Goal: Task Accomplishment & Management: Use online tool/utility

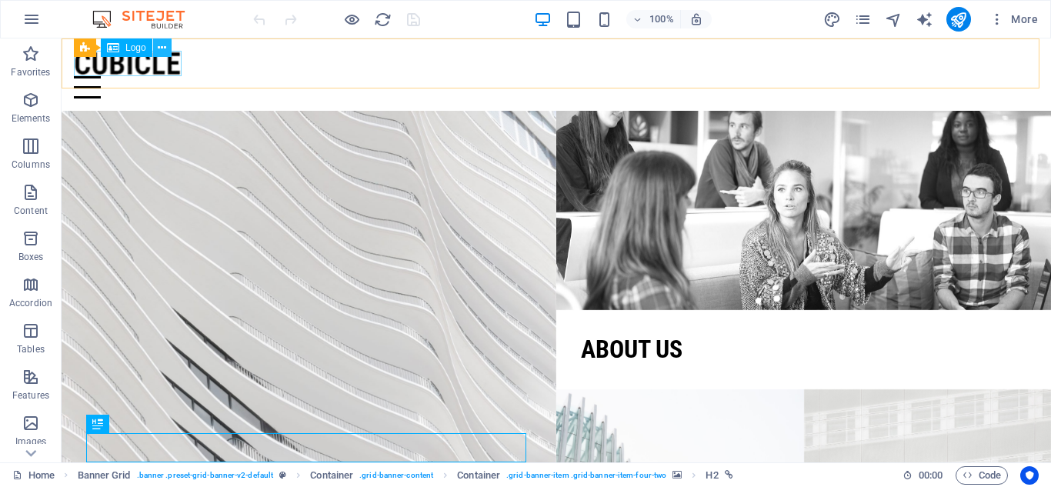
click at [156, 48] on button at bounding box center [162, 47] width 18 height 18
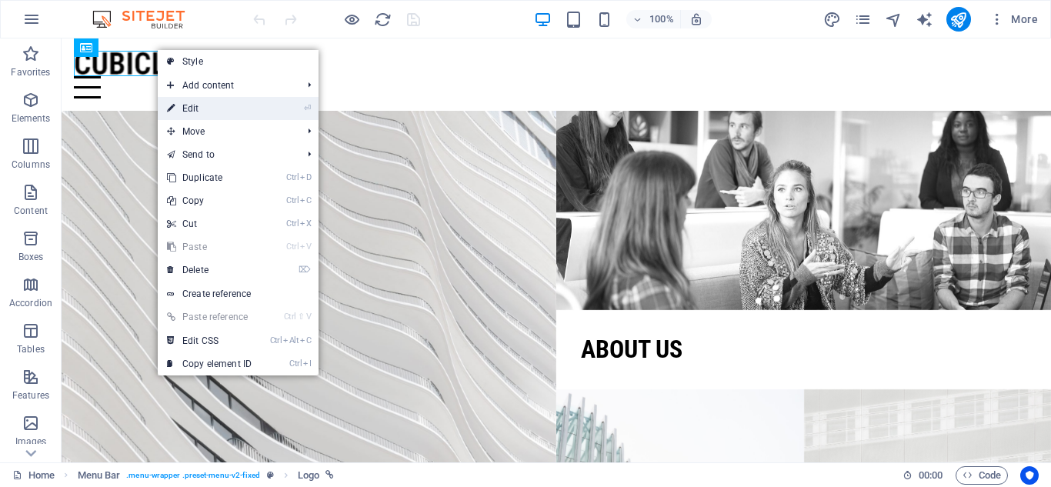
click at [219, 113] on link "⏎ Edit" at bounding box center [209, 108] width 103 height 23
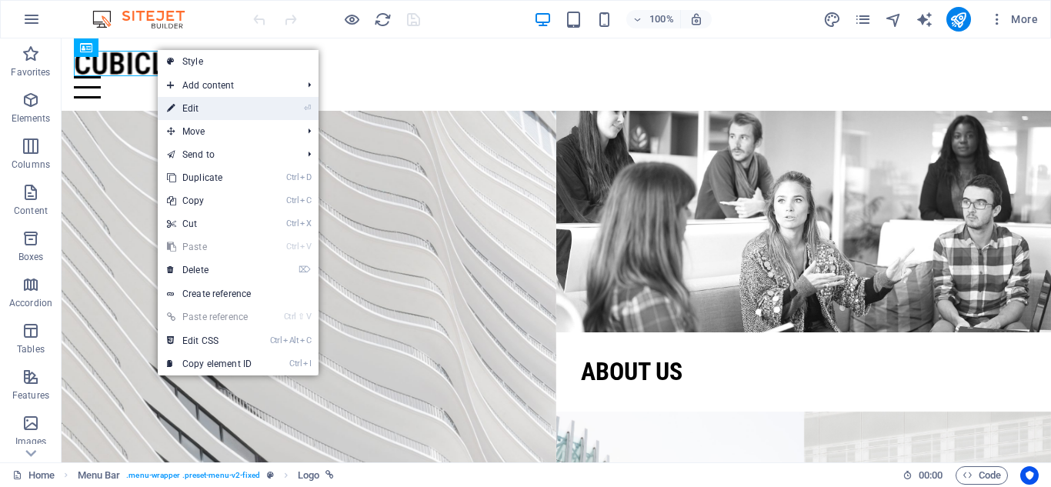
select select "px"
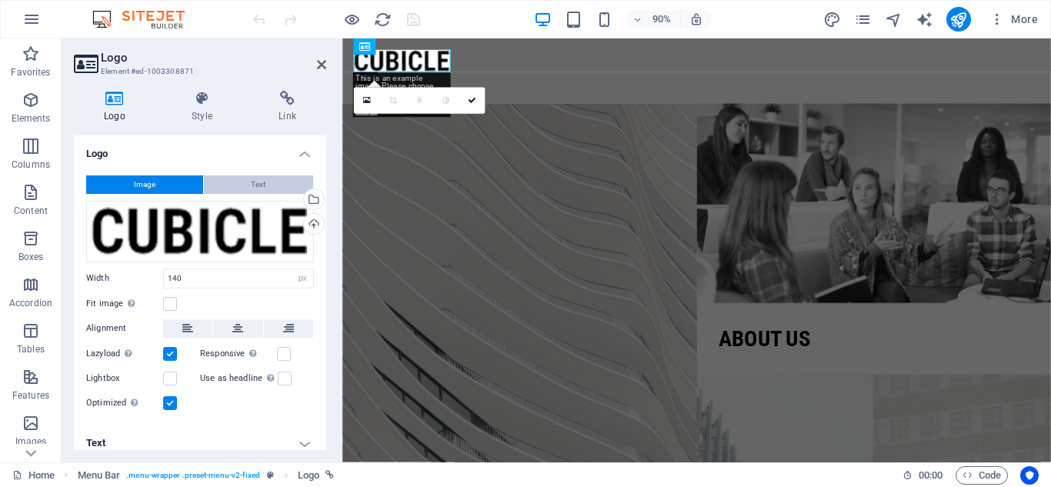
click at [286, 178] on button "Text" at bounding box center [259, 184] width 110 height 18
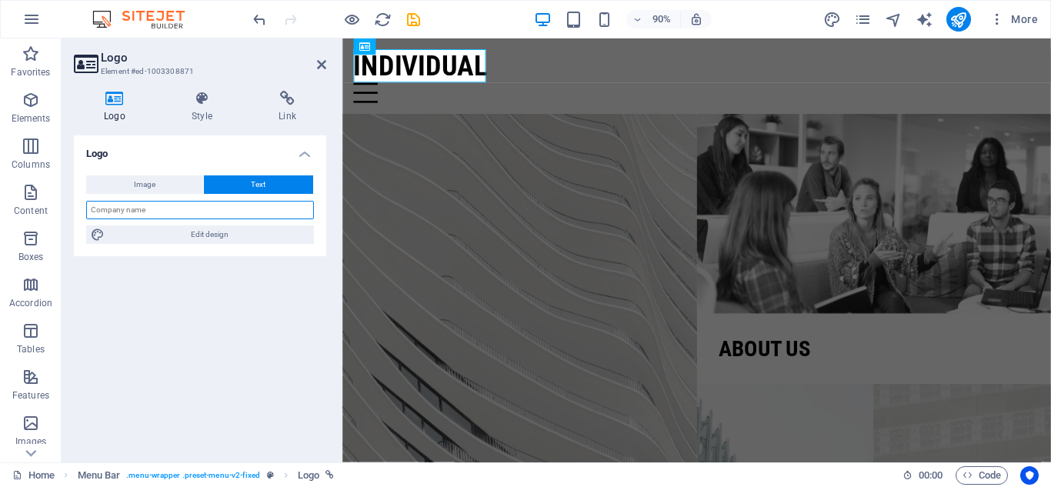
click at [132, 205] on input "text" at bounding box center [200, 210] width 228 height 18
type input "Fortunate Properties"
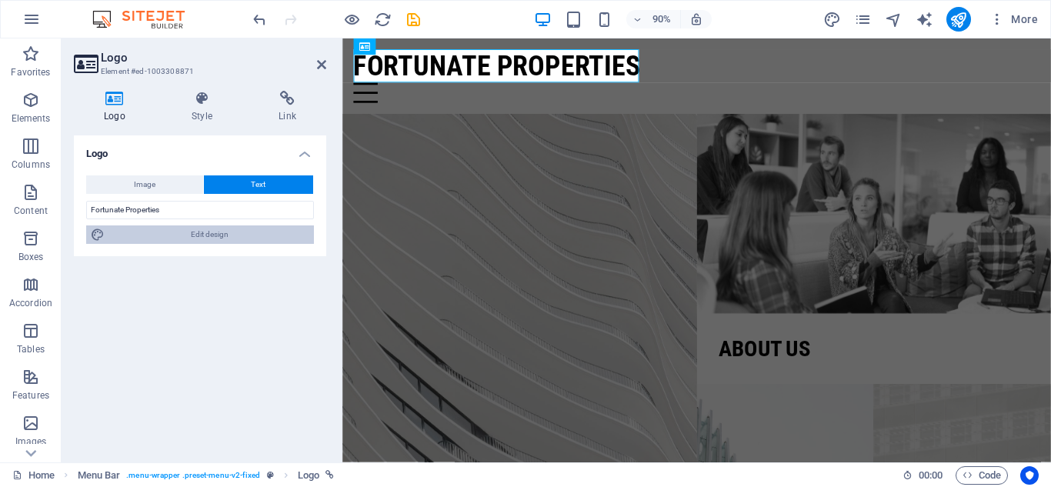
drag, startPoint x: 650, startPoint y: 235, endPoint x: 269, endPoint y: 232, distance: 380.9
click at [269, 231] on span "Edit design" at bounding box center [209, 234] width 200 height 18
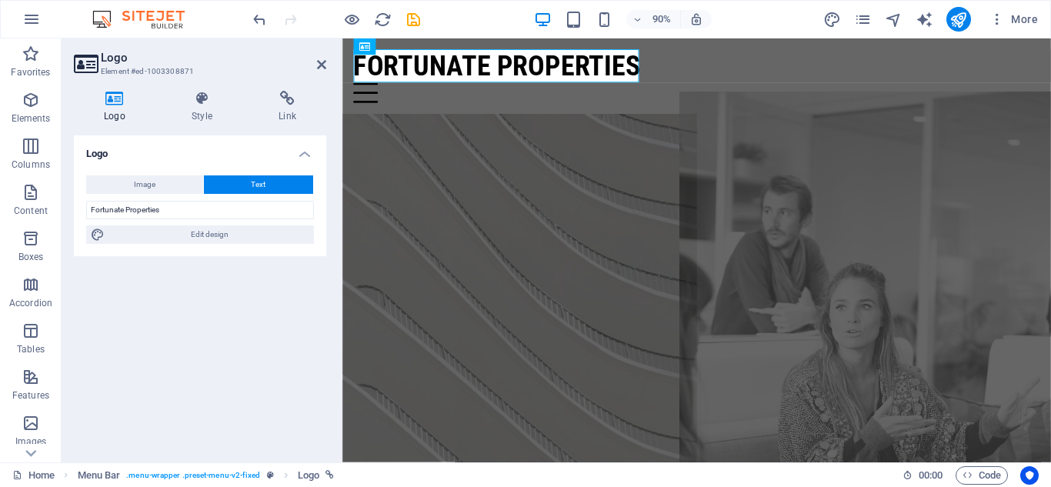
select select "px"
select select "300"
select select "px"
select select "700"
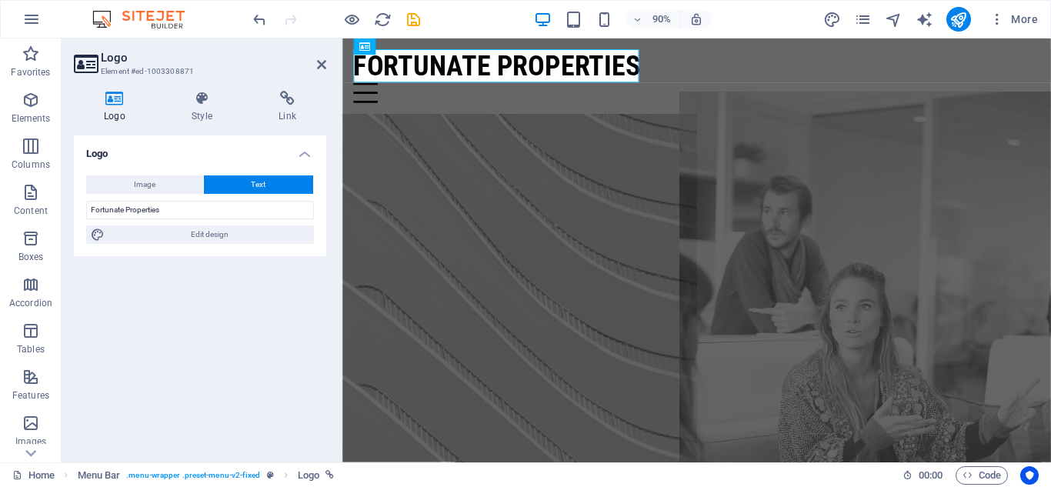
select select "px"
select select "rem"
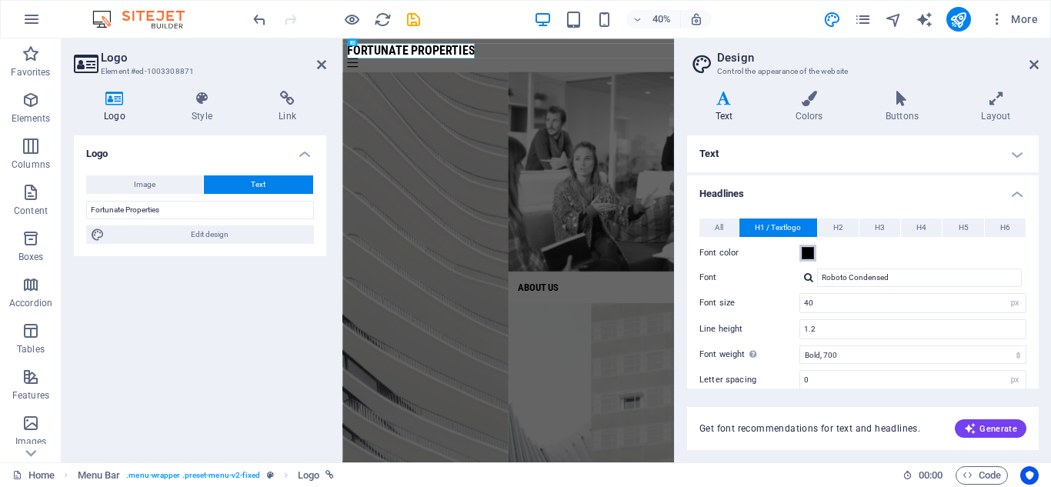
click at [810, 262] on div "All H1 / Textlogo H2 H3 H4 H5 H6 Font color Font Roboto Condensed Line height 1…" at bounding box center [863, 371] width 358 height 336
click at [897, 275] on input "Roboto Condensed" at bounding box center [919, 278] width 205 height 18
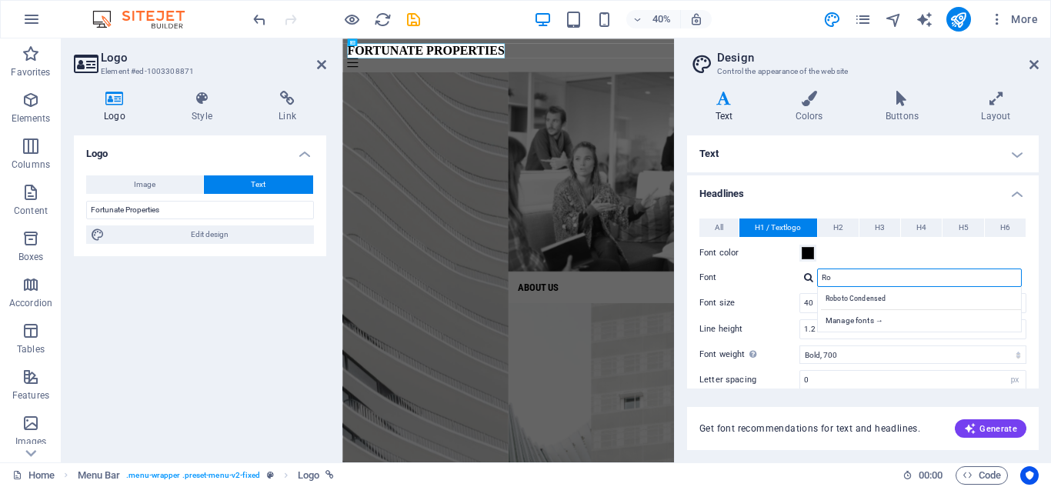
type input "R"
click at [889, 319] on div "Manage fonts →" at bounding box center [922, 318] width 203 height 19
select select "popularity"
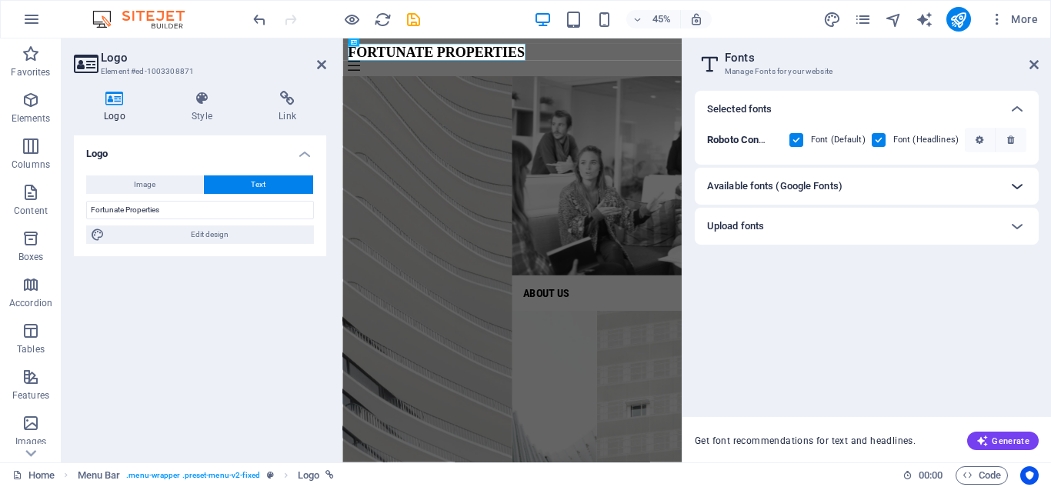
click at [1013, 191] on icon at bounding box center [1017, 186] width 18 height 18
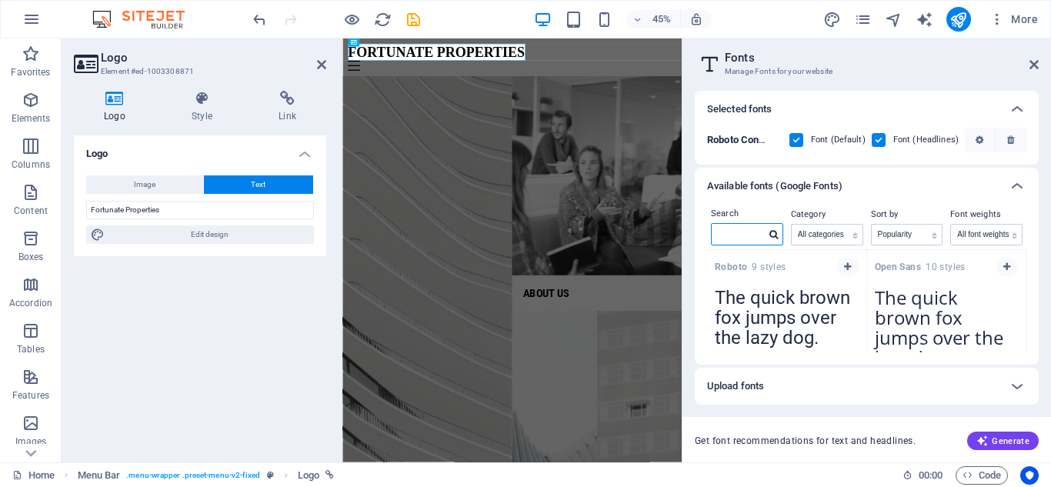
click at [737, 237] on input "text" at bounding box center [739, 234] width 54 height 20
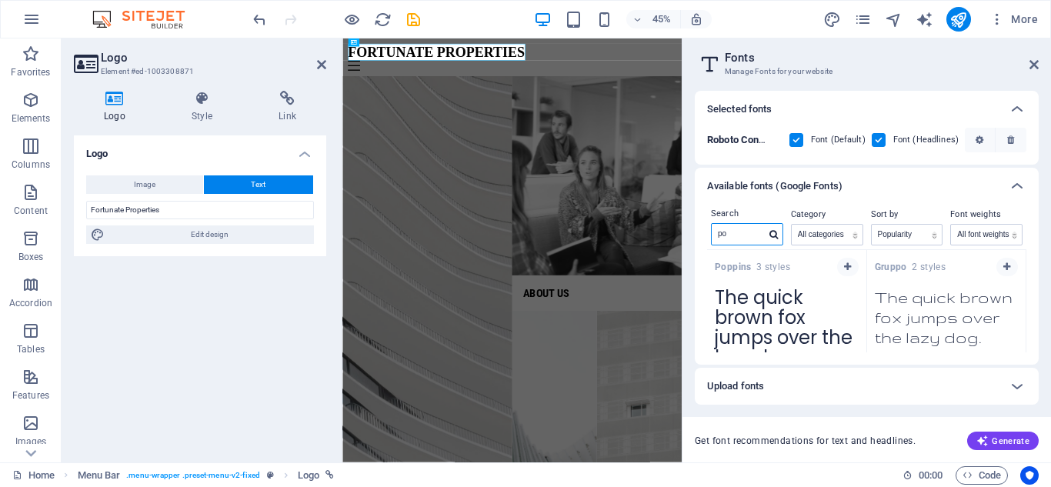
type input "po"
drag, startPoint x: 847, startPoint y: 265, endPoint x: 843, endPoint y: 279, distance: 14.4
click at [847, 272] on button "button" at bounding box center [848, 267] width 22 height 18
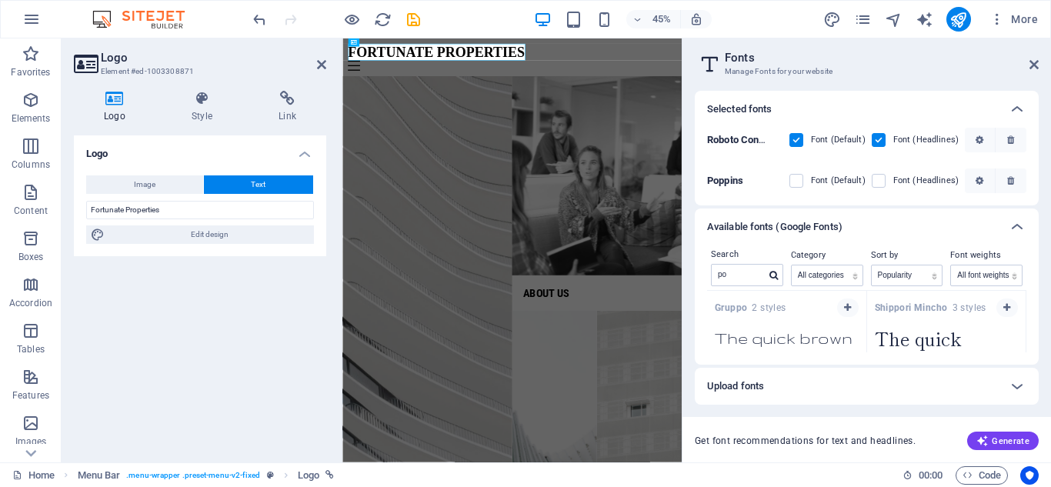
click at [799, 179] on label at bounding box center [796, 181] width 14 height 14
click at [0, 0] on input "checkbox" at bounding box center [0, 0] width 0 height 0
click at [893, 182] on span at bounding box center [890, 181] width 8 height 8
click at [887, 183] on span at bounding box center [890, 181] width 8 height 8
click at [879, 183] on label at bounding box center [879, 181] width 14 height 14
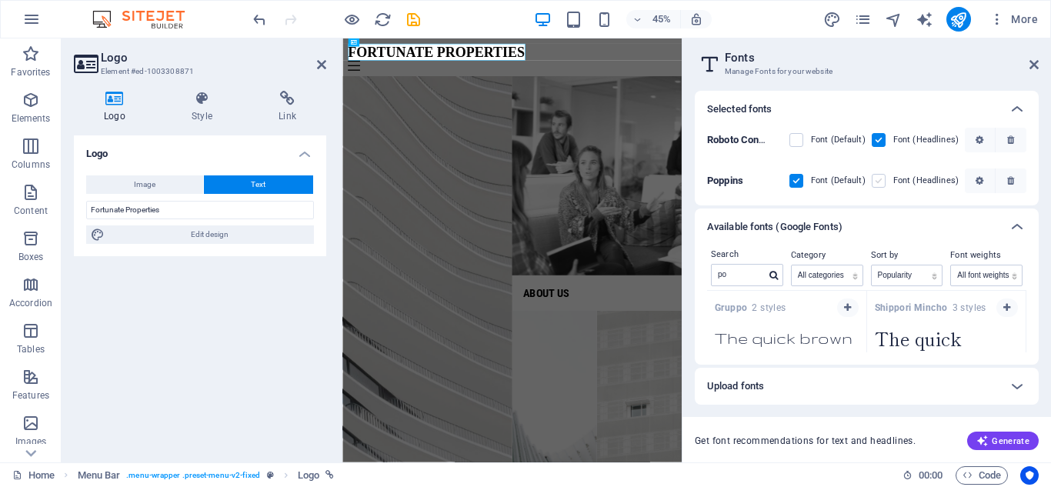
click at [0, 0] on input "checkbox" at bounding box center [0, 0] width 0 height 0
click at [1033, 67] on icon at bounding box center [1033, 64] width 9 height 12
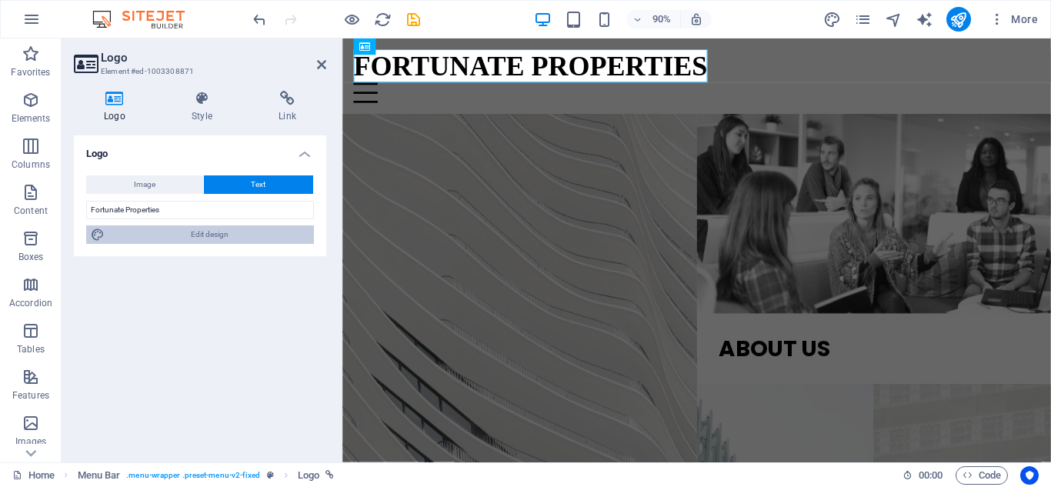
click at [246, 236] on span "Edit design" at bounding box center [209, 234] width 200 height 18
select select "px"
select select "300"
select select "px"
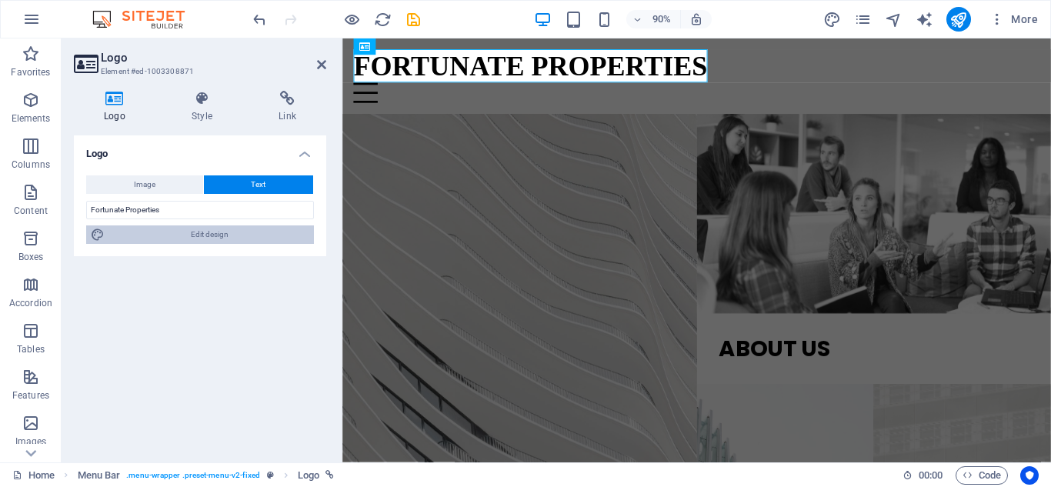
select select "700"
select select "px"
select select "rem"
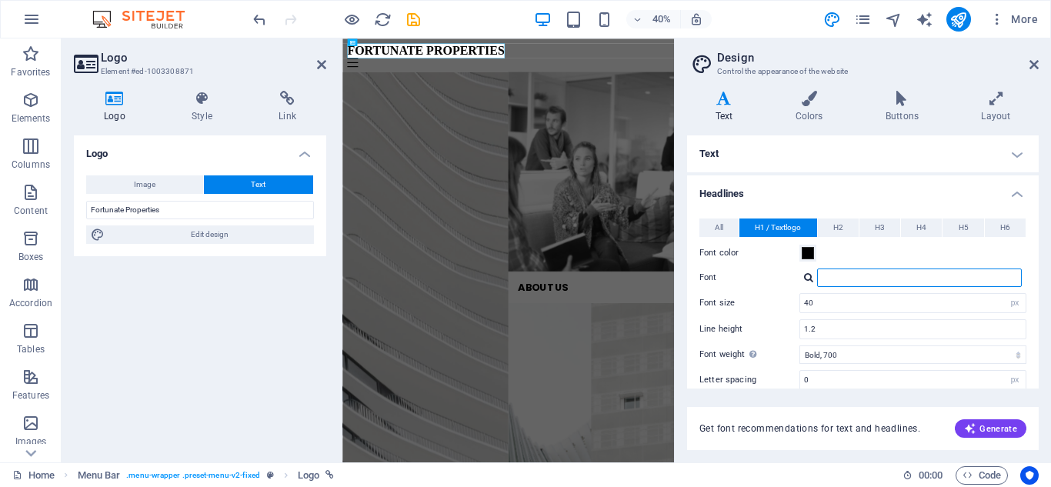
click at [825, 276] on input "Font" at bounding box center [919, 278] width 205 height 18
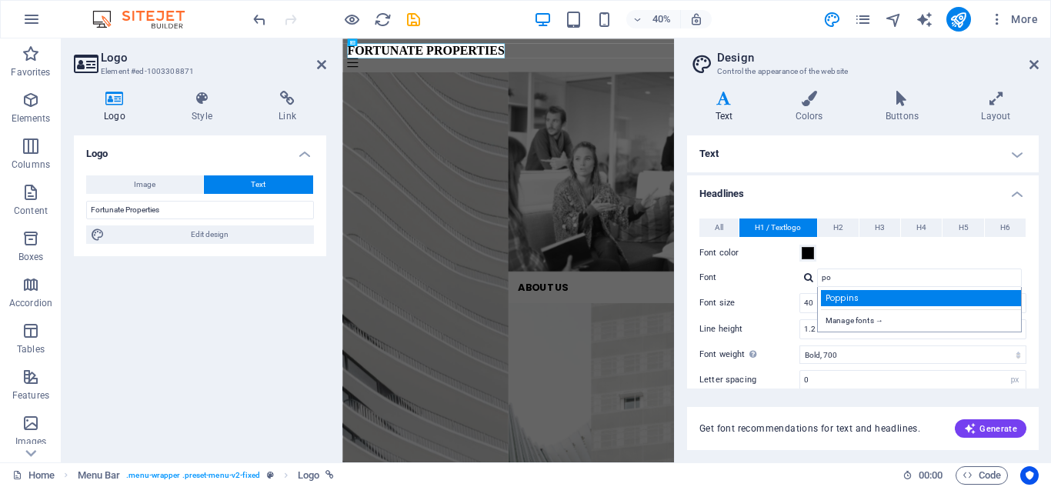
click at [846, 295] on div "Poppins" at bounding box center [922, 298] width 203 height 16
type input "Poppins"
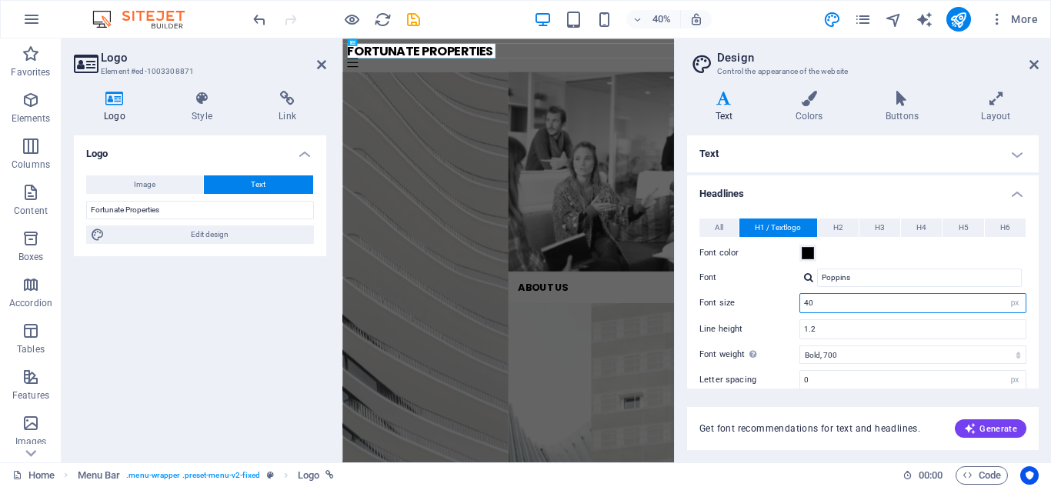
click at [823, 309] on input "40" at bounding box center [912, 303] width 225 height 18
type input "4"
type input "37"
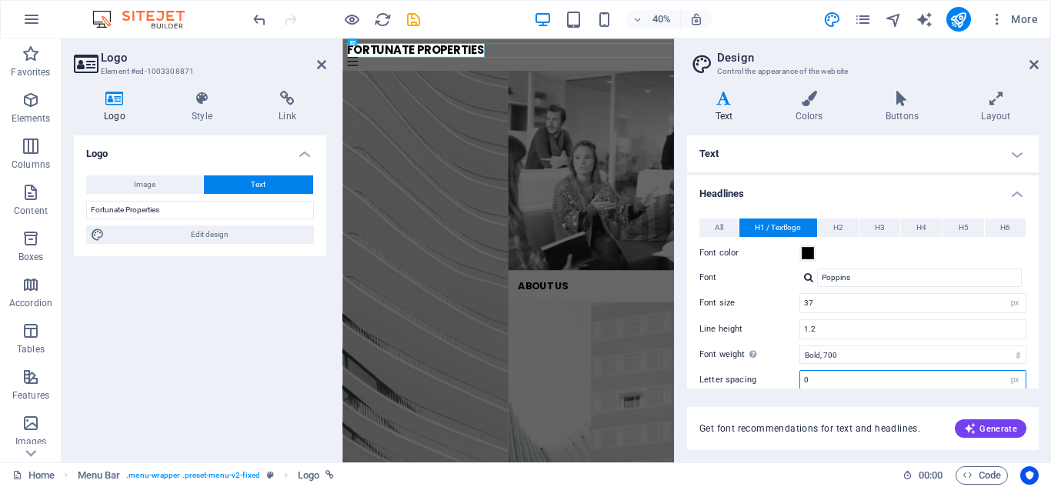
click at [834, 375] on input "0" at bounding box center [912, 380] width 225 height 18
type input "2"
click at [1023, 350] on div "All H1 / Textlogo H2 H3 H4 H5 H6 Font color Font Poppins Line height 1.2 Font w…" at bounding box center [863, 371] width 358 height 336
click at [1019, 353] on select "Thin, 100 Extra-light, 200 Light, 300 Regular, 400 Medium, 500 Semi-bold, 600 B…" at bounding box center [912, 354] width 227 height 18
select select "500"
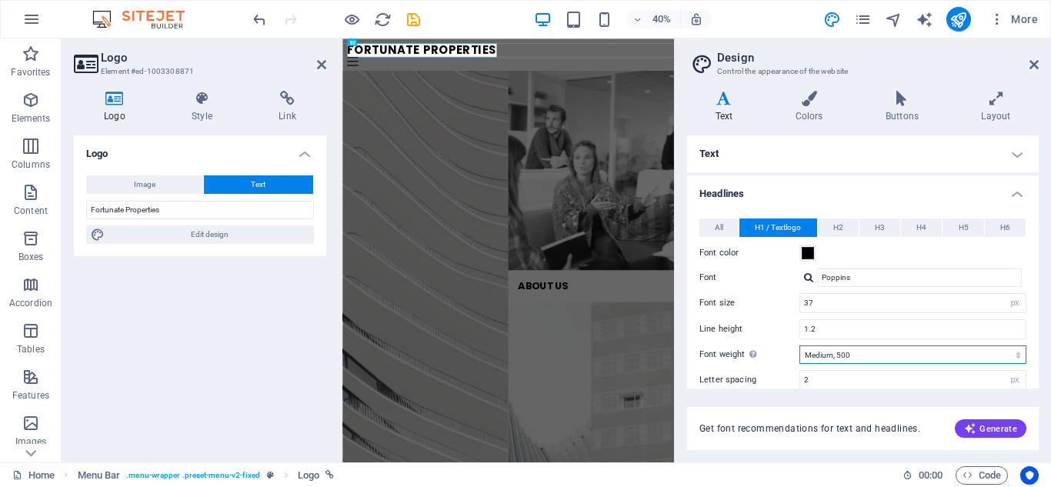
click at [799, 345] on select "Thin, 100 Extra-light, 200 Light, 300 Regular, 400 Medium, 500 Semi-bold, 600 B…" at bounding box center [912, 354] width 227 height 18
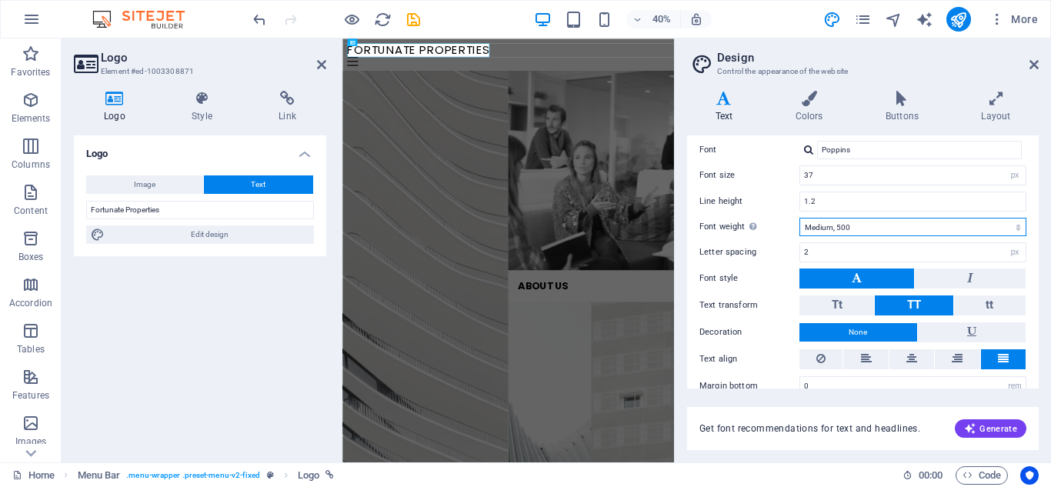
scroll to position [151, 0]
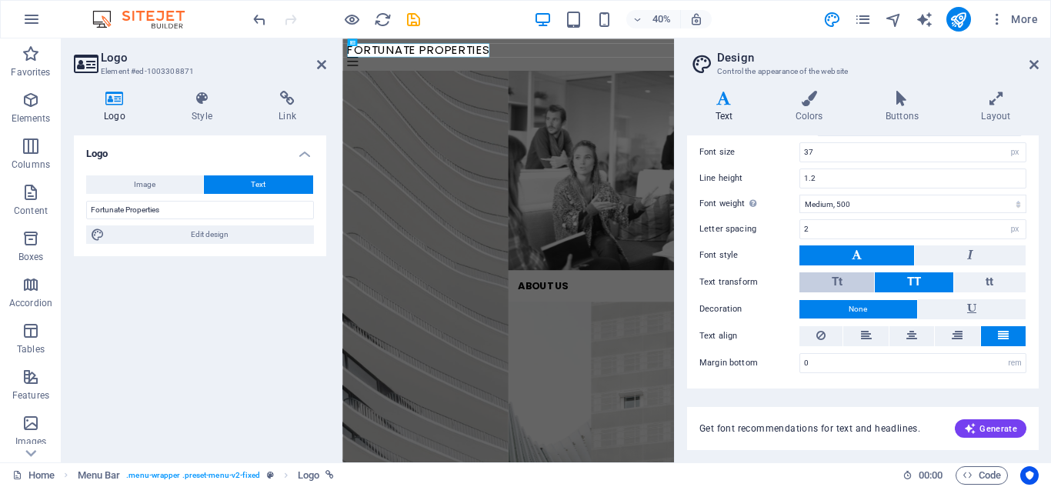
click at [842, 275] on span "Tt" at bounding box center [837, 282] width 11 height 14
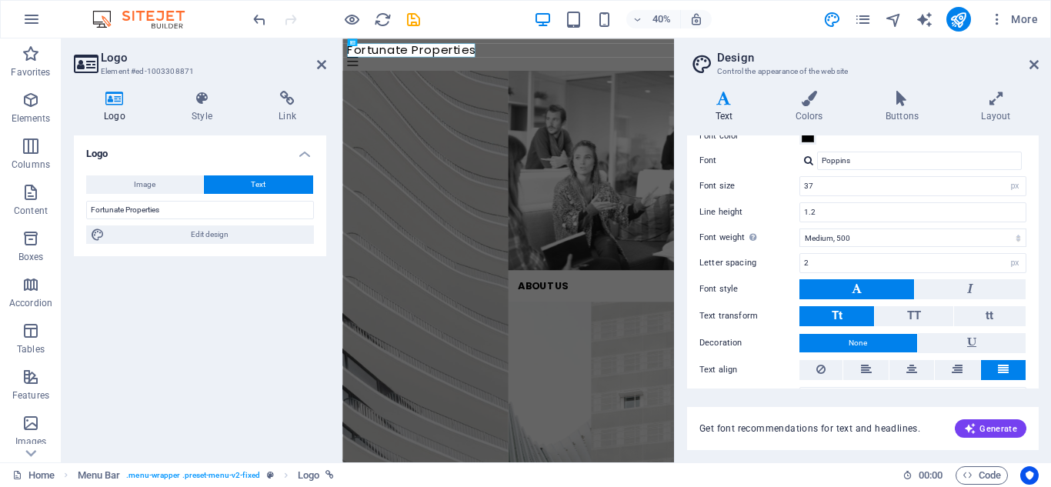
scroll to position [113, 0]
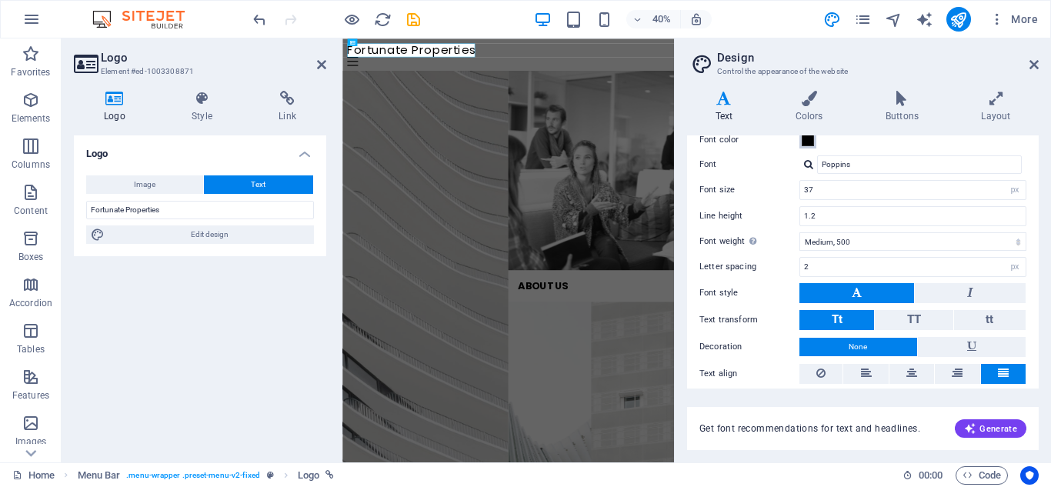
drag, startPoint x: 815, startPoint y: 144, endPoint x: 811, endPoint y: 154, distance: 10.7
click at [812, 146] on button "Font color" at bounding box center [807, 140] width 17 height 17
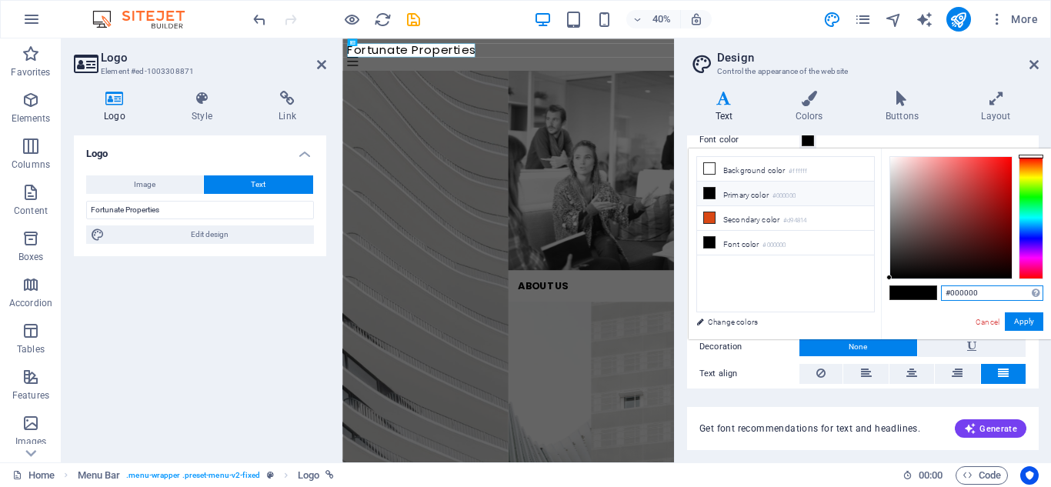
click at [992, 287] on input "#000000" at bounding box center [992, 292] width 102 height 15
type input "#d3af37"
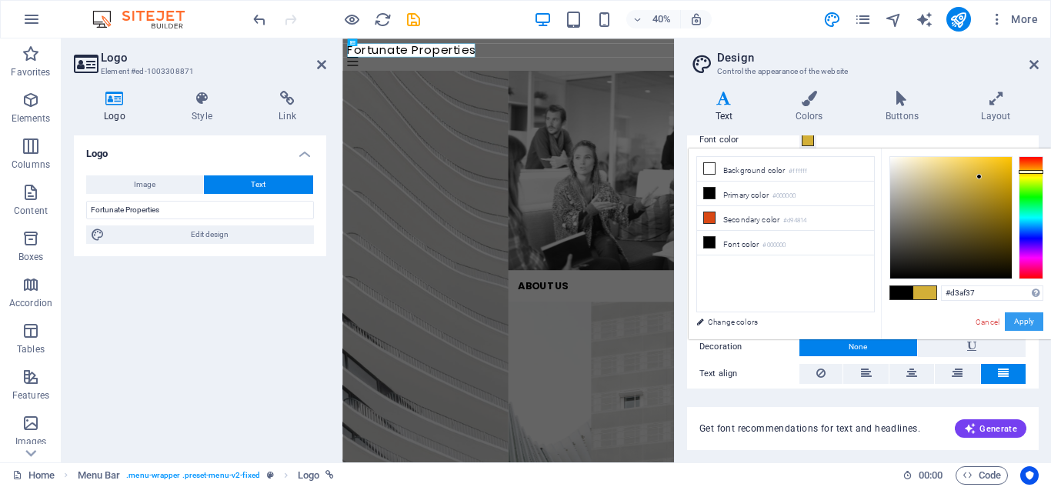
click at [1019, 323] on button "Apply" at bounding box center [1024, 321] width 38 height 18
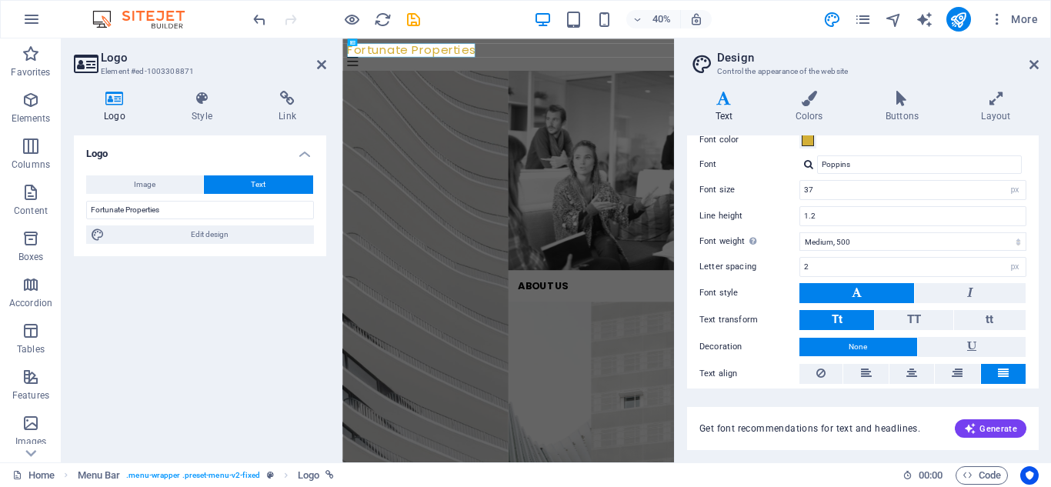
drag, startPoint x: 1034, startPoint y: 268, endPoint x: 1033, endPoint y: 228, distance: 40.0
click at [1033, 221] on div "All H1 / Textlogo H2 H3 H4 H5 H6 Font color Font Poppins Line height 1.2 Font w…" at bounding box center [863, 258] width 358 height 336
click at [870, 375] on icon at bounding box center [866, 373] width 11 height 18
click at [183, 104] on icon at bounding box center [202, 98] width 81 height 15
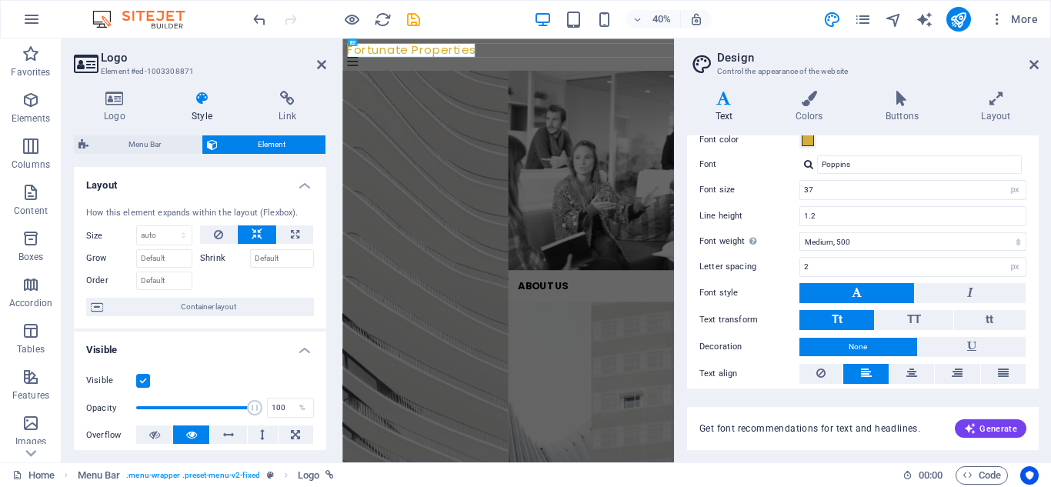
drag, startPoint x: 329, startPoint y: 269, endPoint x: 325, endPoint y: 298, distance: 28.6
click at [325, 298] on div "Logo Style Link Logo Image Text Drag files here, click to choose files or selec…" at bounding box center [200, 270] width 277 height 384
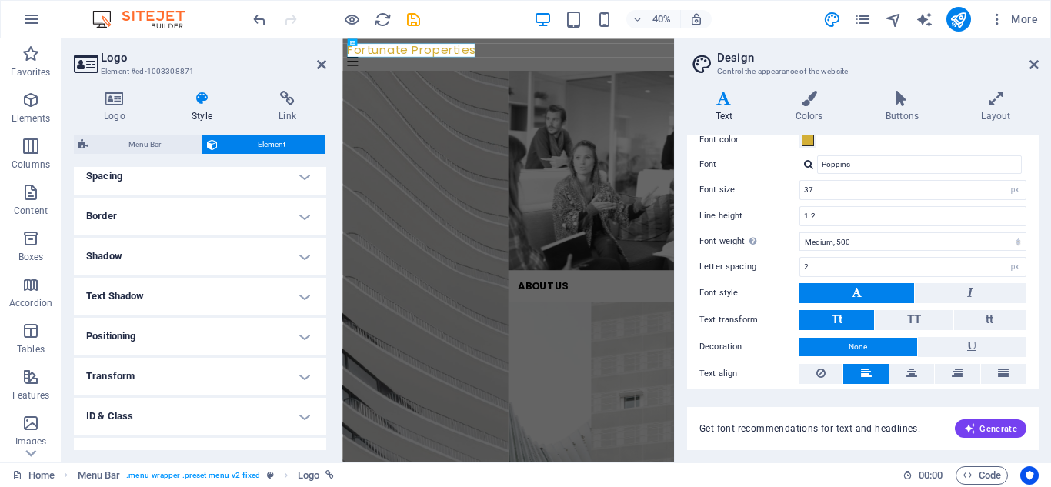
scroll to position [299, 0]
click at [285, 344] on h4 "Positioning" at bounding box center [200, 339] width 252 height 37
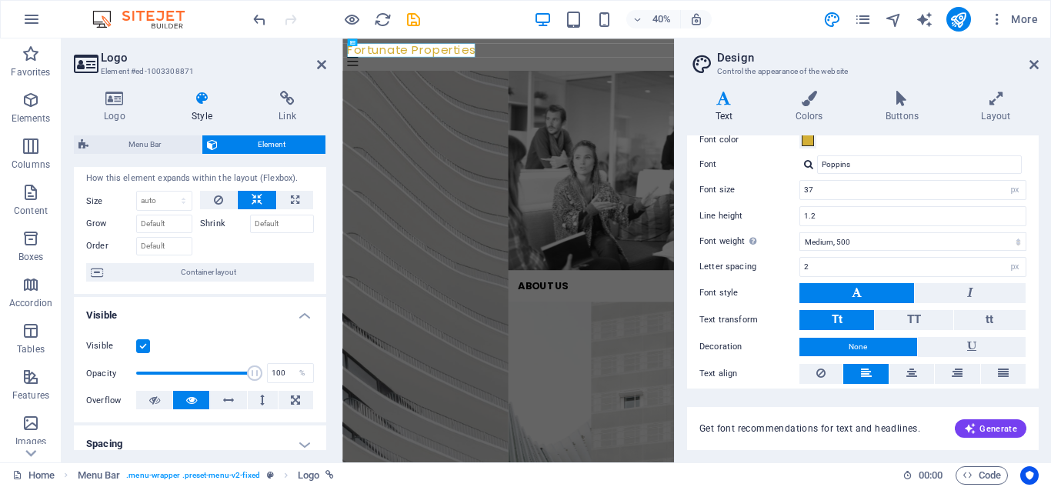
scroll to position [0, 0]
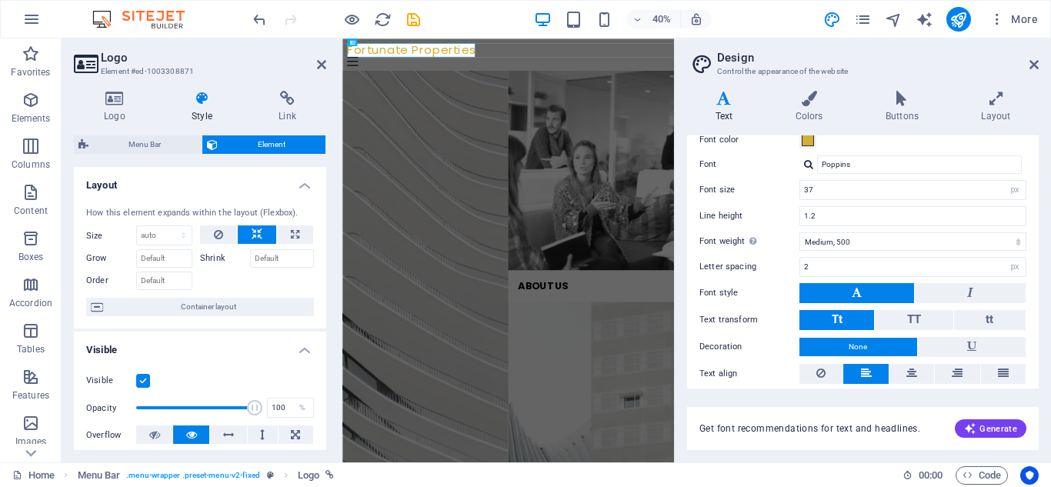
drag, startPoint x: 325, startPoint y: 311, endPoint x: 44, endPoint y: 302, distance: 281.0
click at [295, 98] on icon at bounding box center [288, 98] width 78 height 15
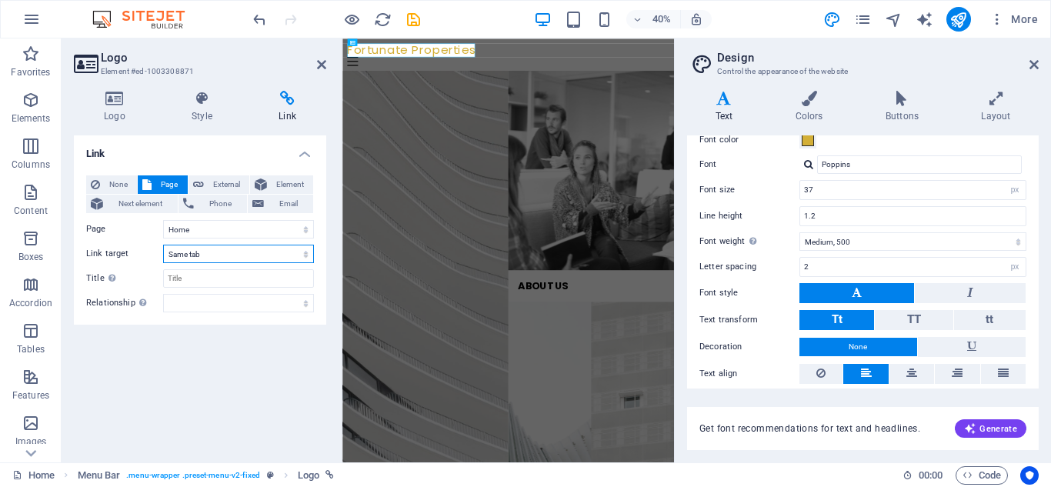
click at [307, 251] on select "New tab Same tab Overlay" at bounding box center [238, 254] width 151 height 18
click at [304, 255] on select "New tab Same tab Overlay" at bounding box center [238, 254] width 151 height 18
click at [802, 104] on icon at bounding box center [809, 98] width 84 height 15
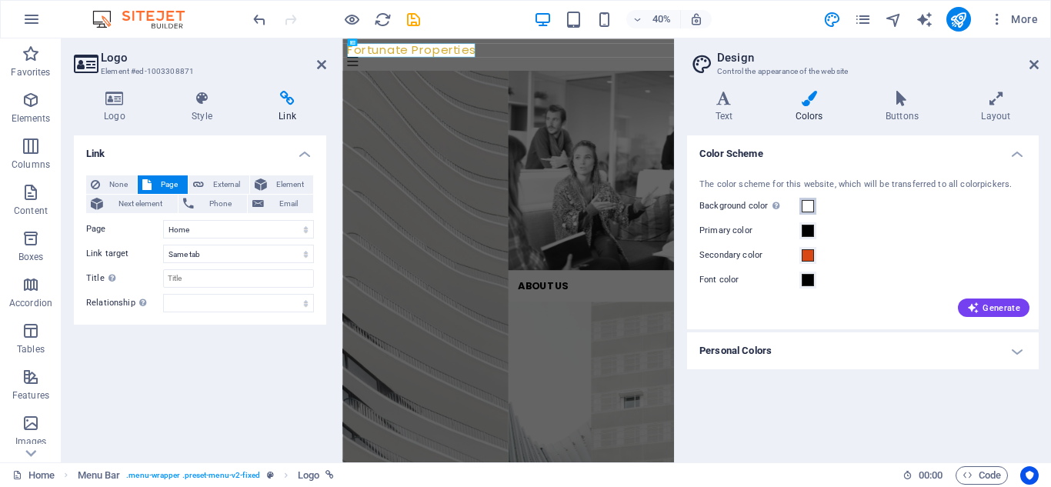
click at [809, 206] on span at bounding box center [808, 206] width 12 height 12
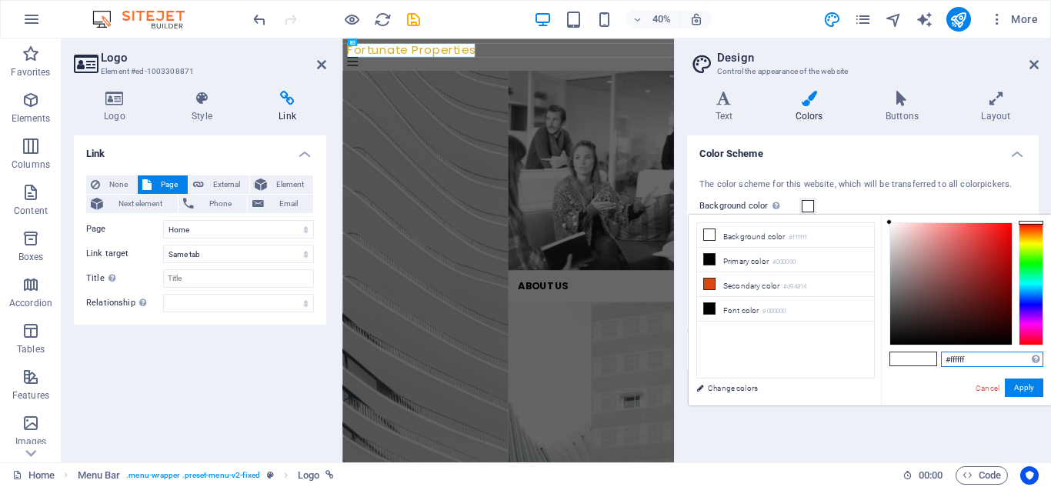
click at [973, 358] on input "#ffffff" at bounding box center [992, 359] width 102 height 15
type input "#ededef"
click at [1013, 385] on button "Apply" at bounding box center [1024, 388] width 38 height 18
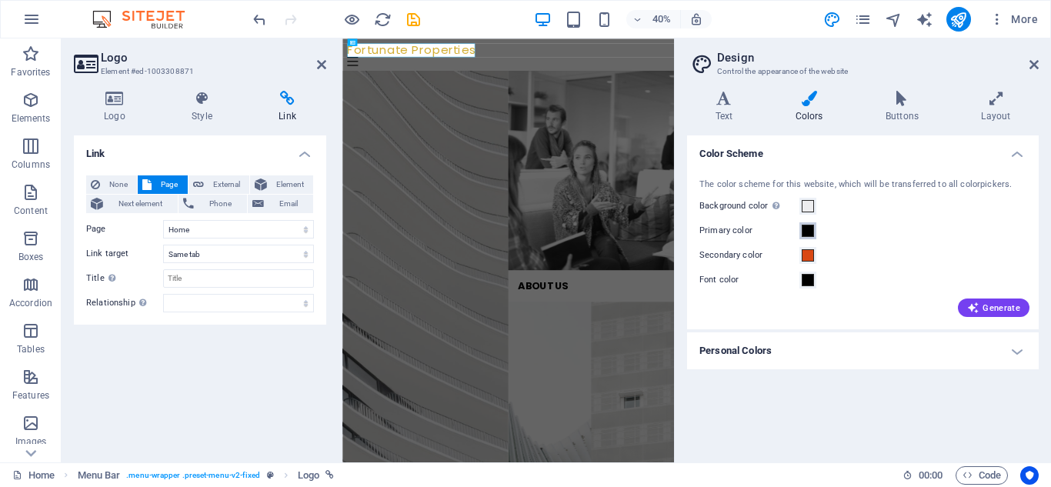
click at [805, 233] on span at bounding box center [808, 231] width 12 height 12
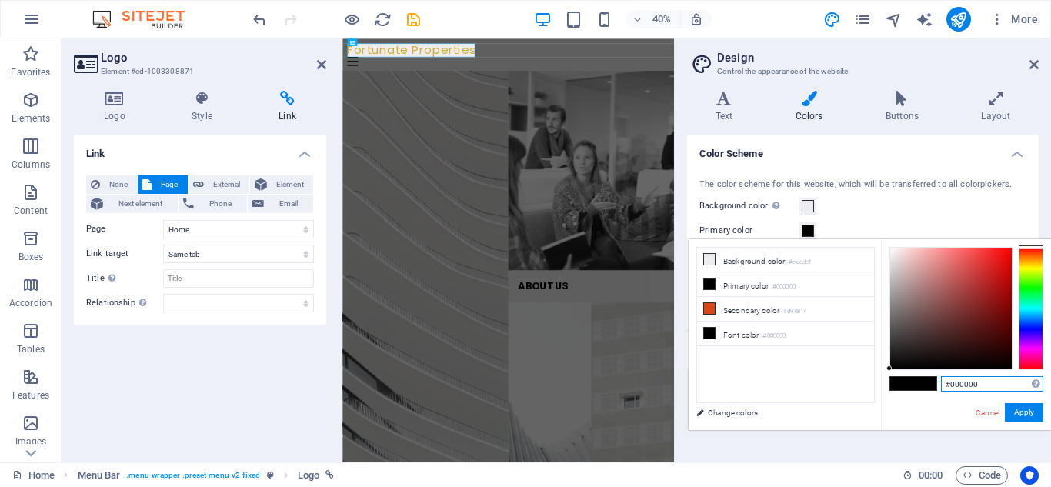
click at [996, 388] on input "#000000" at bounding box center [992, 383] width 102 height 15
type input "#d3af37"
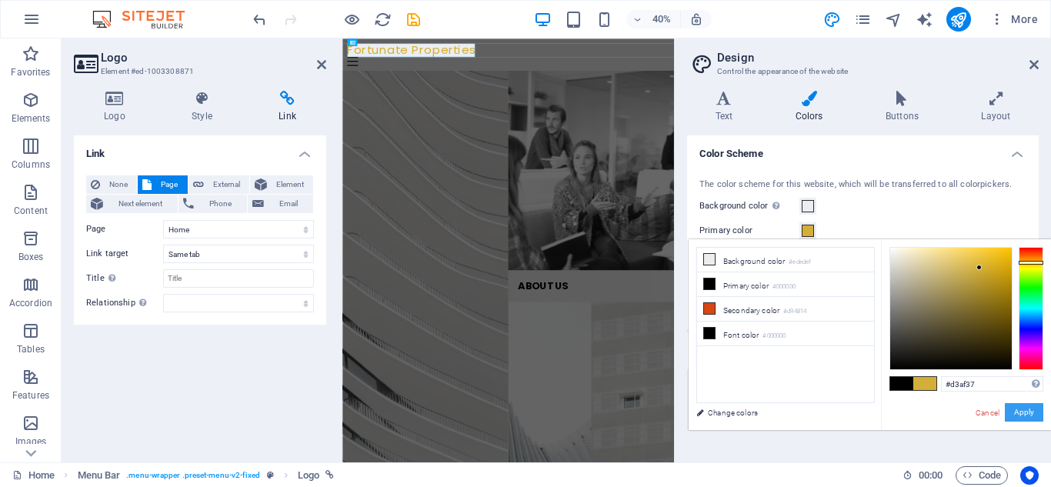
click at [1009, 406] on button "Apply" at bounding box center [1024, 412] width 38 height 18
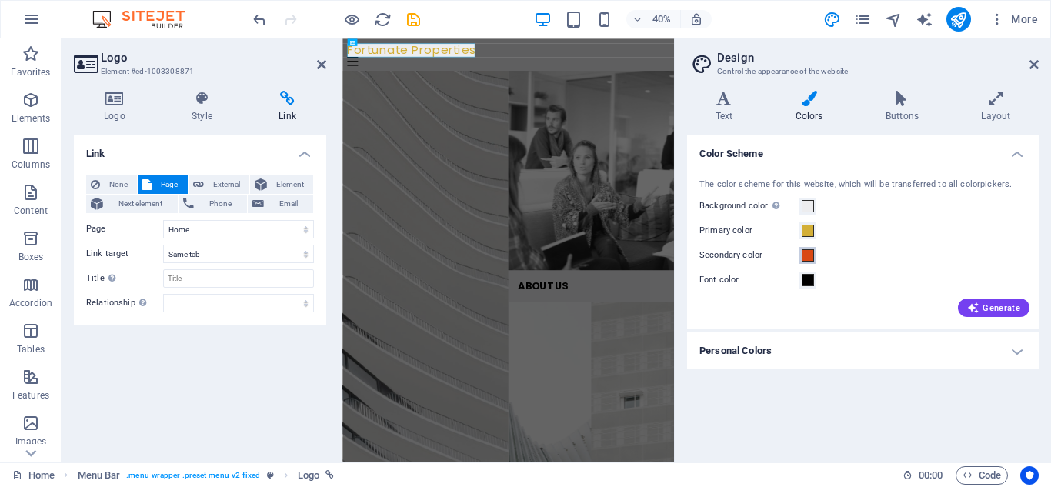
click at [811, 258] on span at bounding box center [808, 255] width 12 height 12
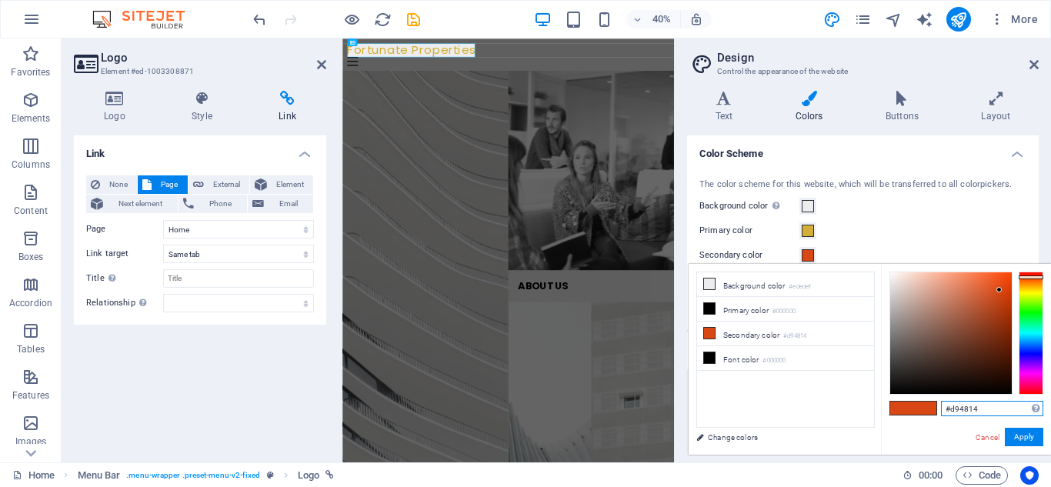
click at [986, 412] on input "#d94814" at bounding box center [992, 408] width 102 height 15
type input "#"
type input "3"
type input "#6e0909"
click at [1033, 436] on button "Apply" at bounding box center [1024, 437] width 38 height 18
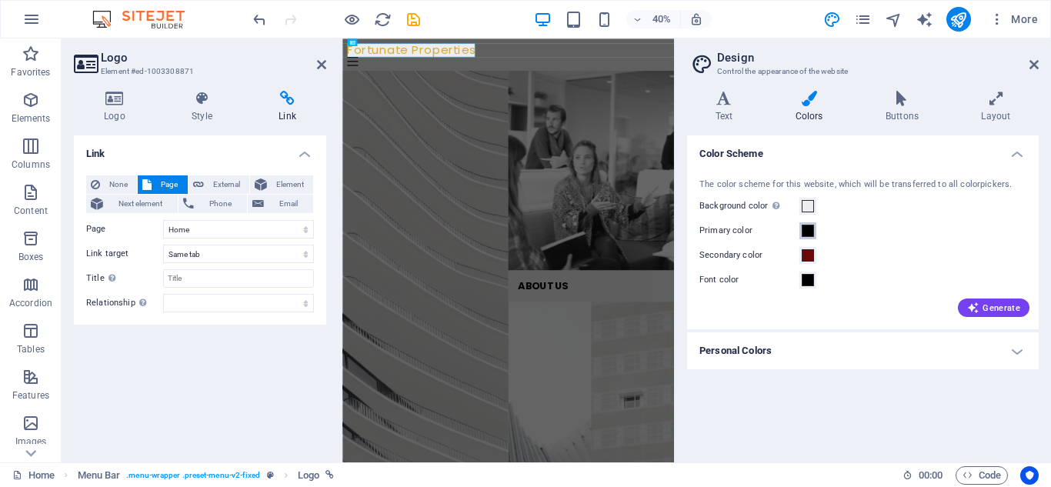
click at [806, 232] on span at bounding box center [808, 231] width 12 height 12
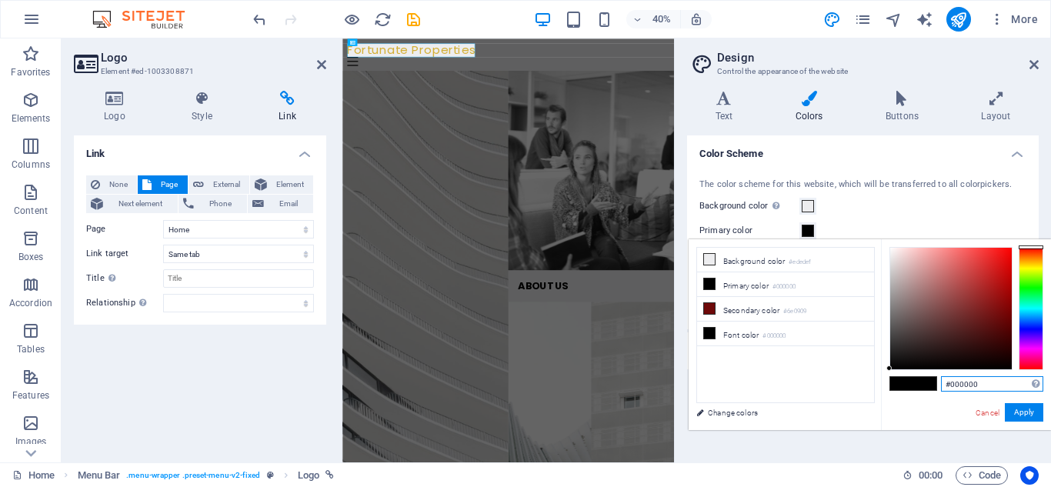
click at [997, 380] on input "#000000" at bounding box center [992, 383] width 102 height 15
type input "#d3af37"
click at [1038, 412] on button "Apply" at bounding box center [1024, 412] width 38 height 18
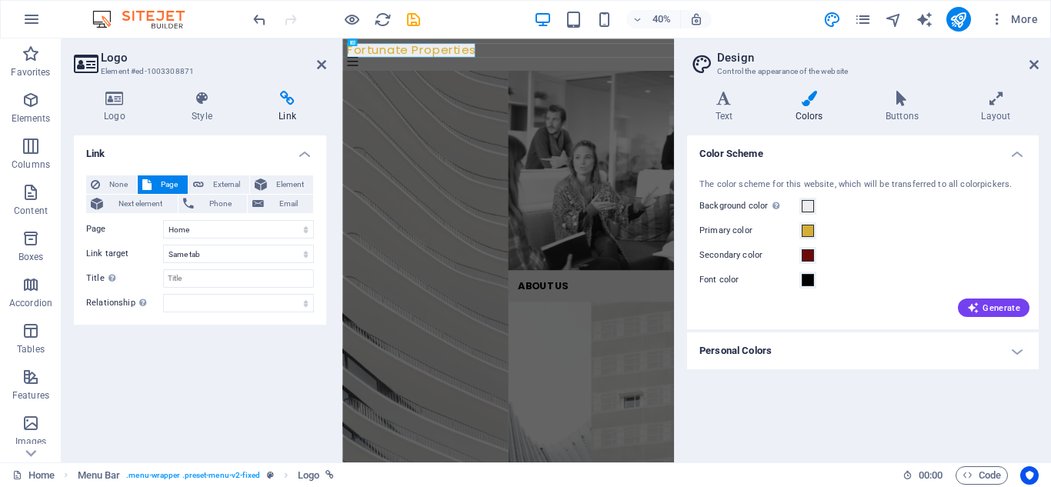
click at [1008, 348] on h4 "Personal Colors" at bounding box center [863, 350] width 352 height 37
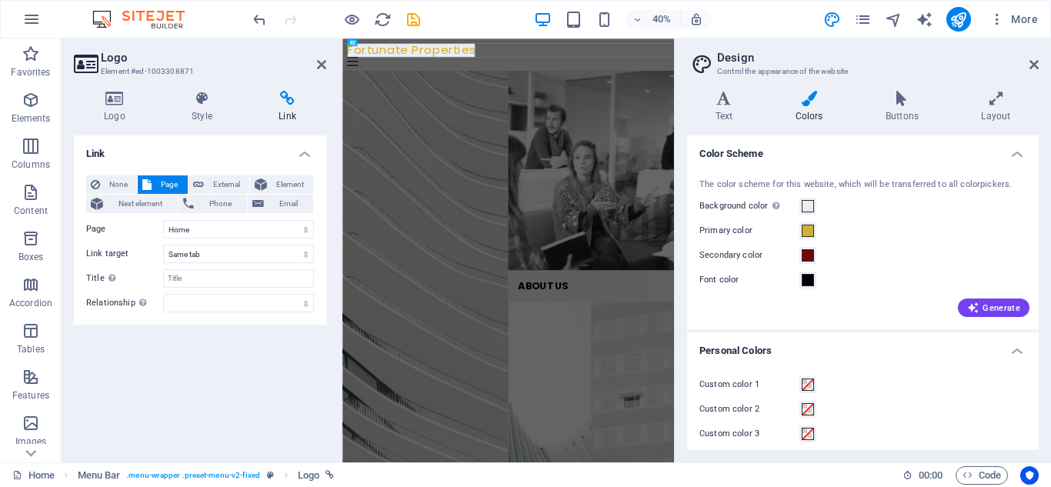
drag, startPoint x: 1034, startPoint y: 342, endPoint x: 1043, endPoint y: 391, distance: 49.2
click at [1043, 391] on div "Variants Text Colors Buttons Layout Text Standard Bold Links Font color Font Po…" at bounding box center [863, 270] width 376 height 384
click at [1011, 160] on h4 "Color Scheme" at bounding box center [863, 149] width 352 height 28
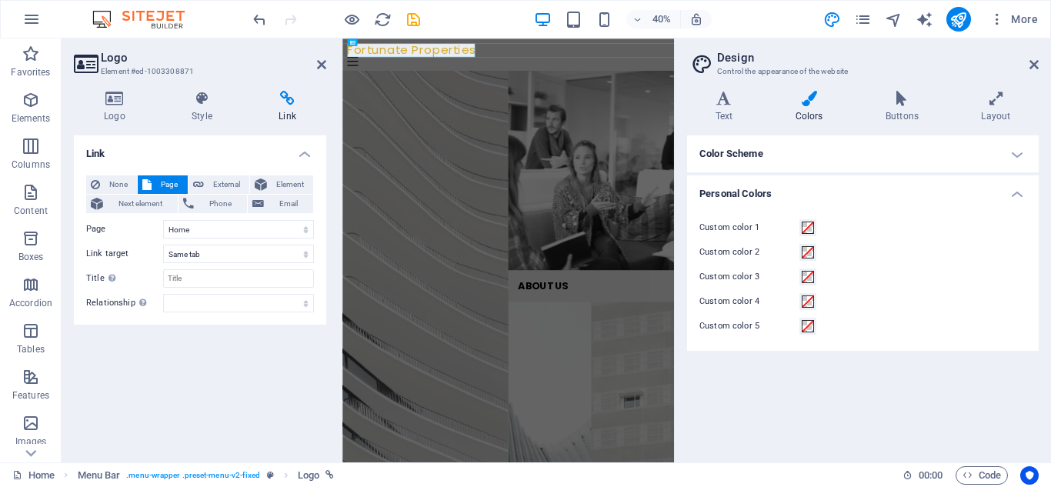
click at [1016, 182] on h4 "Personal Colors" at bounding box center [863, 189] width 352 height 28
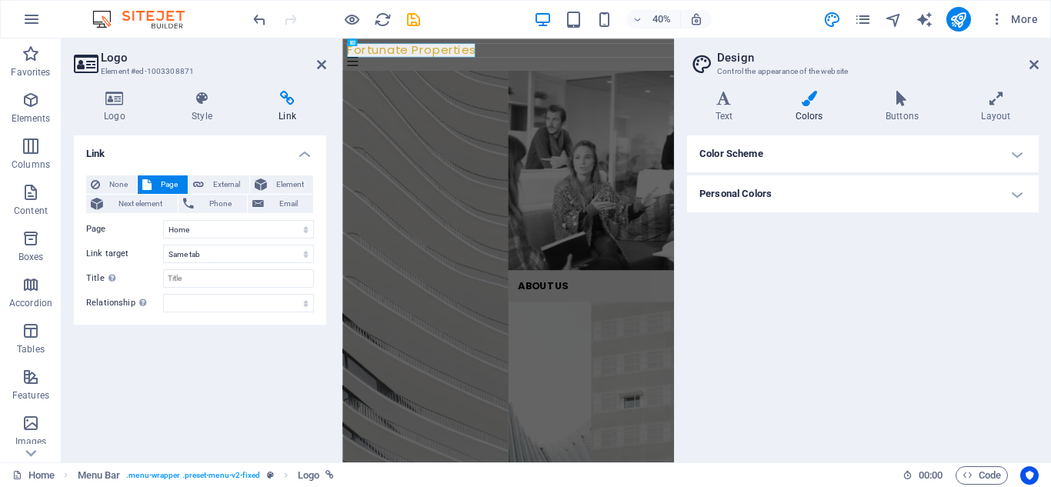
click at [1016, 158] on h4 "Color Scheme" at bounding box center [863, 153] width 352 height 37
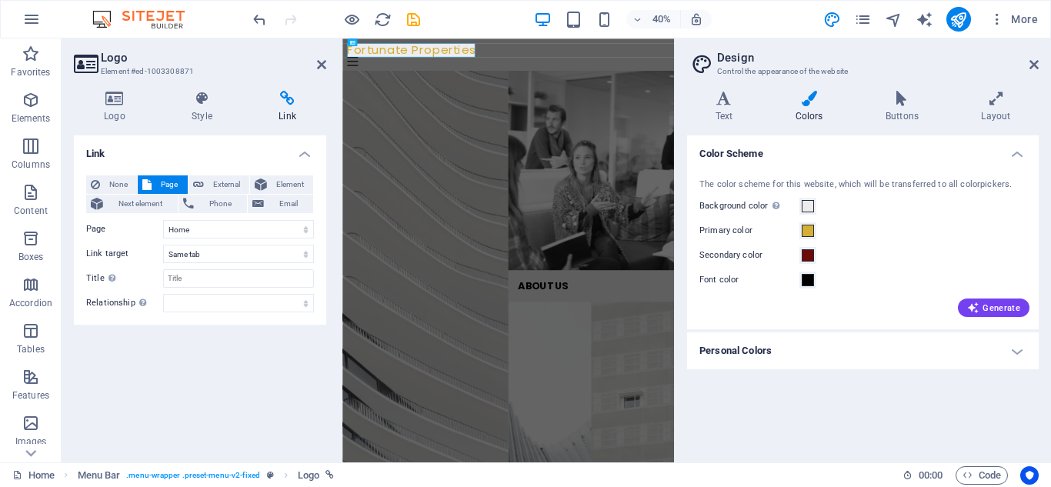
click at [1015, 158] on h4 "Color Scheme" at bounding box center [863, 149] width 352 height 28
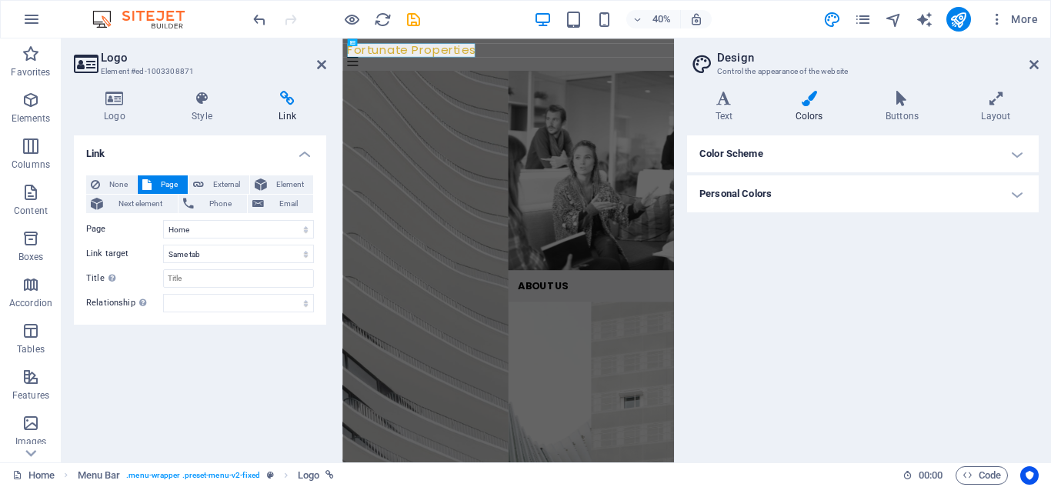
click at [1013, 160] on h4 "Color Scheme" at bounding box center [863, 153] width 352 height 37
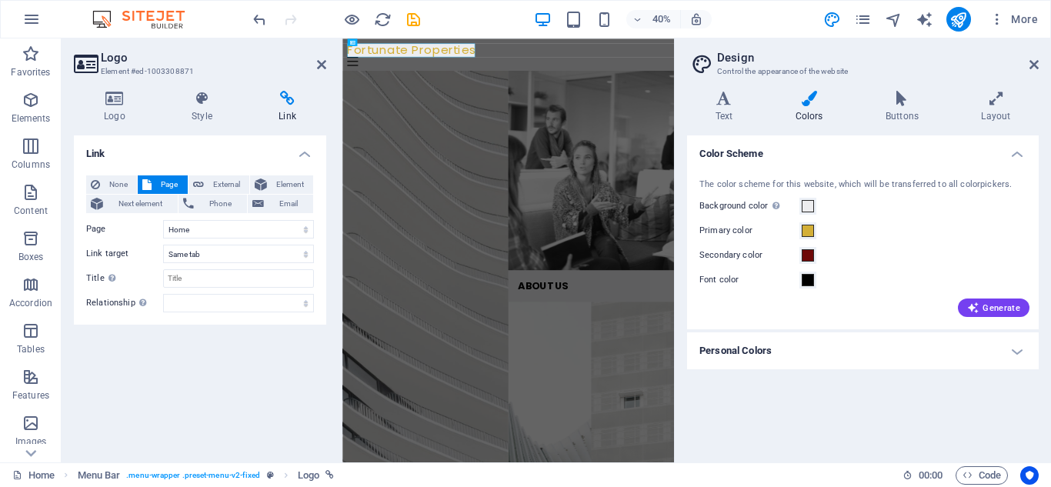
click at [1012, 161] on h4 "Color Scheme" at bounding box center [863, 149] width 352 height 28
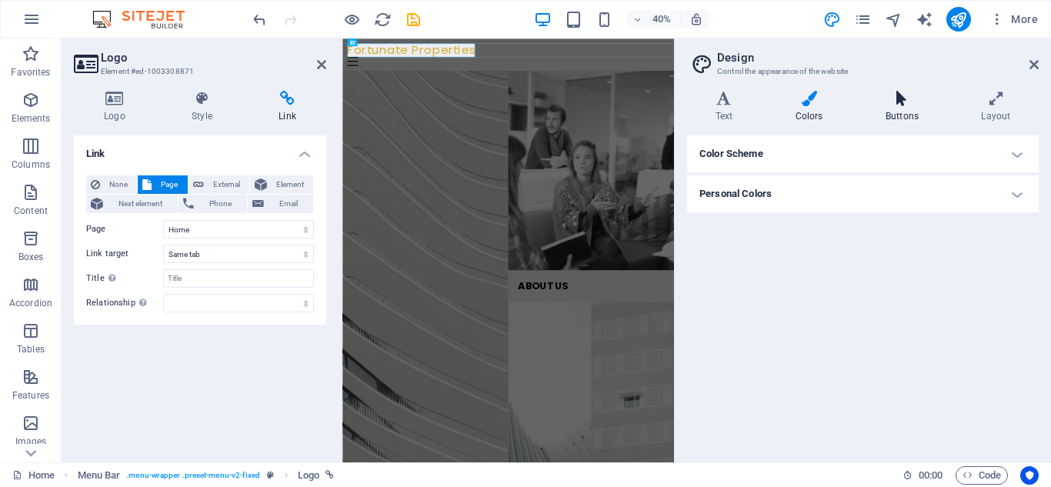
drag, startPoint x: 918, startPoint y: 108, endPoint x: 914, endPoint y: 115, distance: 7.9
click at [916, 108] on h4 "Buttons" at bounding box center [904, 107] width 95 height 32
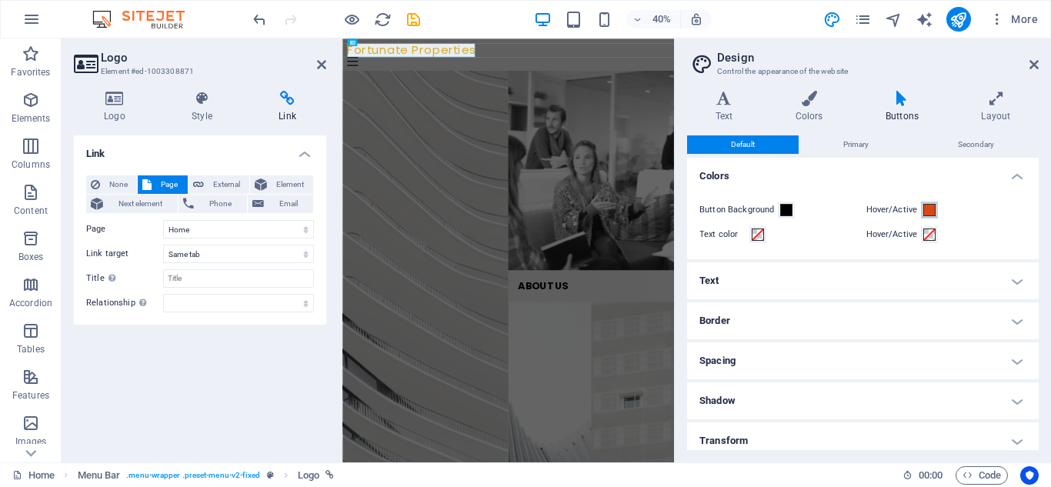
click at [928, 205] on span at bounding box center [929, 210] width 12 height 12
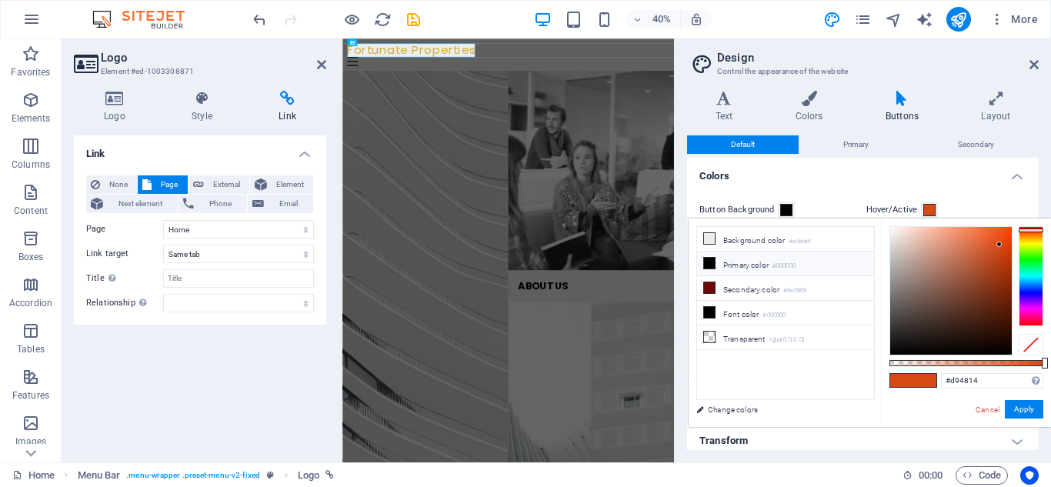
click at [704, 262] on icon at bounding box center [709, 263] width 11 height 11
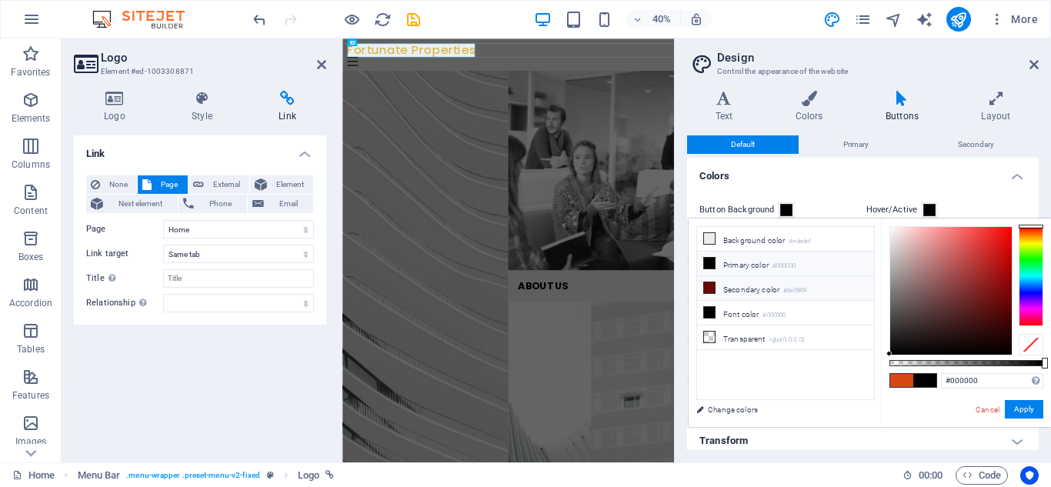
click at [716, 282] on li "Secondary color #6e0909" at bounding box center [785, 288] width 177 height 25
click at [709, 264] on icon at bounding box center [709, 263] width 11 height 11
click at [990, 386] on input "#000000" at bounding box center [992, 380] width 102 height 15
type input "#d3af37"
click at [1023, 412] on button "Apply" at bounding box center [1024, 409] width 38 height 18
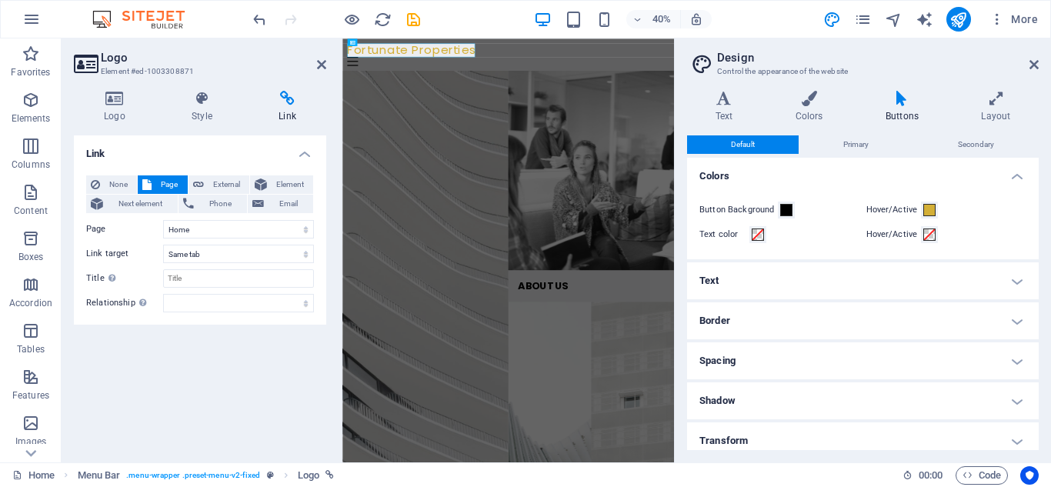
click at [1017, 284] on h4 "Text" at bounding box center [863, 280] width 352 height 37
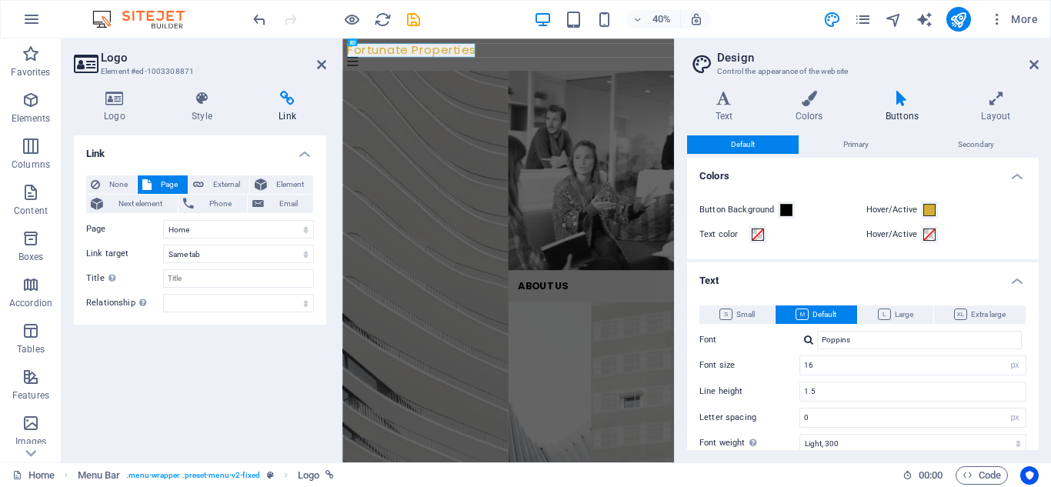
click at [1011, 281] on h4 "Text" at bounding box center [863, 276] width 352 height 28
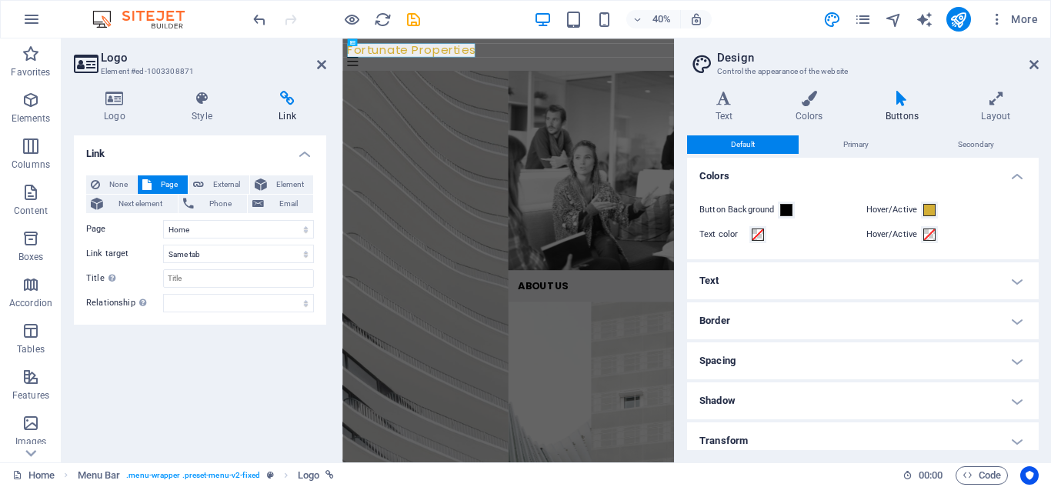
click at [1022, 327] on h4 "Border" at bounding box center [863, 320] width 352 height 37
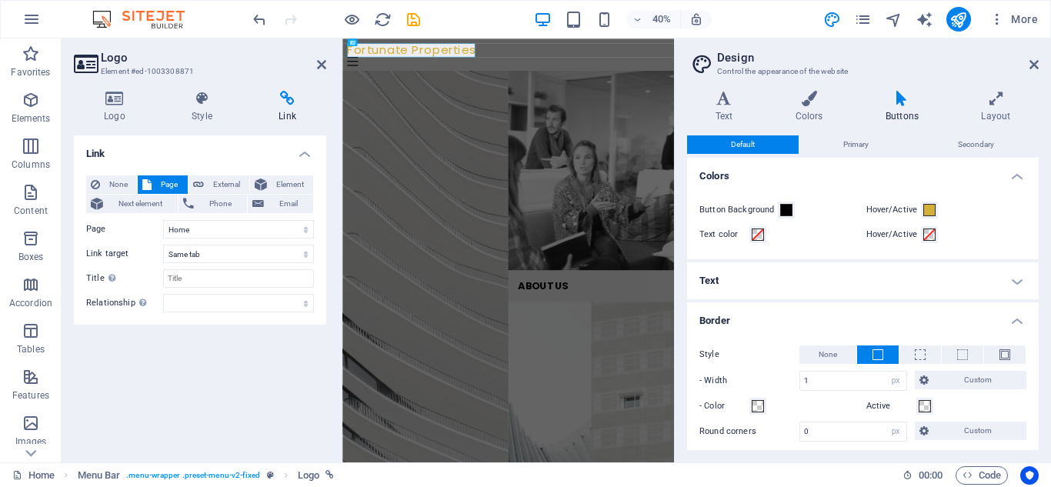
click at [1022, 327] on h4 "Border" at bounding box center [863, 316] width 352 height 28
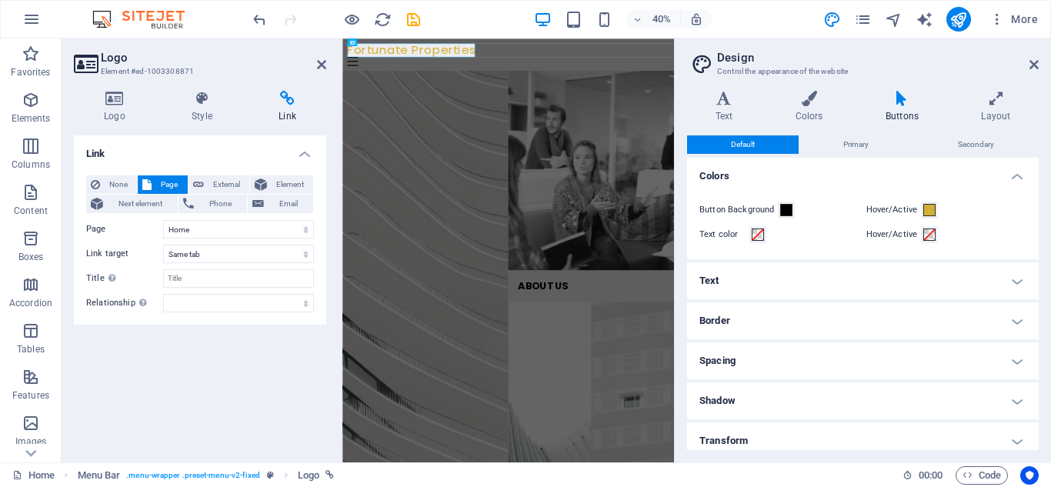
click at [1032, 53] on h2 "Design" at bounding box center [878, 58] width 322 height 14
click at [1033, 61] on icon at bounding box center [1033, 64] width 9 height 12
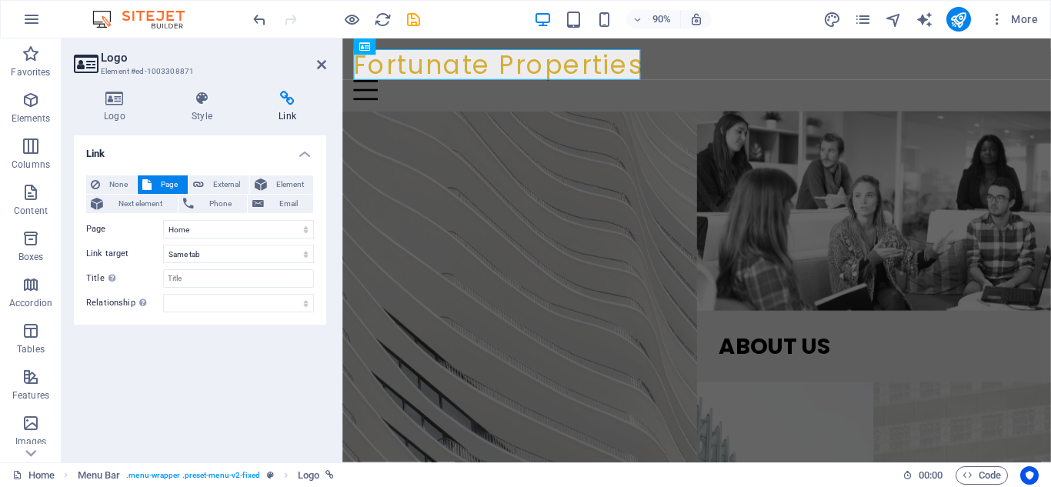
click at [766, 28] on div "90% More" at bounding box center [647, 19] width 794 height 25
drag, startPoint x: 766, startPoint y: 28, endPoint x: 713, endPoint y: 37, distance: 53.1
click at [764, 28] on div "90% More" at bounding box center [647, 19] width 794 height 25
click at [430, 46] on icon at bounding box center [430, 46] width 8 height 15
select select "rem"
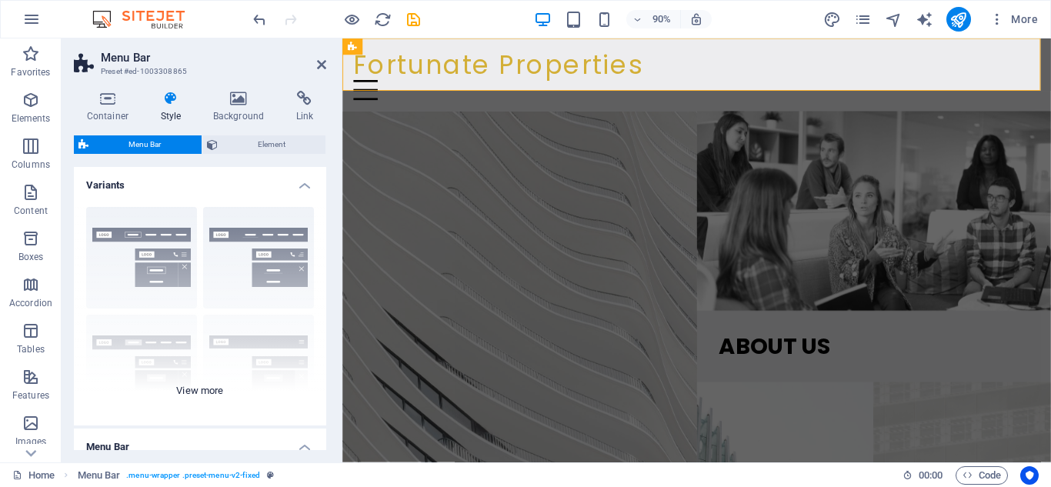
click at [220, 249] on div "Border Centered Default Fixed Loki Trigger Wide XXL" at bounding box center [200, 310] width 252 height 231
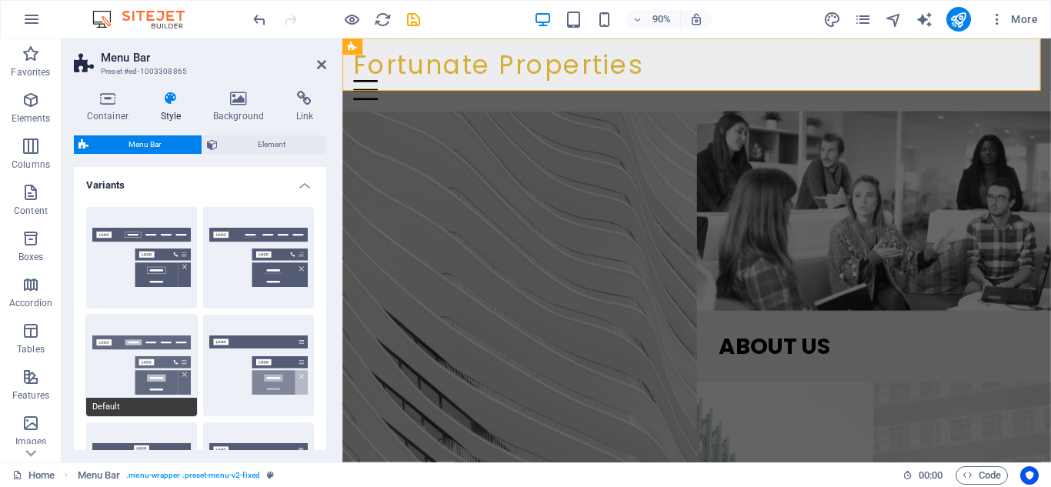
click at [151, 378] on button "Default" at bounding box center [141, 366] width 111 height 102
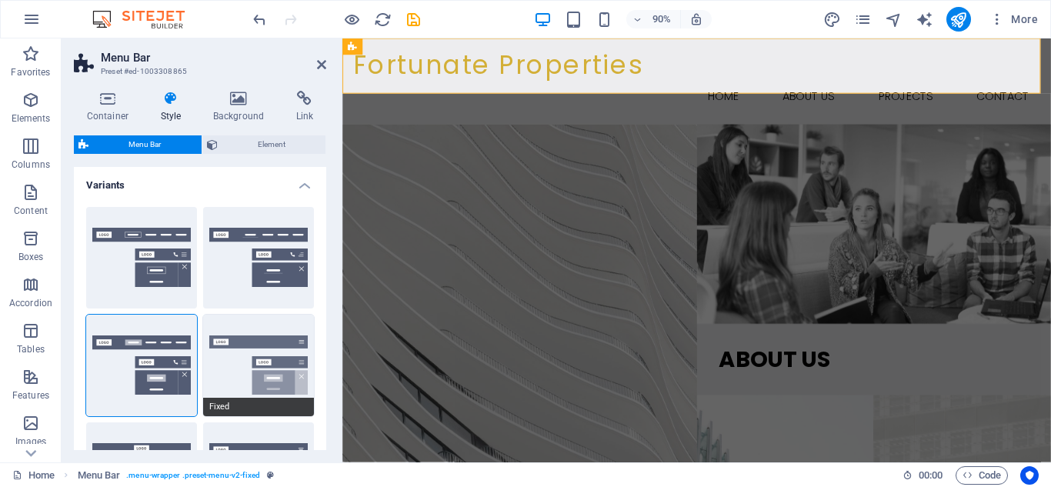
click at [249, 356] on button "Fixed" at bounding box center [258, 366] width 111 height 102
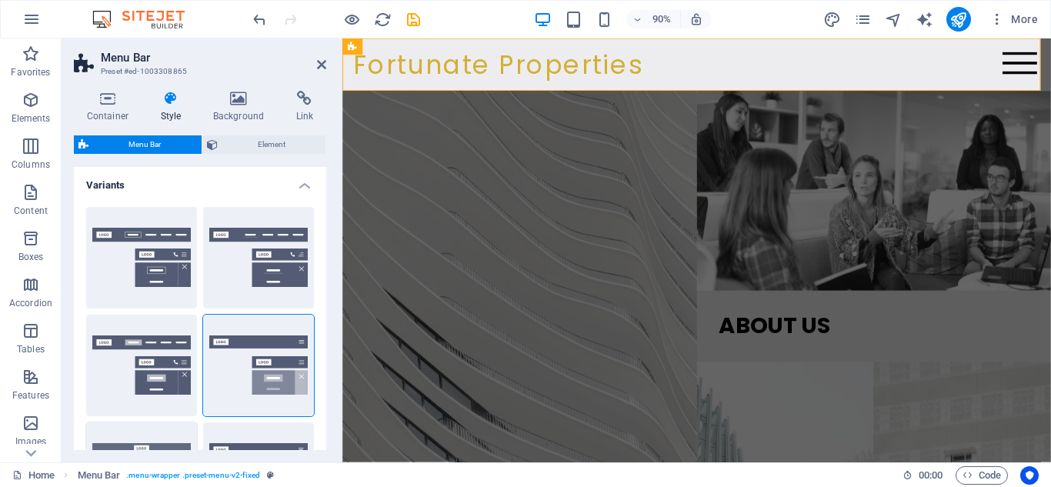
click at [156, 436] on button "Loki" at bounding box center [141, 473] width 111 height 102
type input "0"
select select "DISABLED_OPTION_VALUE"
type input "2"
type input "1"
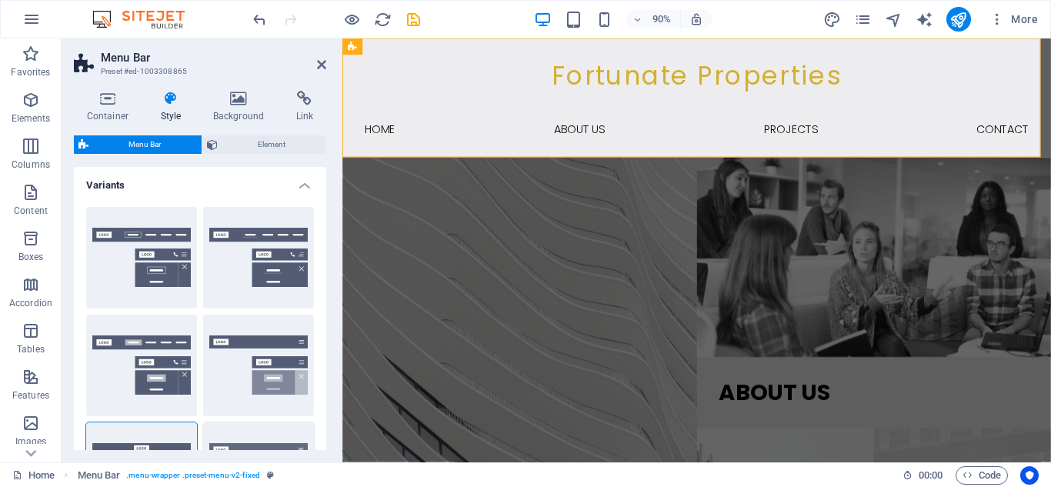
click at [265, 445] on button "Trigger" at bounding box center [258, 473] width 111 height 102
type input "1"
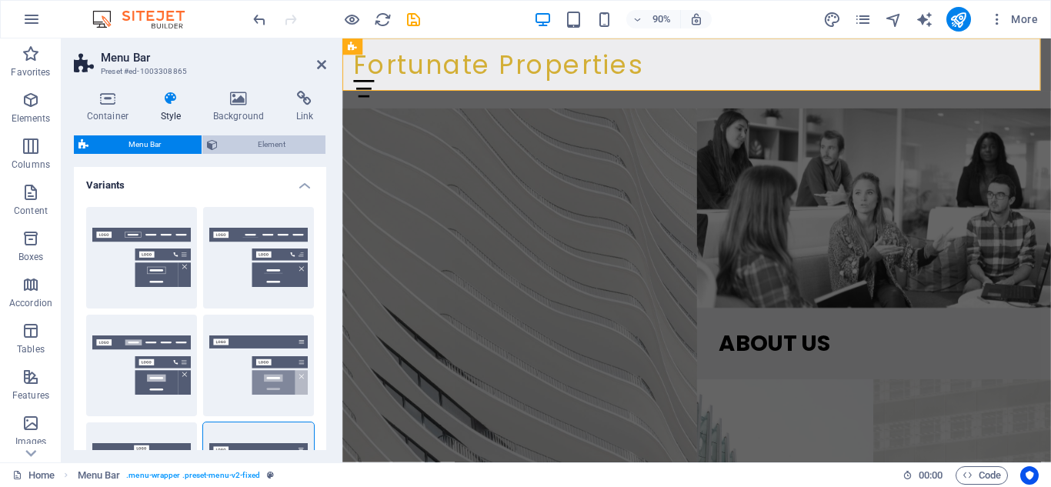
click at [263, 149] on span "Element" at bounding box center [271, 144] width 99 height 18
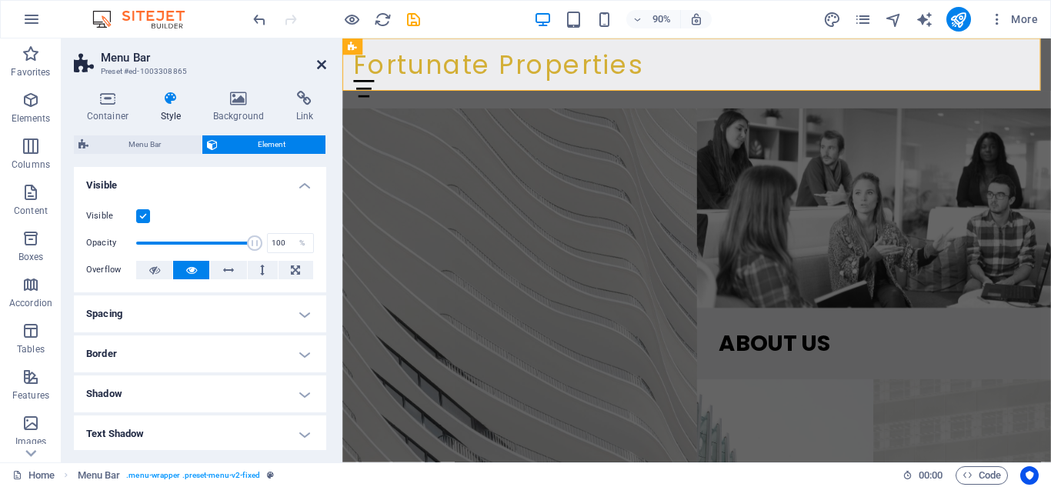
click at [319, 67] on icon at bounding box center [321, 64] width 9 height 12
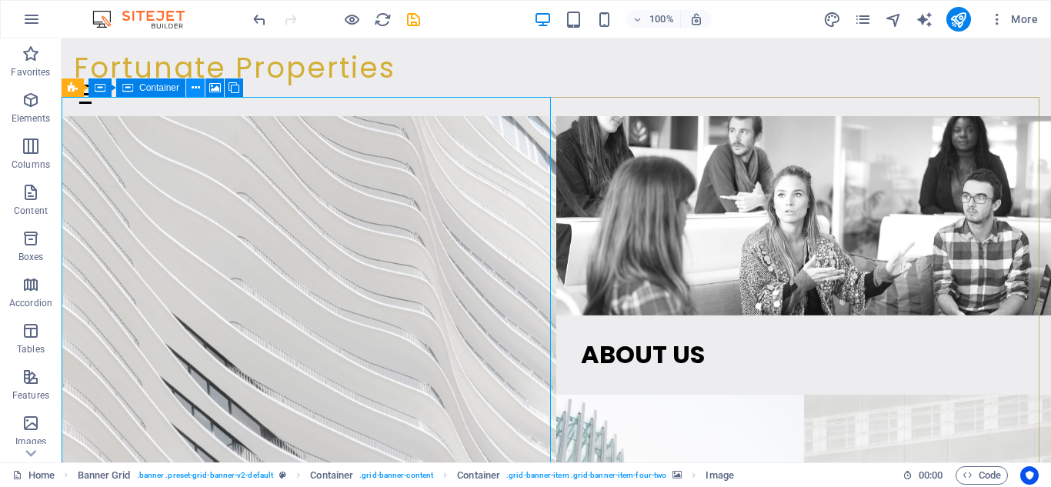
click at [198, 92] on icon at bounding box center [196, 88] width 8 height 16
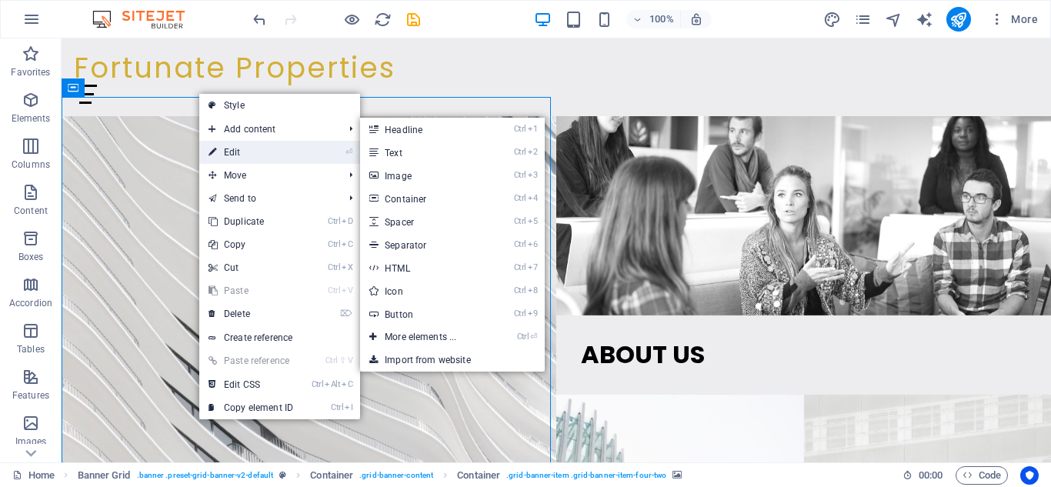
click at [254, 150] on link "⏎ Edit" at bounding box center [250, 152] width 103 height 23
select select "vh"
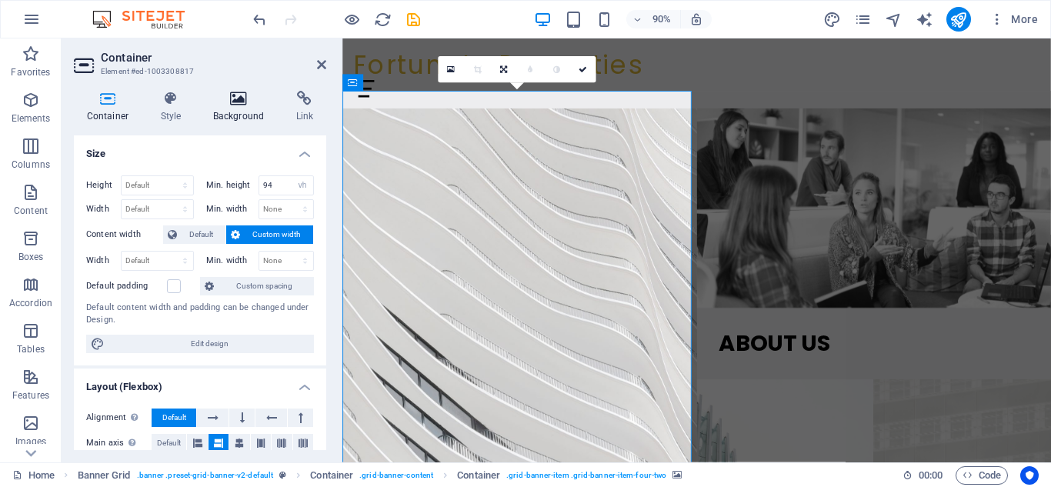
click at [234, 102] on icon at bounding box center [238, 98] width 77 height 15
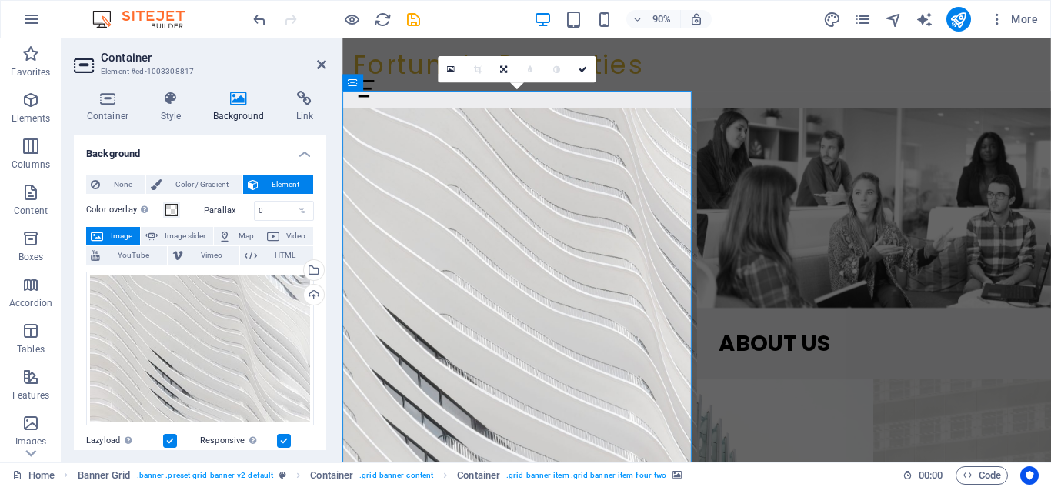
click at [245, 100] on icon at bounding box center [238, 98] width 77 height 15
click at [309, 293] on div "Upload" at bounding box center [312, 296] width 23 height 23
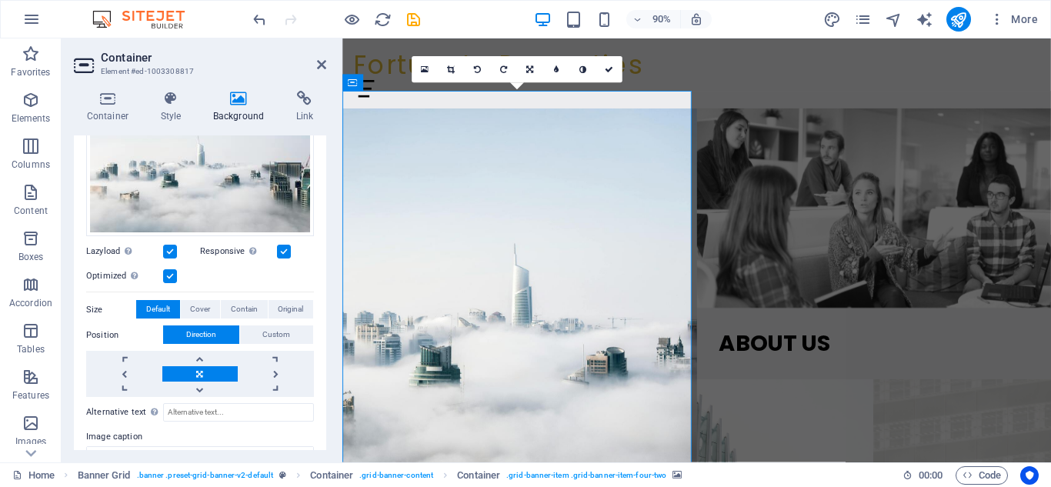
scroll to position [190, 0]
drag, startPoint x: 326, startPoint y: 314, endPoint x: 324, endPoint y: 350, distance: 36.2
click at [325, 350] on div "Container Style Background Link Size Height Default px rem % vh vw Min. height …" at bounding box center [200, 270] width 277 height 384
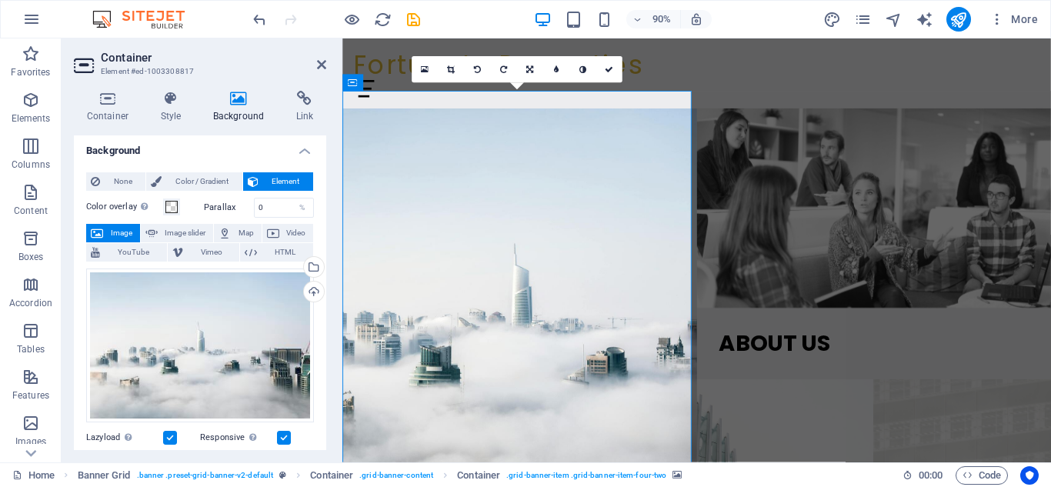
scroll to position [0, 0]
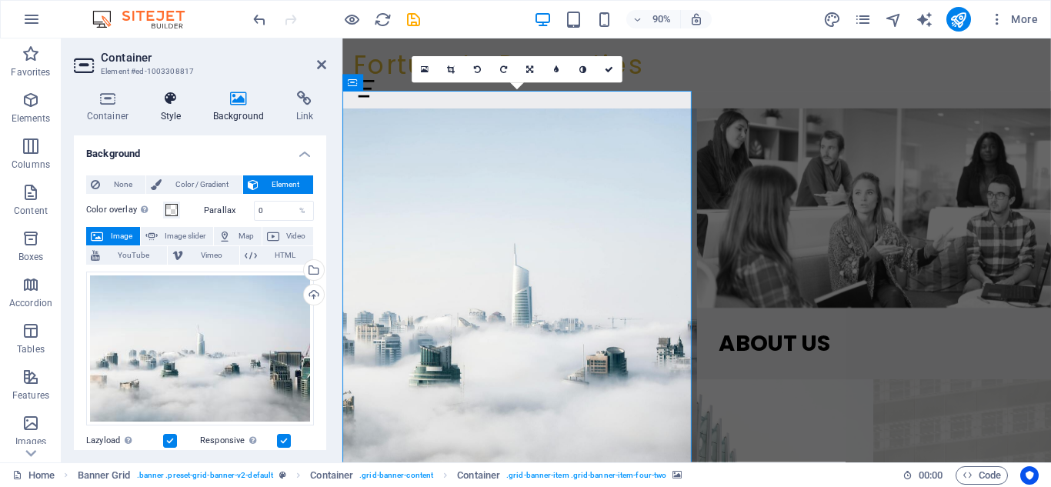
click at [180, 106] on h4 "Style" at bounding box center [174, 107] width 52 height 32
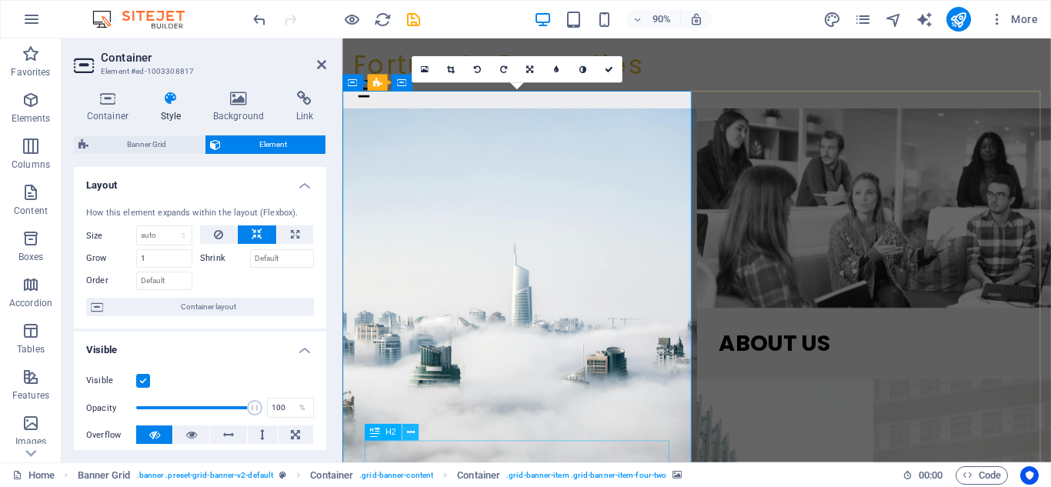
click at [405, 434] on button at bounding box center [410, 433] width 17 height 17
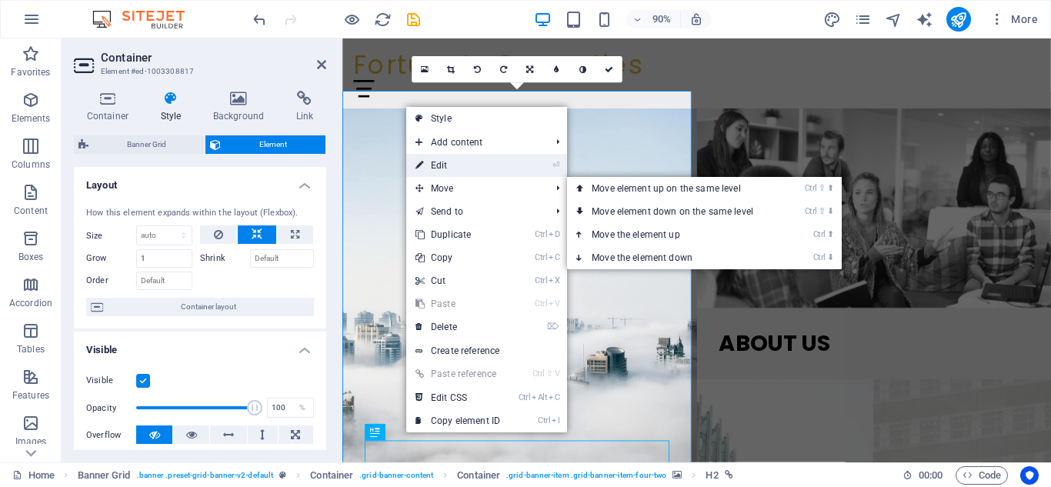
click at [427, 165] on link "⏎ Edit" at bounding box center [457, 165] width 103 height 23
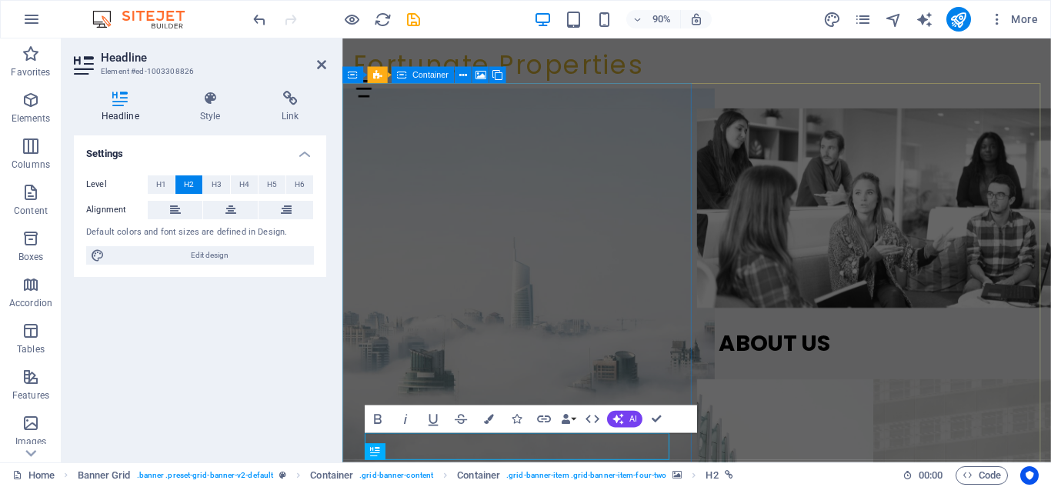
scroll to position [8, 0]
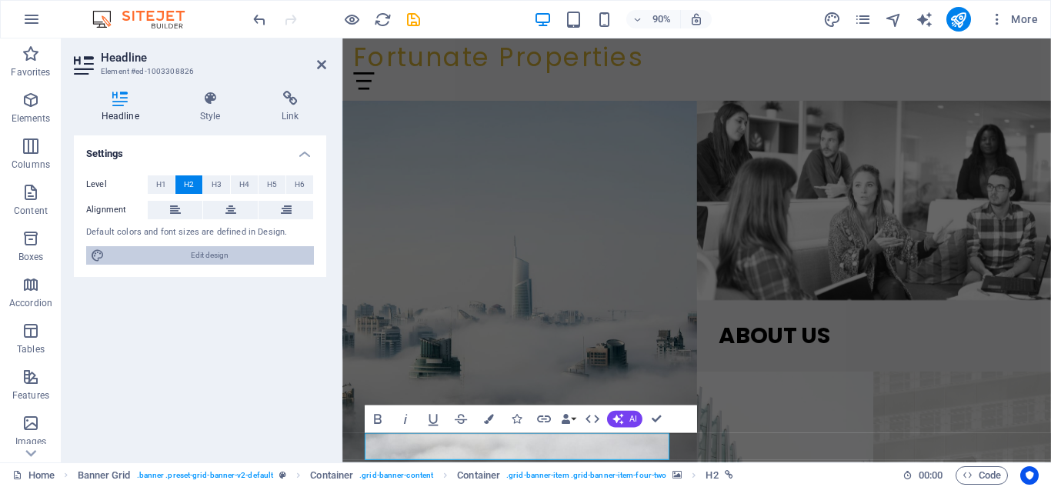
click at [236, 260] on span "Edit design" at bounding box center [209, 255] width 200 height 18
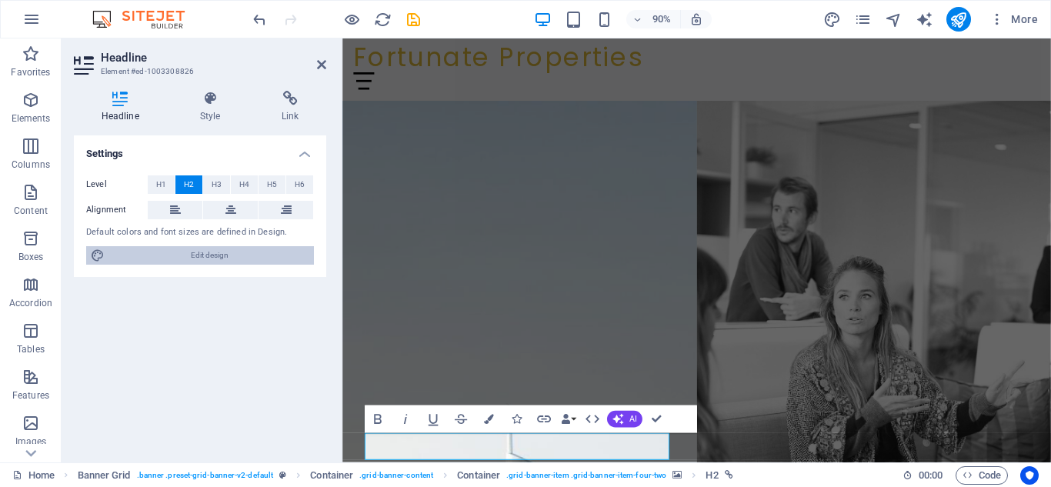
select select "px"
select select "500"
select select "px"
select select "rem"
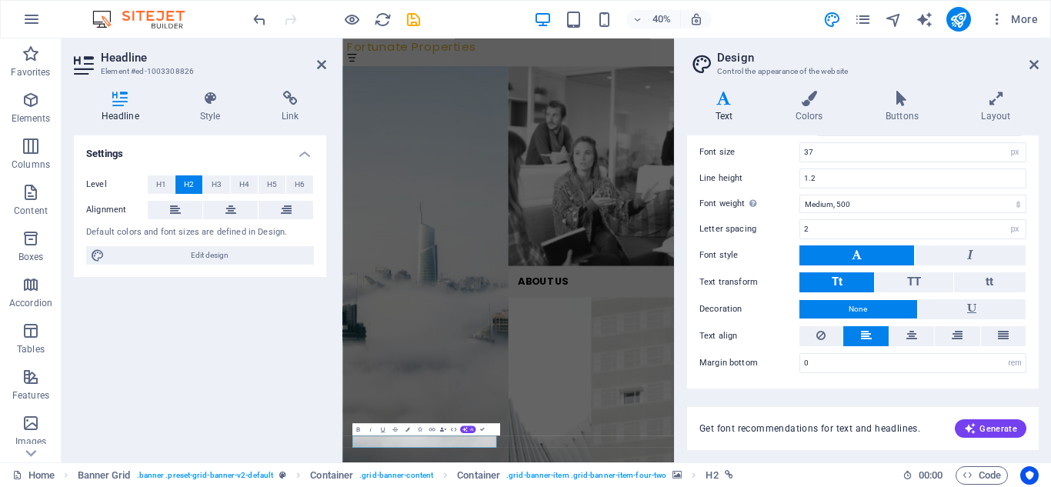
scroll to position [0, 0]
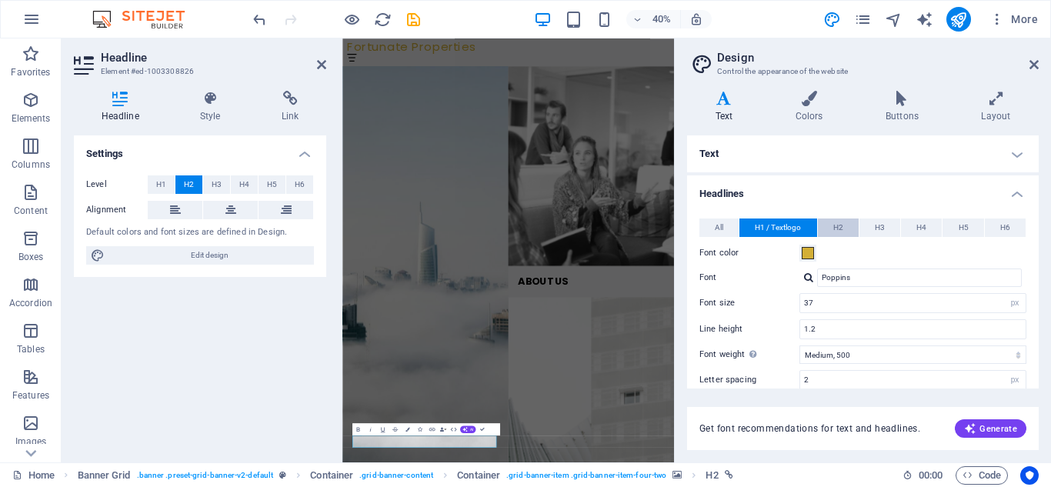
click at [828, 228] on button "H2" at bounding box center [838, 228] width 41 height 18
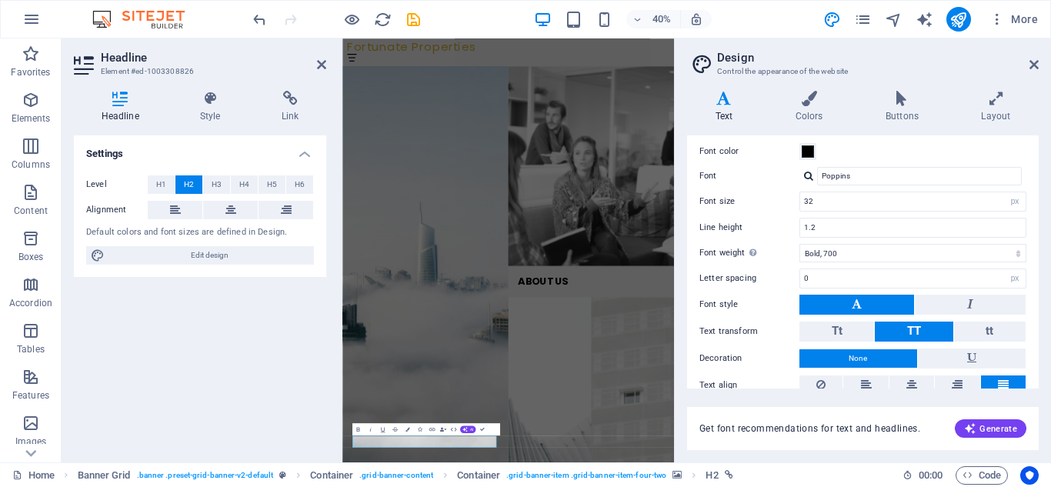
scroll to position [103, 0]
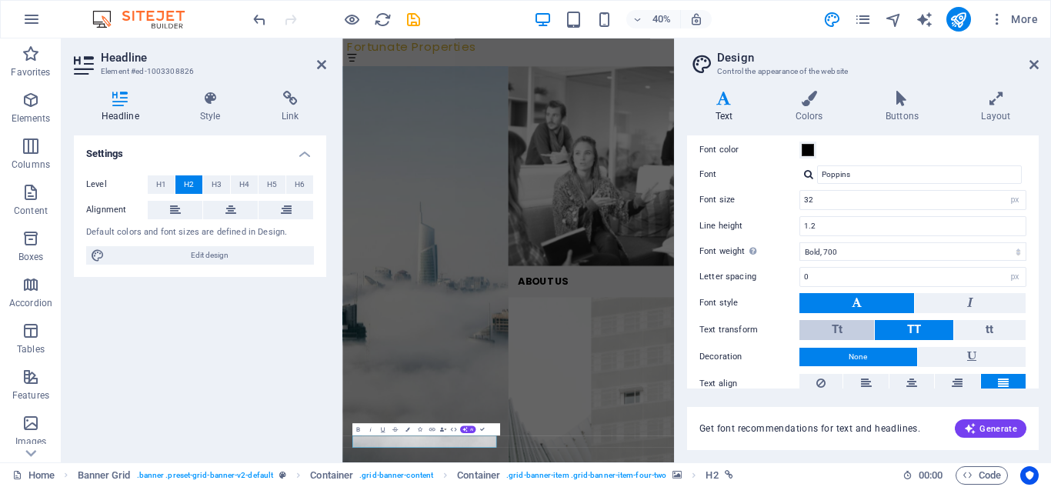
click at [832, 331] on span "Tt" at bounding box center [837, 329] width 11 height 14
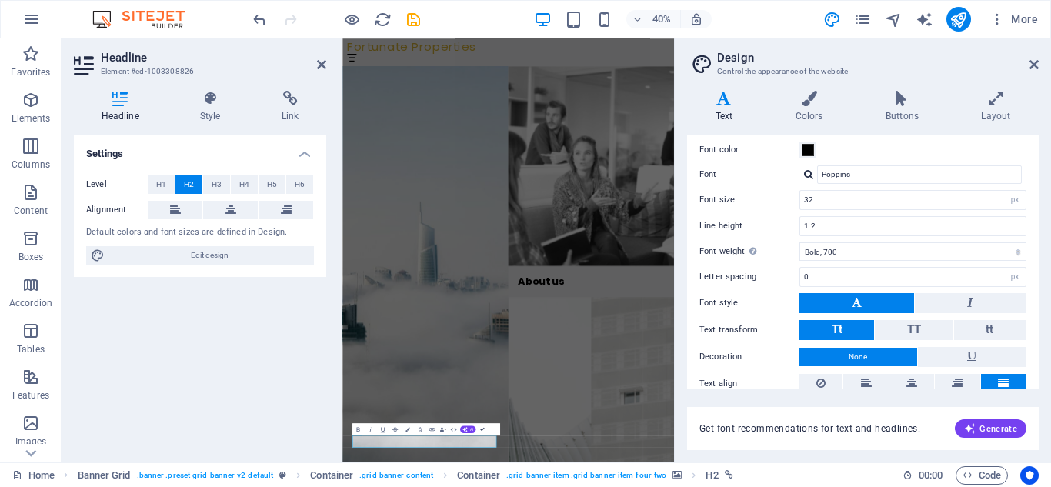
drag, startPoint x: 525, startPoint y: 489, endPoint x: 484, endPoint y: 429, distance: 72.6
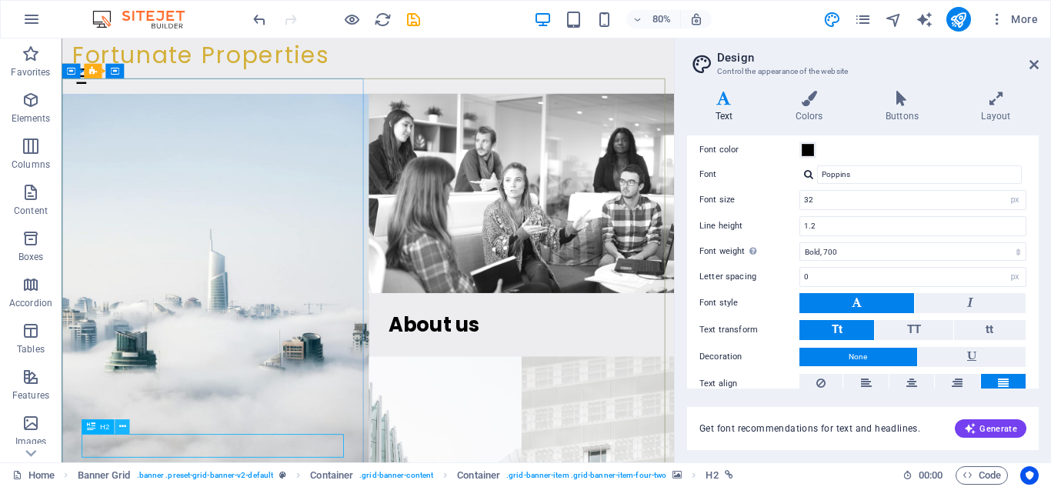
click at [123, 428] on icon at bounding box center [121, 426] width 7 height 13
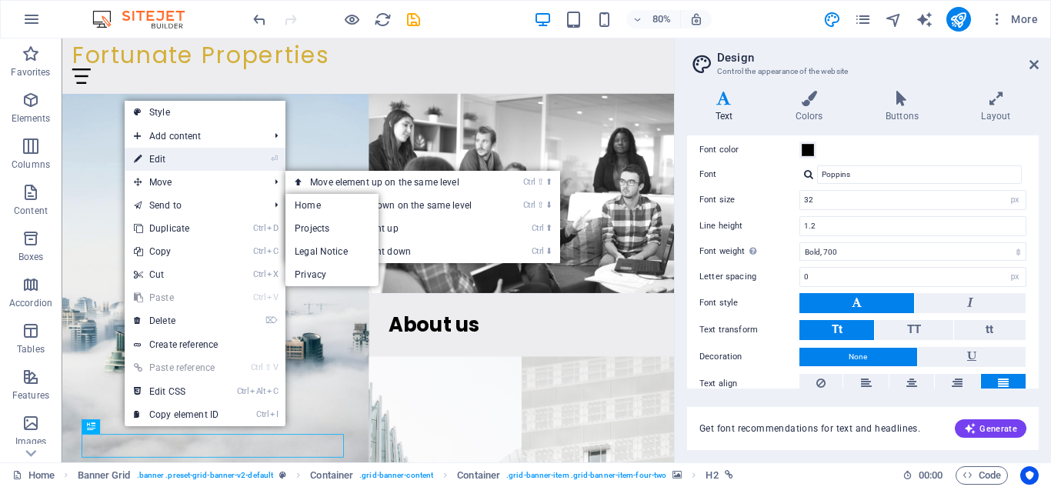
click at [169, 164] on link "⏎ Edit" at bounding box center [176, 159] width 103 height 23
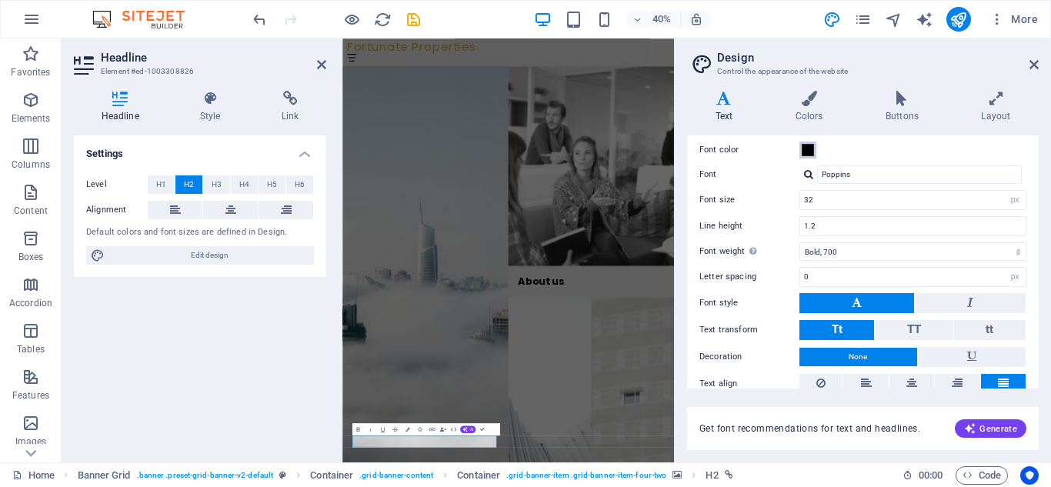
click at [806, 157] on button "Font color" at bounding box center [807, 150] width 17 height 17
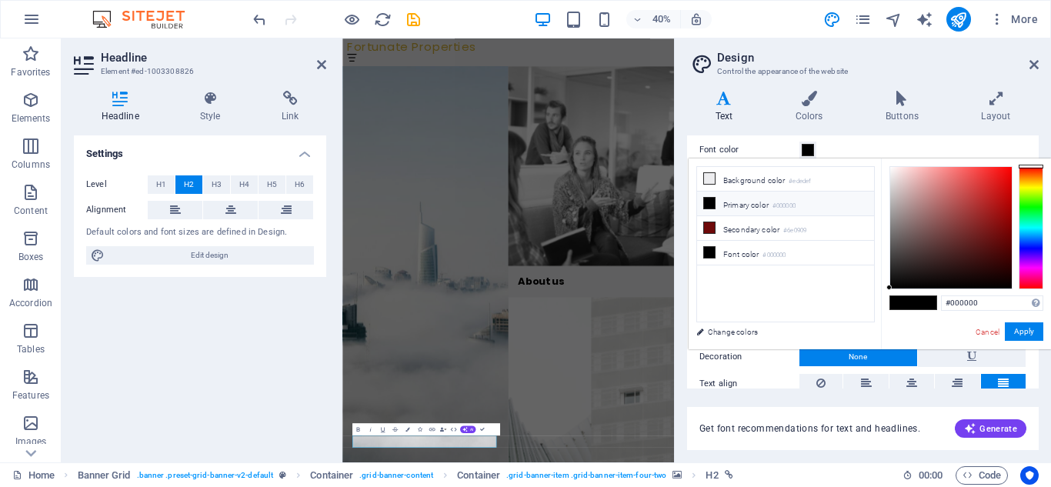
click at [796, 202] on small "#000000" at bounding box center [783, 206] width 23 height 11
click at [699, 201] on li "Primary color #000000" at bounding box center [785, 204] width 177 height 25
click at [709, 198] on icon at bounding box center [709, 203] width 11 height 11
click at [982, 302] on input "#000000" at bounding box center [992, 302] width 102 height 15
type input "#d3af37"
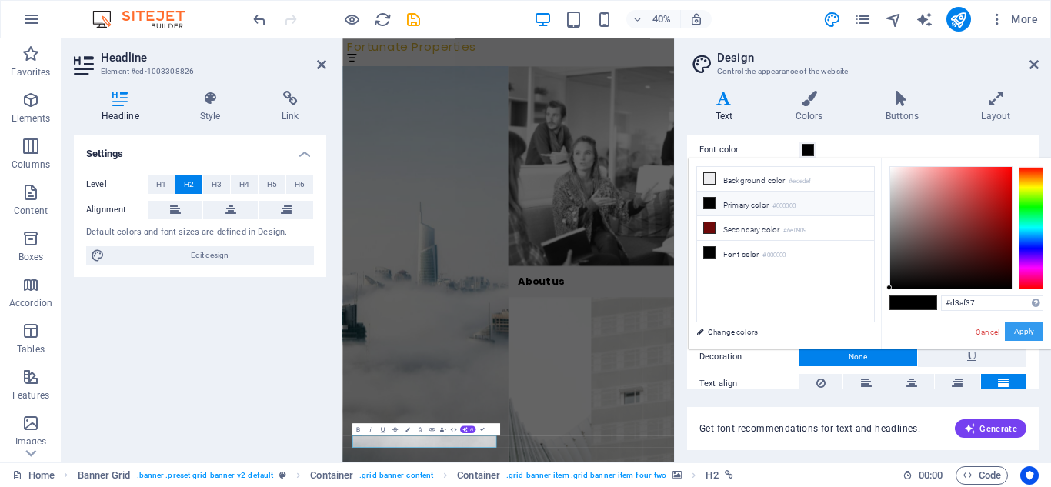
drag, startPoint x: 1017, startPoint y: 329, endPoint x: 1009, endPoint y: 330, distance: 7.7
click at [1016, 330] on button "Apply" at bounding box center [1024, 331] width 38 height 18
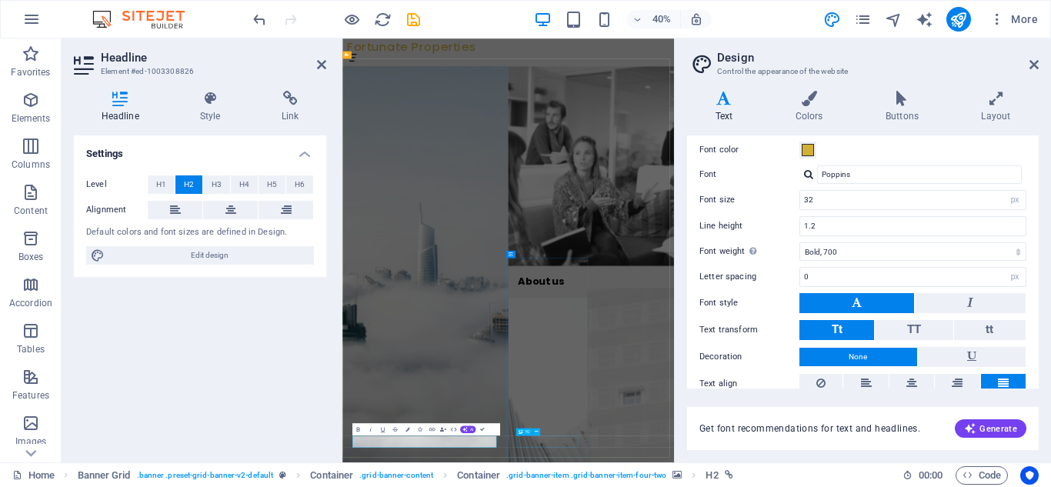
drag, startPoint x: 879, startPoint y: 1043, endPoint x: 954, endPoint y: 543, distance: 505.0
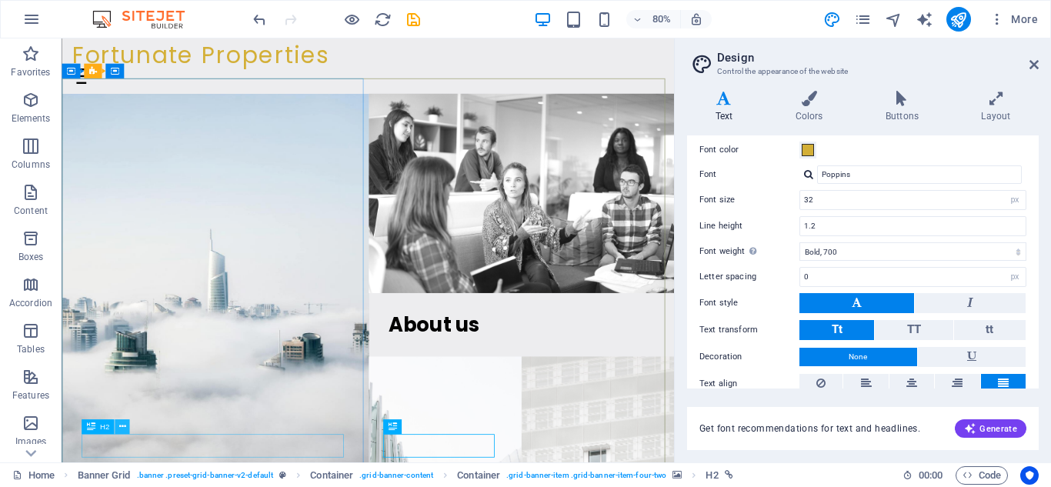
click at [122, 430] on icon at bounding box center [121, 426] width 7 height 13
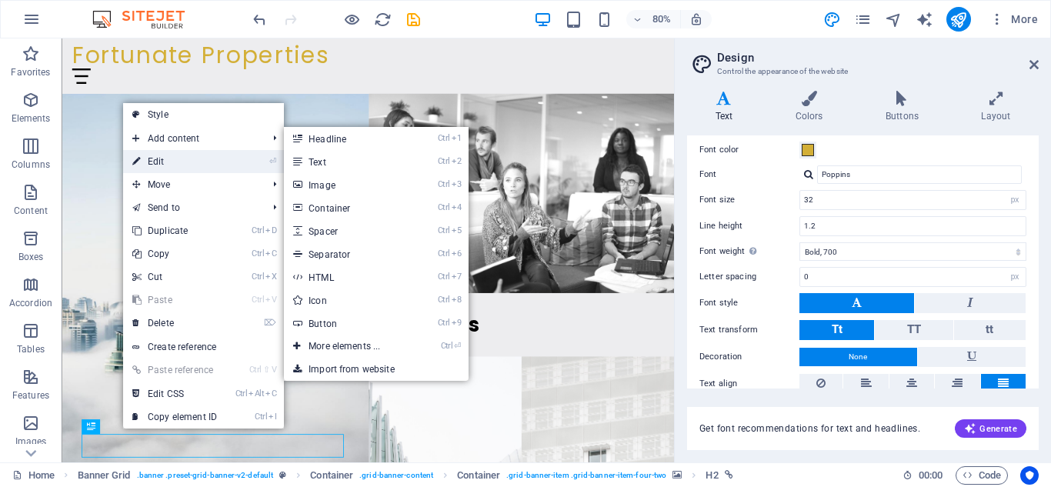
click at [200, 157] on link "⏎ Edit" at bounding box center [174, 161] width 103 height 23
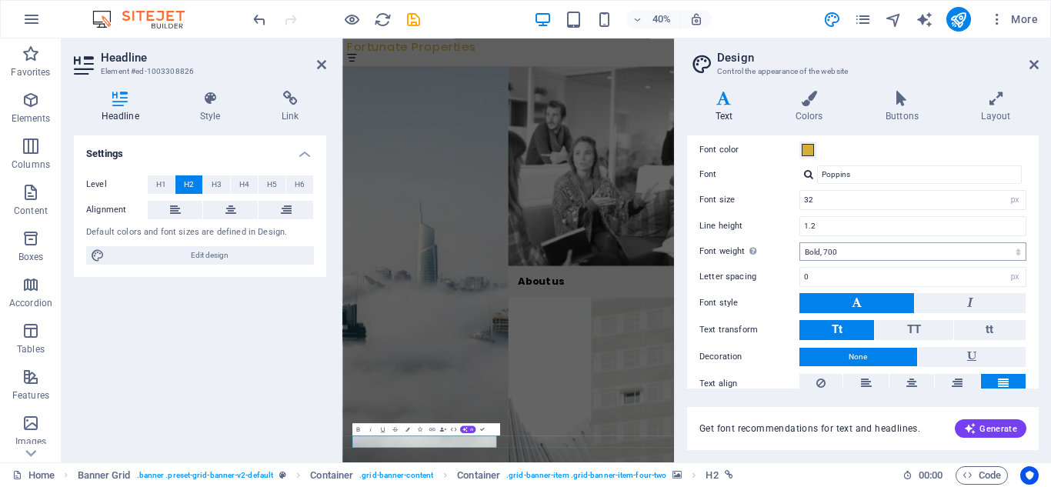
click at [1015, 256] on select "Thin, 100 Extra-light, 200 Light, 300 Regular, 400 Medium, 500 Semi-bold, 600 B…" at bounding box center [912, 251] width 227 height 18
click at [1012, 242] on select "Thin, 100 Extra-light, 200 Light, 300 Regular, 400 Medium, 500 Semi-bold, 600 B…" at bounding box center [912, 251] width 227 height 18
select select "400"
click at [799, 242] on select "Thin, 100 Extra-light, 200 Light, 300 Regular, 400 Medium, 500 Semi-bold, 600 B…" at bounding box center [912, 251] width 227 height 18
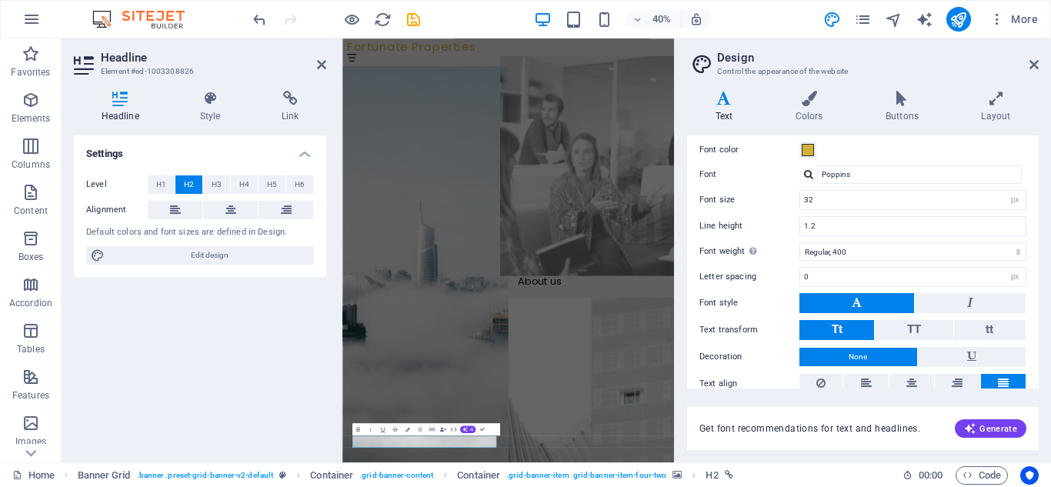
click at [985, 486] on figure at bounding box center [964, 357] width 456 height 549
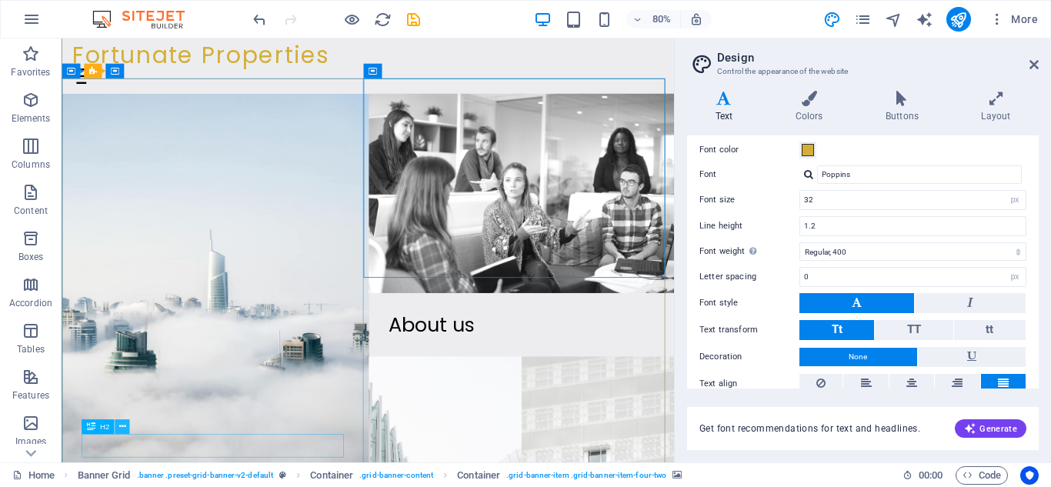
click at [122, 430] on icon at bounding box center [121, 426] width 7 height 13
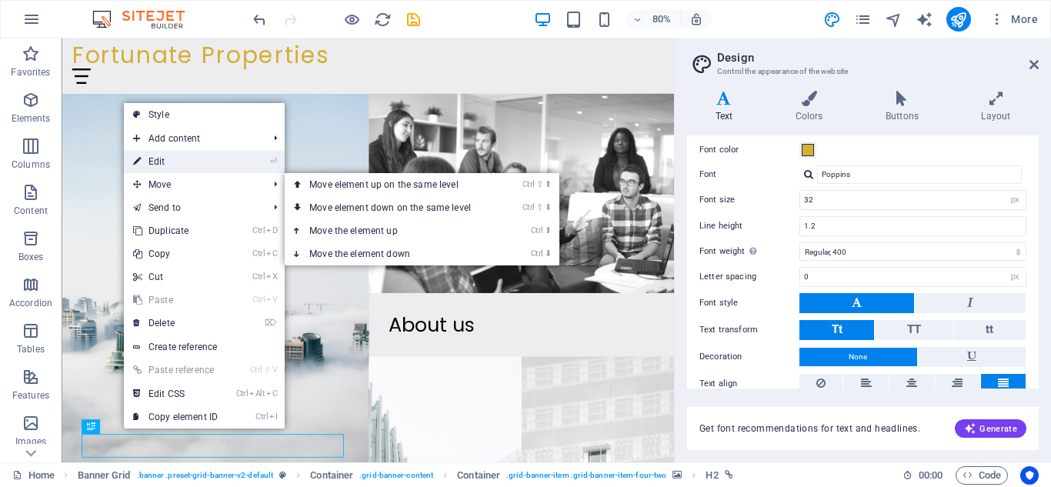
click at [185, 168] on link "⏎ Edit" at bounding box center [175, 161] width 103 height 23
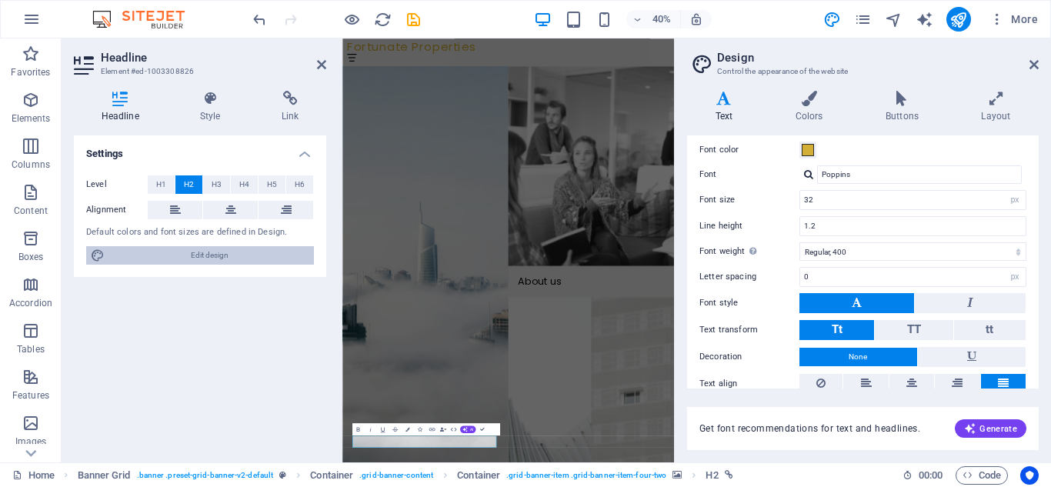
drag, startPoint x: 219, startPoint y: 252, endPoint x: 210, endPoint y: 254, distance: 9.4
click at [218, 254] on span "Edit design" at bounding box center [209, 255] width 200 height 18
click at [810, 158] on button "Font color" at bounding box center [807, 150] width 17 height 17
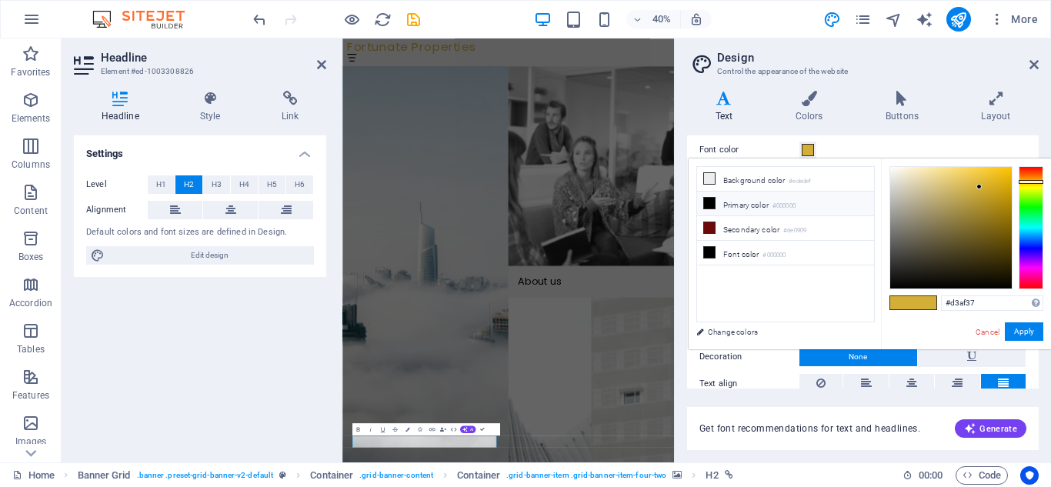
click at [747, 202] on li "Primary color #000000" at bounding box center [785, 204] width 177 height 25
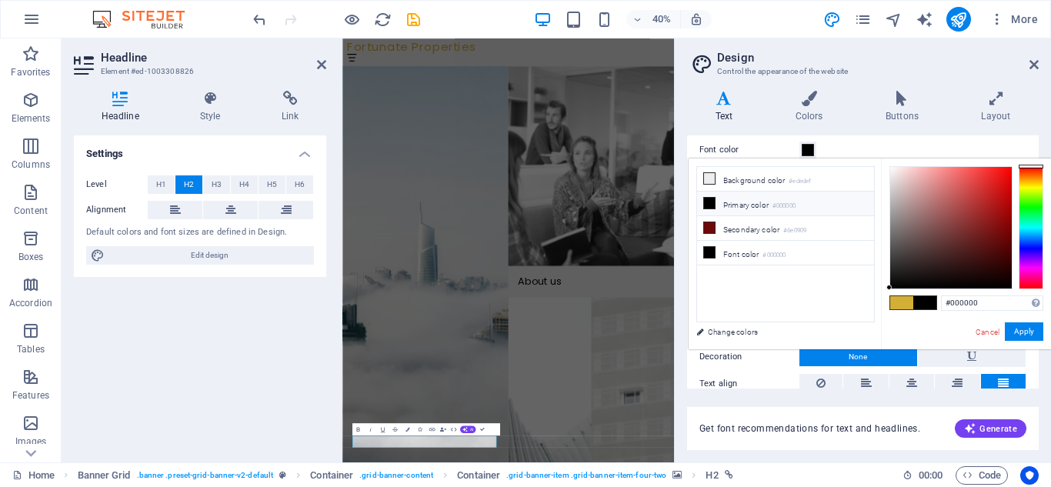
click at [711, 204] on icon at bounding box center [709, 203] width 11 height 11
click at [991, 304] on input "#000000" at bounding box center [992, 302] width 102 height 15
type input "#d3af37"
click at [1016, 339] on button "Apply" at bounding box center [1024, 331] width 38 height 18
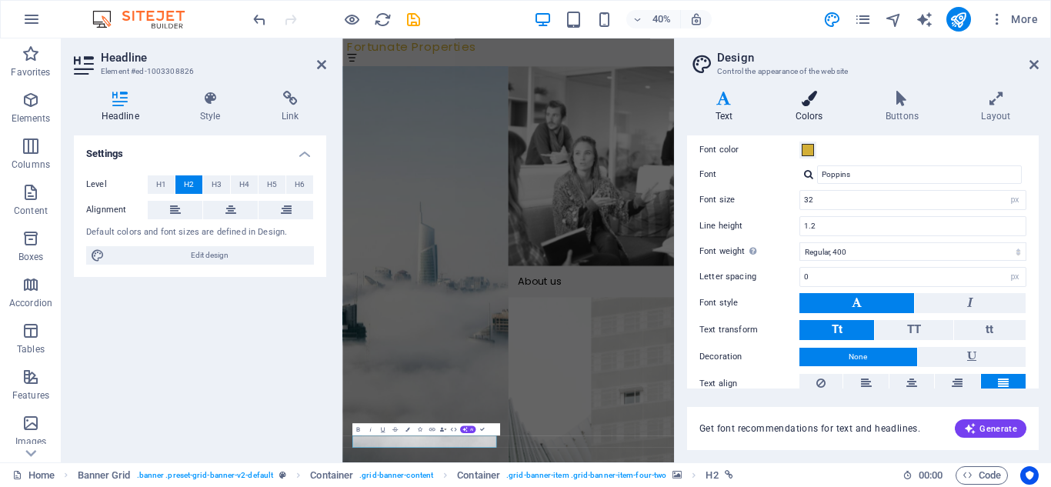
click at [805, 107] on h4 "Colors" at bounding box center [812, 107] width 90 height 32
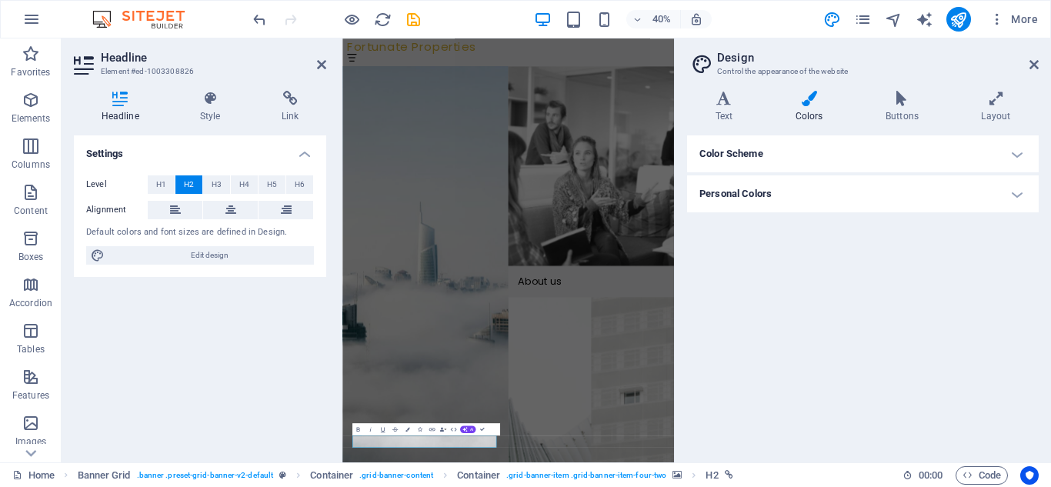
click at [1015, 156] on h4 "Color Scheme" at bounding box center [863, 153] width 352 height 37
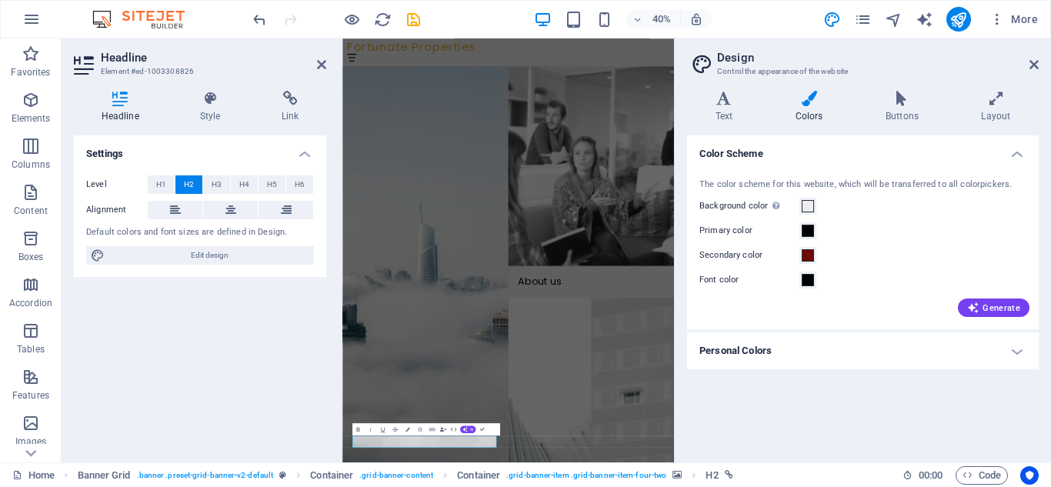
drag, startPoint x: 796, startPoint y: 237, endPoint x: 803, endPoint y: 232, distance: 8.8
click at [796, 235] on label "Primary color" at bounding box center [749, 231] width 100 height 18
click at [799, 235] on button "Primary color" at bounding box center [807, 230] width 17 height 17
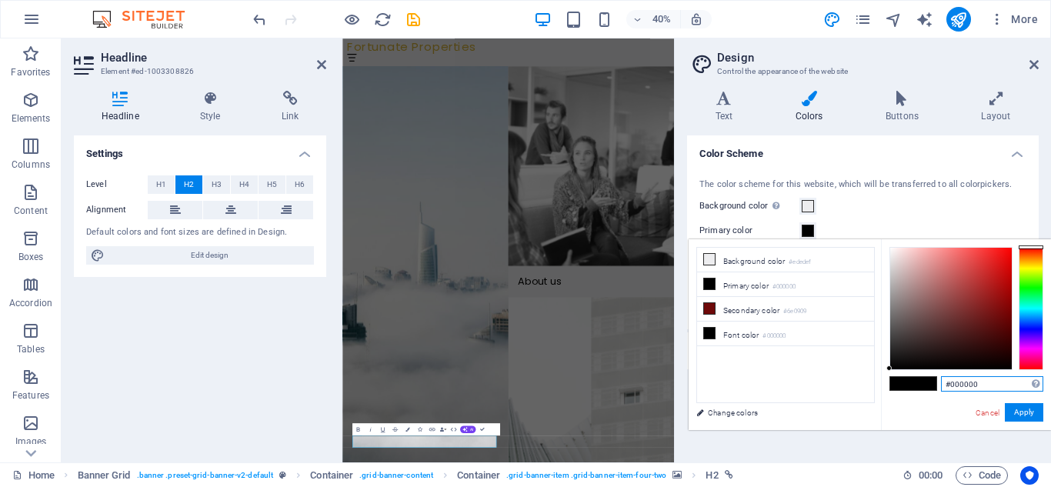
drag, startPoint x: 998, startPoint y: 385, endPoint x: 987, endPoint y: 386, distance: 10.9
click at [998, 385] on input "#000000" at bounding box center [992, 383] width 102 height 15
click at [1038, 415] on button "Apply" at bounding box center [1024, 412] width 38 height 18
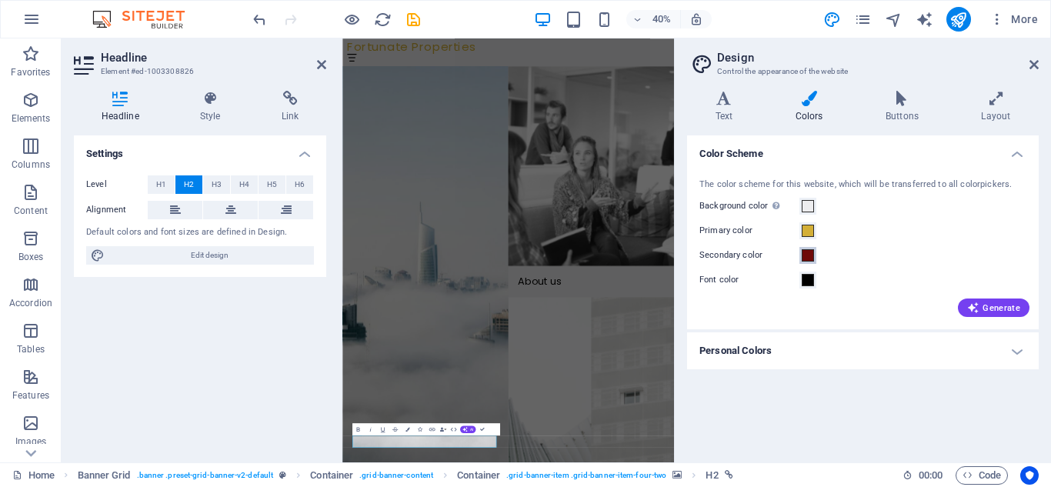
click at [810, 258] on span at bounding box center [808, 255] width 12 height 12
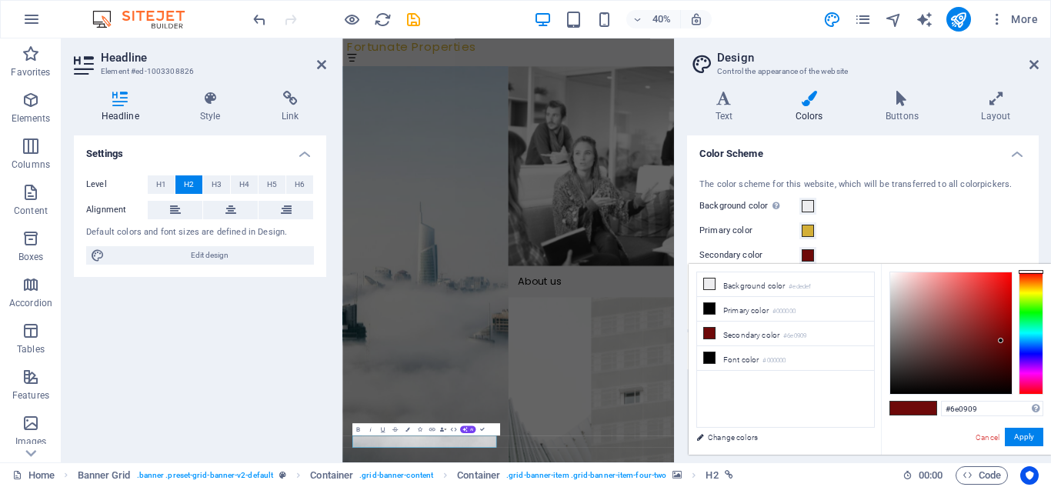
click at [863, 246] on div "Secondary color" at bounding box center [862, 255] width 327 height 18
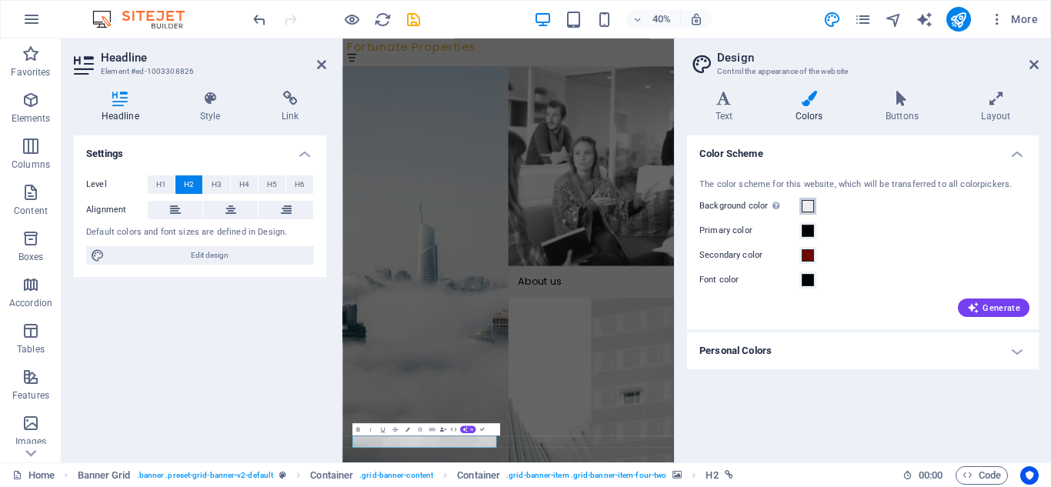
click at [810, 200] on span at bounding box center [808, 206] width 12 height 12
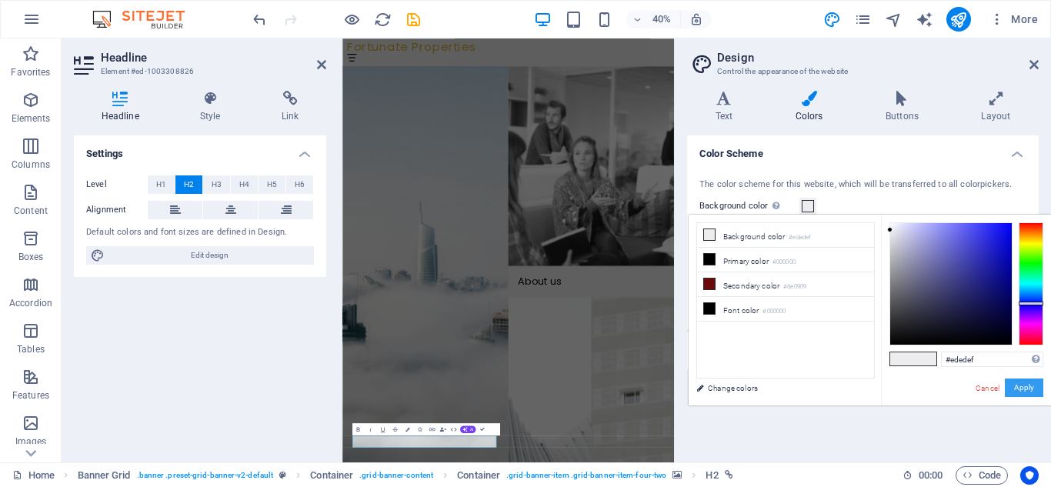
click at [1026, 390] on button "Apply" at bounding box center [1024, 388] width 38 height 18
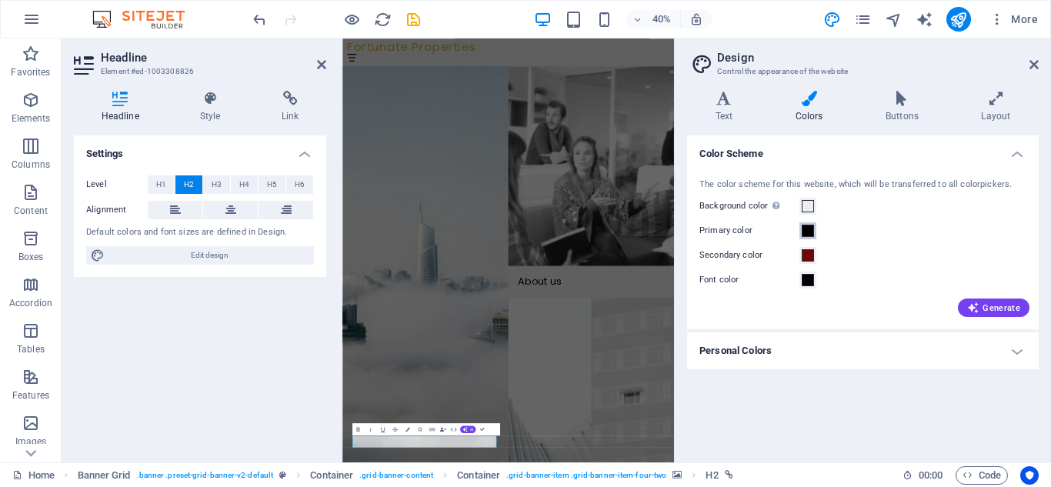
click at [812, 228] on span at bounding box center [808, 231] width 12 height 12
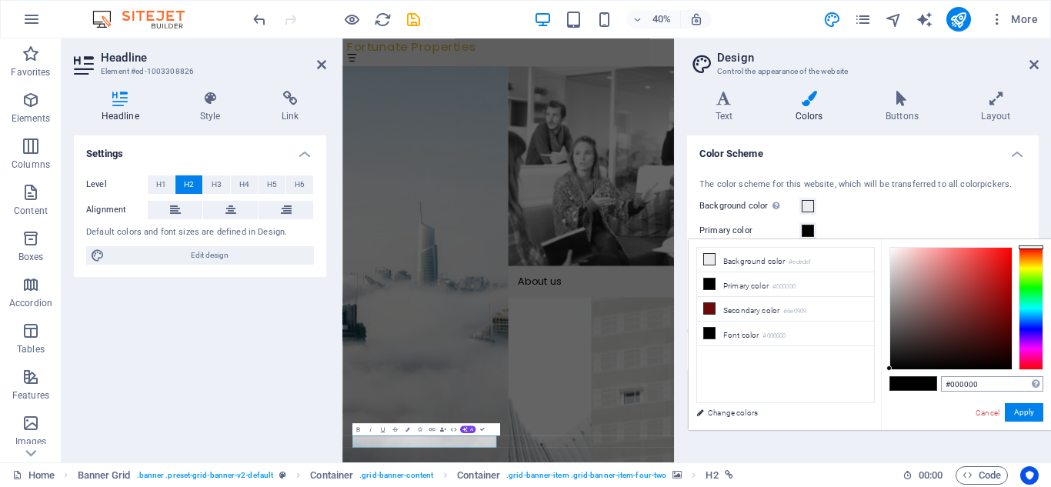
click at [982, 376] on div "#000000 Supported formats #0852ed rgb(8, 82, 237) rgba(8, 82, 237, 90%) hsv(221…" at bounding box center [966, 446] width 170 height 414
click at [992, 382] on input "#000000" at bounding box center [992, 383] width 102 height 15
type input "#d3af37"
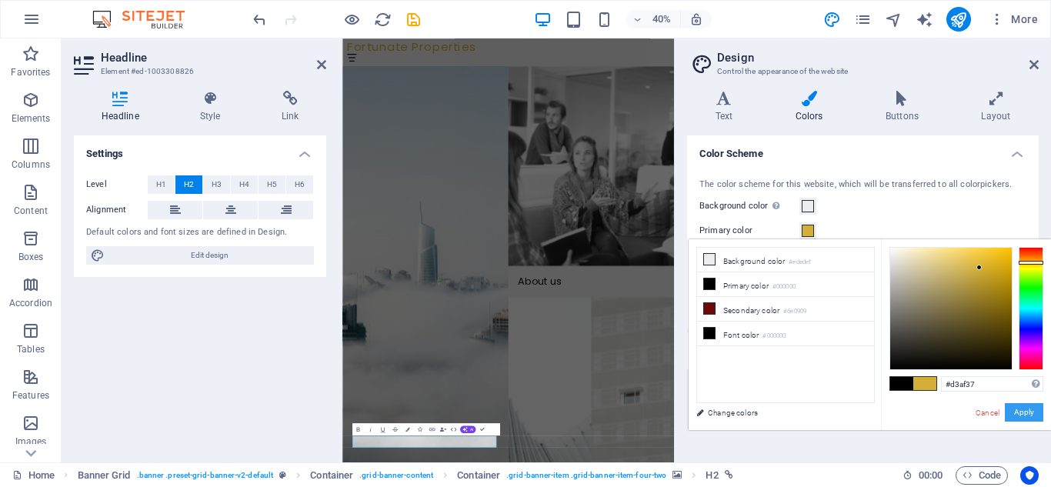
click at [1036, 409] on button "Apply" at bounding box center [1024, 412] width 38 height 18
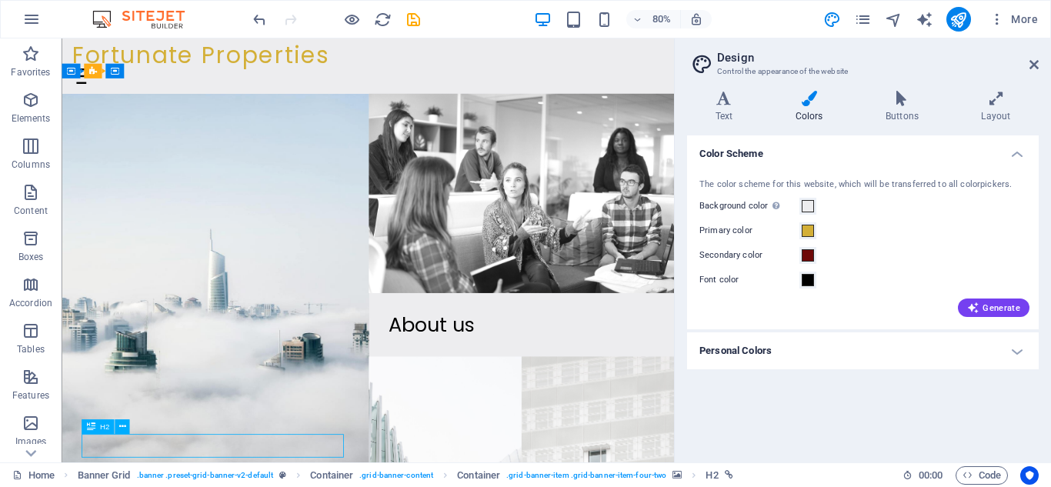
click at [103, 424] on div "H2" at bounding box center [98, 426] width 33 height 15
click at [103, 423] on span "H2" at bounding box center [104, 427] width 9 height 8
click at [122, 429] on icon at bounding box center [121, 426] width 7 height 13
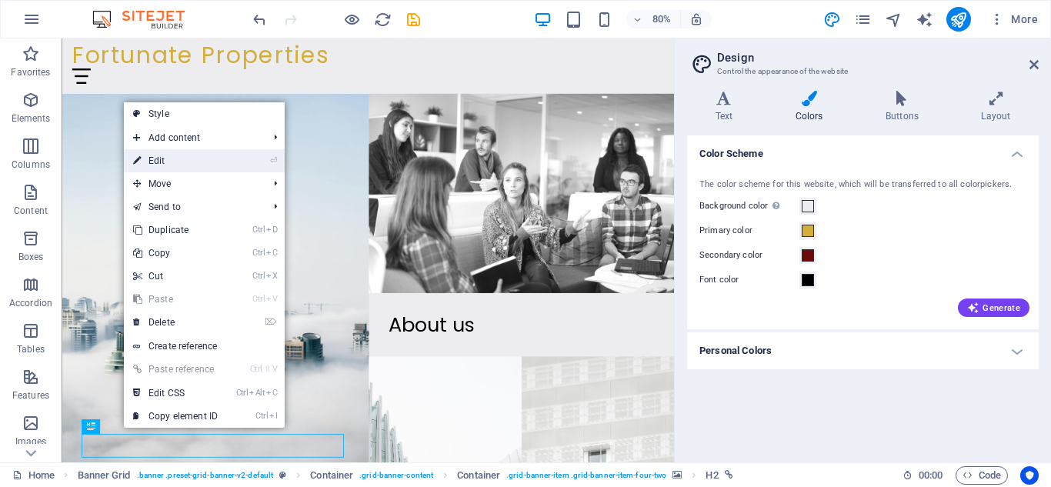
click at [215, 162] on link "⏎ Edit" at bounding box center [175, 160] width 103 height 23
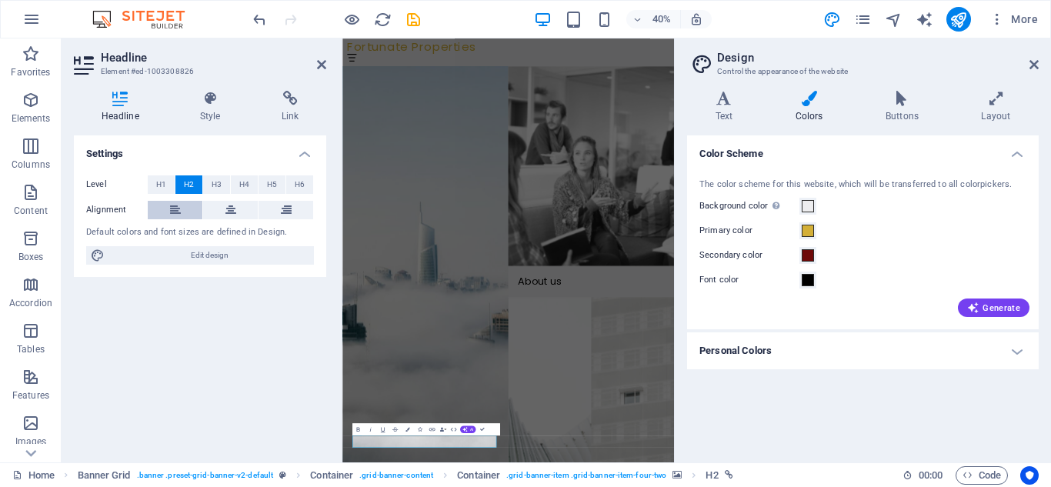
click at [192, 210] on button at bounding box center [175, 210] width 55 height 18
click at [270, 245] on div "Level H1 H2 H3 H4 H5 H6 Alignment Default colors and font sizes are defined in …" at bounding box center [200, 220] width 252 height 115
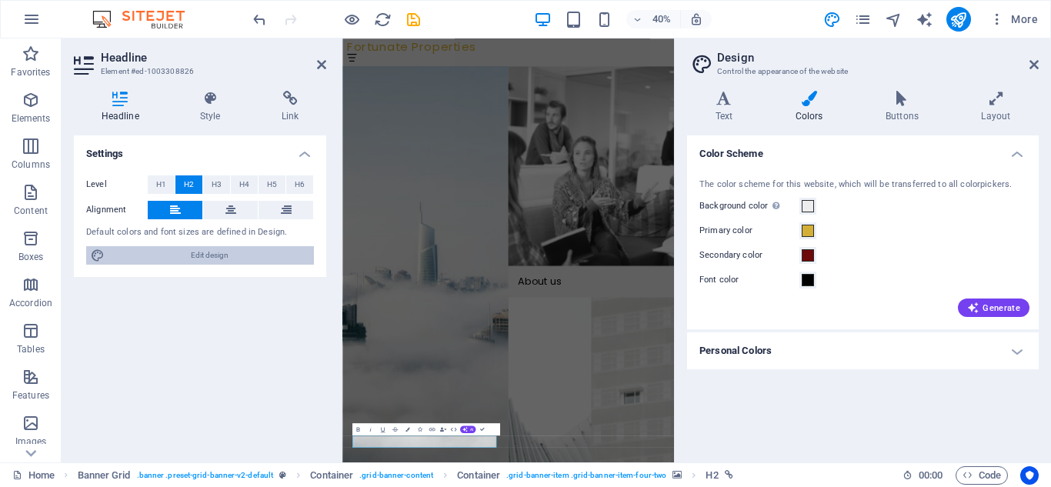
click at [270, 253] on span "Edit design" at bounding box center [209, 255] width 200 height 18
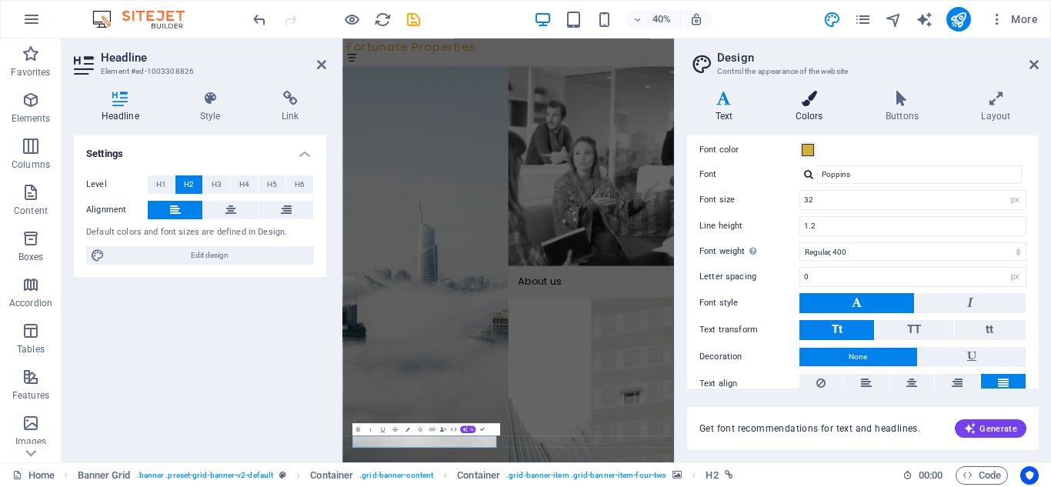
click at [810, 111] on h4 "Colors" at bounding box center [812, 107] width 90 height 32
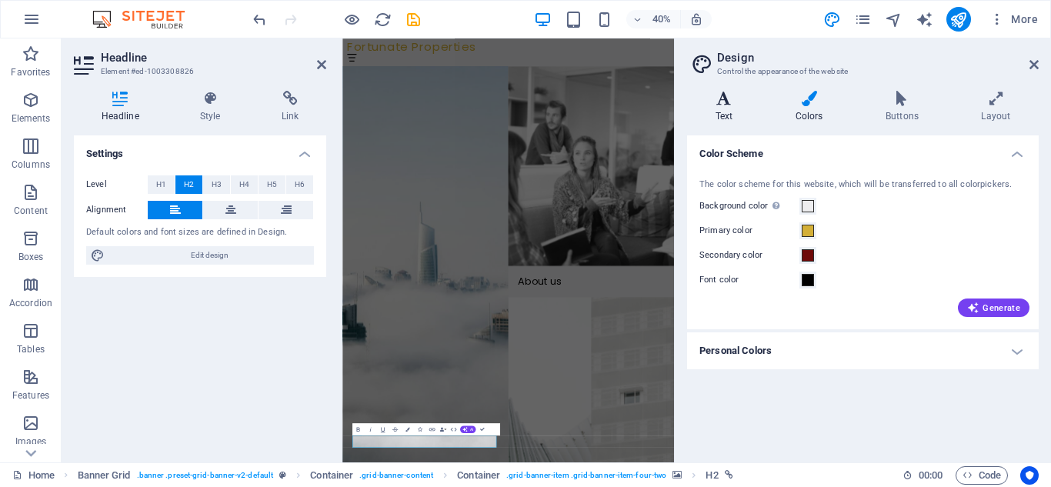
click at [728, 107] on h4 "Text" at bounding box center [727, 107] width 80 height 32
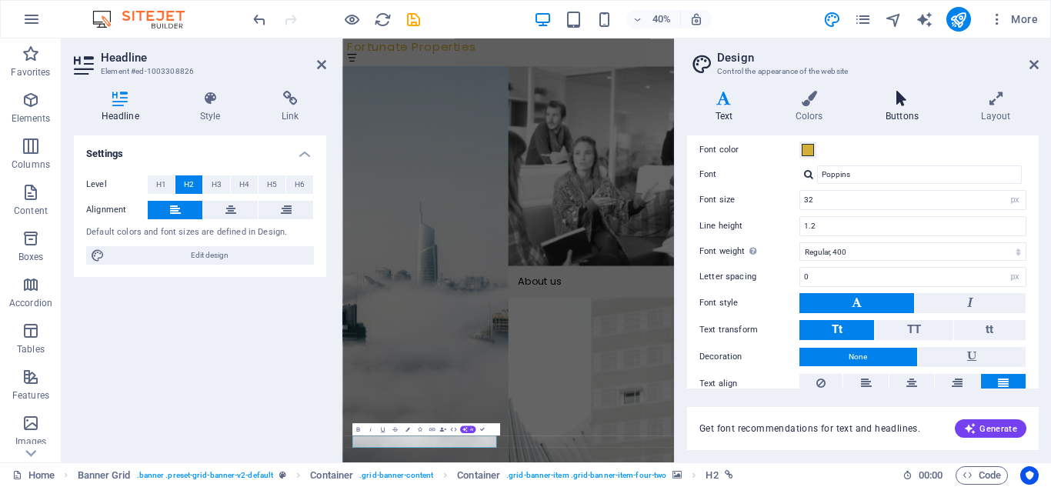
drag, startPoint x: 899, startPoint y: 112, endPoint x: 889, endPoint y: 108, distance: 11.4
click at [900, 112] on h4 "Buttons" at bounding box center [904, 107] width 95 height 32
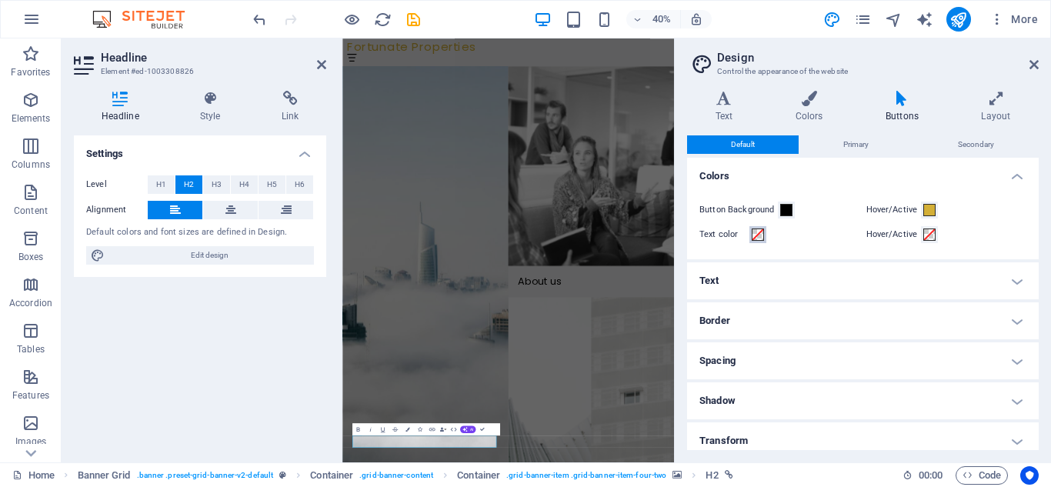
drag, startPoint x: 761, startPoint y: 230, endPoint x: 752, endPoint y: 226, distance: 10.0
click at [761, 231] on span at bounding box center [758, 235] width 12 height 12
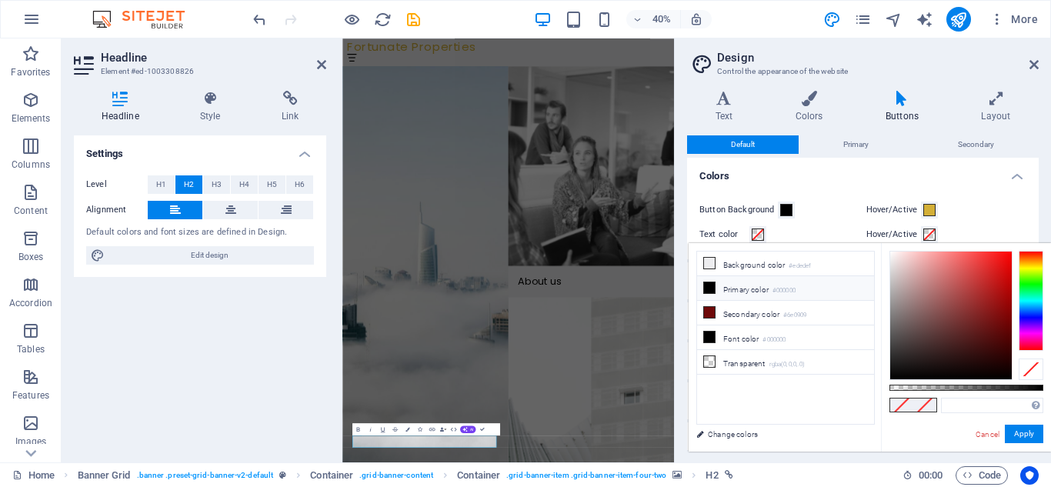
click at [777, 285] on small "#000000" at bounding box center [783, 290] width 23 height 11
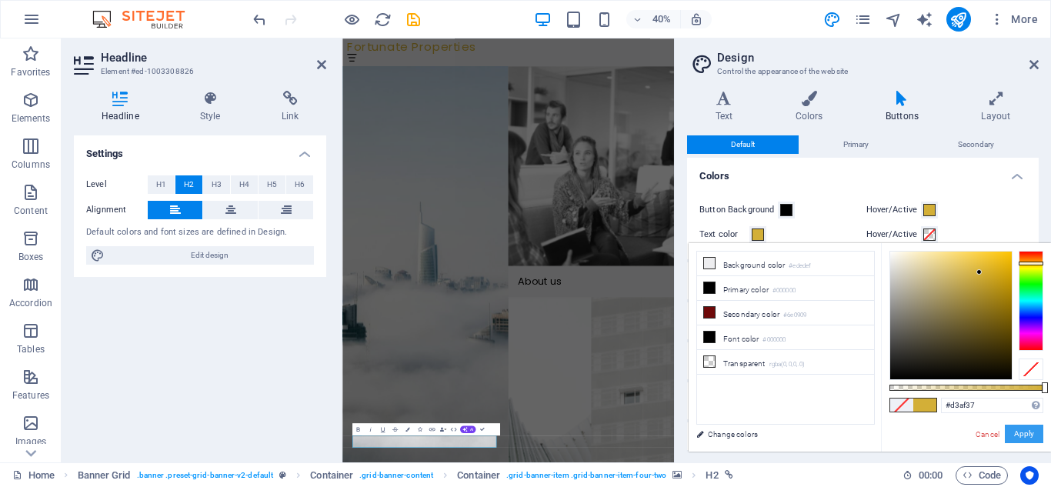
click at [1029, 432] on button "Apply" at bounding box center [1024, 434] width 38 height 18
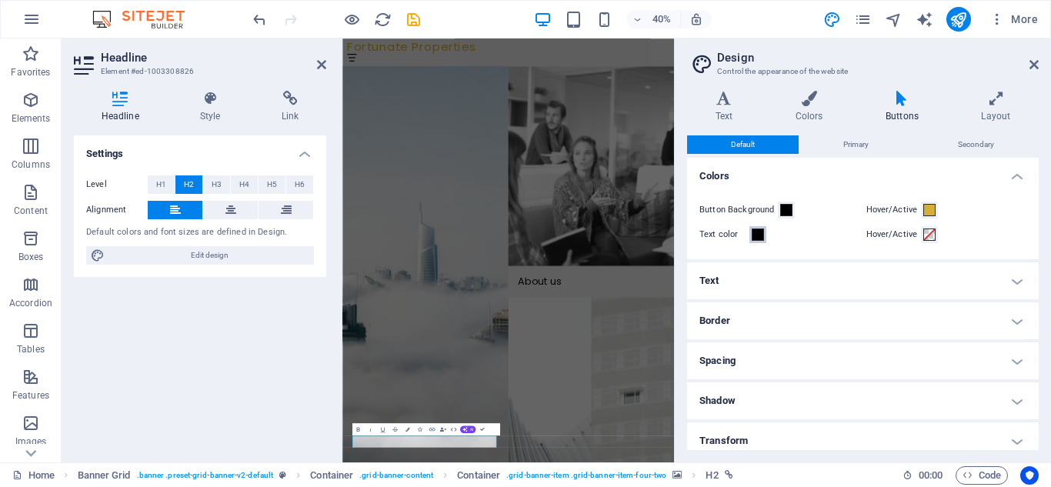
click at [752, 239] on span at bounding box center [758, 235] width 12 height 12
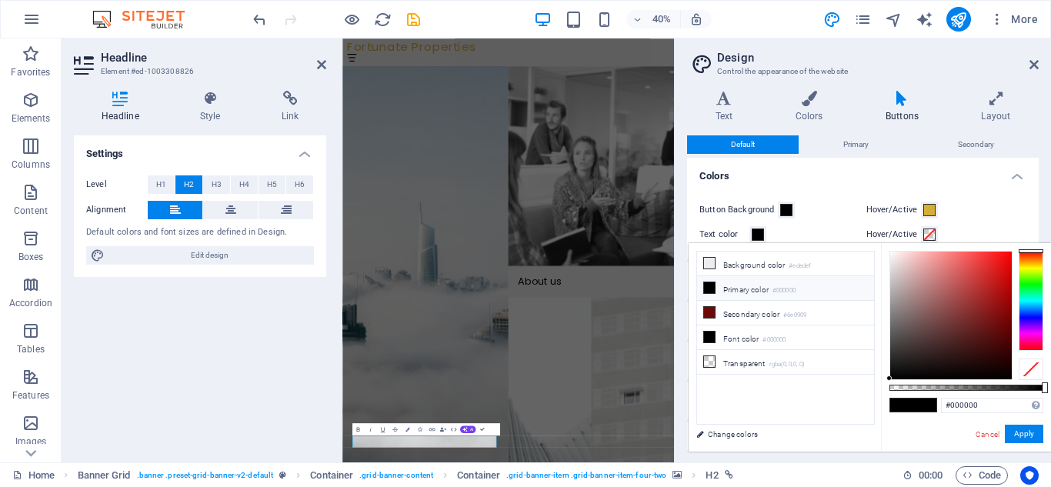
click at [715, 288] on span at bounding box center [709, 288] width 12 height 12
click at [989, 409] on input "#000000" at bounding box center [992, 405] width 102 height 15
type input "#d3af37"
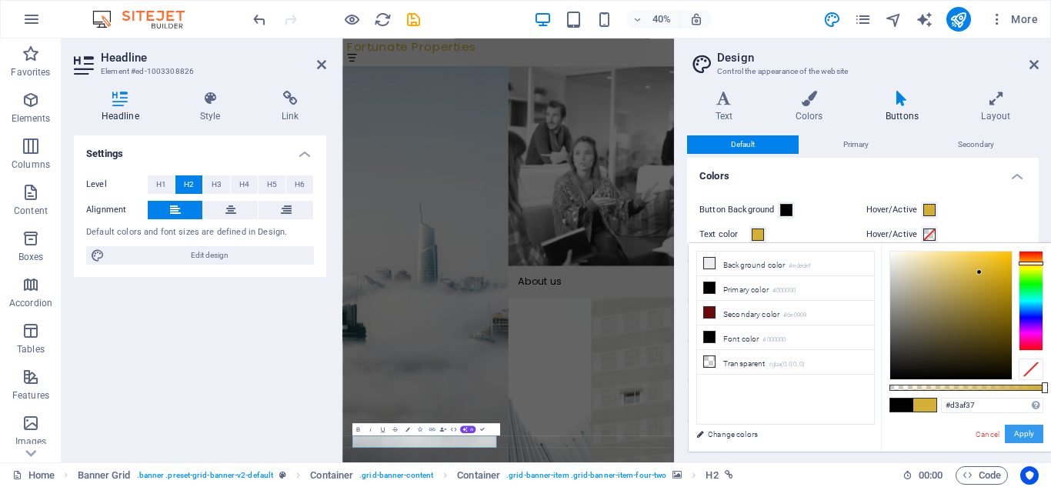
click at [1016, 431] on button "Apply" at bounding box center [1024, 434] width 38 height 18
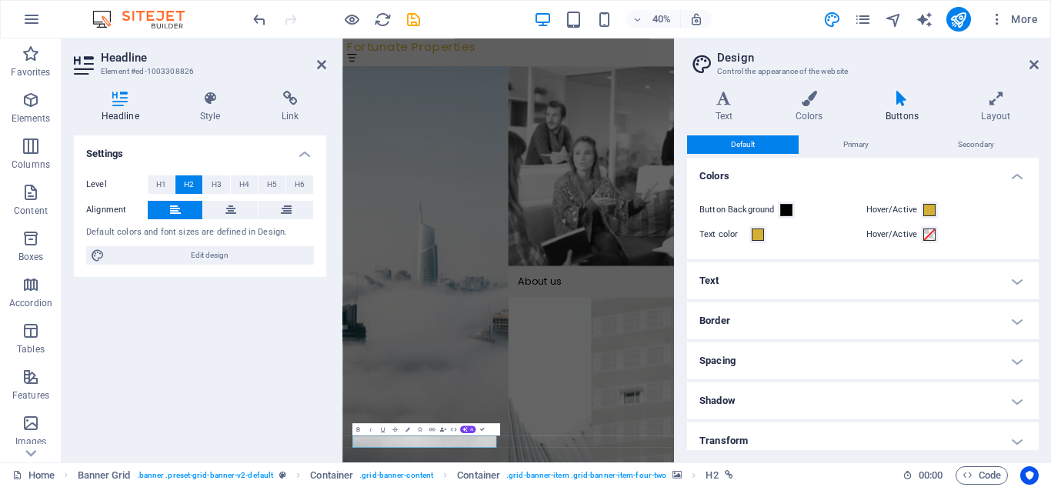
click at [1013, 281] on h4 "Text" at bounding box center [863, 280] width 352 height 37
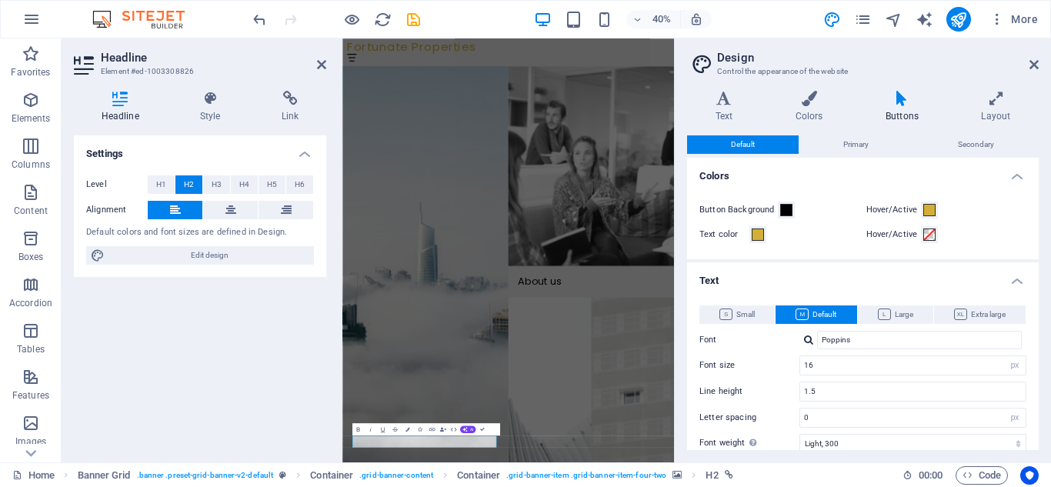
drag, startPoint x: 1039, startPoint y: 295, endPoint x: 1034, endPoint y: 317, distance: 22.2
click at [1034, 317] on div "Variants Text Colors Buttons Layout Text Standard Bold Links Font color Font Po…" at bounding box center [863, 270] width 376 height 384
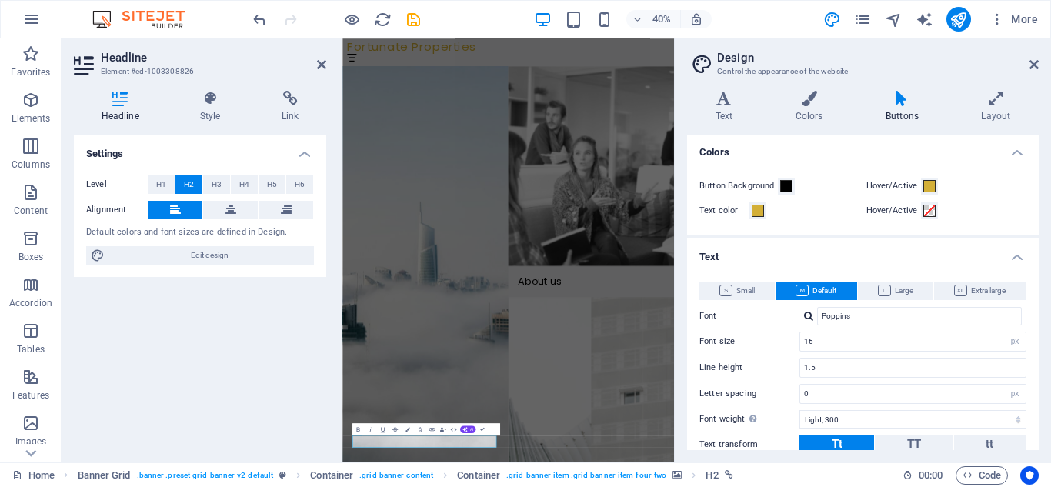
scroll to position [0, 0]
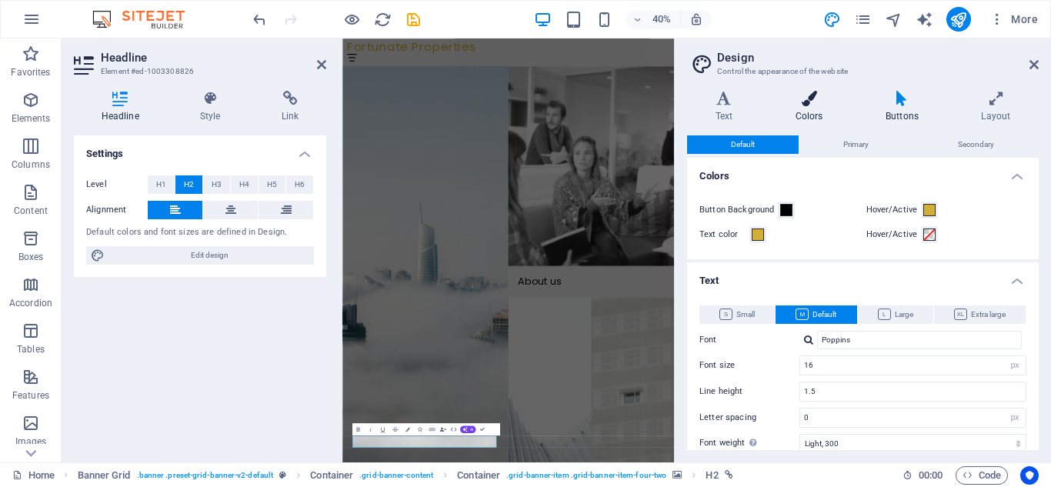
click at [805, 98] on icon at bounding box center [809, 98] width 84 height 15
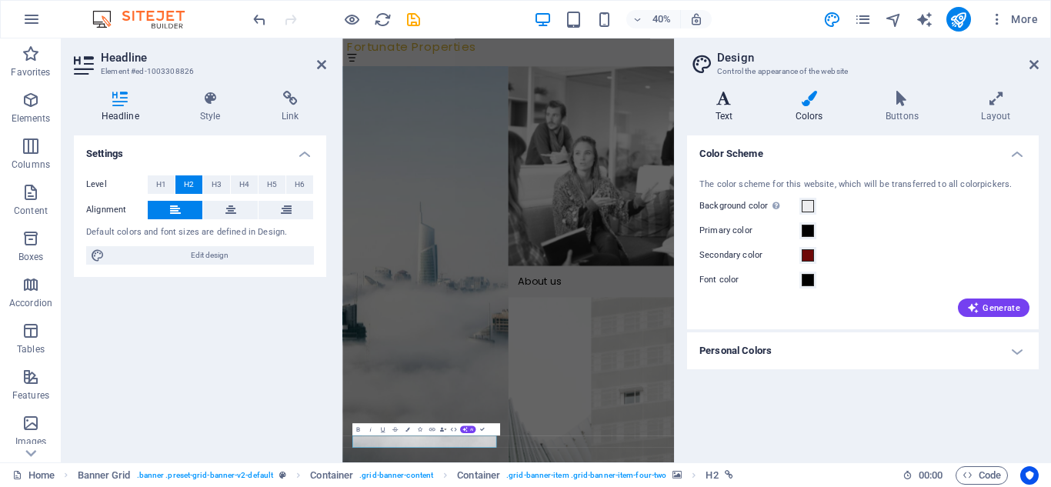
drag, startPoint x: 746, startPoint y: 99, endPoint x: 736, endPoint y: 104, distance: 11.0
click at [736, 104] on icon at bounding box center [724, 98] width 74 height 15
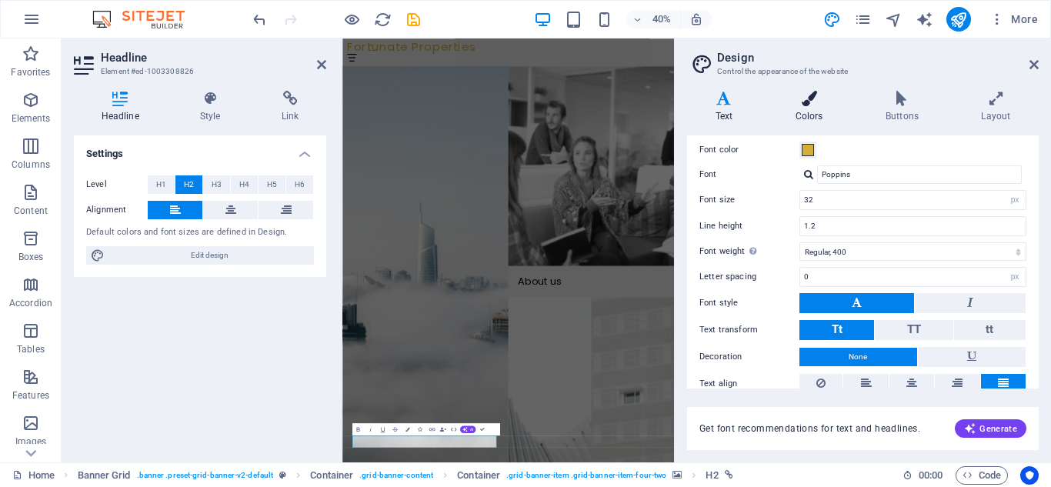
click at [816, 115] on h4 "Colors" at bounding box center [812, 107] width 90 height 32
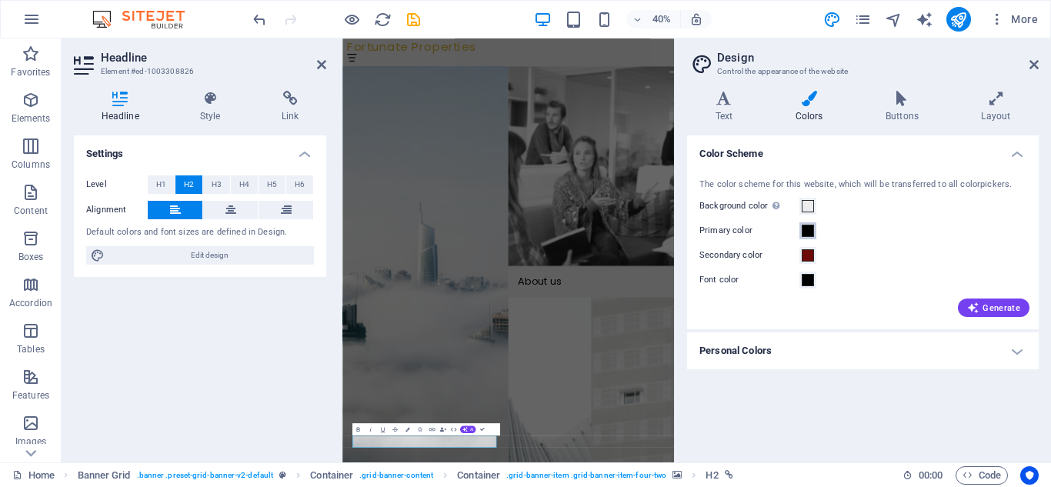
click at [809, 233] on span at bounding box center [808, 231] width 12 height 12
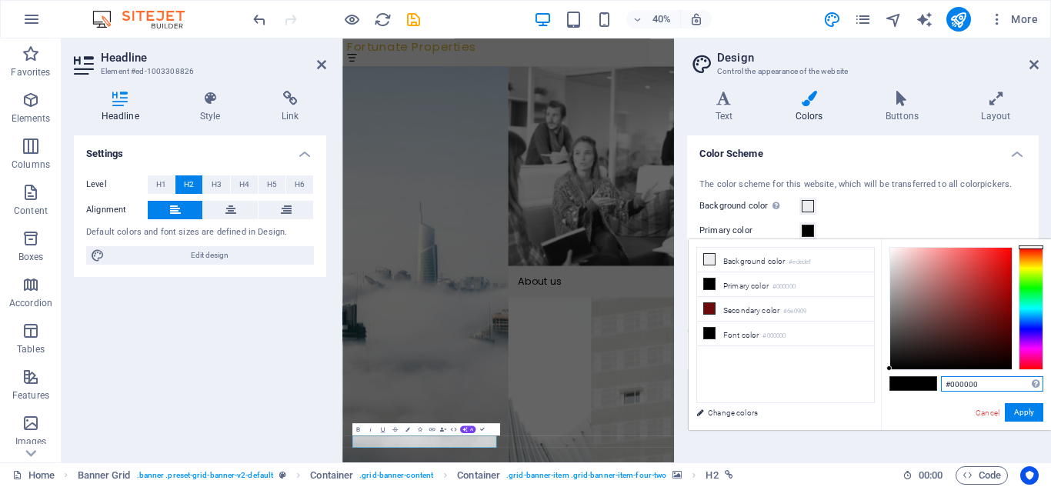
click at [977, 384] on input "#000000" at bounding box center [992, 383] width 102 height 15
type input "#d3af37"
click at [1021, 410] on button "Apply" at bounding box center [1024, 412] width 38 height 18
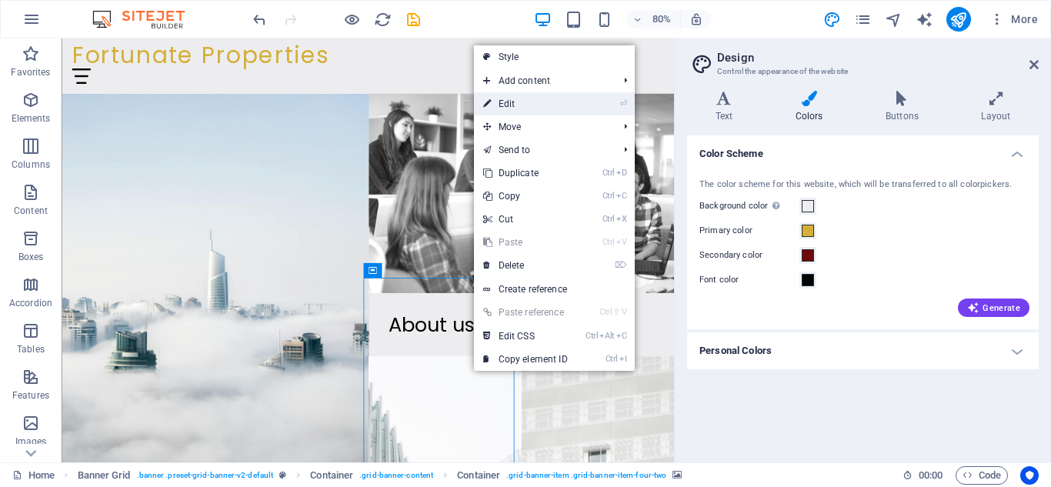
click at [550, 108] on link "⏎ Edit" at bounding box center [525, 103] width 103 height 23
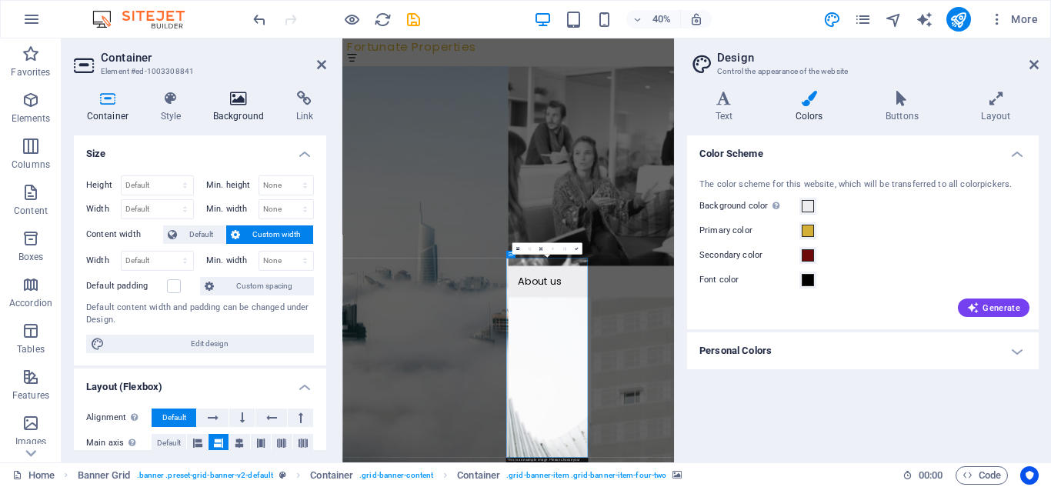
click at [223, 103] on icon at bounding box center [238, 98] width 77 height 15
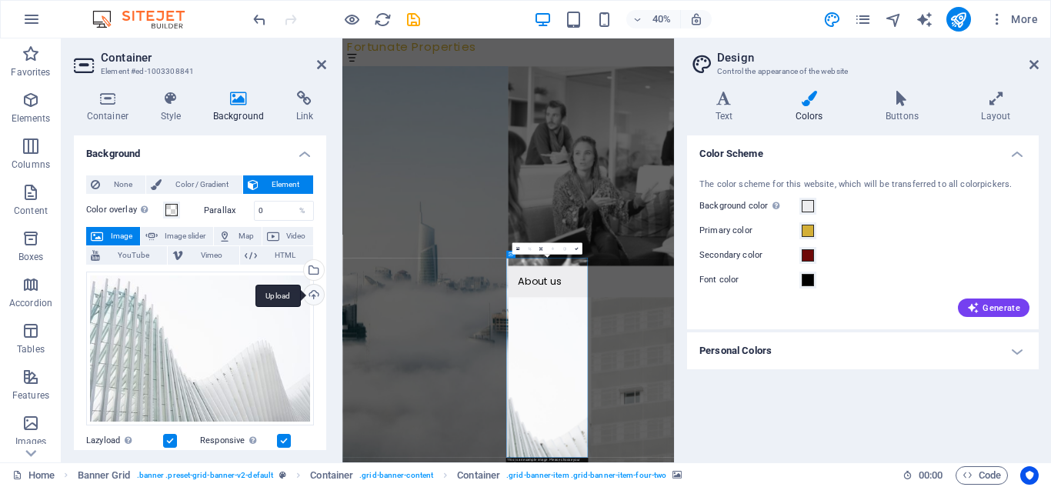
click at [312, 295] on div "Upload" at bounding box center [312, 296] width 23 height 23
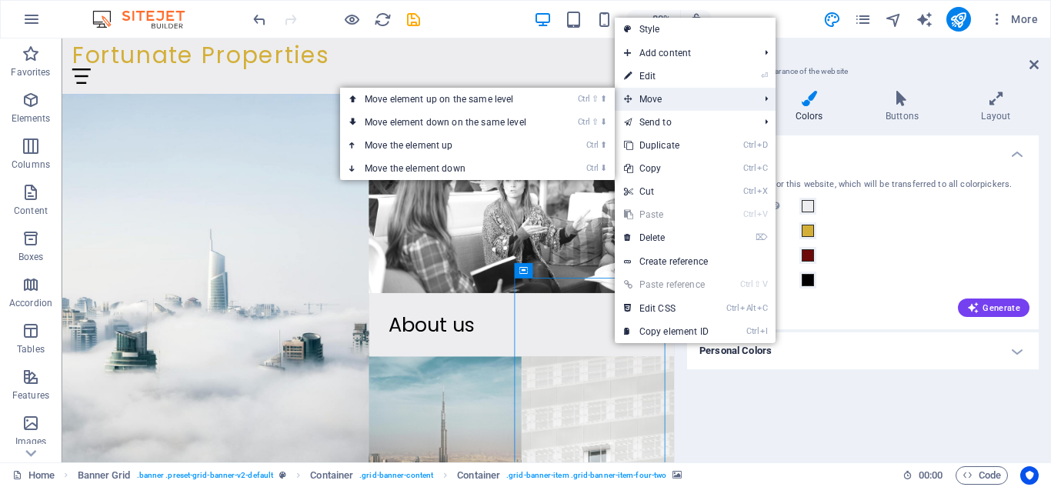
click at [668, 89] on span "Move" at bounding box center [684, 99] width 138 height 23
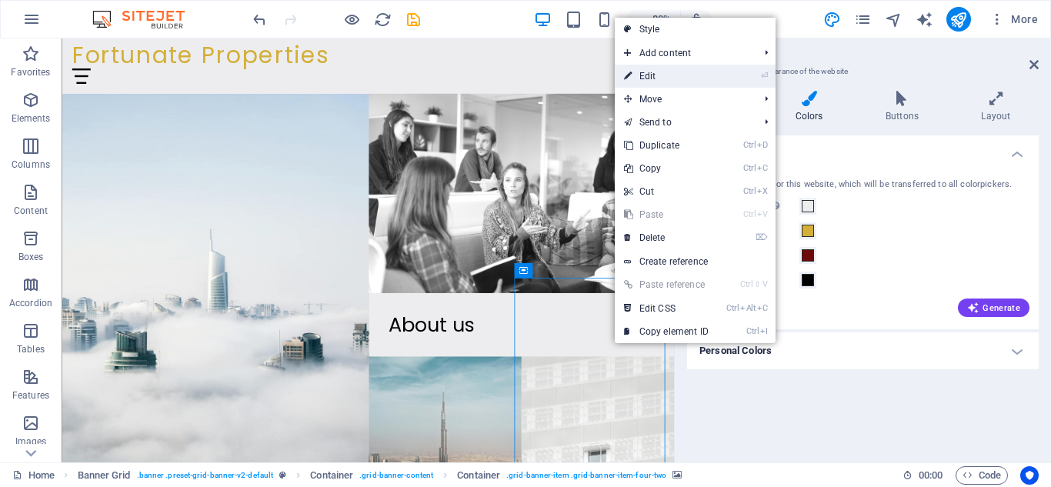
click at [662, 77] on link "⏎ Edit" at bounding box center [666, 76] width 103 height 23
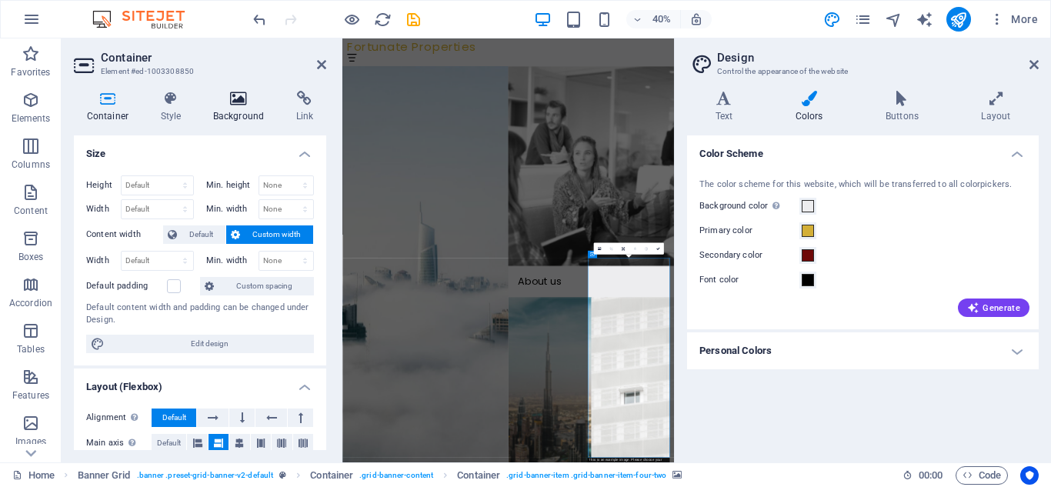
click at [248, 111] on h4 "Background" at bounding box center [241, 107] width 83 height 32
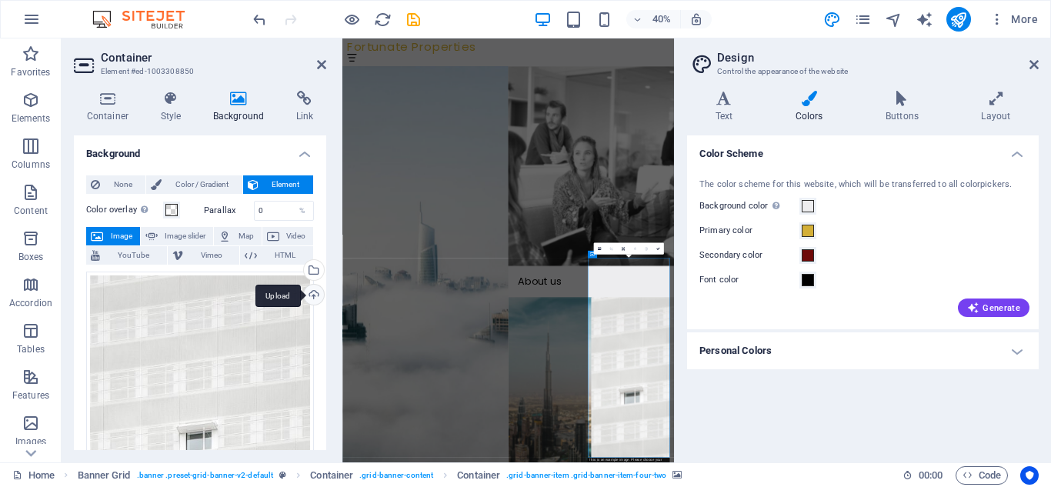
click at [309, 292] on div "Upload" at bounding box center [312, 296] width 23 height 23
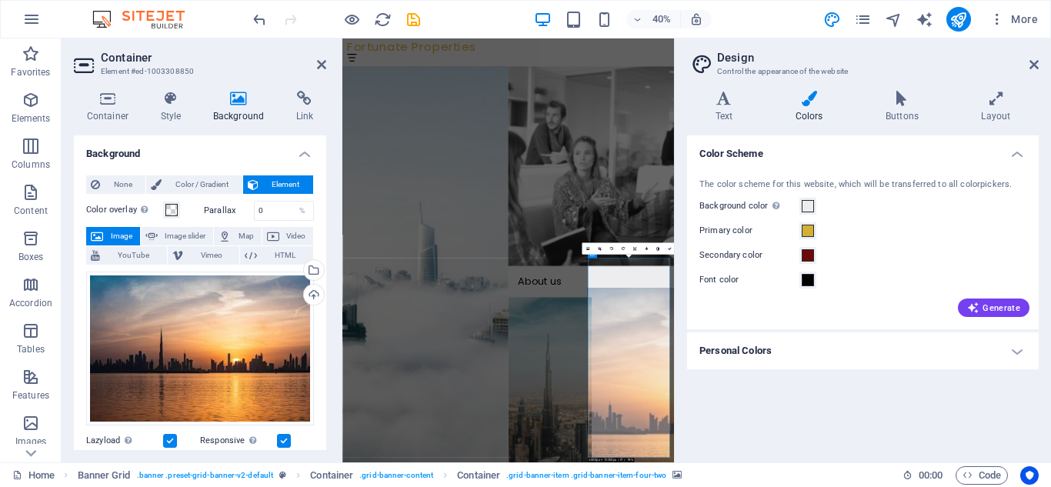
drag, startPoint x: 1090, startPoint y: 869, endPoint x: 1148, endPoint y: 869, distance: 57.7
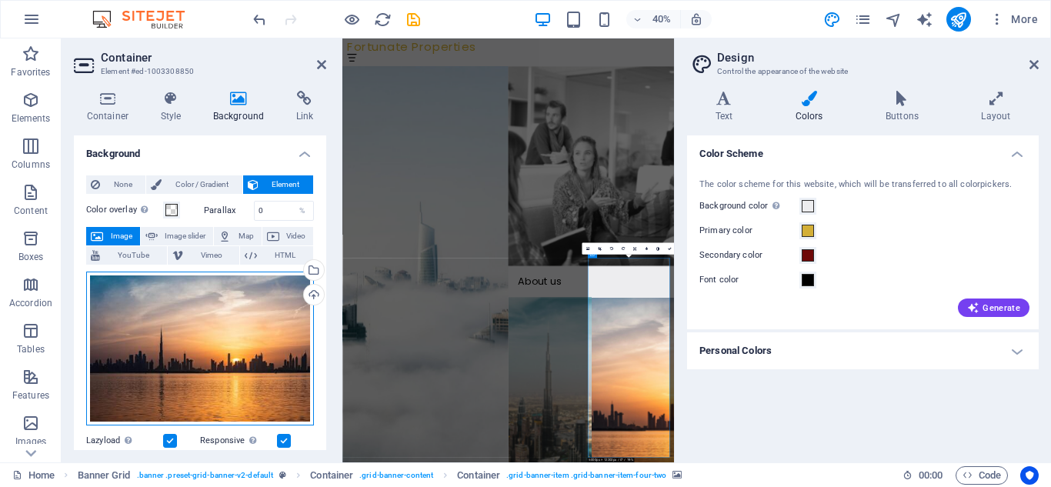
drag, startPoint x: 243, startPoint y: 350, endPoint x: 222, endPoint y: 352, distance: 20.9
click at [222, 352] on div "Drag files here, click to choose files or select files from Files or our free s…" at bounding box center [200, 349] width 228 height 155
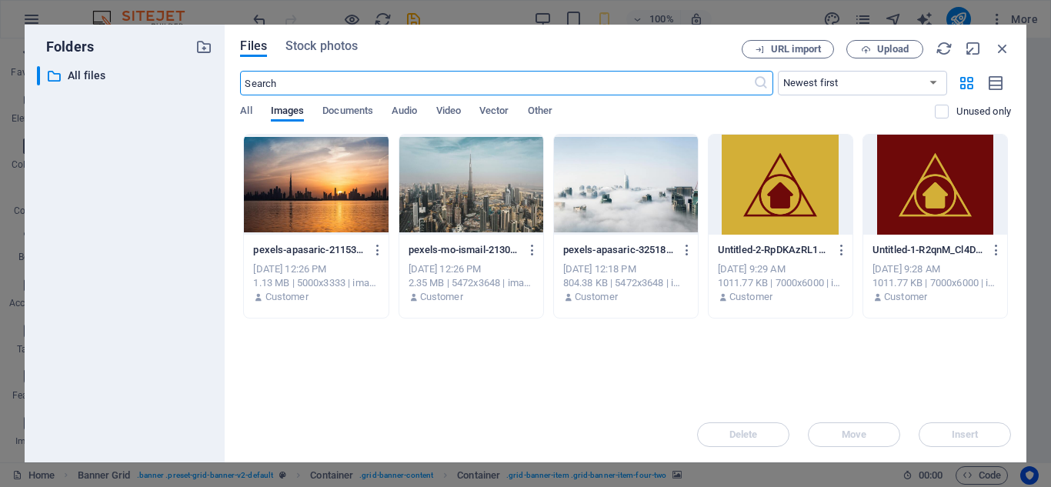
click at [362, 190] on div at bounding box center [316, 185] width 144 height 100
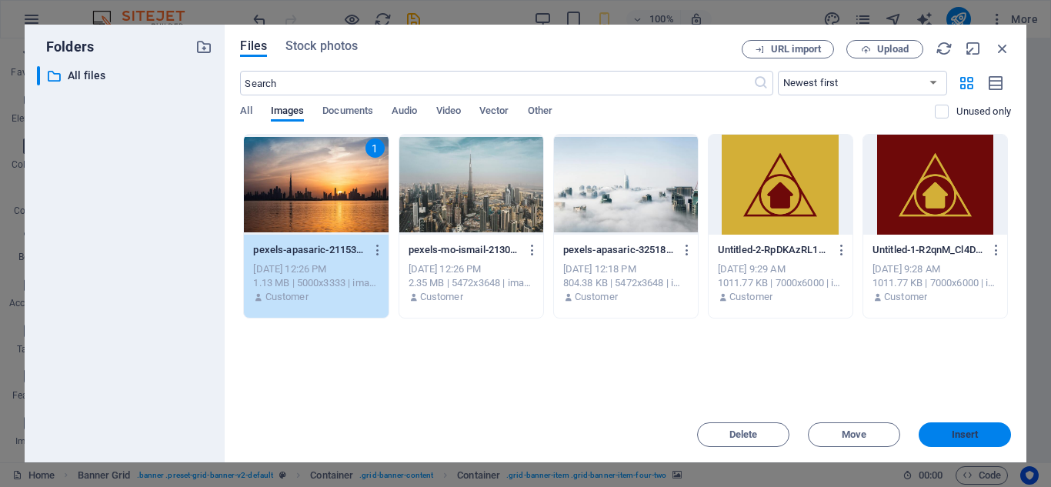
click at [926, 435] on span "Insert" at bounding box center [965, 434] width 80 height 9
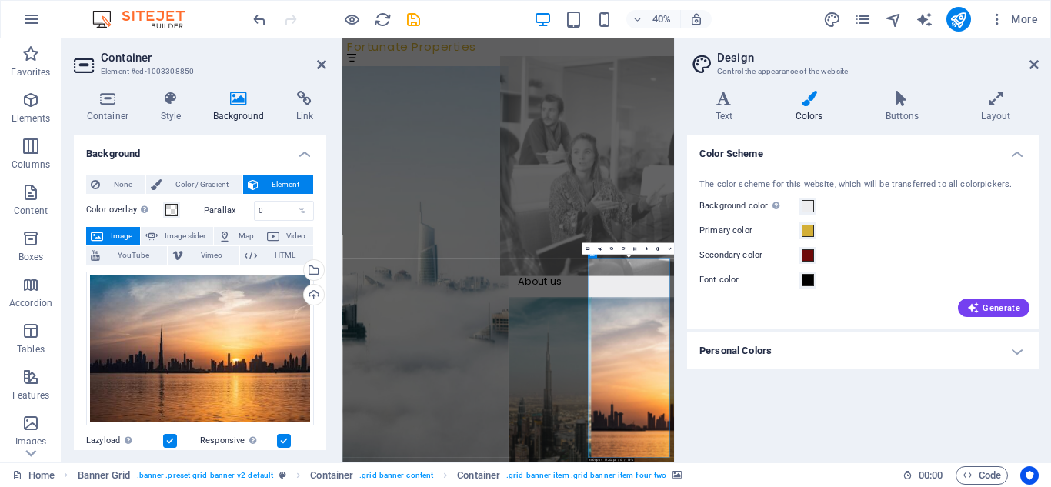
click at [882, 446] on figure at bounding box center [964, 357] width 456 height 549
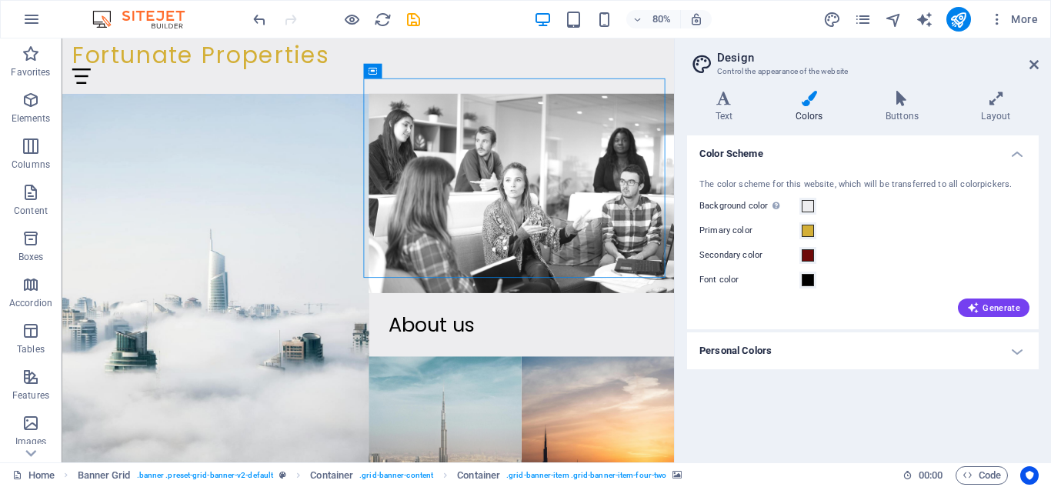
click at [1033, 344] on h4 "Personal Colors" at bounding box center [863, 350] width 352 height 37
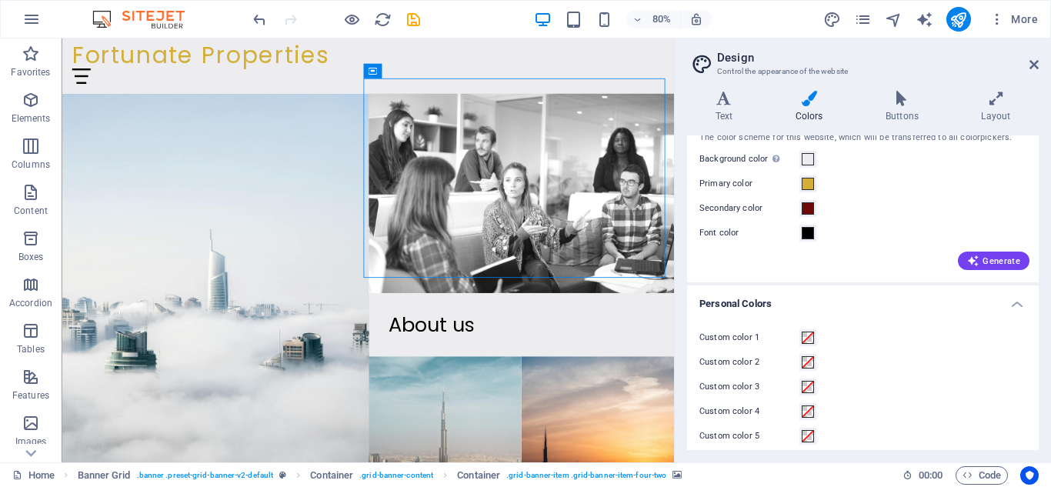
scroll to position [48, 0]
drag, startPoint x: 1039, startPoint y: 409, endPoint x: 1042, endPoint y: 446, distance: 37.0
click at [1043, 446] on div "Variants Text Colors Buttons Layout Text Standard Bold Links Font color Font Po…" at bounding box center [863, 270] width 376 height 384
click at [808, 335] on span at bounding box center [808, 337] width 12 height 12
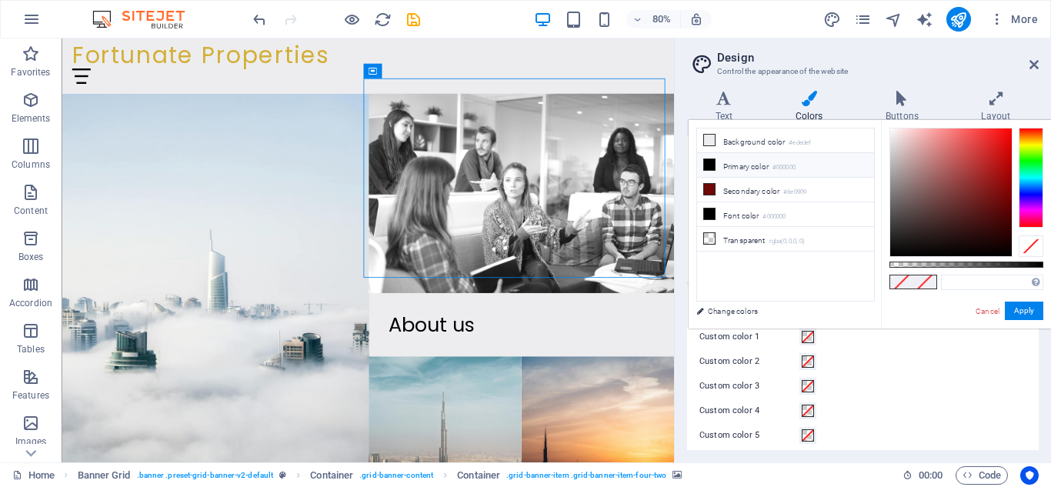
click at [712, 167] on icon at bounding box center [709, 164] width 11 height 11
click at [977, 280] on input "#000000" at bounding box center [992, 282] width 102 height 15
type input "#d3af37"
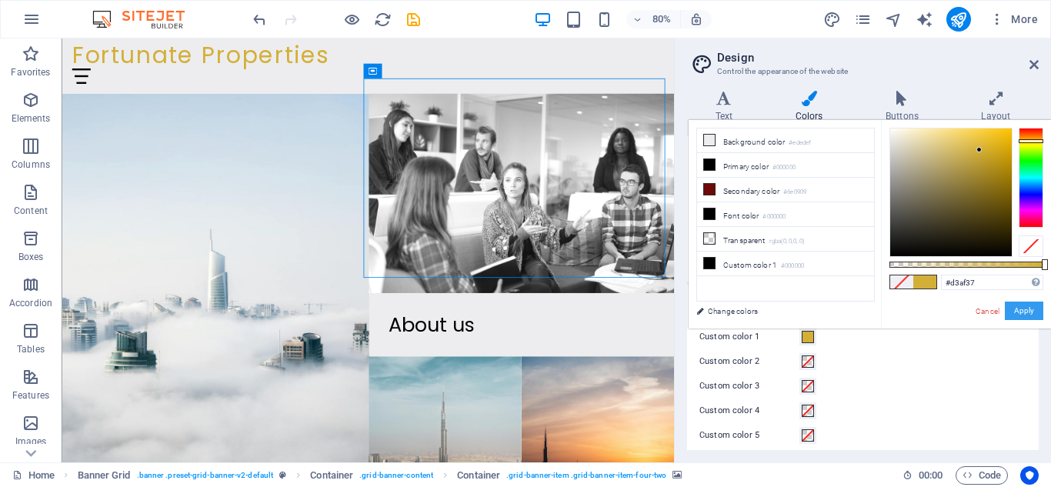
click at [1022, 316] on button "Apply" at bounding box center [1024, 311] width 38 height 18
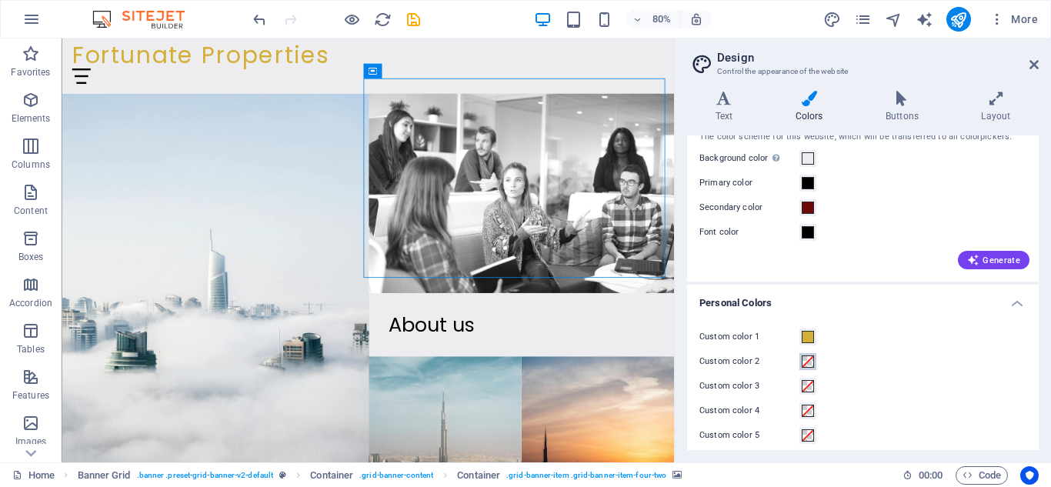
click at [809, 367] on span at bounding box center [808, 361] width 12 height 12
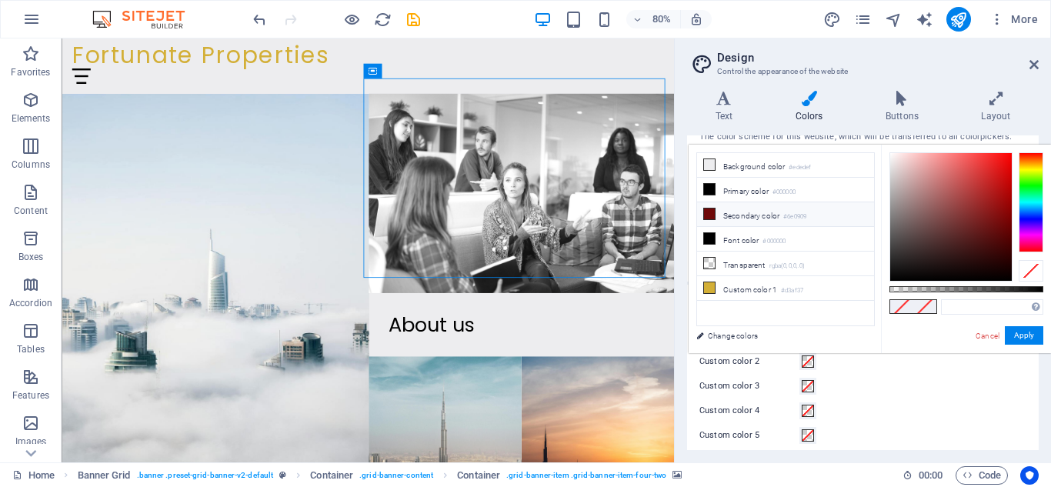
drag, startPoint x: 713, startPoint y: 213, endPoint x: 706, endPoint y: 217, distance: 8.6
click at [712, 213] on icon at bounding box center [709, 214] width 11 height 11
type input "#6e0909"
click at [1031, 336] on button "Apply" at bounding box center [1024, 335] width 38 height 18
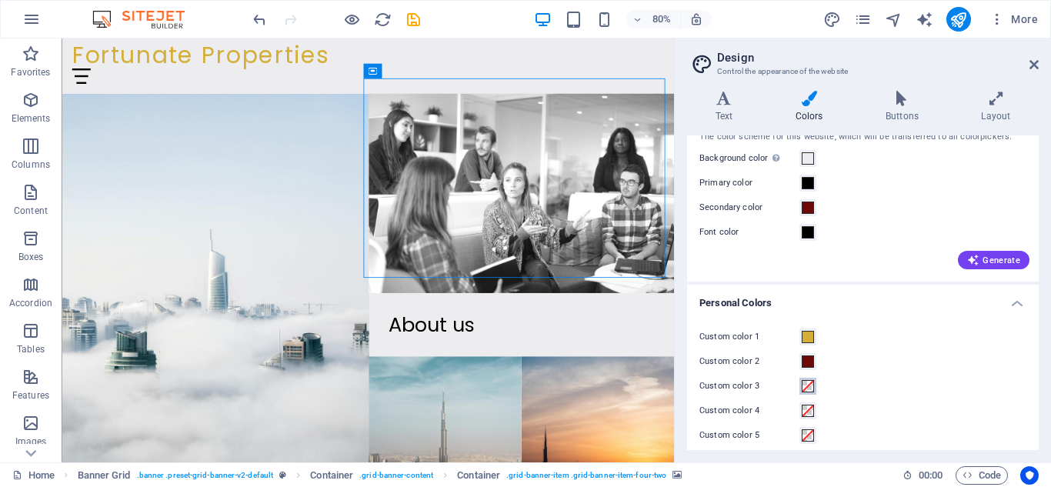
click at [807, 389] on span at bounding box center [808, 386] width 12 height 12
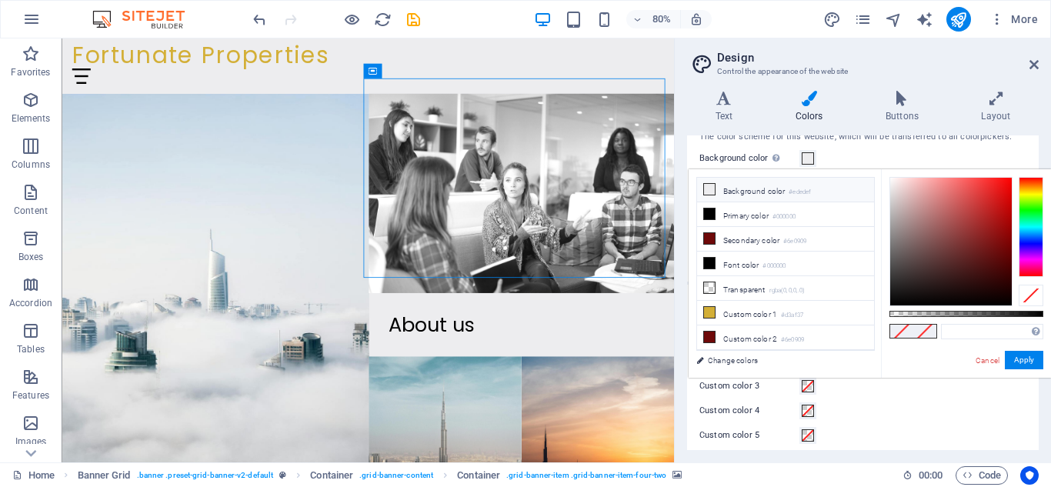
click at [705, 188] on icon at bounding box center [709, 189] width 11 height 11
type input "#ededef"
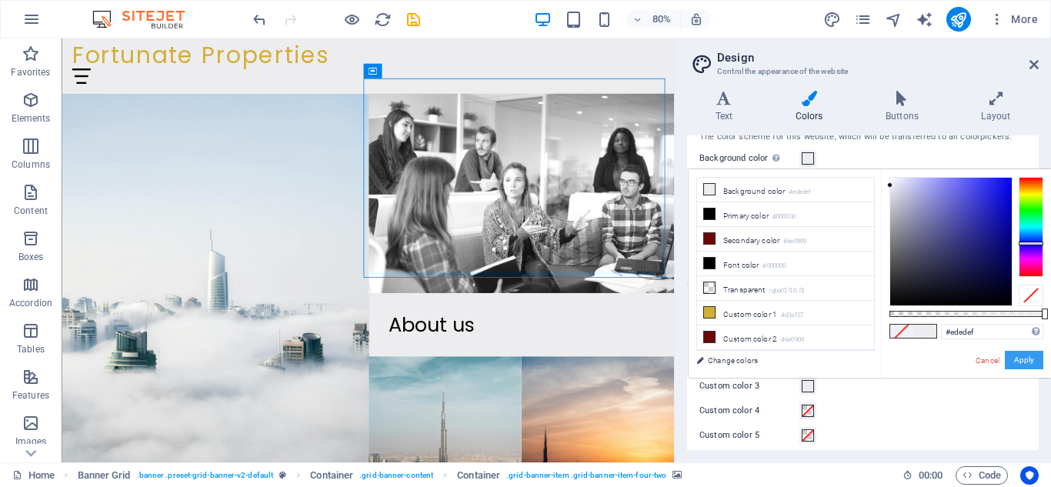
click at [1022, 353] on button "Apply" at bounding box center [1024, 360] width 38 height 18
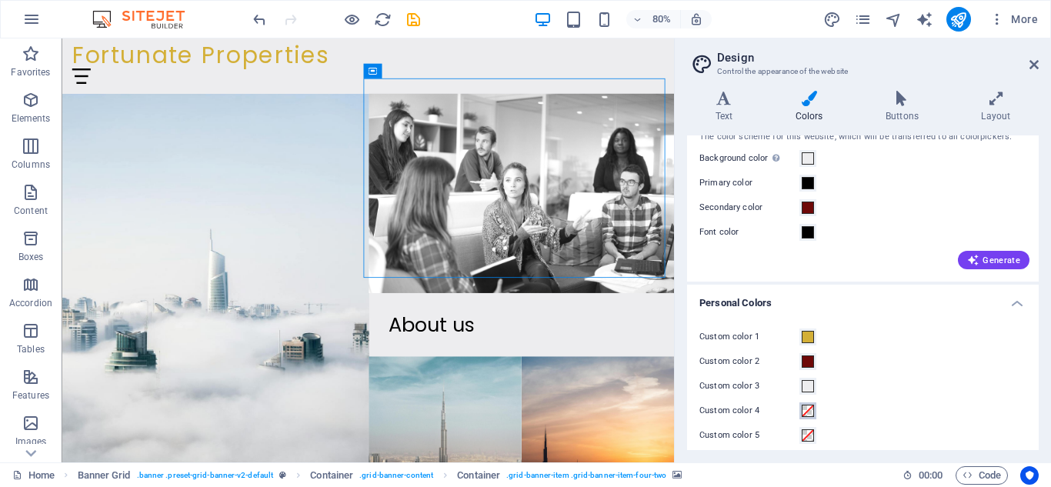
click at [807, 413] on span at bounding box center [808, 411] width 12 height 12
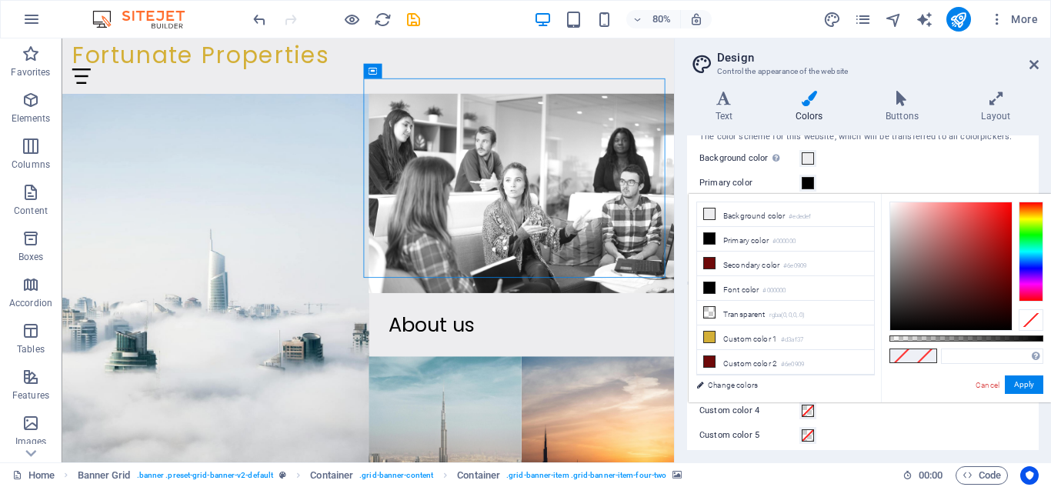
click at [992, 385] on link "Cancel" at bounding box center [987, 385] width 27 height 12
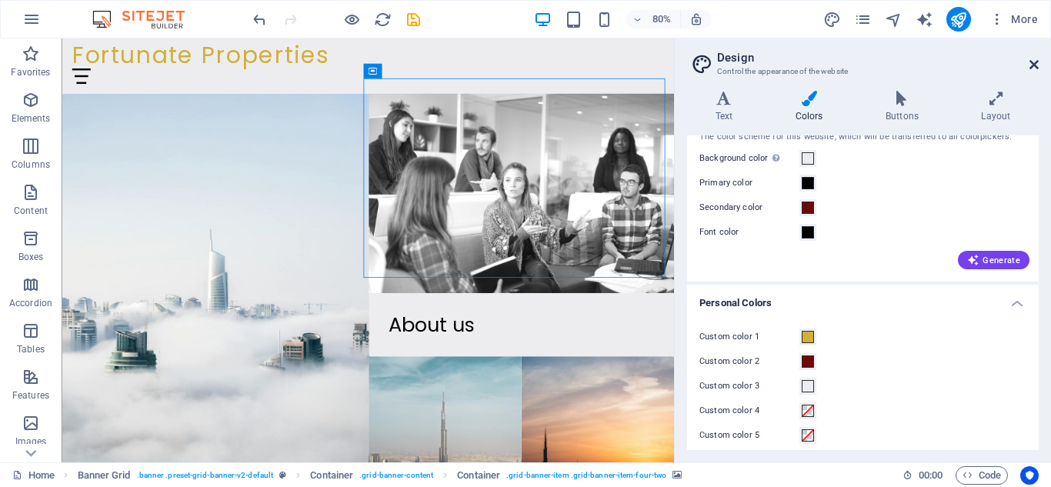
click at [1032, 66] on icon at bounding box center [1033, 64] width 9 height 12
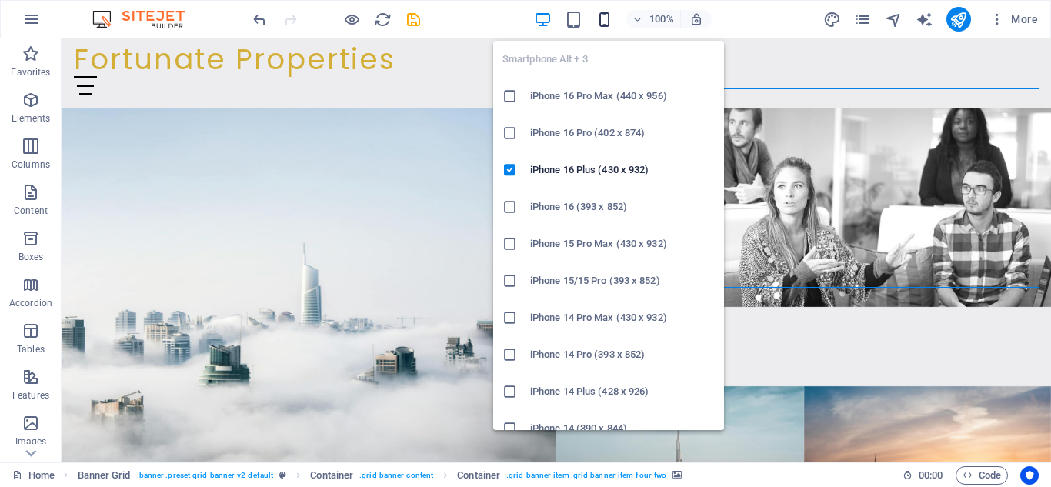
click at [606, 16] on icon "button" at bounding box center [605, 20] width 18 height 18
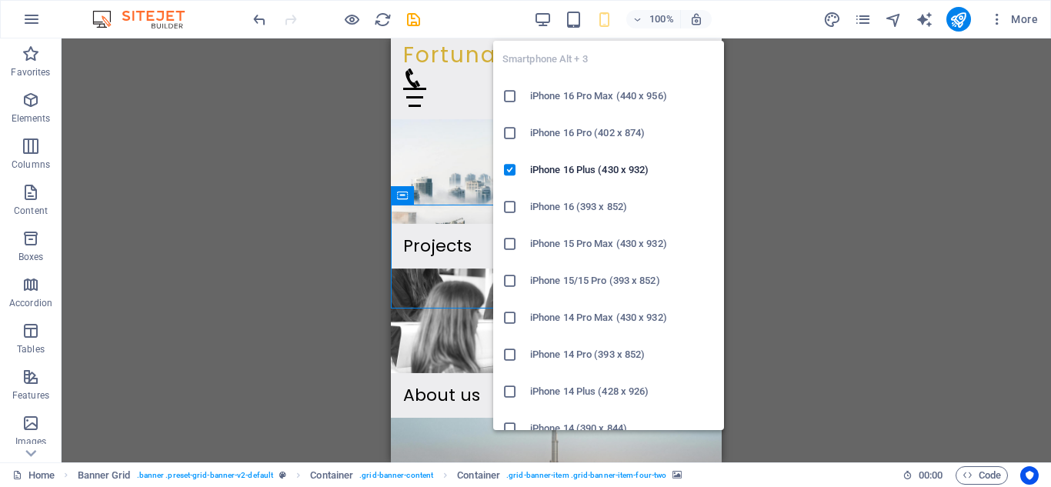
click at [619, 205] on h6 "iPhone 16 (393 x 852)" at bounding box center [622, 207] width 185 height 18
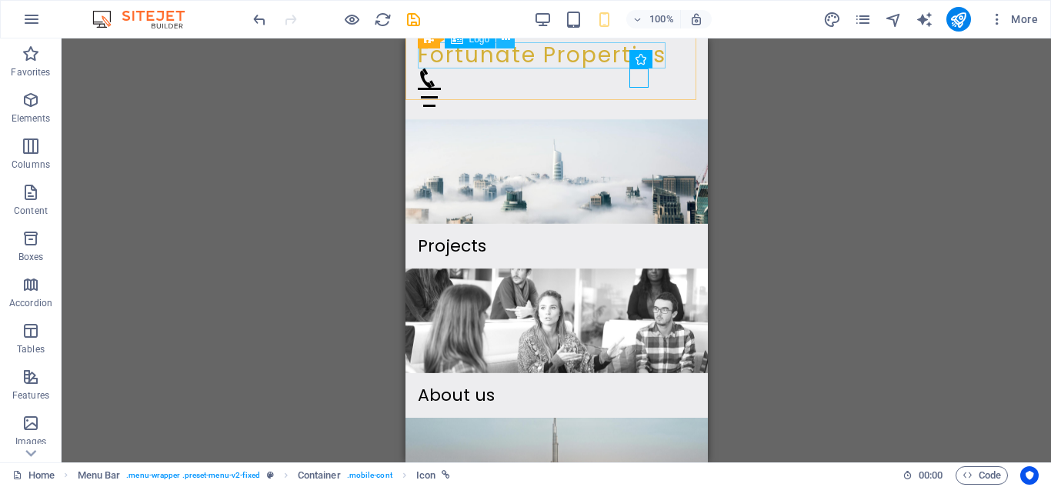
click at [509, 45] on icon at bounding box center [506, 40] width 8 height 16
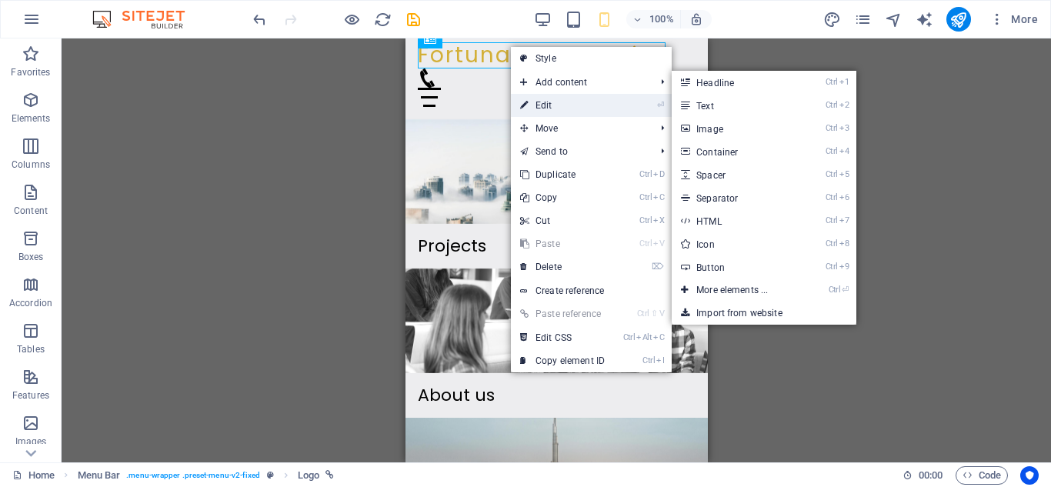
click at [550, 95] on link "⏎ Edit" at bounding box center [562, 105] width 103 height 23
select select
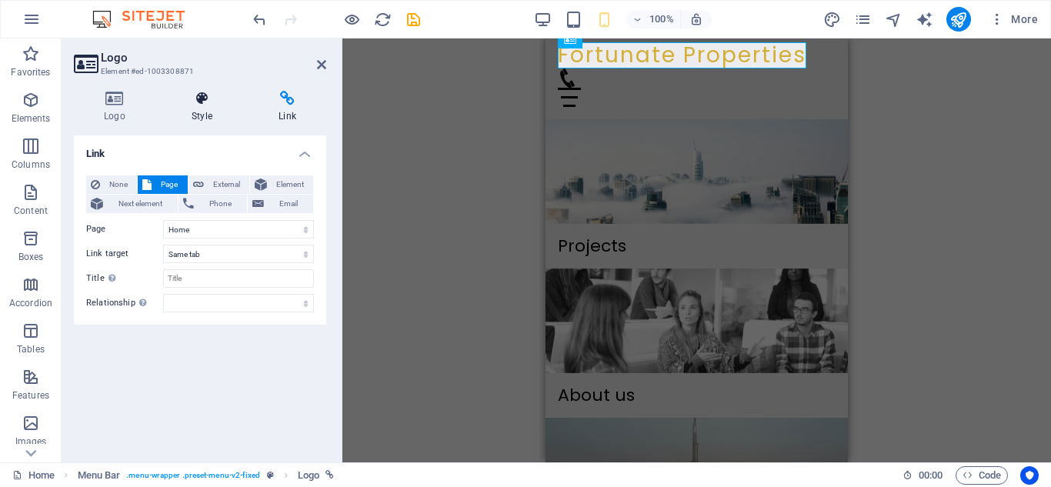
click at [193, 112] on h4 "Style" at bounding box center [205, 107] width 87 height 32
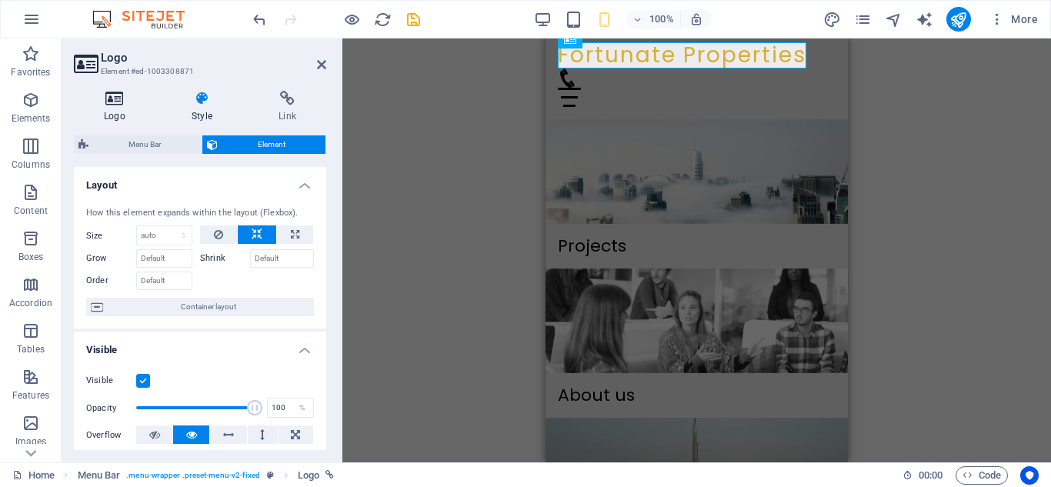
click at [116, 106] on h4 "Logo" at bounding box center [118, 107] width 88 height 32
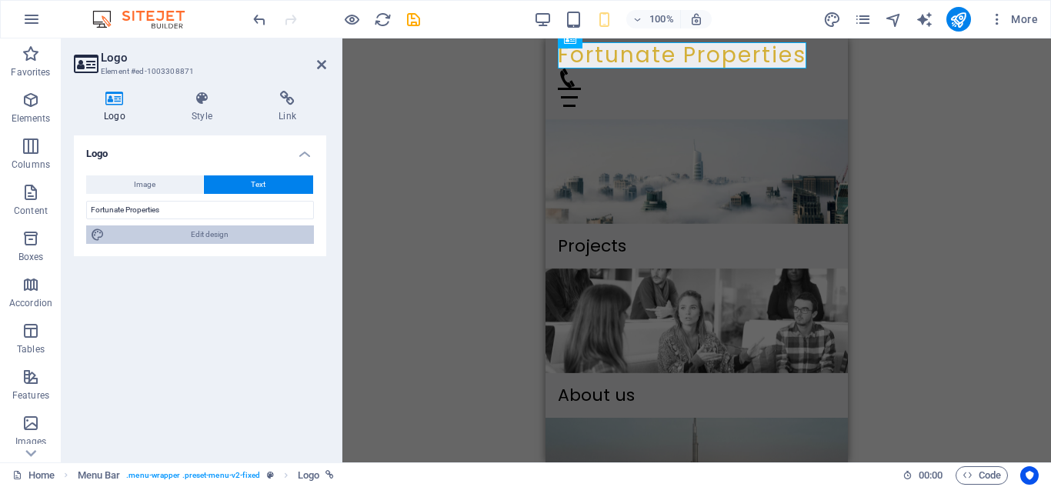
click at [186, 235] on span "Edit design" at bounding box center [209, 234] width 200 height 18
select select "px"
select select "400"
select select "px"
select select "rem"
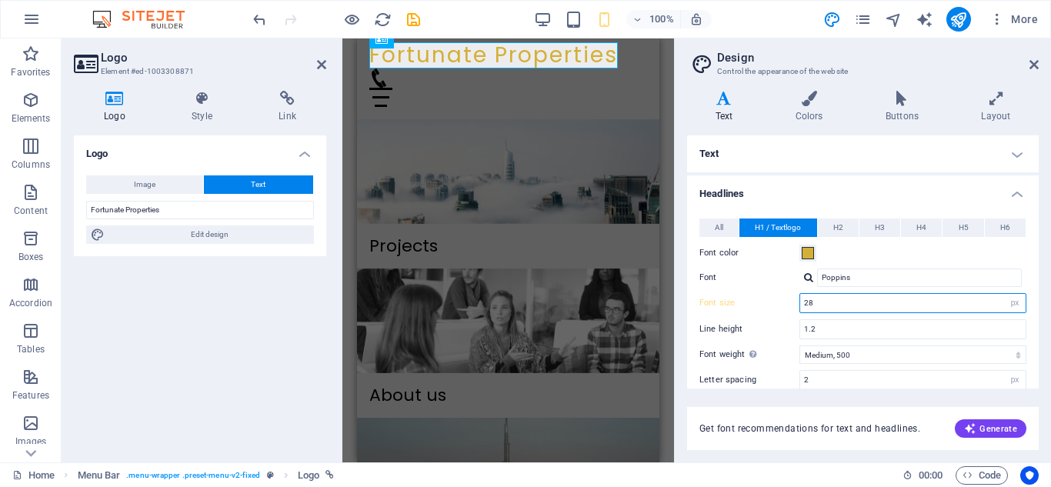
click at [819, 309] on input "28" at bounding box center [912, 303] width 225 height 18
type input "2"
type input "1"
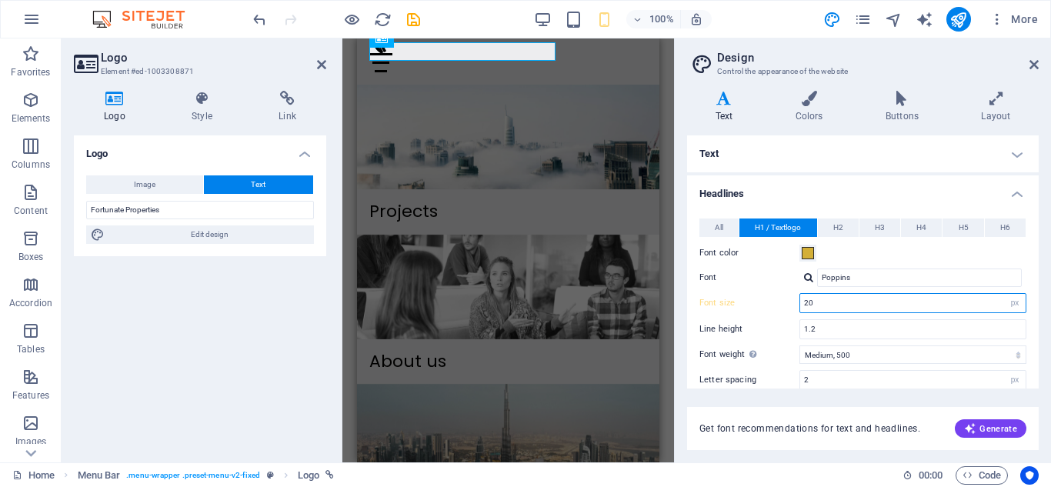
scroll to position [9, 0]
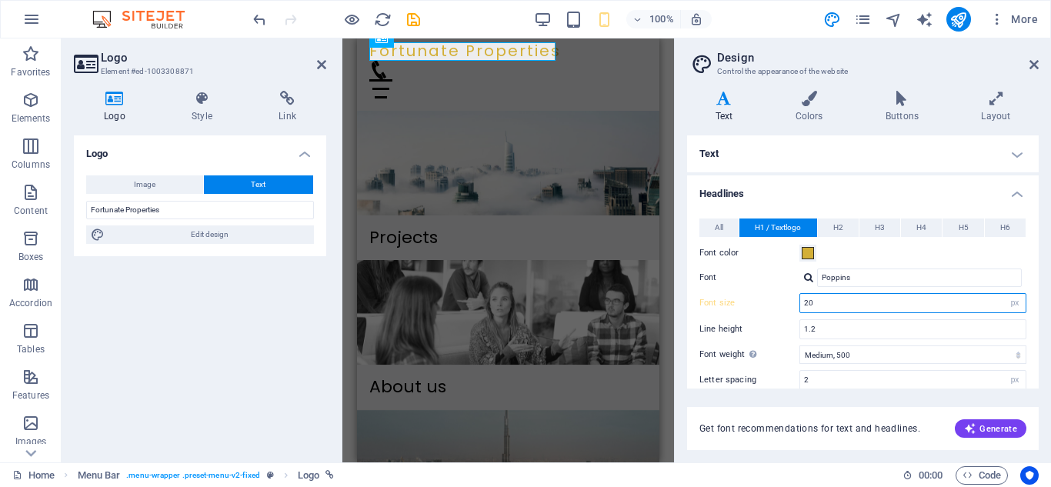
type input "2"
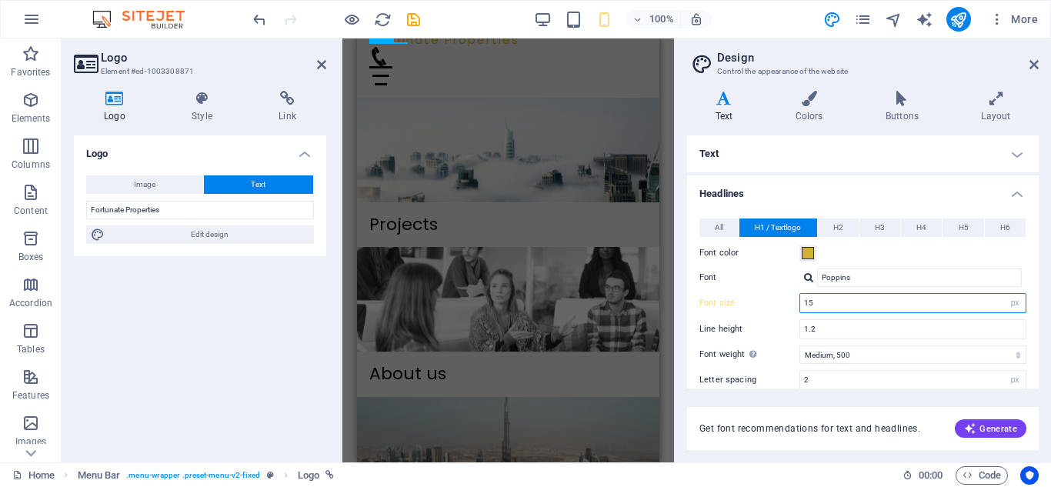
scroll to position [12, 0]
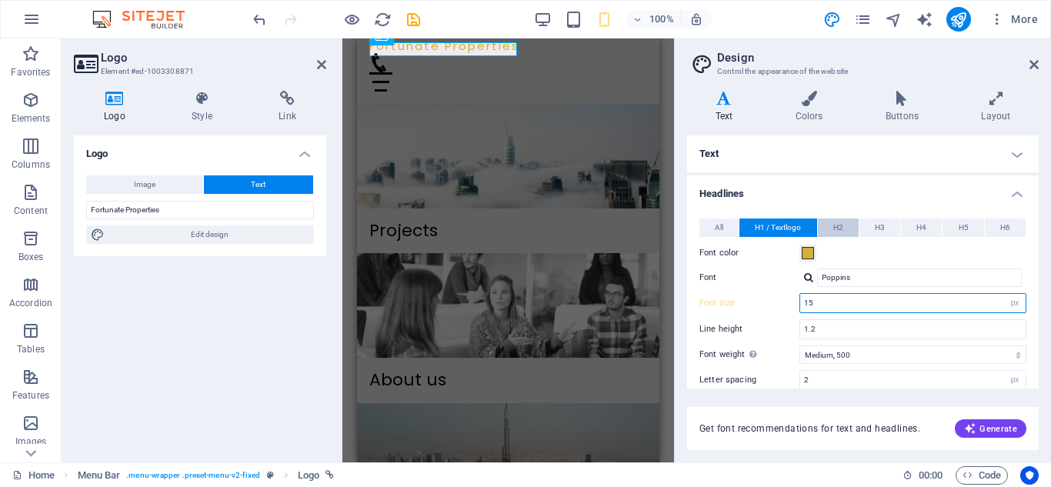
type input "15"
click at [824, 225] on button "H2" at bounding box center [838, 228] width 41 height 18
click at [849, 307] on input "22" at bounding box center [912, 303] width 225 height 18
type input "20"
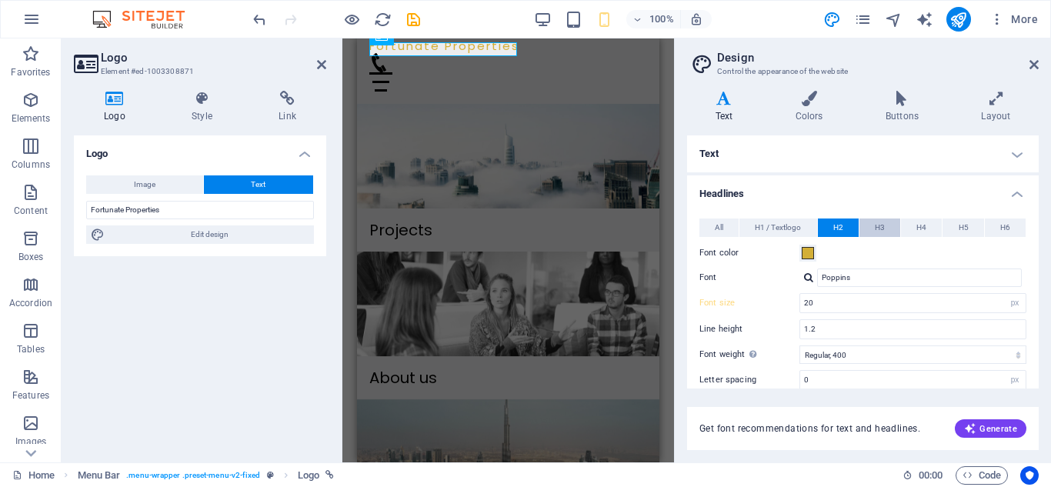
click at [892, 228] on button "H3" at bounding box center [879, 228] width 41 height 18
click at [933, 232] on button "H4" at bounding box center [921, 228] width 41 height 18
click at [965, 229] on span "H5" at bounding box center [964, 228] width 10 height 18
click at [1009, 224] on button "H6" at bounding box center [1005, 228] width 41 height 18
click at [1031, 75] on header "Design Control the appearance of the website" at bounding box center [864, 58] width 349 height 40
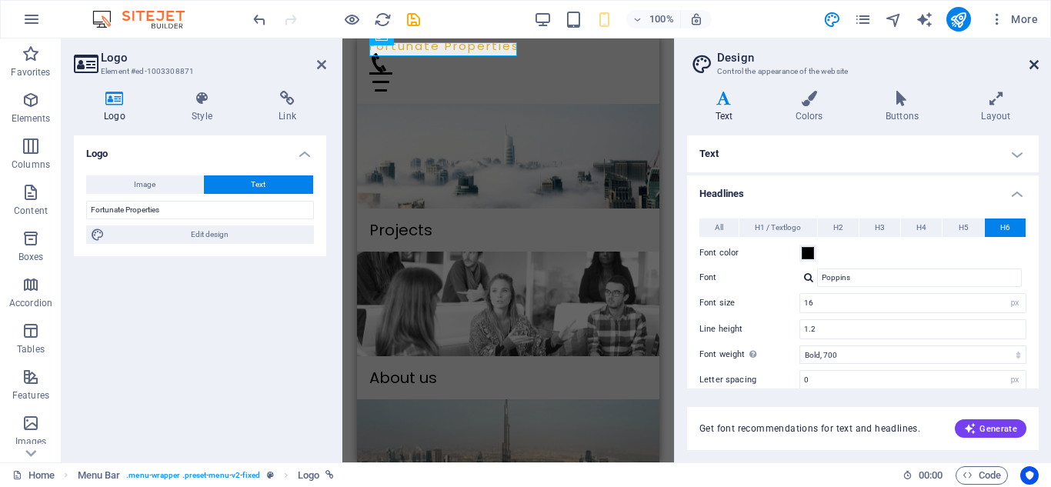
click at [1029, 69] on icon at bounding box center [1033, 64] width 9 height 12
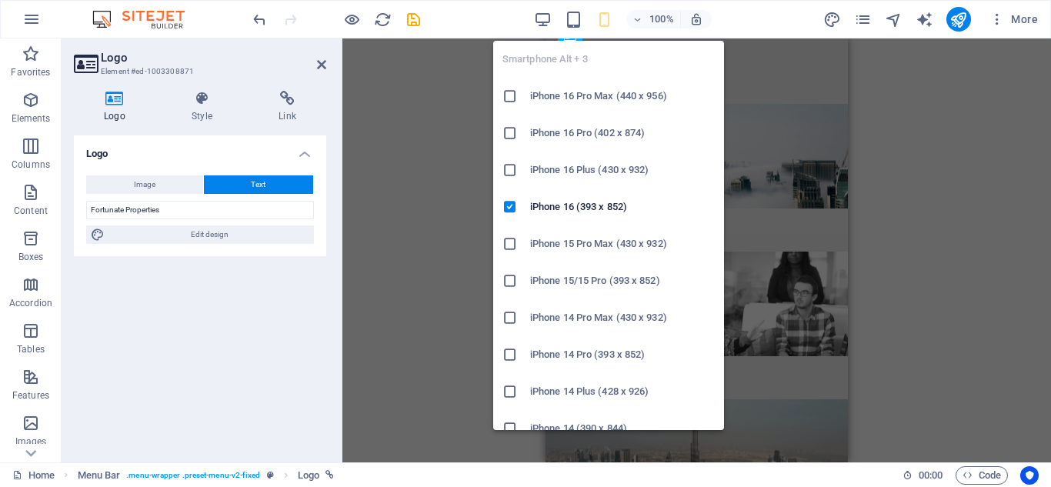
click at [599, 11] on icon "button" at bounding box center [605, 20] width 18 height 18
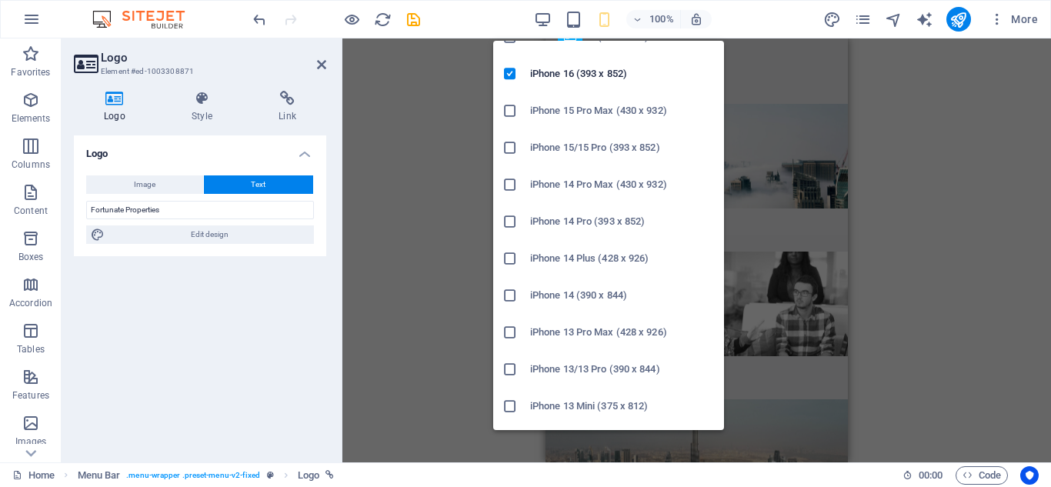
scroll to position [154, 0]
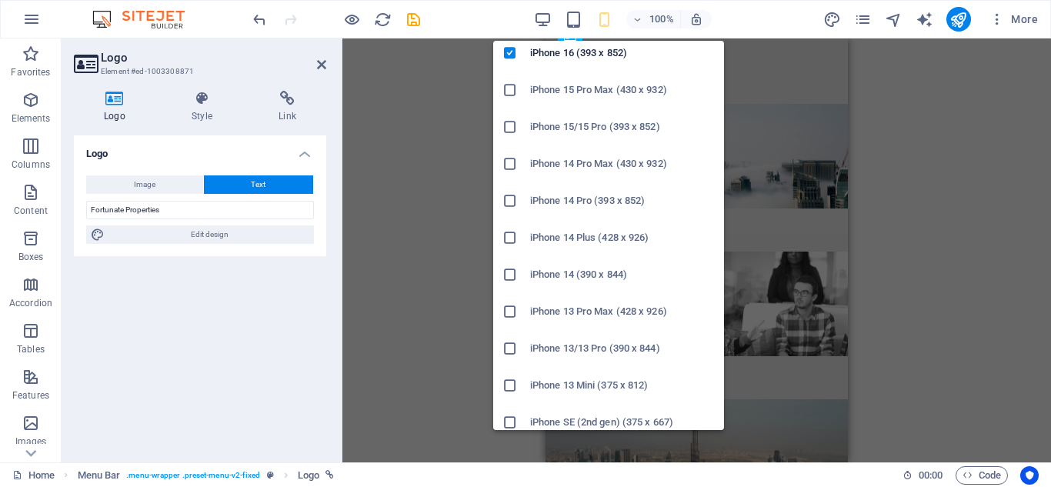
click at [582, 380] on h6 "iPhone 13 Mini (375 x 812)" at bounding box center [622, 385] width 185 height 18
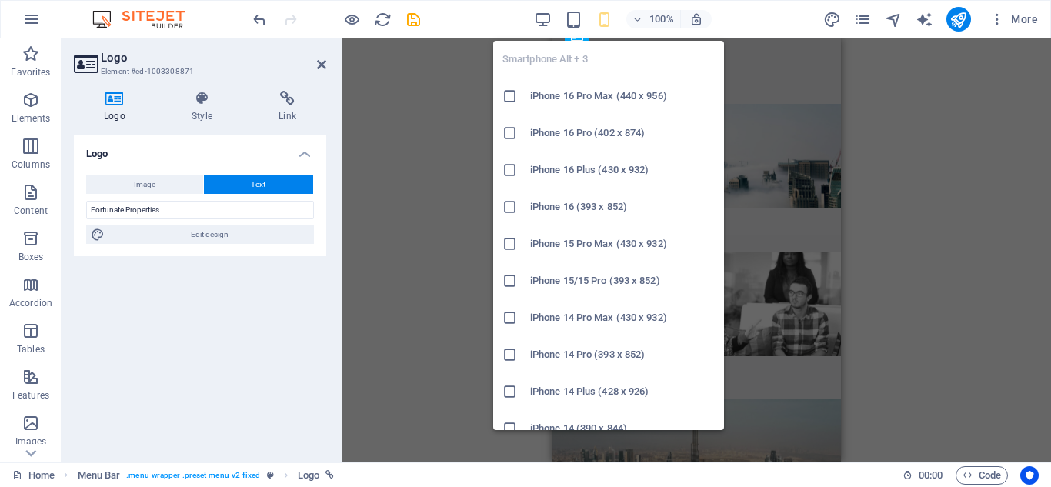
click at [601, 15] on icon "button" at bounding box center [605, 20] width 18 height 18
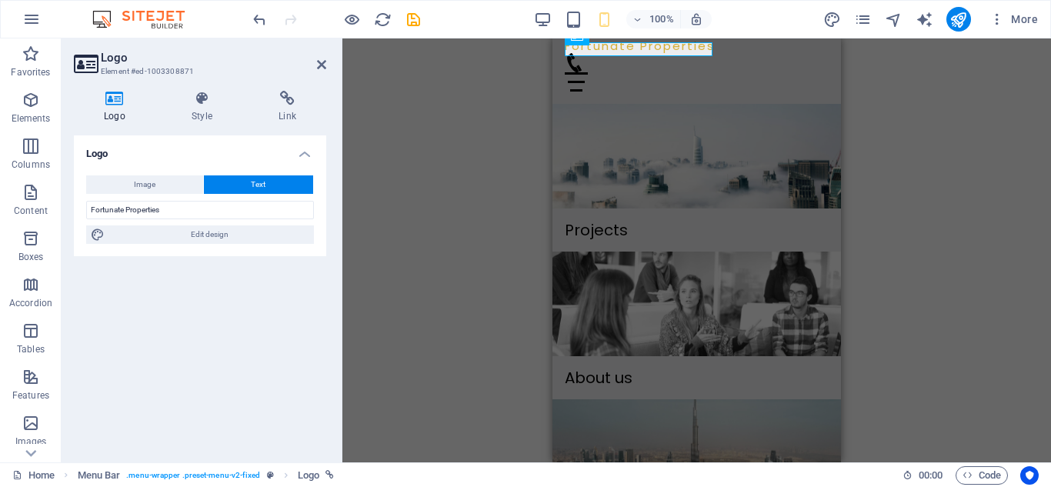
click at [325, 69] on icon at bounding box center [321, 64] width 9 height 12
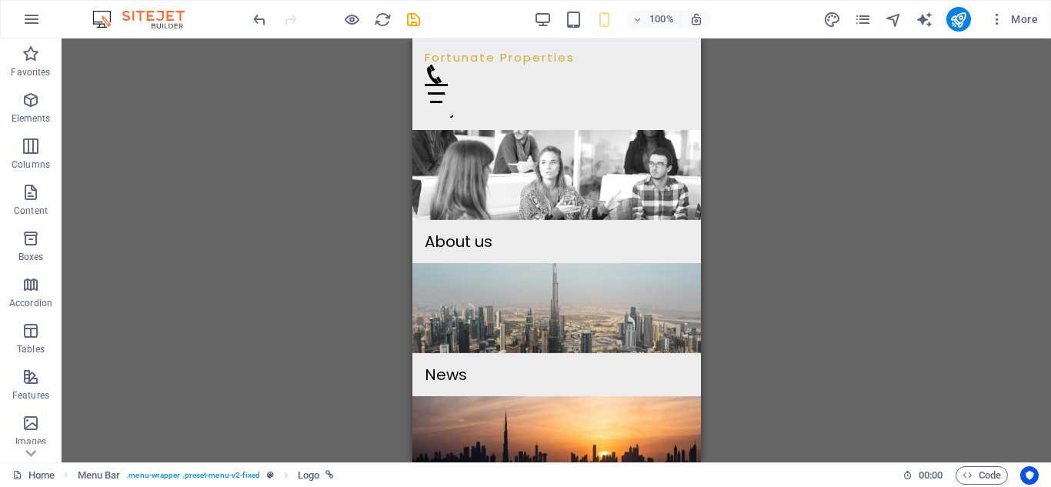
scroll to position [0, 0]
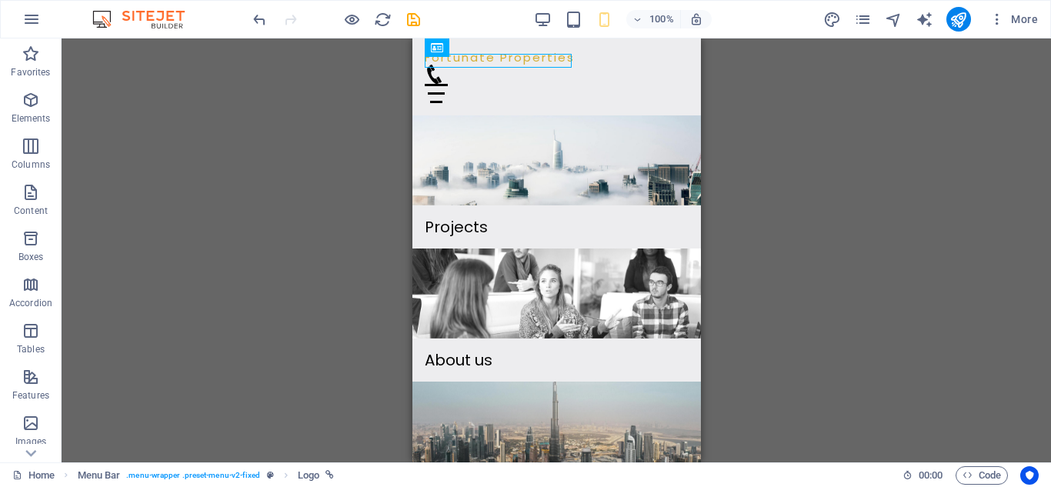
drag, startPoint x: 691, startPoint y: 383, endPoint x: 1093, endPoint y: 74, distance: 506.9
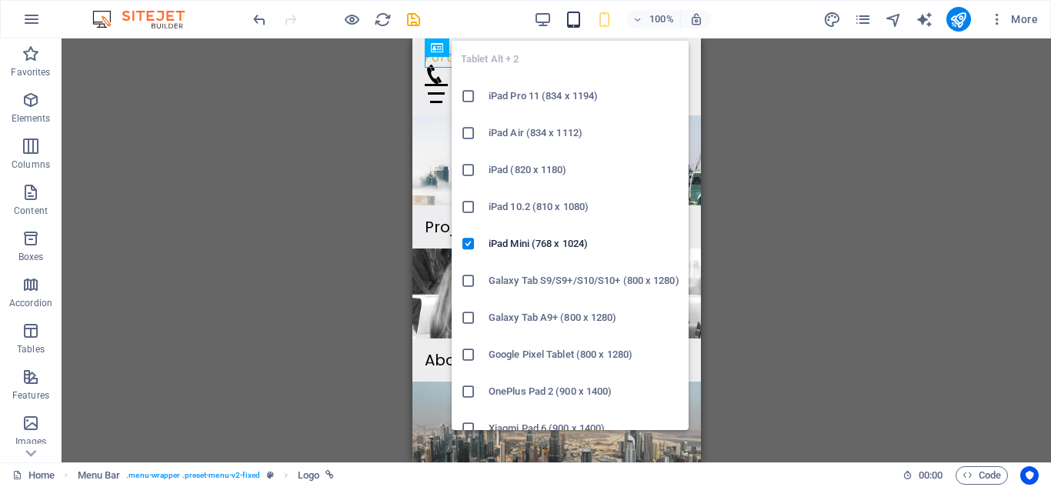
click at [572, 21] on icon "button" at bounding box center [574, 20] width 18 height 18
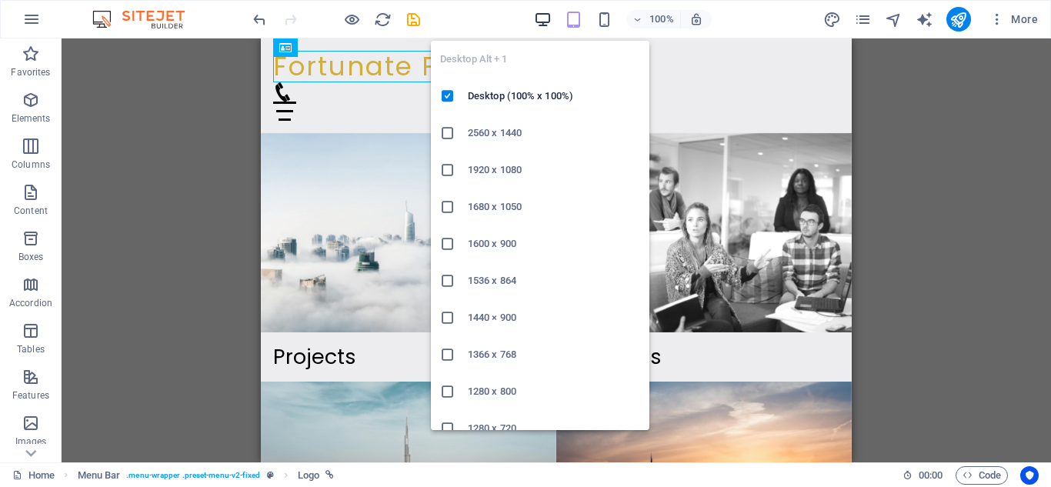
click at [536, 15] on icon "button" at bounding box center [543, 20] width 18 height 18
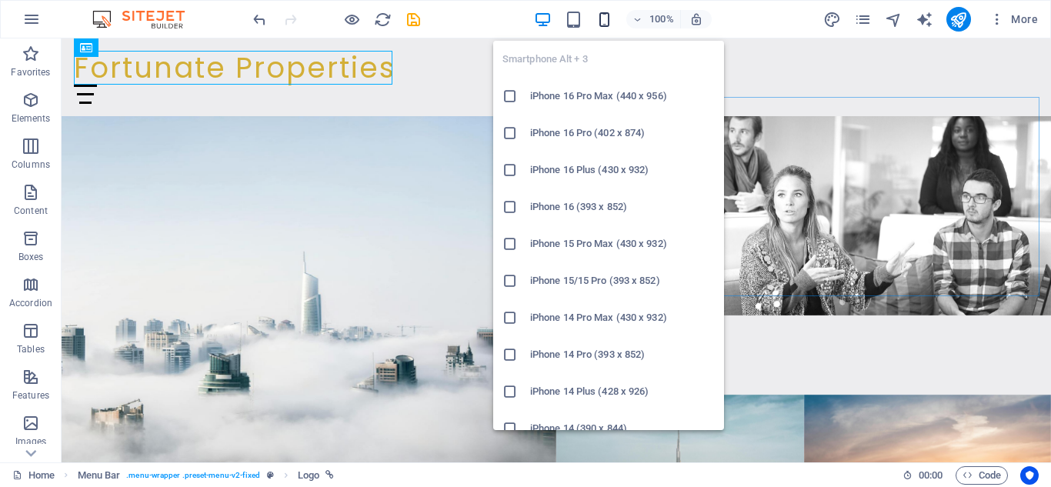
click at [599, 24] on icon "button" at bounding box center [605, 20] width 18 height 18
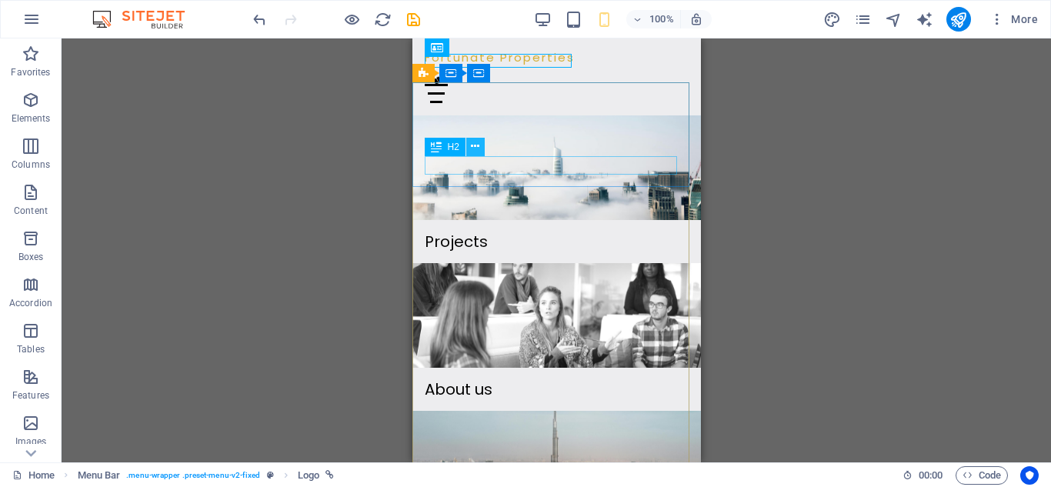
click at [475, 152] on icon at bounding box center [475, 146] width 8 height 16
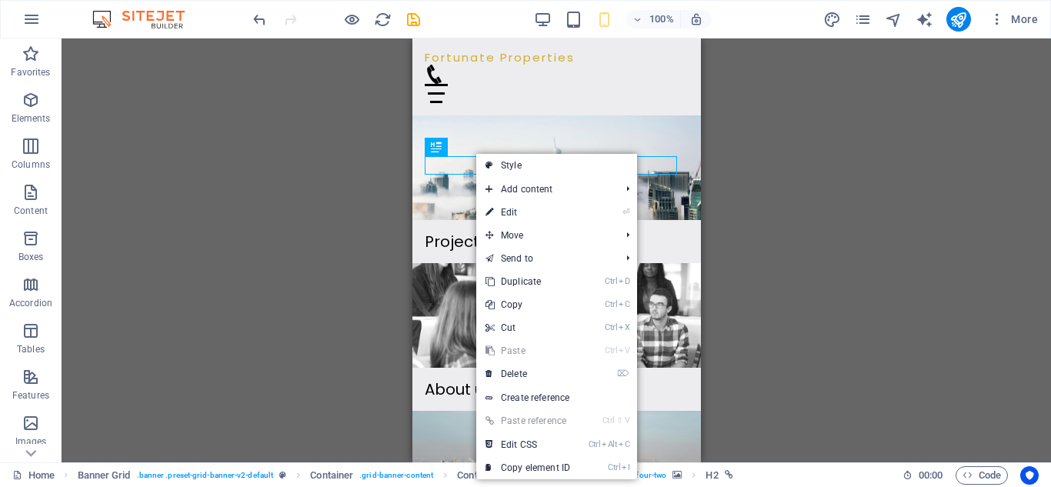
click at [516, 213] on link "⏎ Edit" at bounding box center [527, 212] width 103 height 23
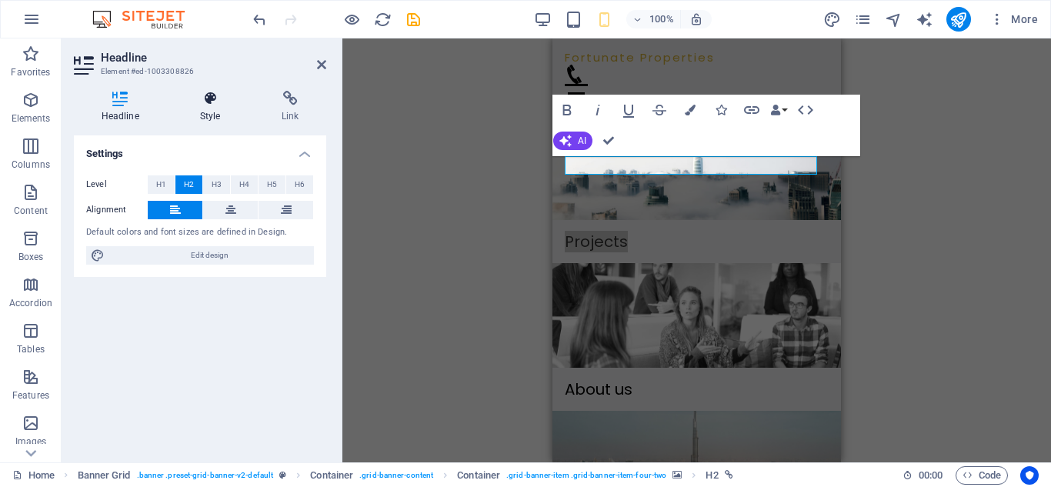
click at [201, 107] on h4 "Style" at bounding box center [213, 107] width 82 height 32
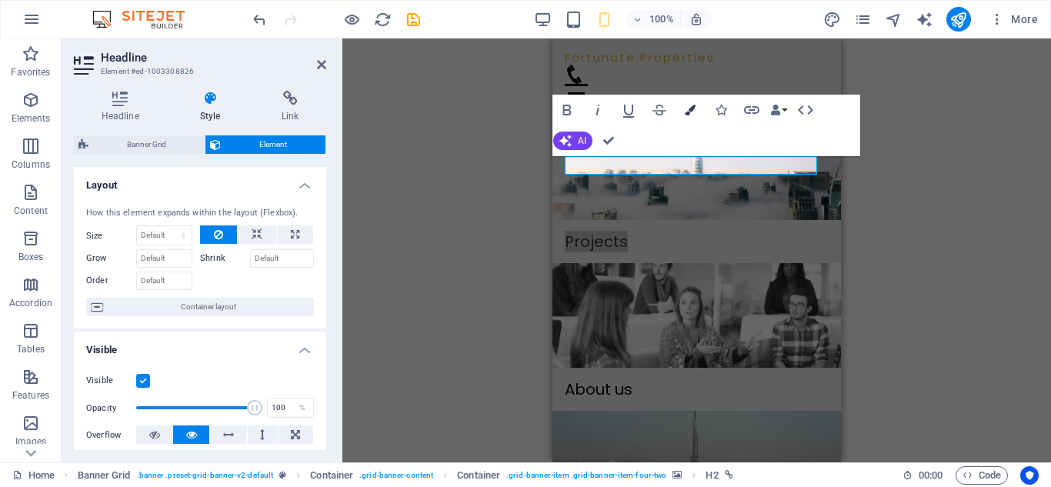
click at [686, 112] on icon "button" at bounding box center [690, 110] width 11 height 11
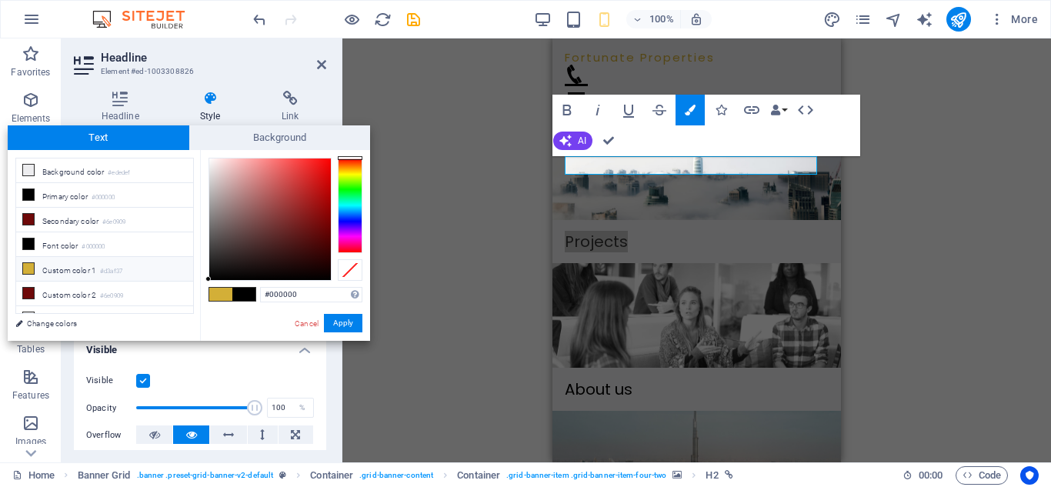
click at [209, 295] on span at bounding box center [220, 294] width 23 height 13
type input "#d3af37"
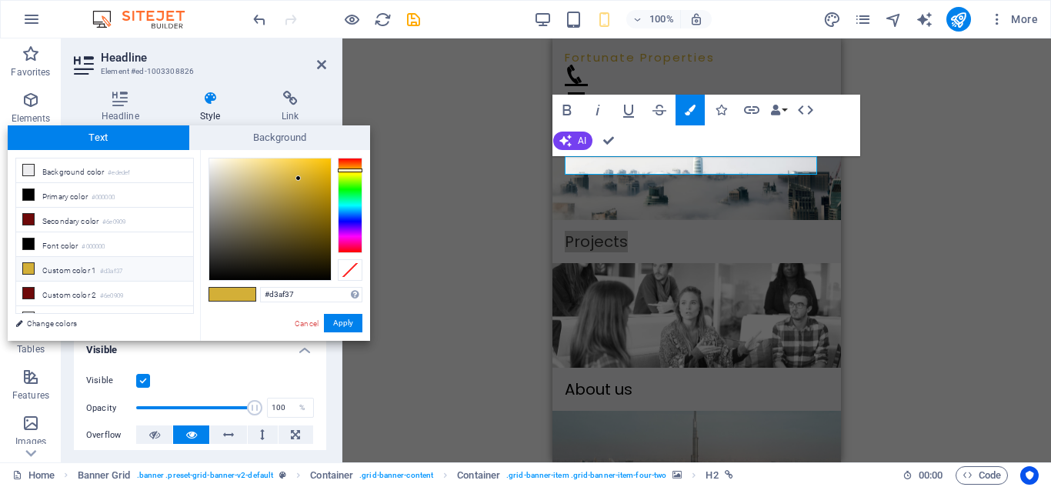
click at [350, 320] on button "Apply" at bounding box center [343, 323] width 38 height 18
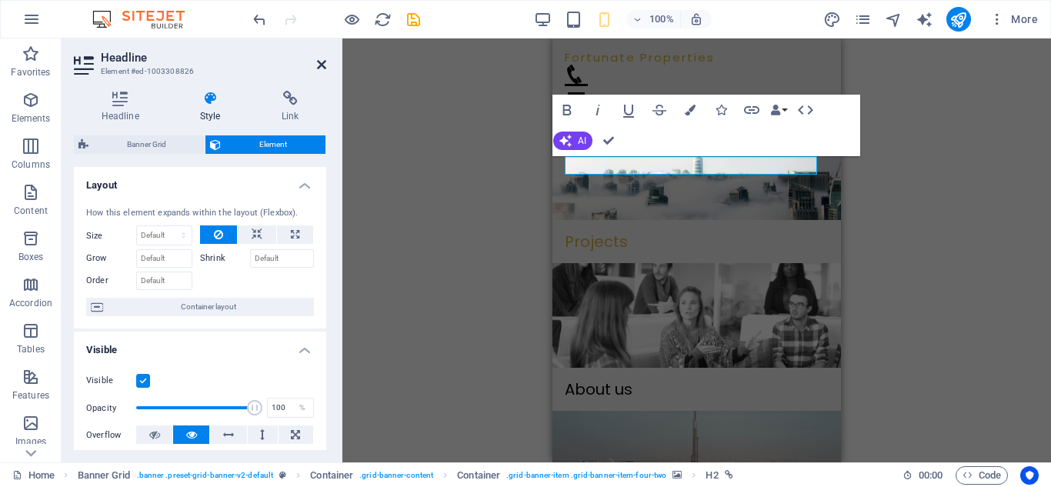
click at [325, 65] on aside "Headline Element #ed-1003308826 Headline Style Link Settings Level H1 H2 H3 H4 …" at bounding box center [202, 250] width 281 height 424
click at [309, 66] on header "Headline Element #ed-1003308826" at bounding box center [200, 58] width 252 height 40
click at [324, 65] on icon at bounding box center [321, 64] width 9 height 12
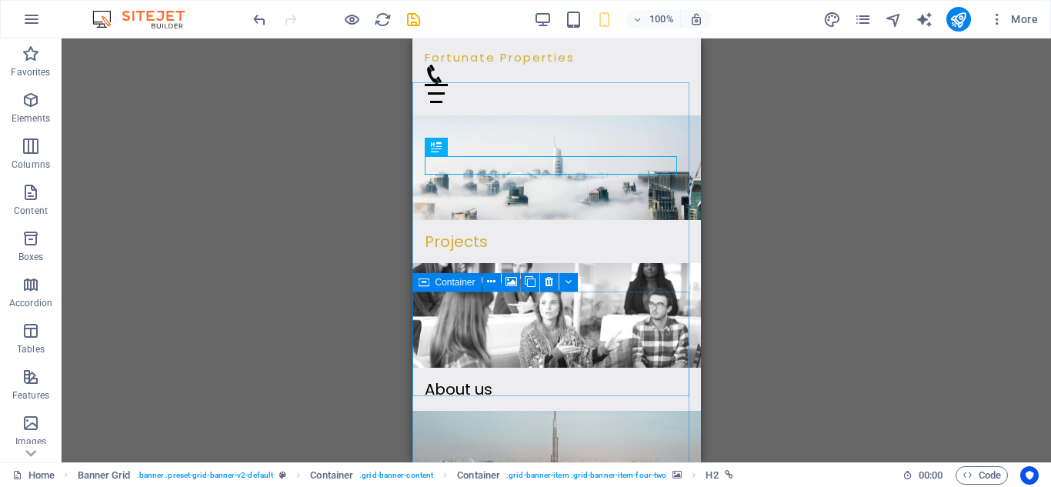
click at [866, 307] on div "H2 Banner Grid Banner Grid Container Banner Grid Container Container H2 Contain…" at bounding box center [556, 250] width 989 height 424
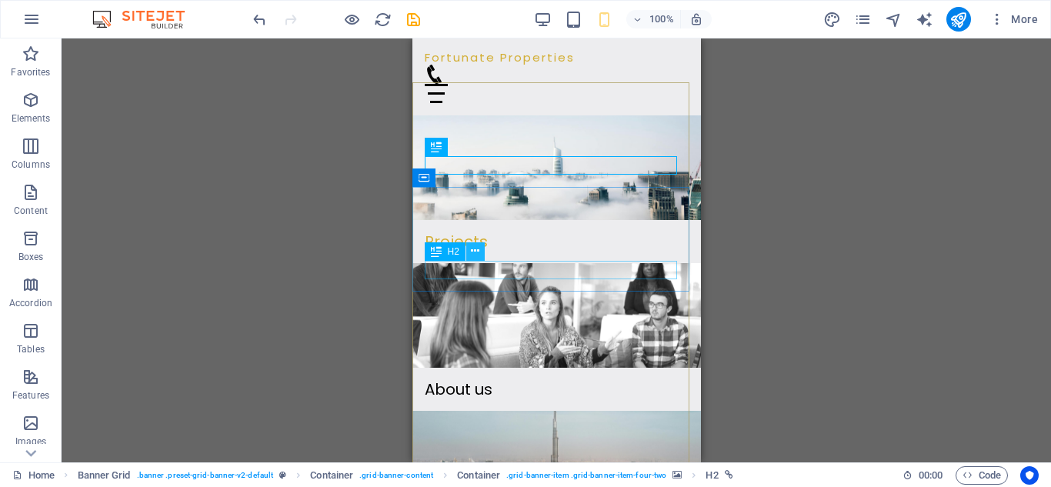
click at [478, 248] on icon at bounding box center [475, 251] width 8 height 16
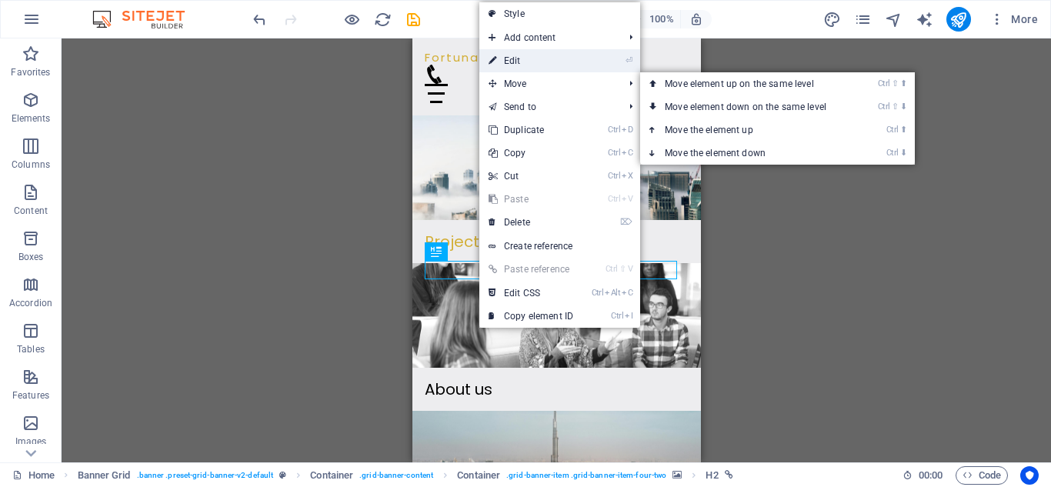
click at [535, 68] on link "⏎ Edit" at bounding box center [530, 60] width 103 height 23
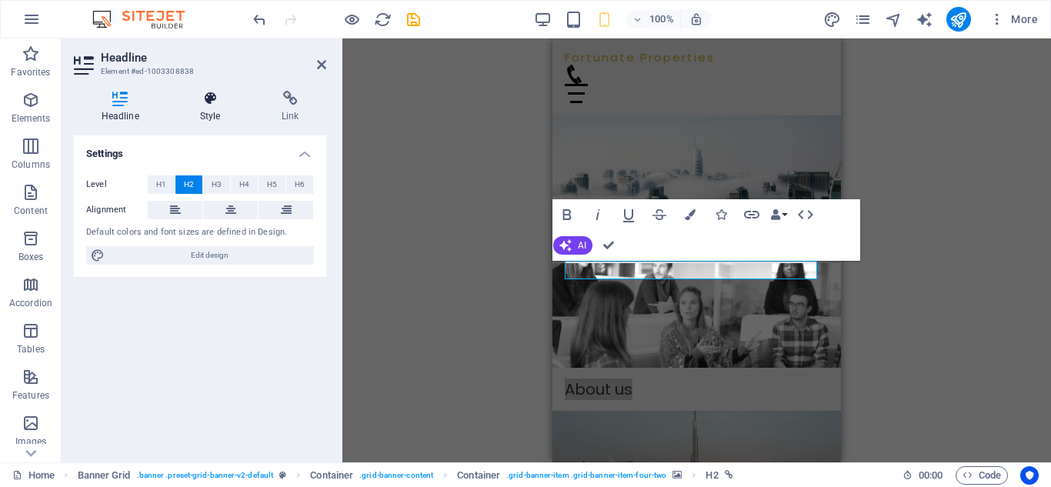
click at [222, 105] on icon at bounding box center [209, 98] width 75 height 15
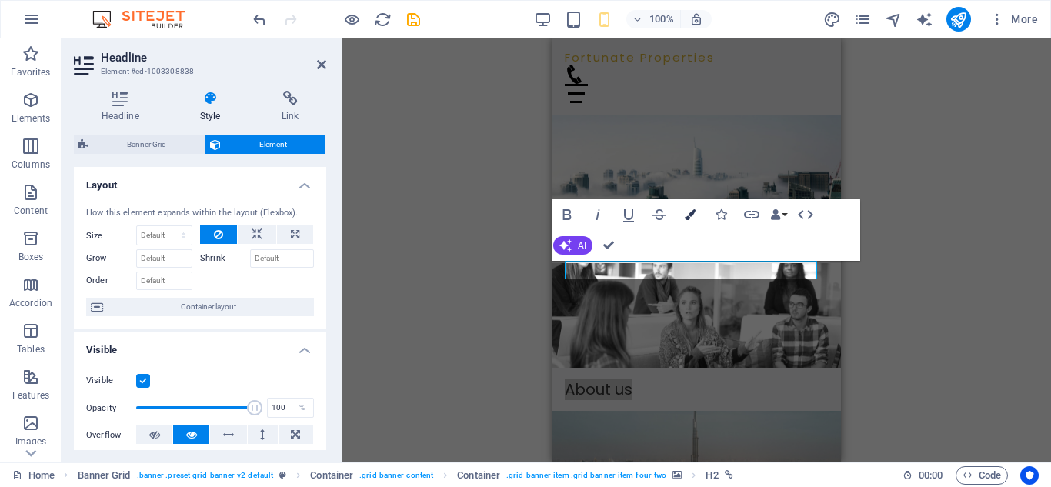
click at [689, 207] on button "Colors" at bounding box center [690, 214] width 29 height 31
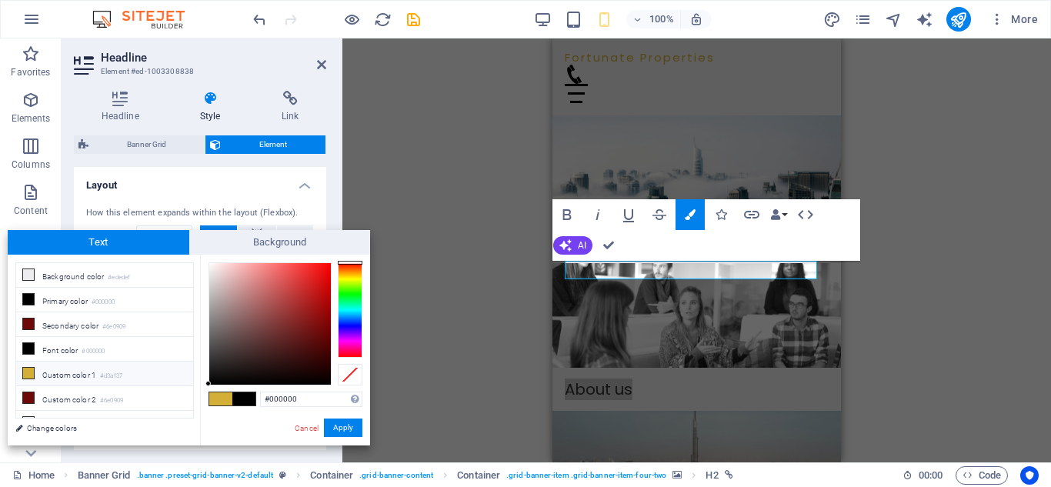
click at [225, 393] on span at bounding box center [220, 398] width 23 height 13
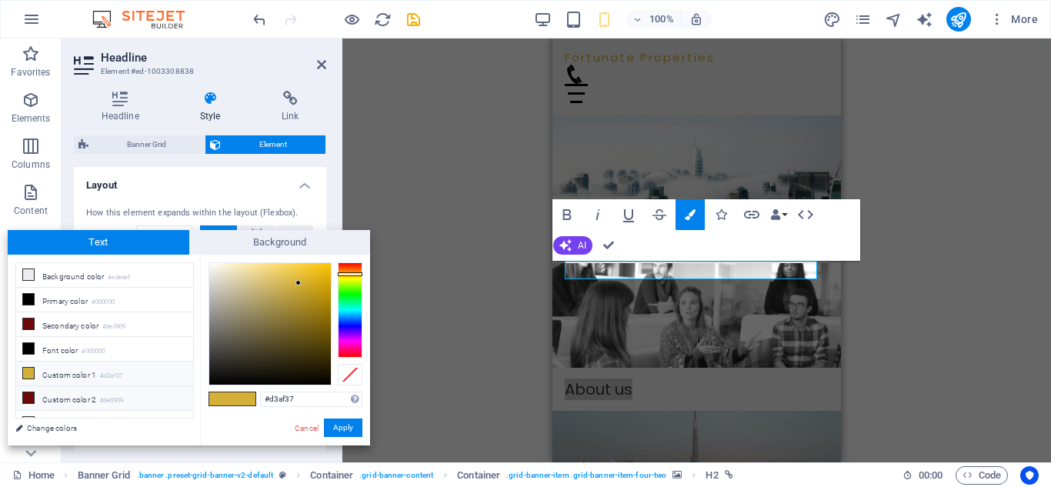
click at [30, 392] on icon at bounding box center [28, 397] width 11 height 11
type input "#6e0909"
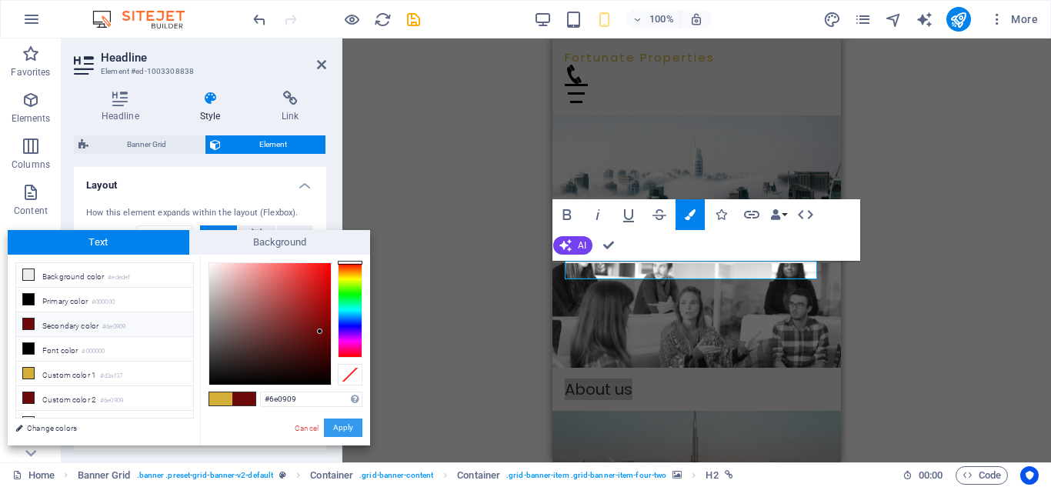
click at [352, 430] on button "Apply" at bounding box center [343, 428] width 38 height 18
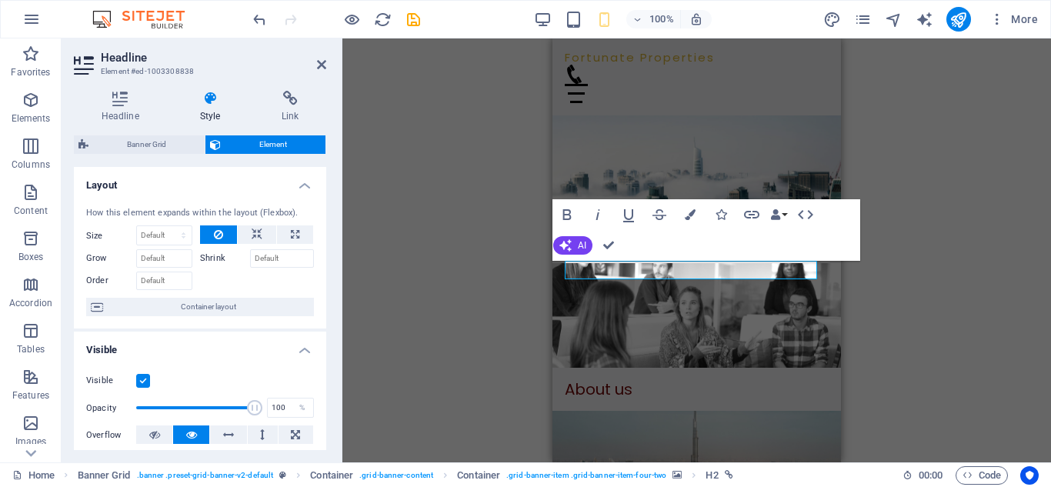
click at [452, 372] on div "H2 Banner Grid Banner Grid Container Banner Grid Container Container H2 Contain…" at bounding box center [696, 250] width 709 height 424
drag, startPoint x: 1026, startPoint y: 343, endPoint x: 1013, endPoint y: 342, distance: 13.9
click at [1025, 343] on div "H2 Banner Grid Banner Grid Container Banner Grid Container Container H2 Contain…" at bounding box center [696, 250] width 709 height 424
click at [312, 66] on header "Headline Element #ed-1003308838" at bounding box center [200, 58] width 252 height 40
click at [325, 64] on icon at bounding box center [321, 64] width 9 height 12
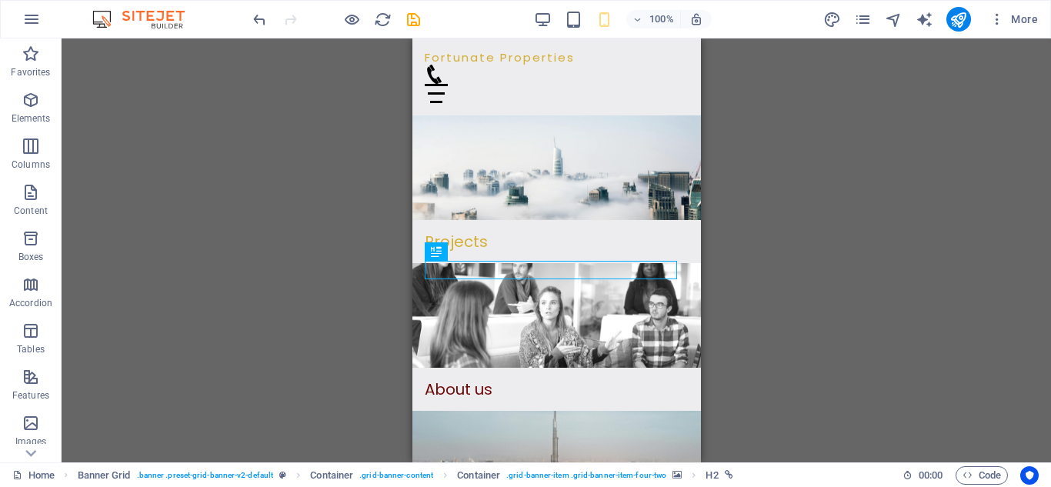
click at [330, 225] on div "H2 Banner Grid Banner Grid Container Banner Grid Container Container H2 Contain…" at bounding box center [556, 250] width 989 height 424
click at [569, 28] on div "100%" at bounding box center [623, 19] width 178 height 25
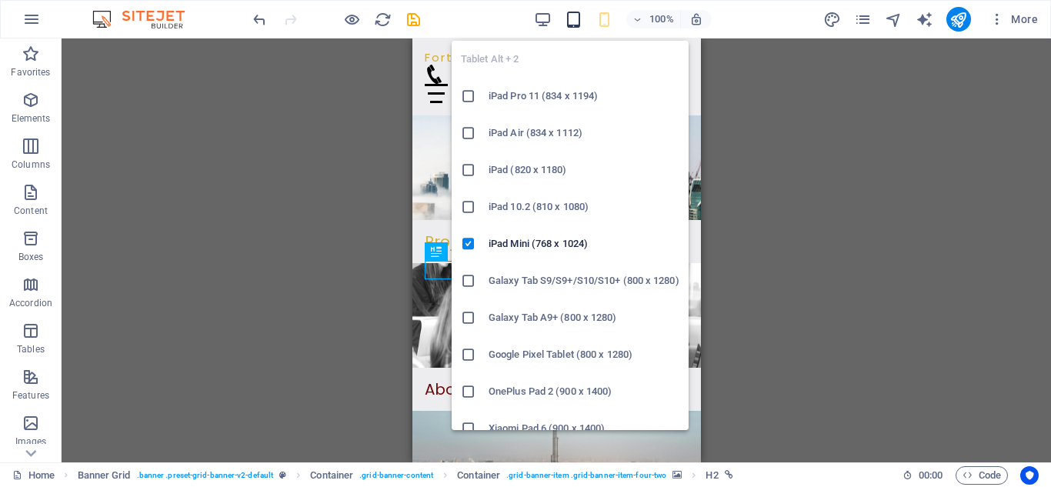
click at [571, 27] on icon "button" at bounding box center [574, 20] width 18 height 18
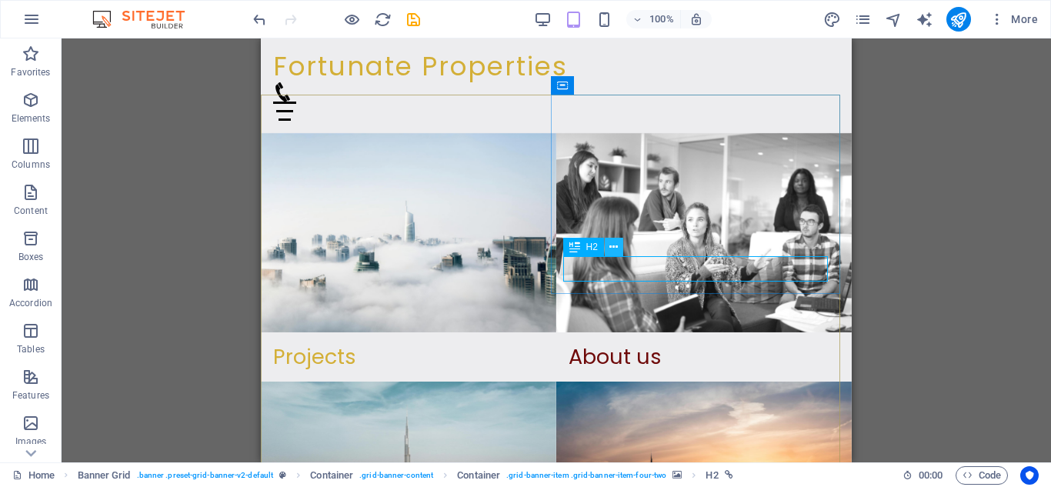
click at [612, 247] on icon at bounding box center [613, 247] width 8 height 16
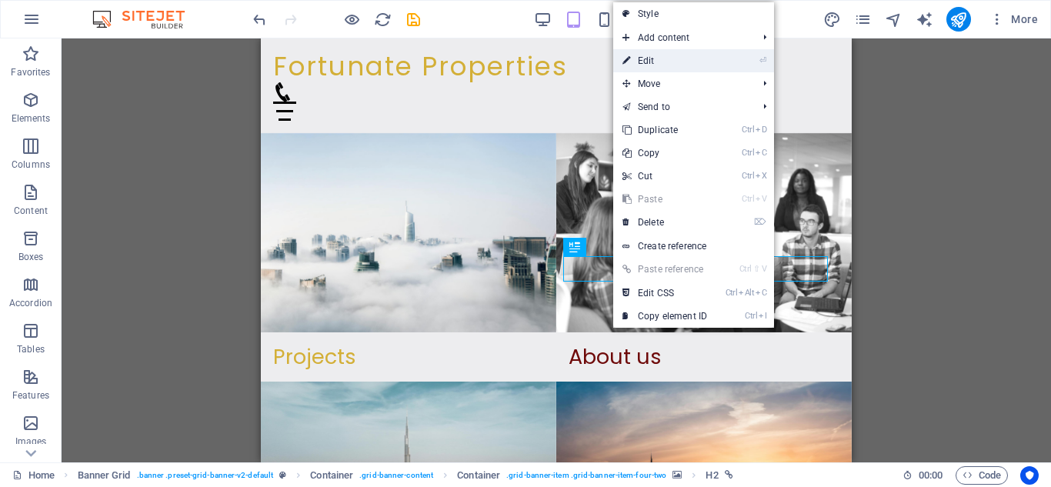
click at [668, 66] on link "⏎ Edit" at bounding box center [664, 60] width 103 height 23
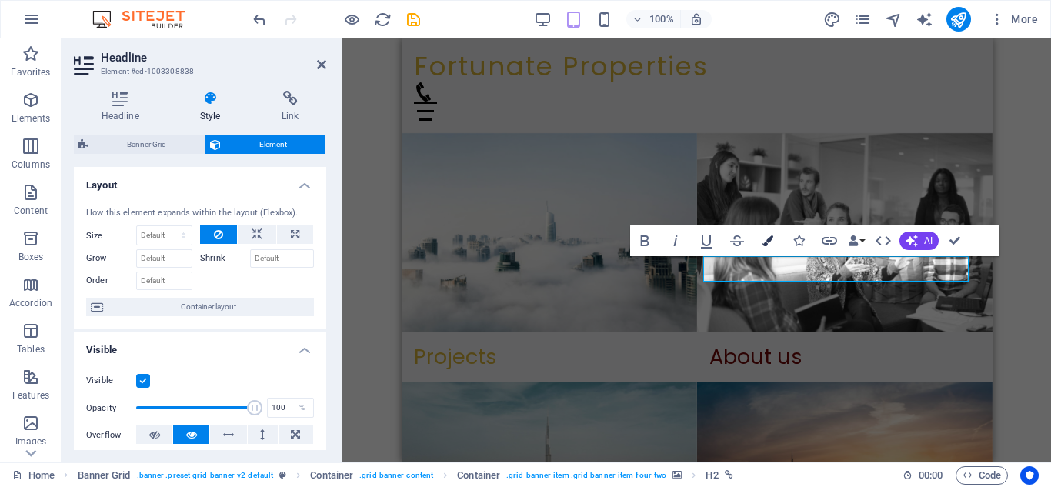
click at [762, 234] on button "Colors" at bounding box center [767, 240] width 29 height 31
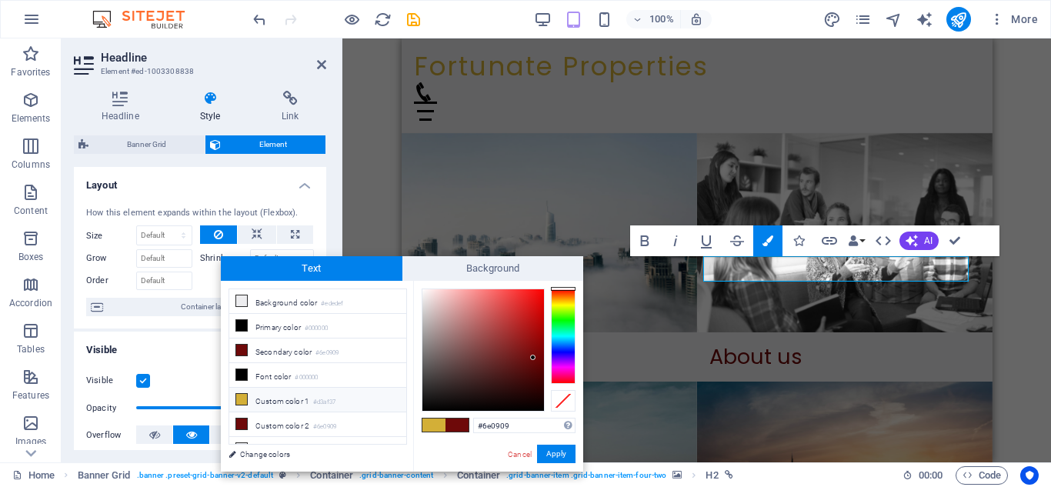
click at [260, 394] on li "Custom color 1 #d3af37" at bounding box center [317, 400] width 177 height 25
type input "#d3af37"
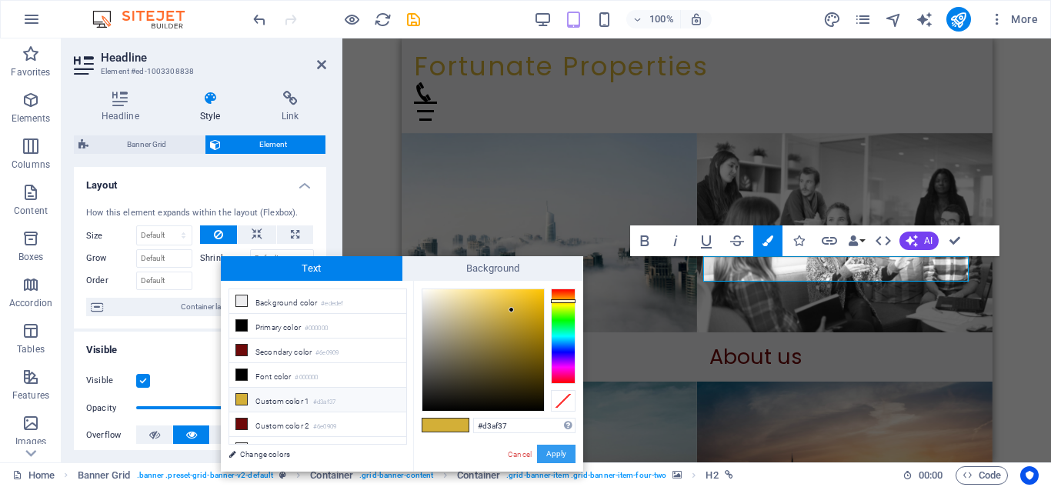
click at [565, 458] on button "Apply" at bounding box center [556, 454] width 38 height 18
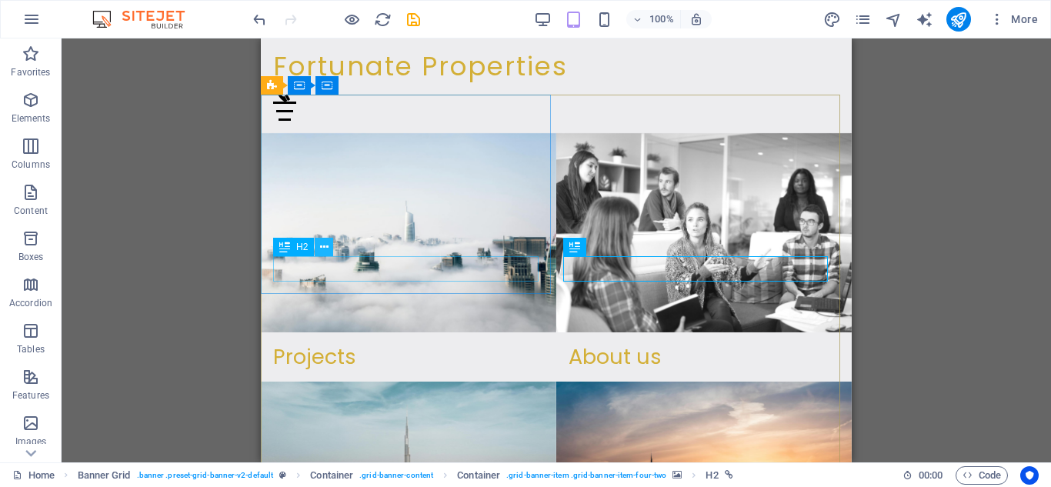
click at [320, 251] on icon at bounding box center [324, 247] width 8 height 16
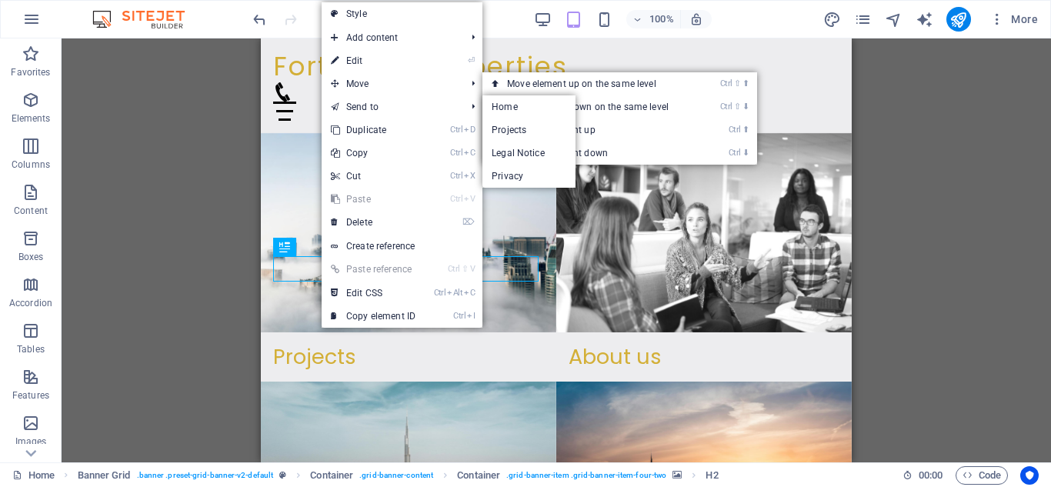
click at [379, 58] on link "⏎ Edit" at bounding box center [373, 60] width 103 height 23
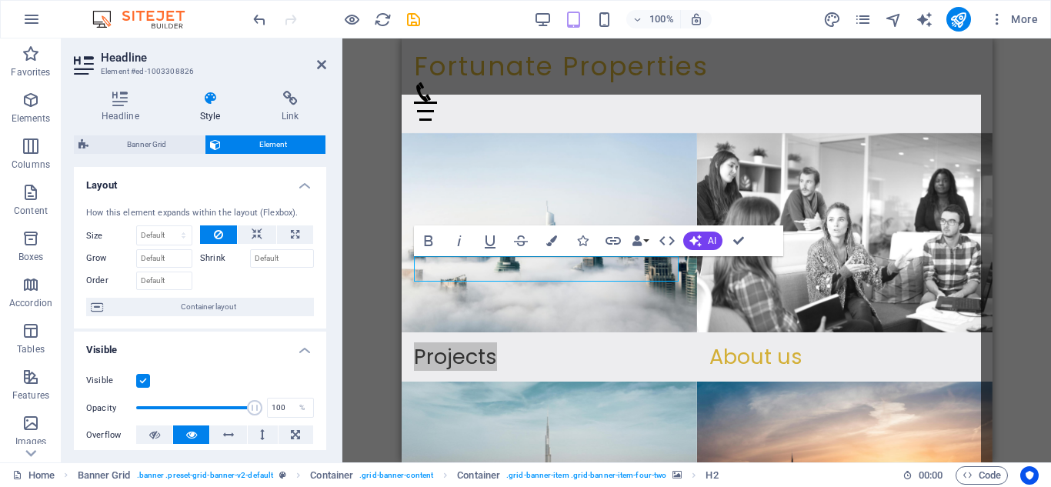
click at [185, 148] on span "Banner Grid" at bounding box center [146, 144] width 107 height 18
select select "vh"
select select "rem"
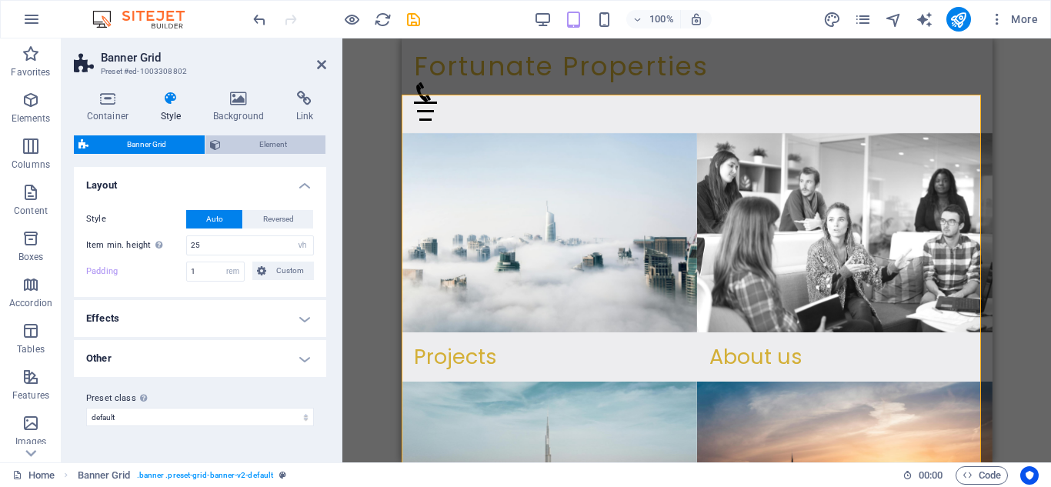
click at [242, 148] on span "Element" at bounding box center [272, 144] width 95 height 18
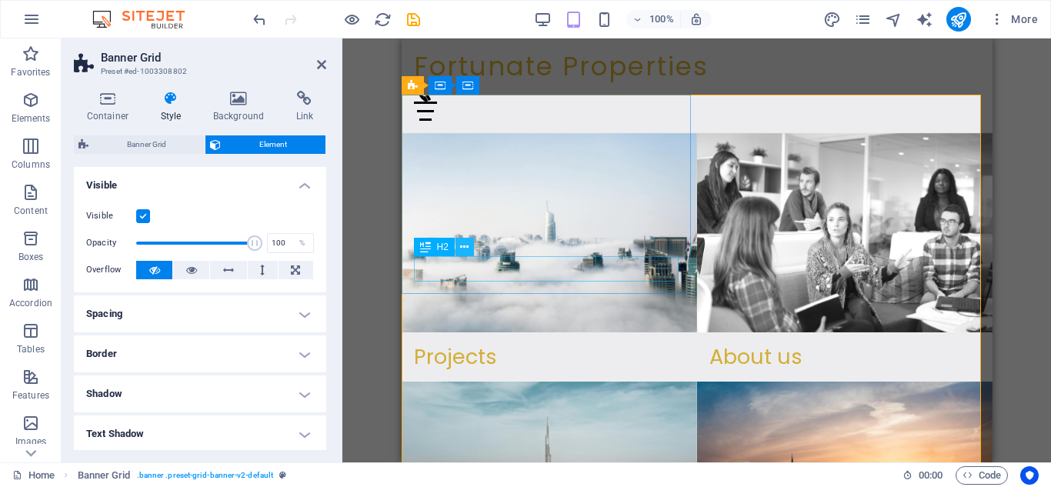
click at [463, 252] on icon at bounding box center [464, 247] width 8 height 16
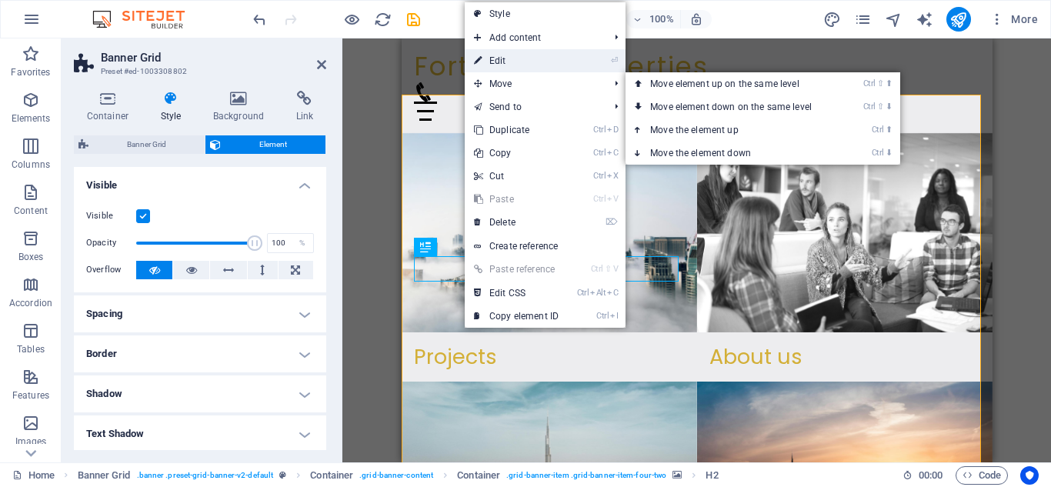
click at [522, 71] on link "⏎ Edit" at bounding box center [516, 60] width 103 height 23
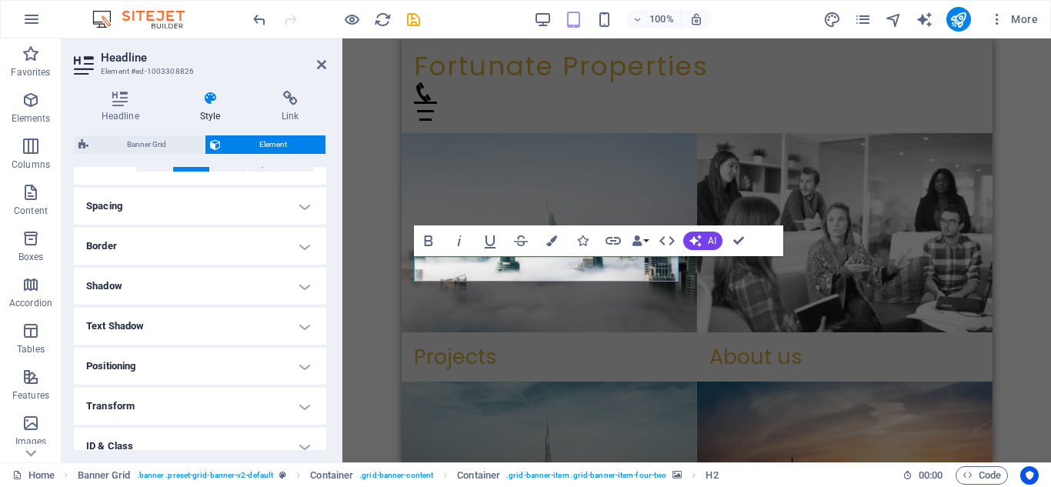
scroll to position [305, 0]
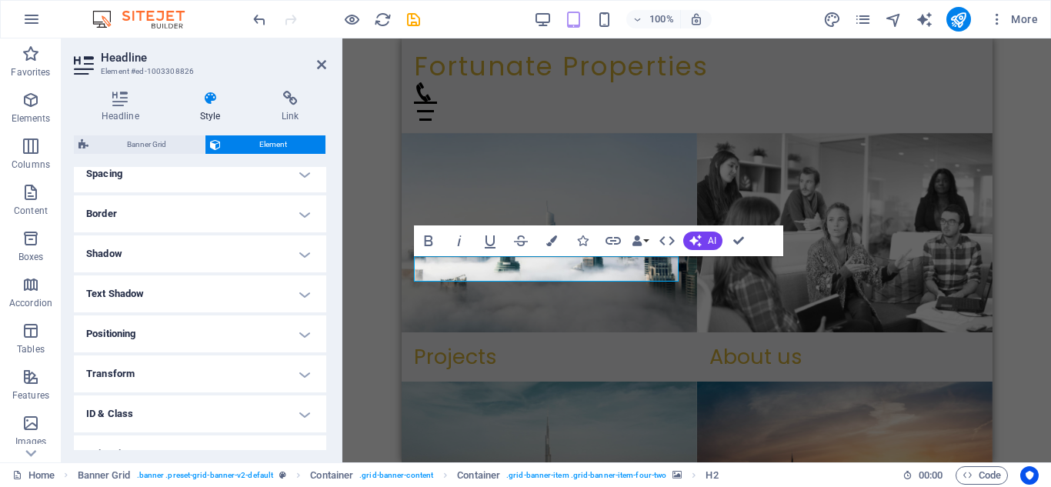
click at [302, 263] on h4 "Shadow" at bounding box center [200, 253] width 252 height 37
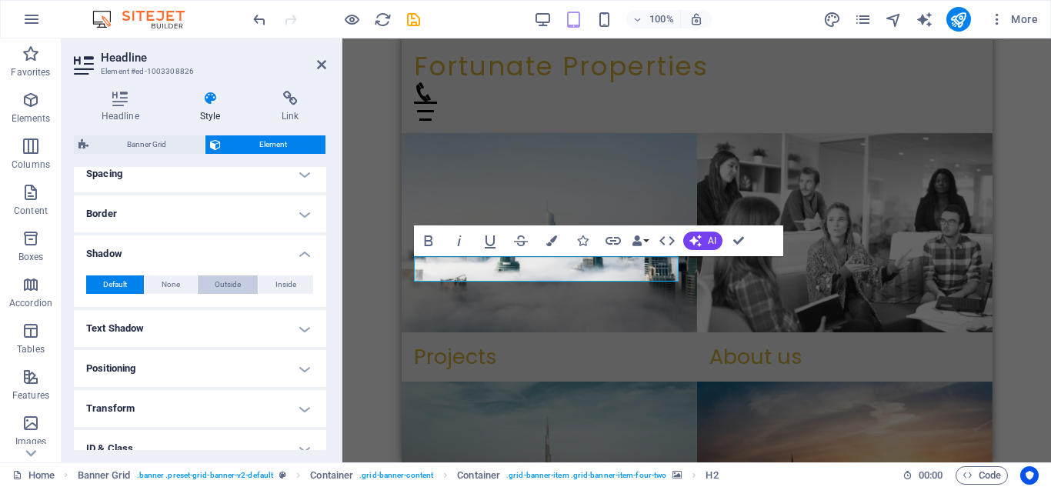
click at [237, 283] on span "Outside" at bounding box center [228, 284] width 26 height 18
type input "2"
type input "4"
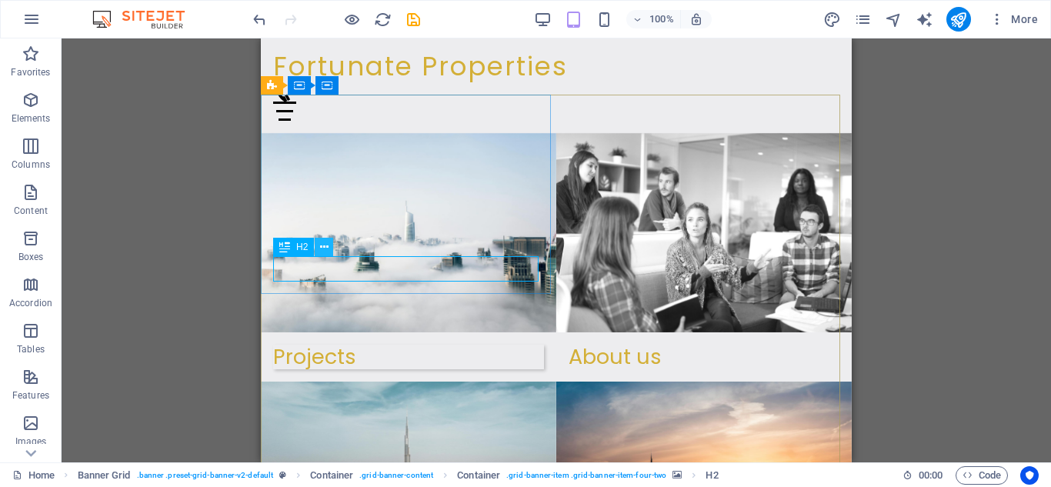
click at [324, 251] on icon at bounding box center [324, 247] width 8 height 16
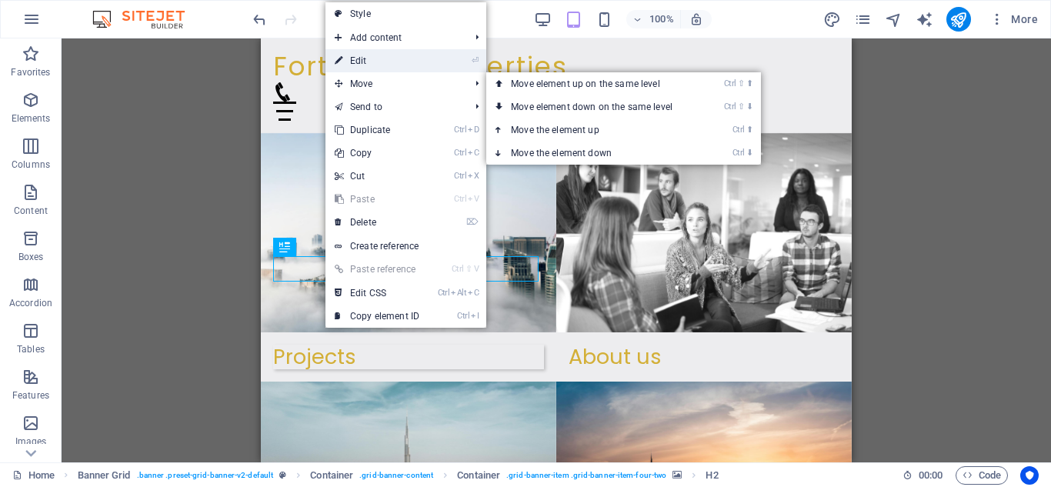
click at [398, 68] on link "⏎ Edit" at bounding box center [376, 60] width 103 height 23
select select "px"
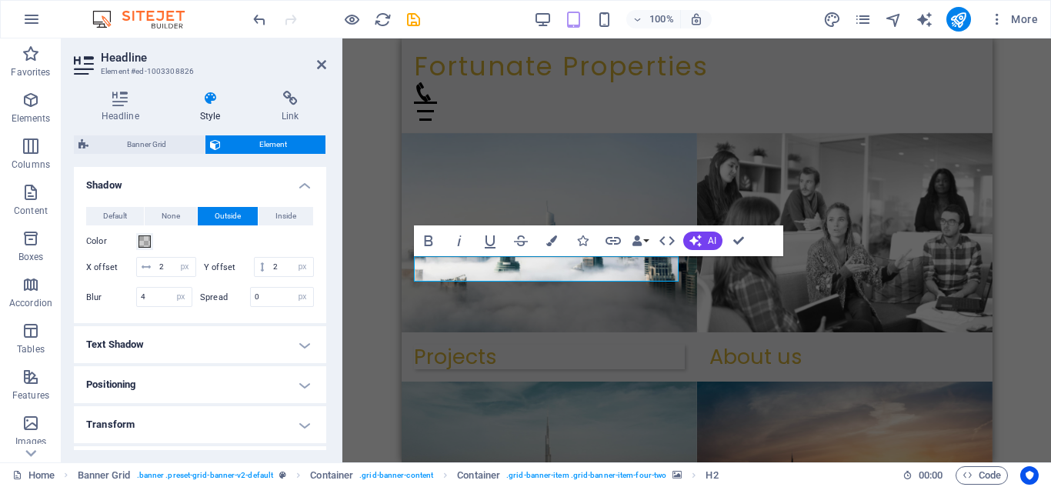
scroll to position [379, 0]
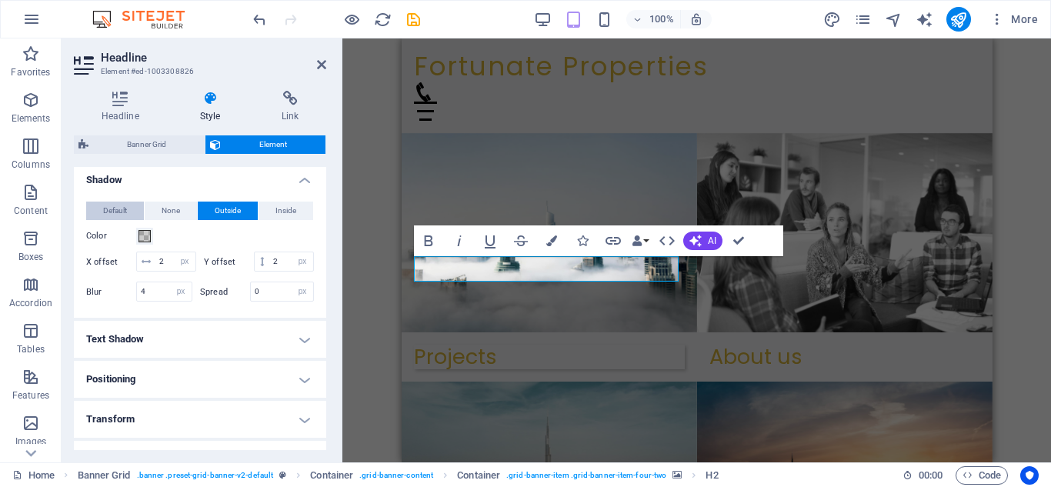
drag, startPoint x: 112, startPoint y: 204, endPoint x: 114, endPoint y: 215, distance: 11.6
click at [115, 213] on span "Default" at bounding box center [115, 211] width 24 height 18
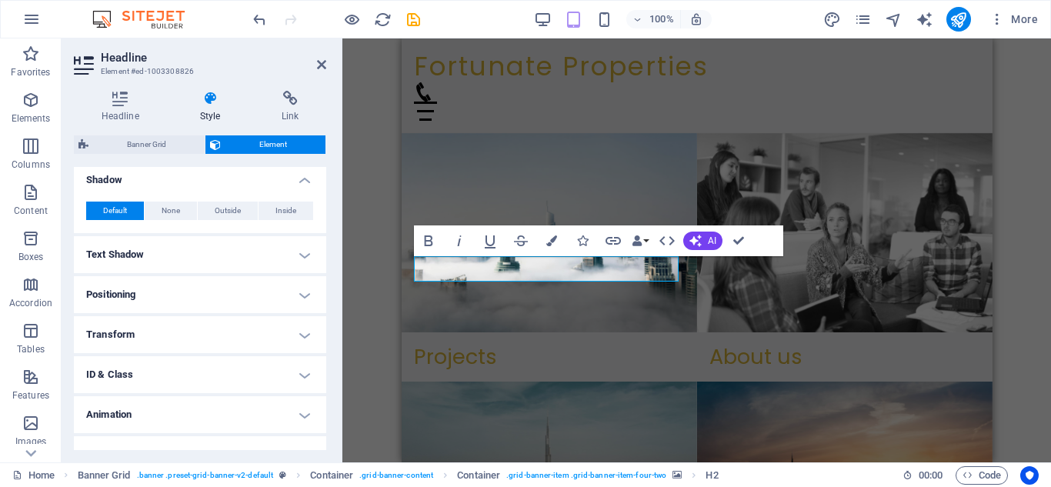
click at [294, 254] on h4 "Text Shadow" at bounding box center [200, 254] width 252 height 37
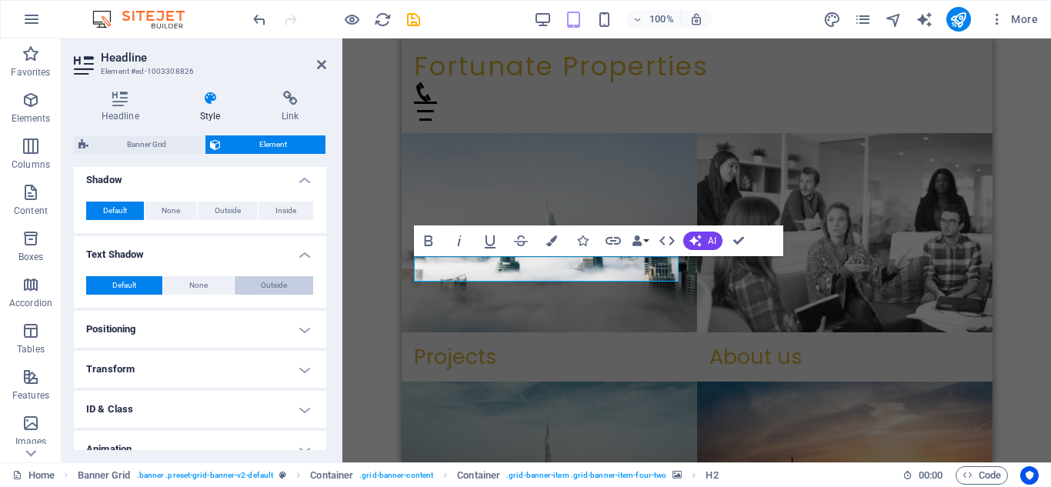
click at [250, 283] on button "Outside" at bounding box center [274, 285] width 78 height 18
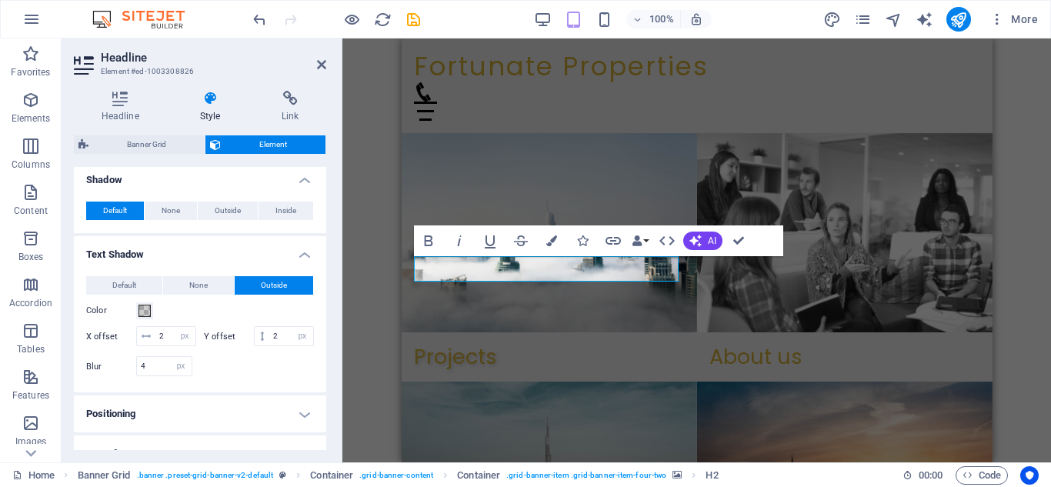
type input "2"
type input "4"
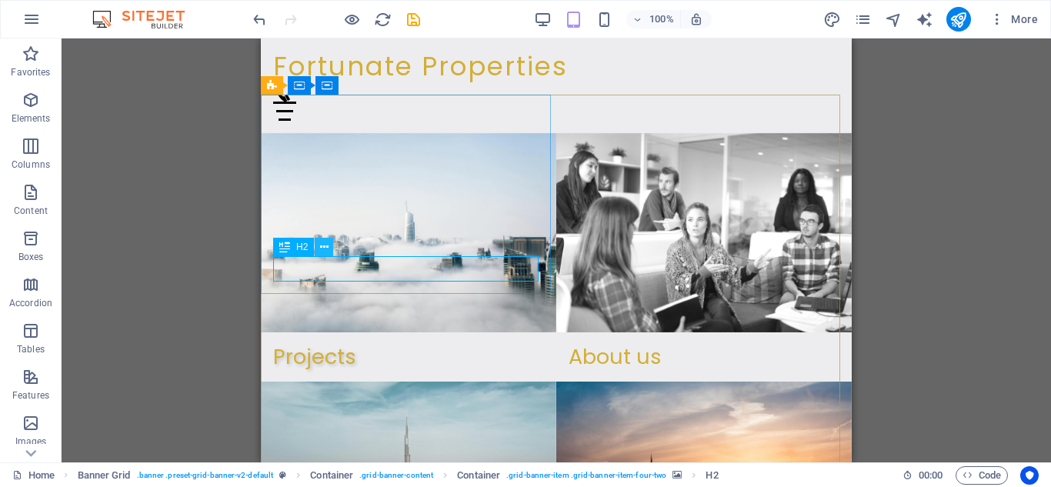
click at [326, 253] on icon at bounding box center [324, 247] width 8 height 16
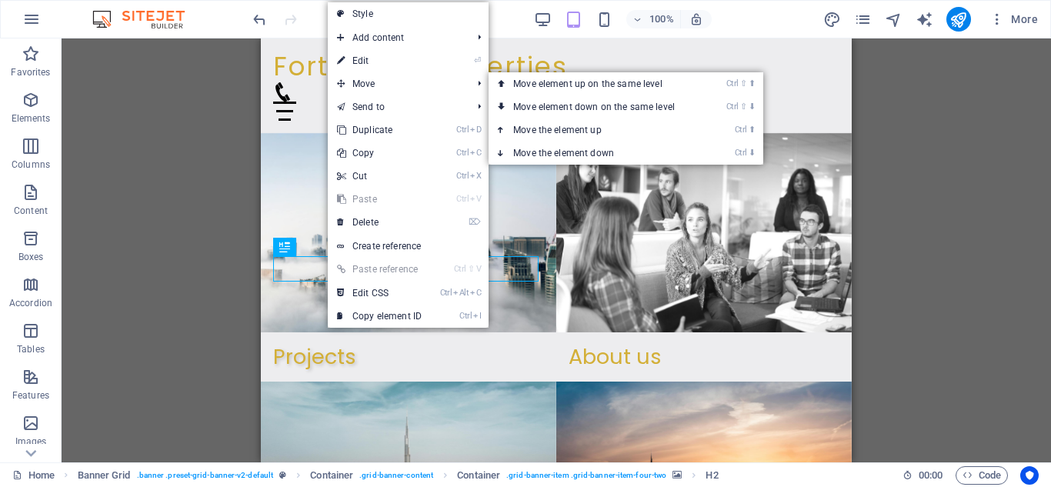
drag, startPoint x: 413, startPoint y: 64, endPoint x: 401, endPoint y: 74, distance: 15.9
click at [412, 65] on link "⏎ Edit" at bounding box center [379, 60] width 103 height 23
select select "px"
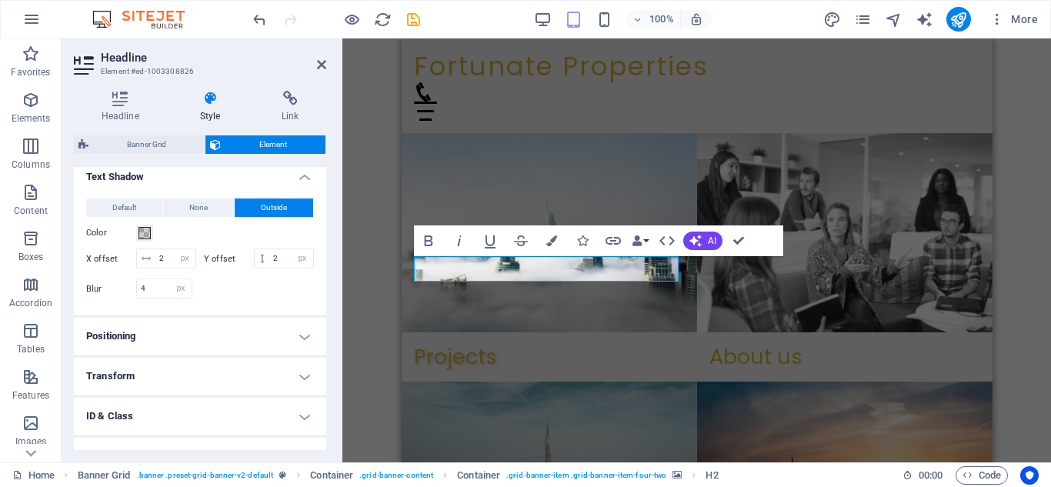
scroll to position [463, 0]
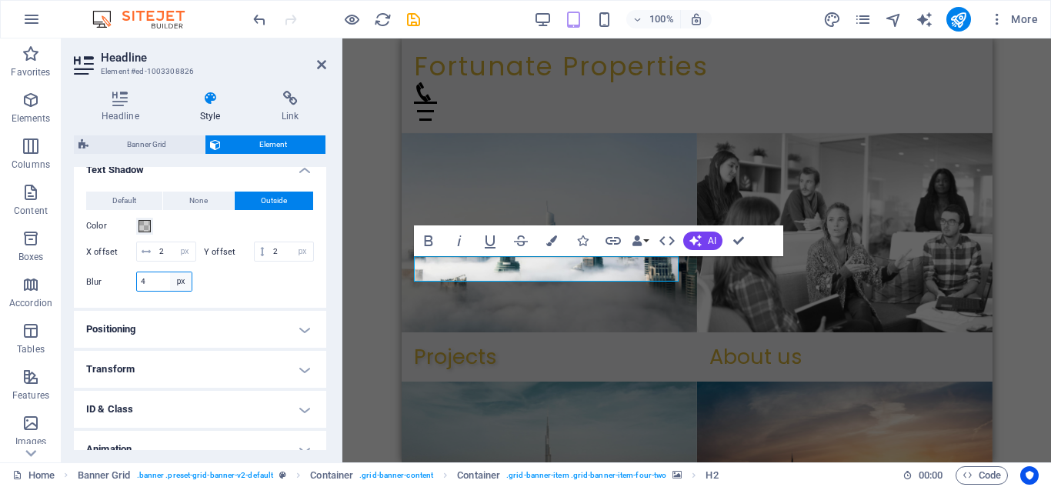
click at [170, 291] on select "px rem % vh vw" at bounding box center [181, 281] width 22 height 18
click at [157, 291] on input "4" at bounding box center [164, 281] width 55 height 18
type input "7"
click at [227, 295] on div at bounding box center [257, 294] width 114 height 4
drag, startPoint x: 738, startPoint y: 246, endPoint x: 470, endPoint y: 210, distance: 270.2
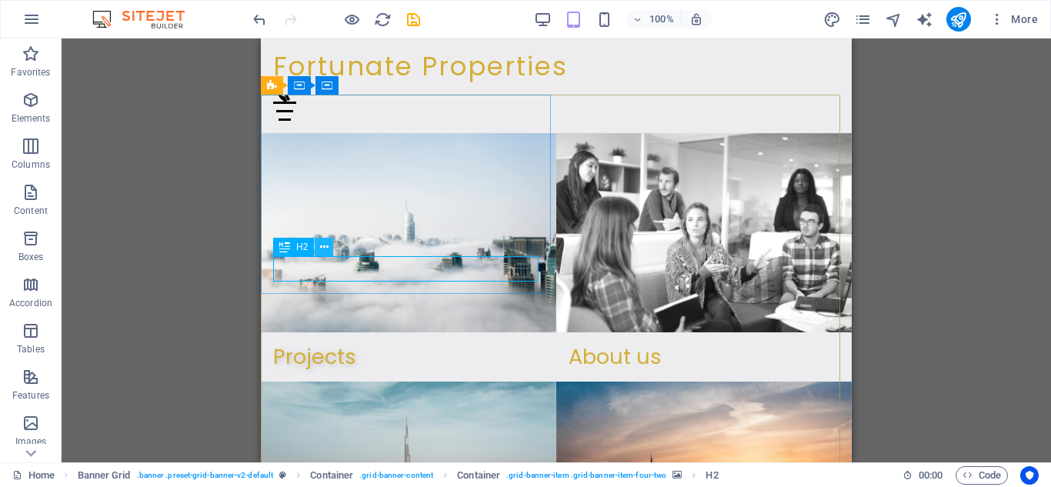
click at [317, 244] on button at bounding box center [324, 247] width 18 height 18
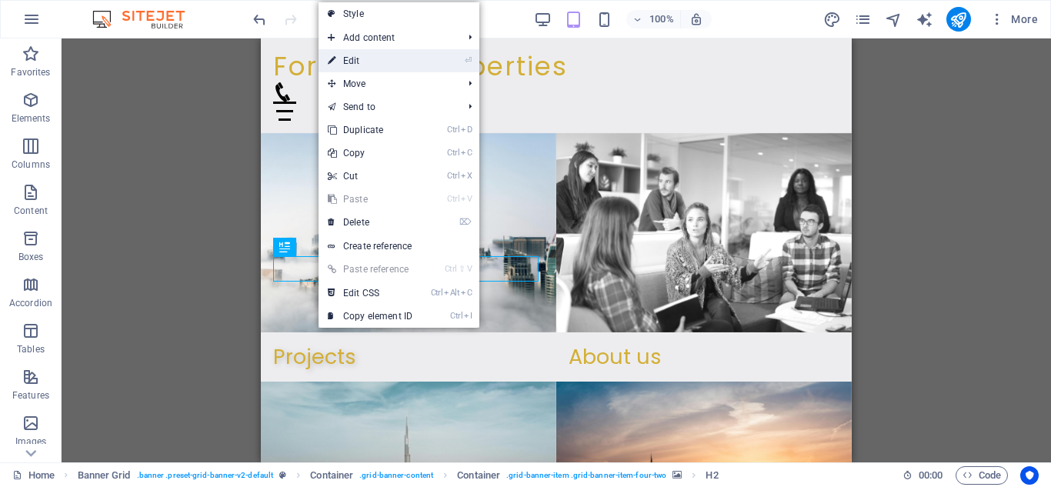
click at [376, 60] on link "⏎ Edit" at bounding box center [370, 60] width 103 height 23
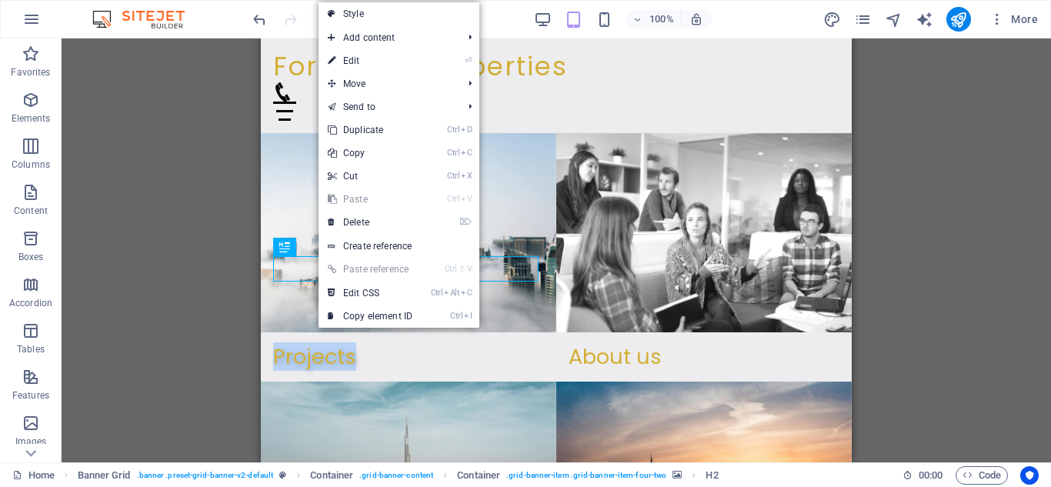
select select "px"
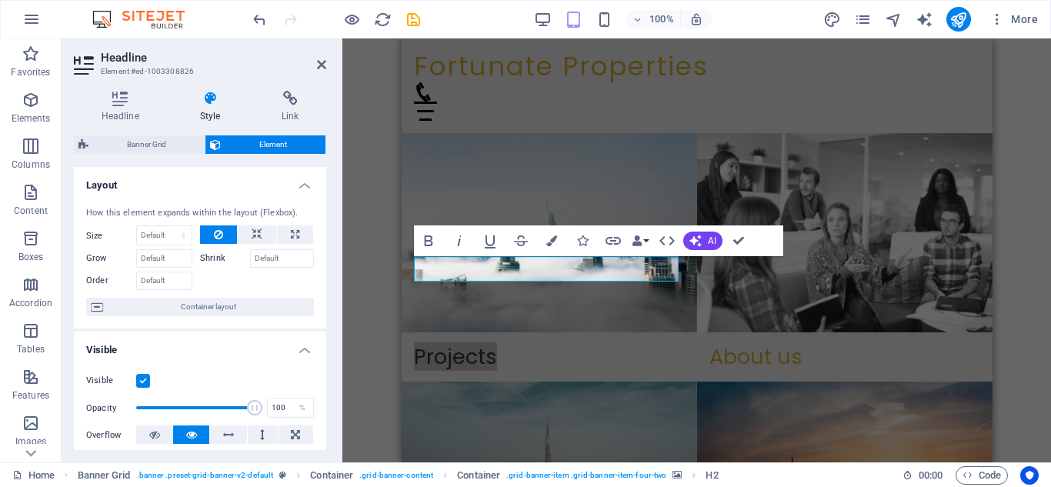
drag, startPoint x: 322, startPoint y: 251, endPoint x: 326, endPoint y: 272, distance: 22.0
click at [322, 279] on div "How this element expands within the layout (Flexbox). Size Default auto px % 1/…" at bounding box center [200, 262] width 252 height 135
click at [350, 266] on div "H2 Banner Grid Banner Grid Container Banner Grid Container Container H2 Contain…" at bounding box center [696, 250] width 709 height 424
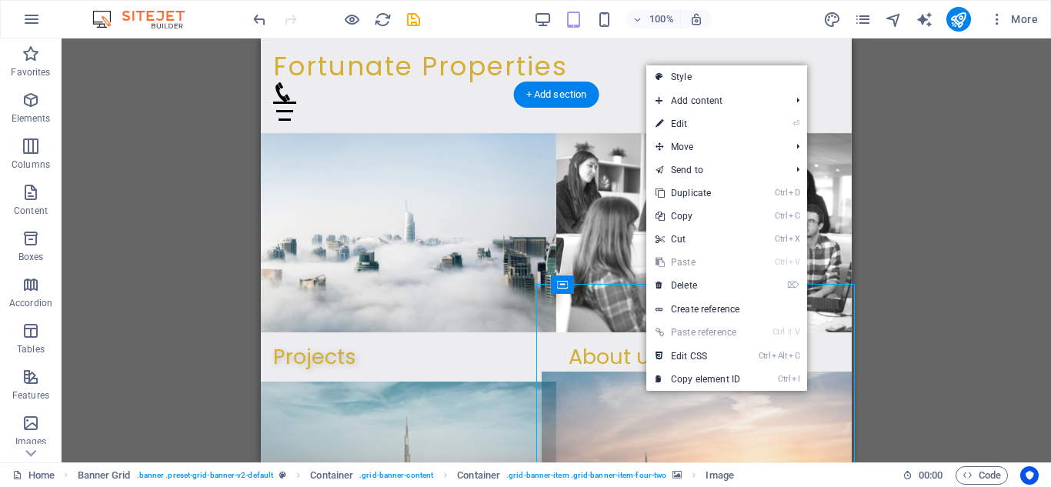
click at [636, 399] on figure at bounding box center [704, 481] width 325 height 219
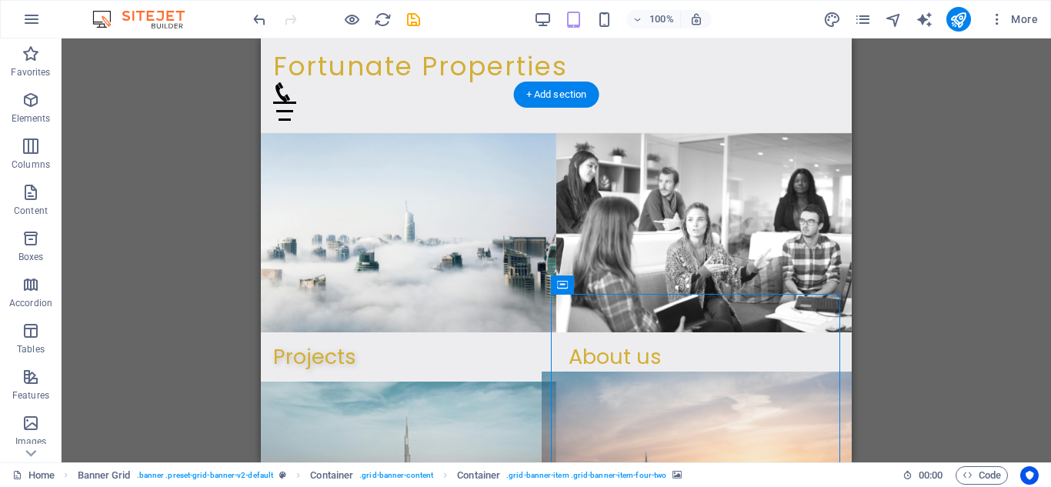
click at [600, 392] on figure at bounding box center [704, 481] width 325 height 219
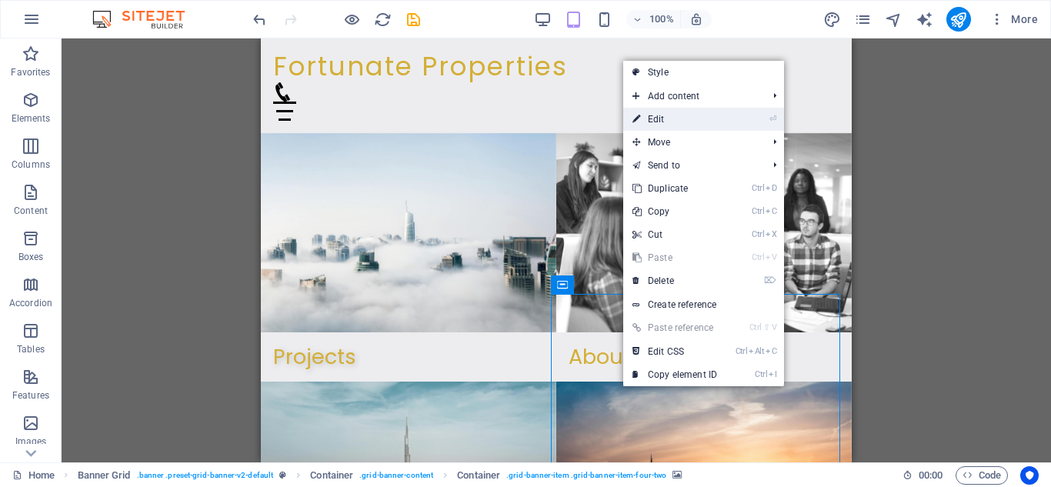
click at [686, 122] on link "⏎ Edit" at bounding box center [674, 119] width 103 height 23
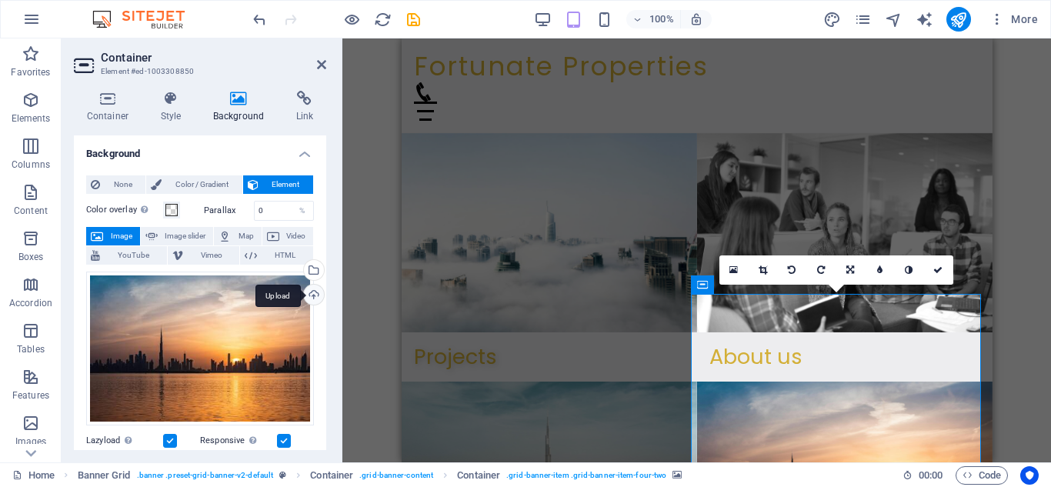
drag, startPoint x: 326, startPoint y: 291, endPoint x: 318, endPoint y: 289, distance: 8.6
click at [325, 289] on div "Container Style Background Link Size Height Default px rem % vh vw Min. height …" at bounding box center [200, 270] width 277 height 384
click at [315, 291] on div "Upload" at bounding box center [312, 296] width 23 height 23
click at [310, 290] on div "Upload" at bounding box center [312, 296] width 23 height 23
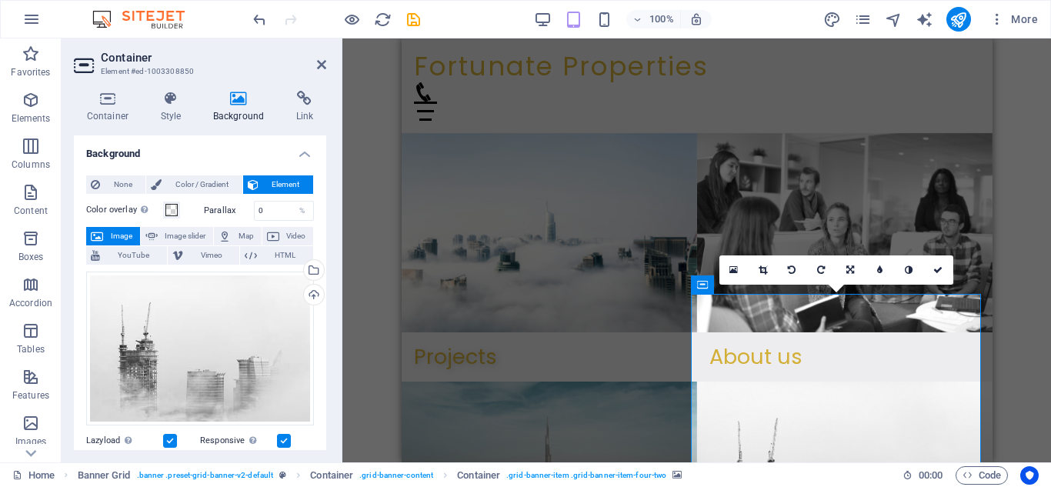
click at [942, 271] on icon at bounding box center [937, 269] width 9 height 9
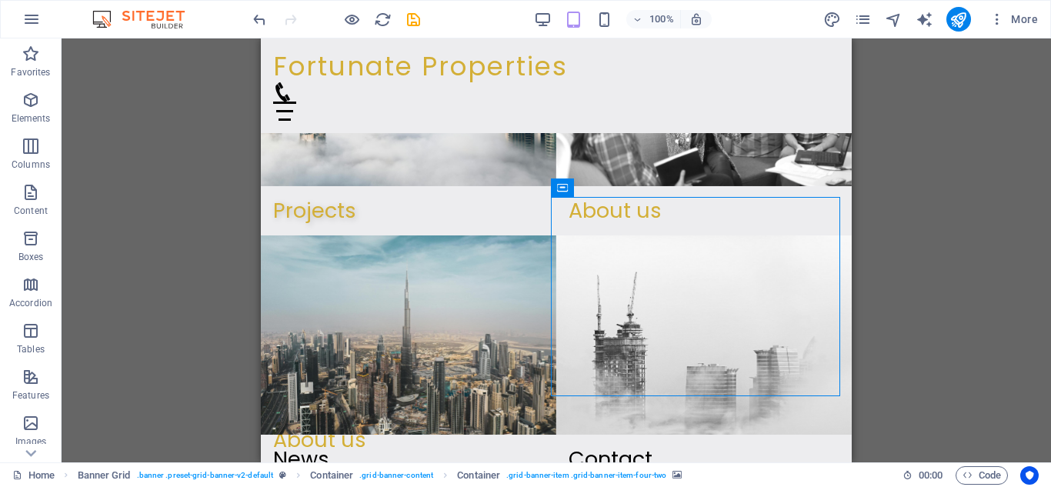
scroll to position [195, 0]
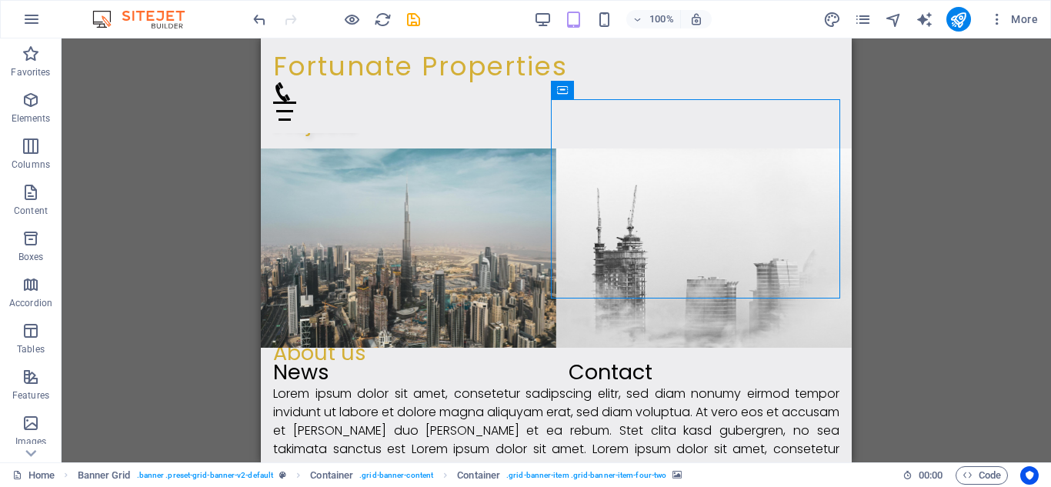
drag, startPoint x: 843, startPoint y: 101, endPoint x: 1113, endPoint y: 170, distance: 278.0
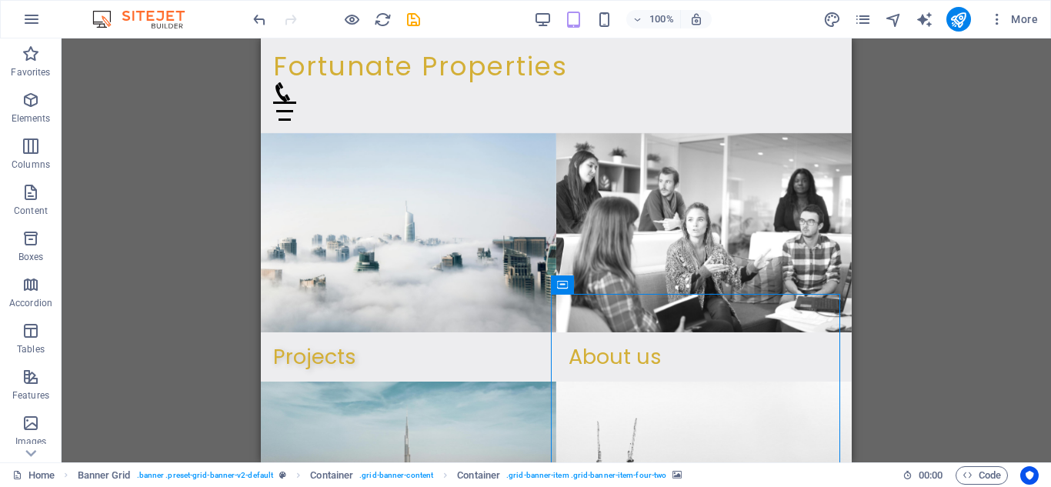
click at [552, 32] on div "100% More" at bounding box center [525, 19] width 1049 height 37
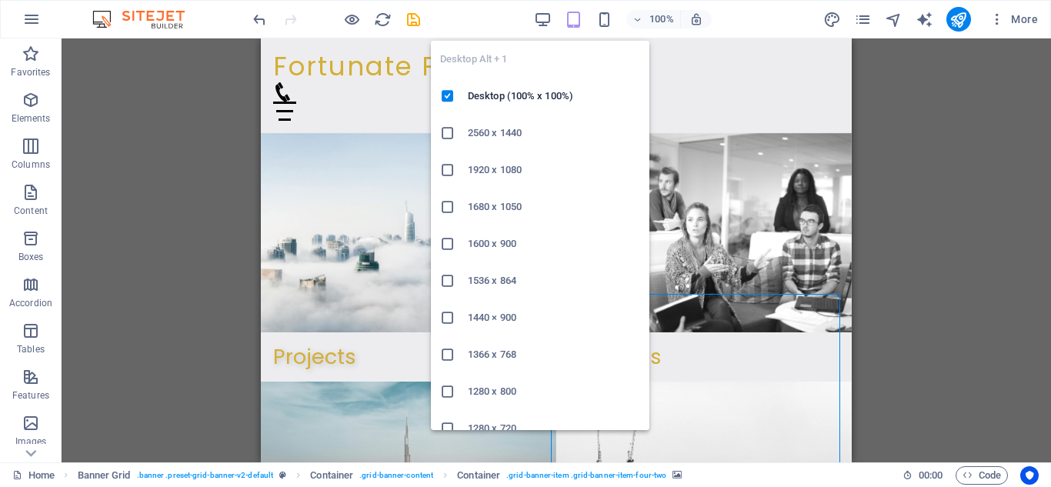
drag, startPoint x: 549, startPoint y: 28, endPoint x: 546, endPoint y: 35, distance: 8.0
click at [547, 33] on body "Individual Home Favorites Elements Columns Content Boxes Accordion Tables Featu…" at bounding box center [525, 243] width 1051 height 487
click at [523, 127] on h6 "2560 x 1440" at bounding box center [554, 133] width 172 height 18
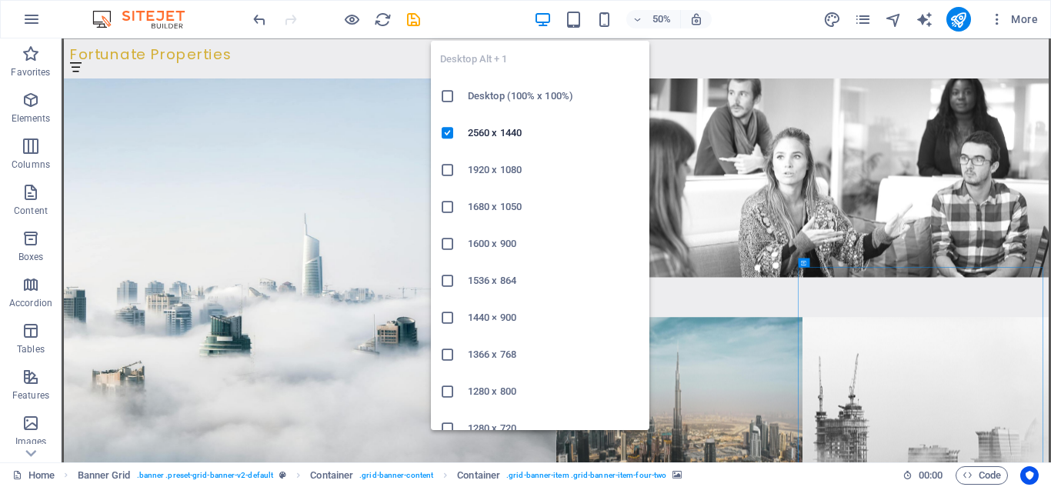
click at [547, 22] on icon "button" at bounding box center [543, 20] width 18 height 18
click at [533, 167] on h6 "1920 x 1080" at bounding box center [554, 170] width 172 height 18
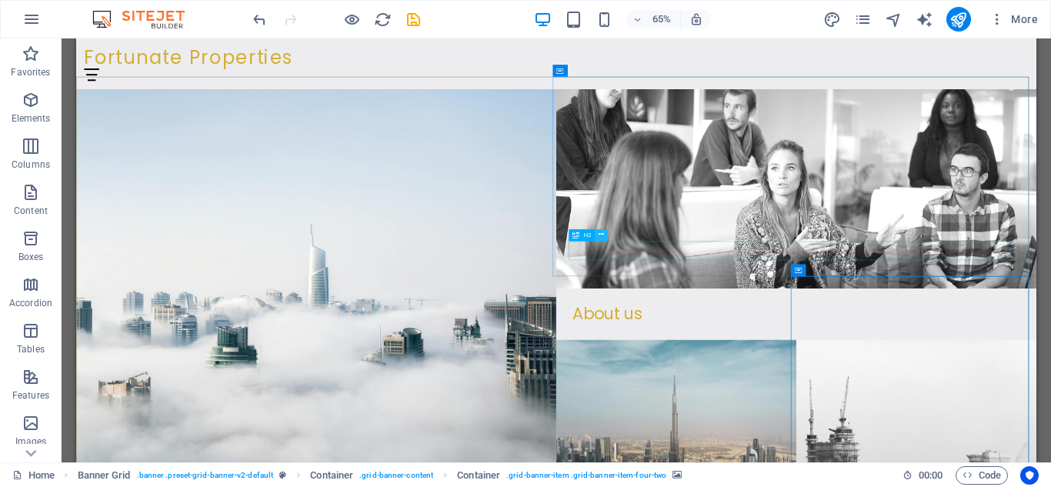
click at [604, 236] on icon at bounding box center [601, 234] width 5 height 11
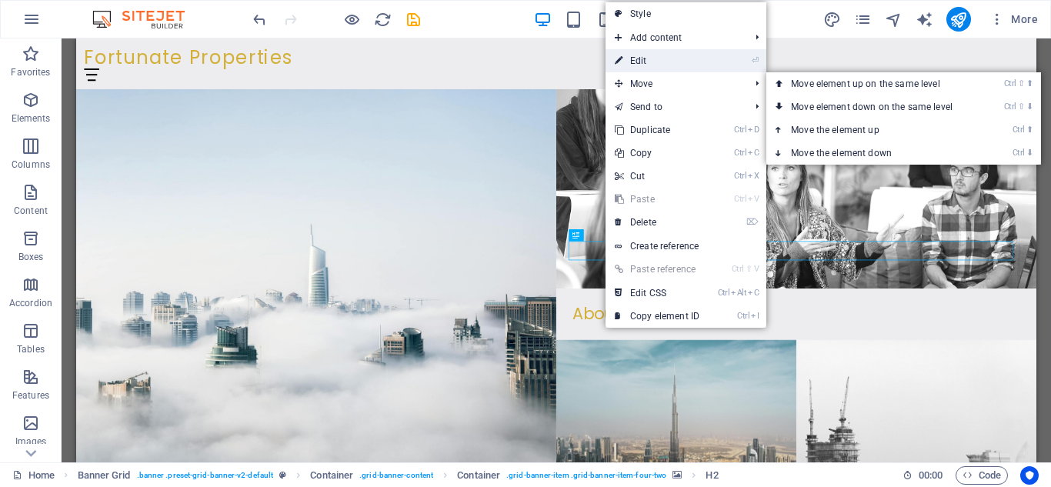
click at [673, 67] on link "⏎ Edit" at bounding box center [657, 60] width 103 height 23
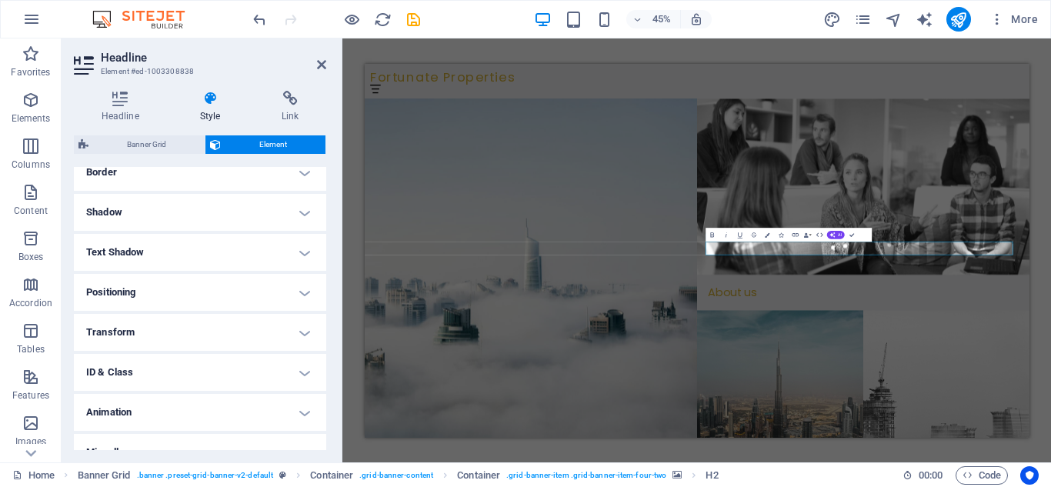
scroll to position [342, 0]
click at [301, 264] on h4 "Text Shadow" at bounding box center [200, 257] width 252 height 37
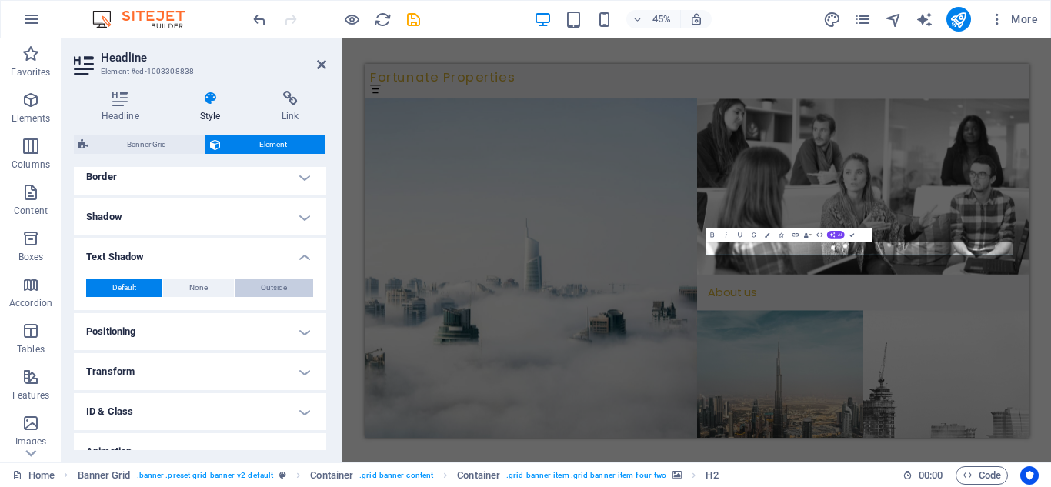
click at [262, 279] on div "Default None Outside Color X offset 0 px rem vh vw Y offset 0 px rem vh vw Blur…" at bounding box center [200, 288] width 252 height 44
click at [266, 286] on span "Outside" at bounding box center [274, 288] width 26 height 18
type input "2"
type input "4"
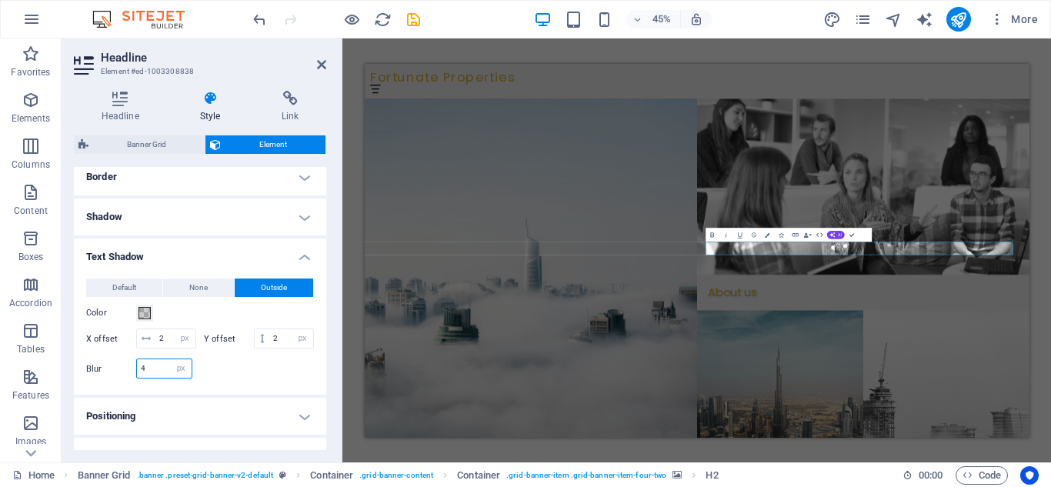
click at [158, 378] on input "4" at bounding box center [164, 368] width 55 height 18
type input "10"
click at [216, 379] on div at bounding box center [257, 369] width 114 height 20
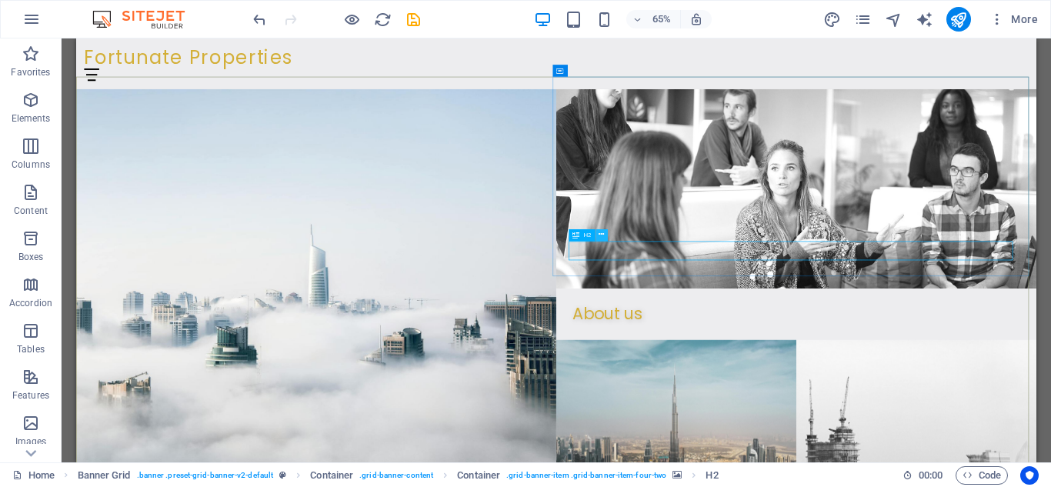
click at [602, 236] on icon at bounding box center [601, 234] width 5 height 11
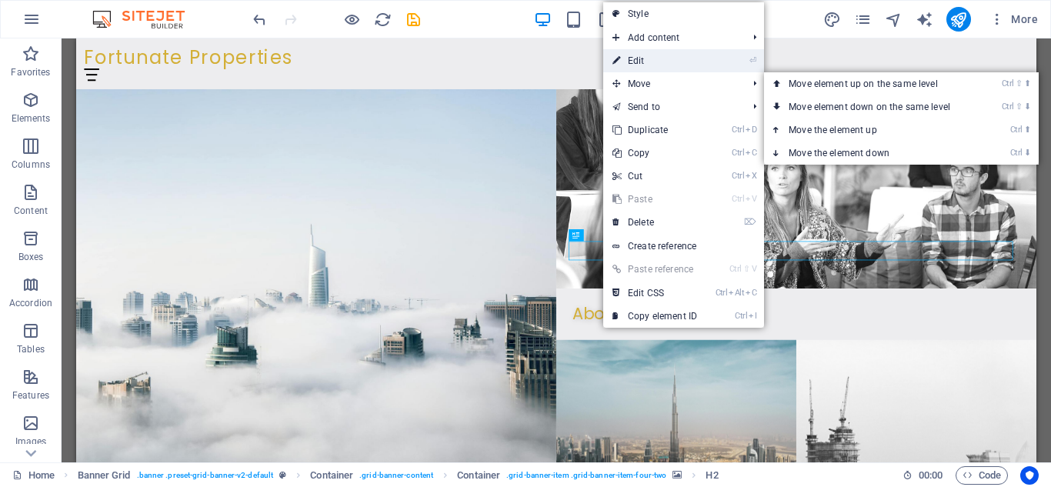
click at [652, 69] on link "⏎ Edit" at bounding box center [654, 60] width 103 height 23
select select "px"
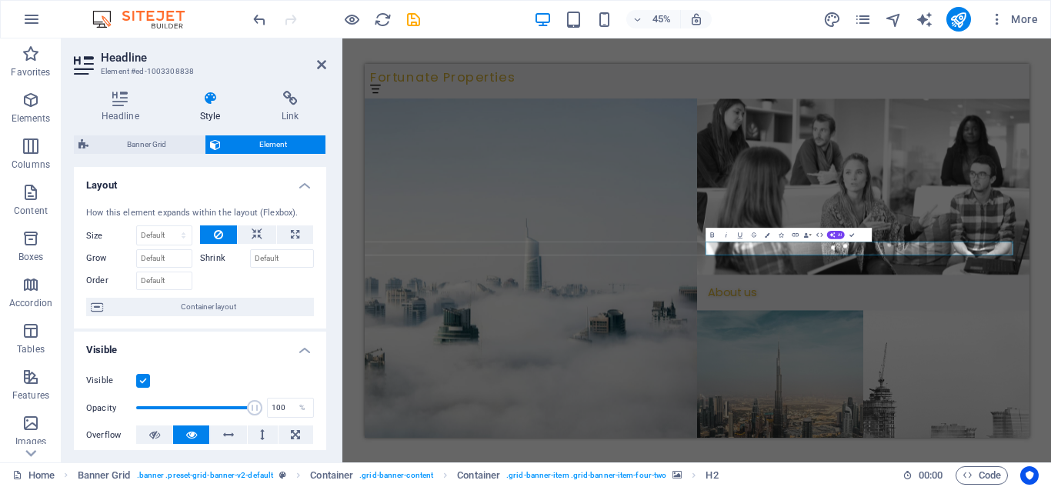
click at [211, 308] on span "Container layout" at bounding box center [209, 307] width 202 height 18
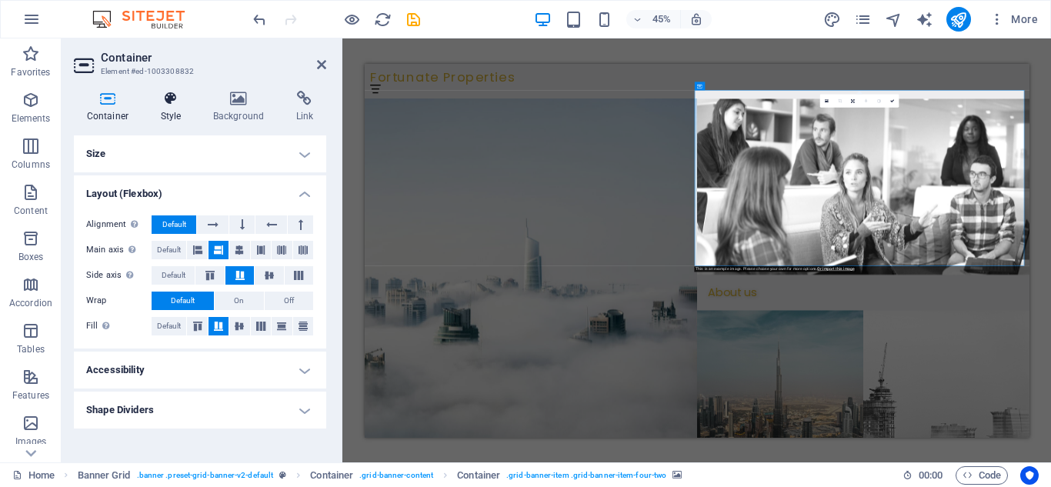
click at [164, 105] on icon at bounding box center [171, 98] width 46 height 15
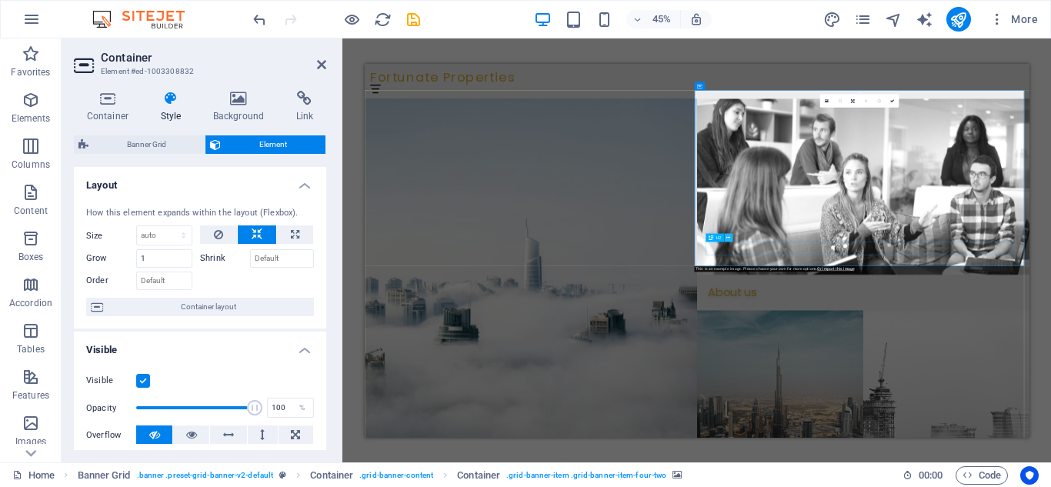
click at [729, 240] on icon at bounding box center [728, 236] width 4 height 7
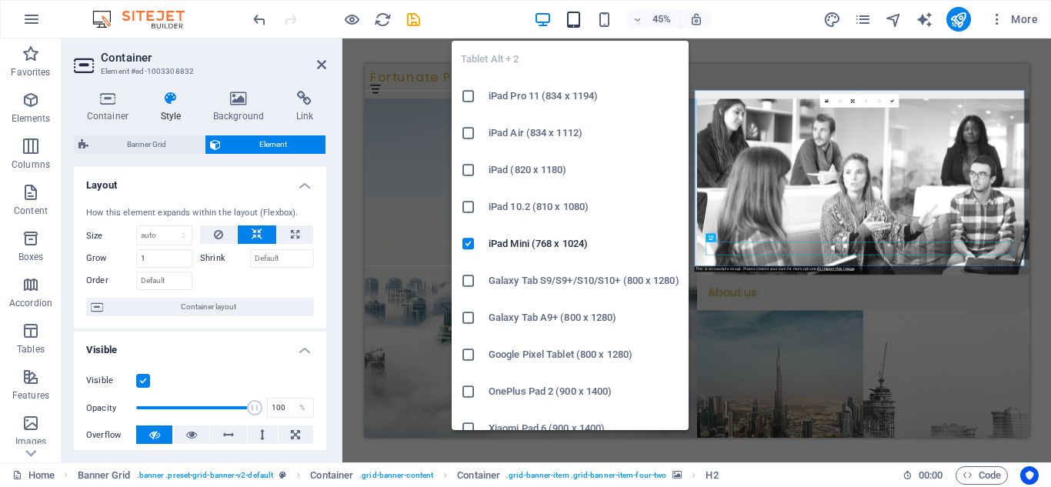
click at [570, 21] on icon "button" at bounding box center [574, 20] width 18 height 18
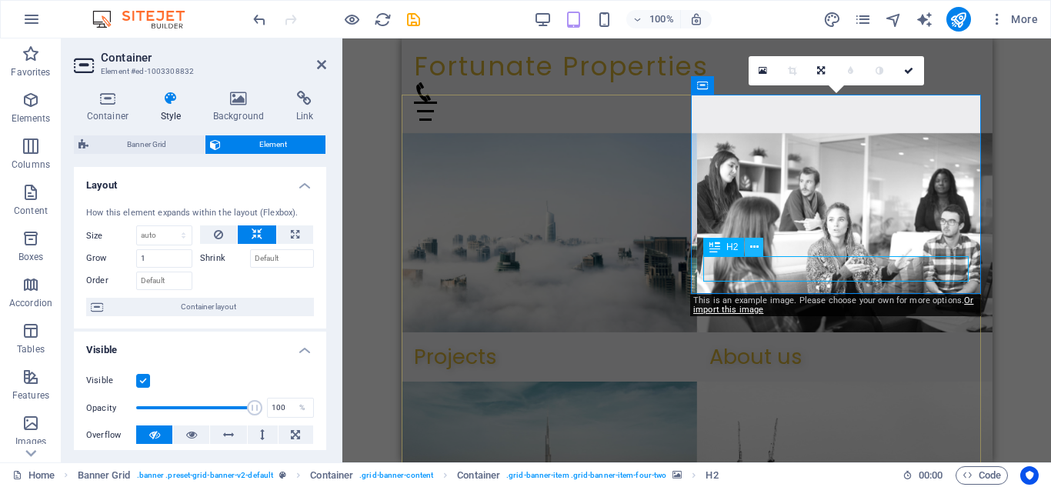
click at [757, 250] on icon at bounding box center [754, 247] width 8 height 16
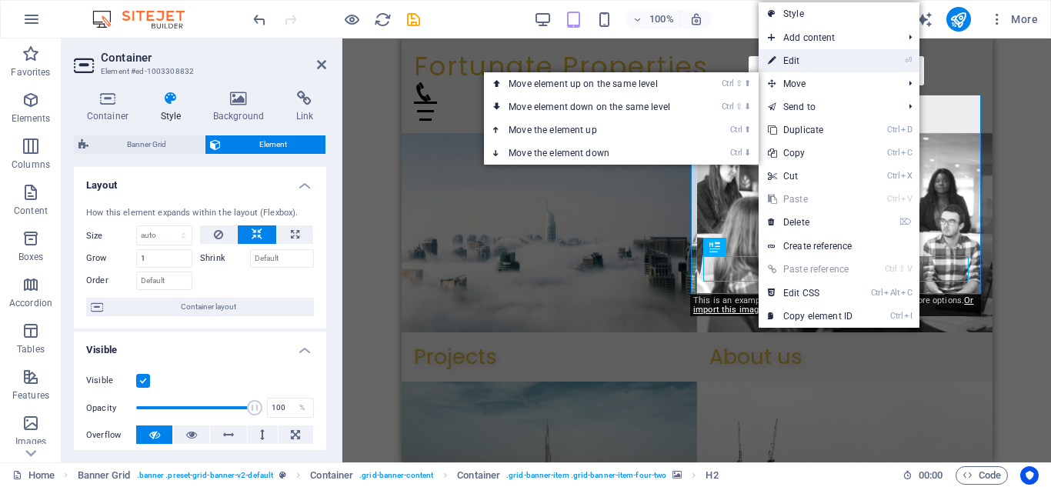
drag, startPoint x: 372, startPoint y: 39, endPoint x: 798, endPoint y: 71, distance: 426.6
click at [798, 71] on link "⏎ Edit" at bounding box center [810, 60] width 103 height 23
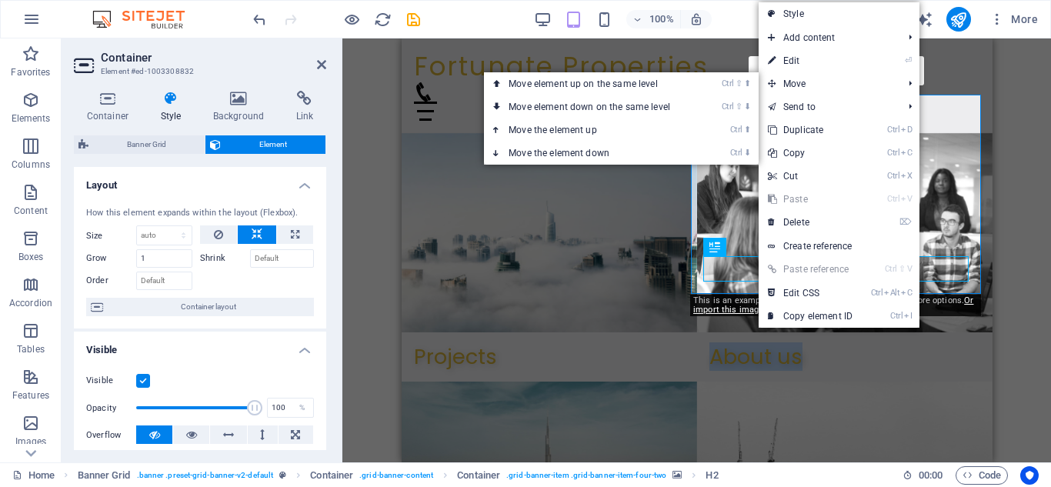
select select "px"
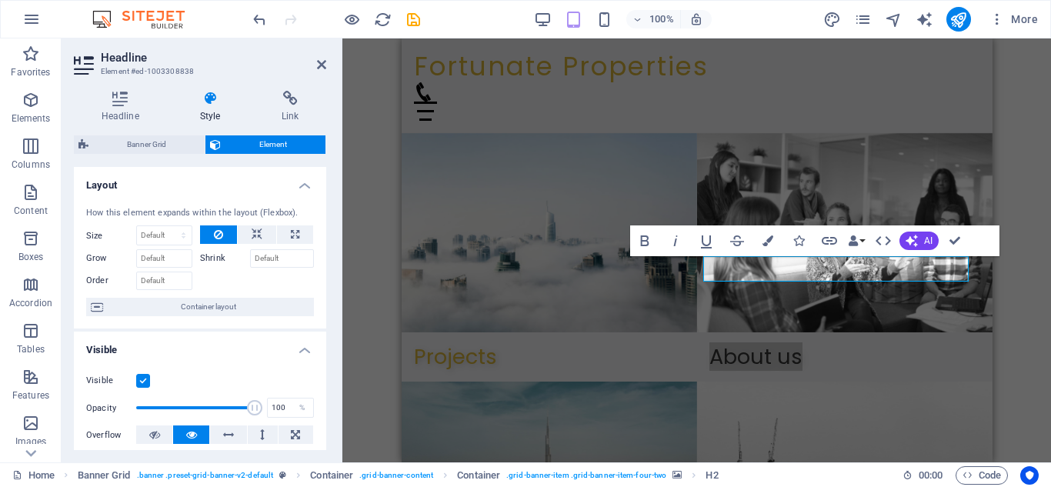
drag, startPoint x: 322, startPoint y: 247, endPoint x: 322, endPoint y: 277, distance: 30.0
click at [322, 277] on div "How this element expands within the layout (Flexbox). Size Default auto px % 1/…" at bounding box center [200, 262] width 252 height 135
drag, startPoint x: 330, startPoint y: 260, endPoint x: 319, endPoint y: 269, distance: 14.2
click at [319, 269] on div "Headline Style Link Settings Level H1 H2 H3 H4 H5 H6 Alignment Default colors a…" at bounding box center [200, 270] width 277 height 384
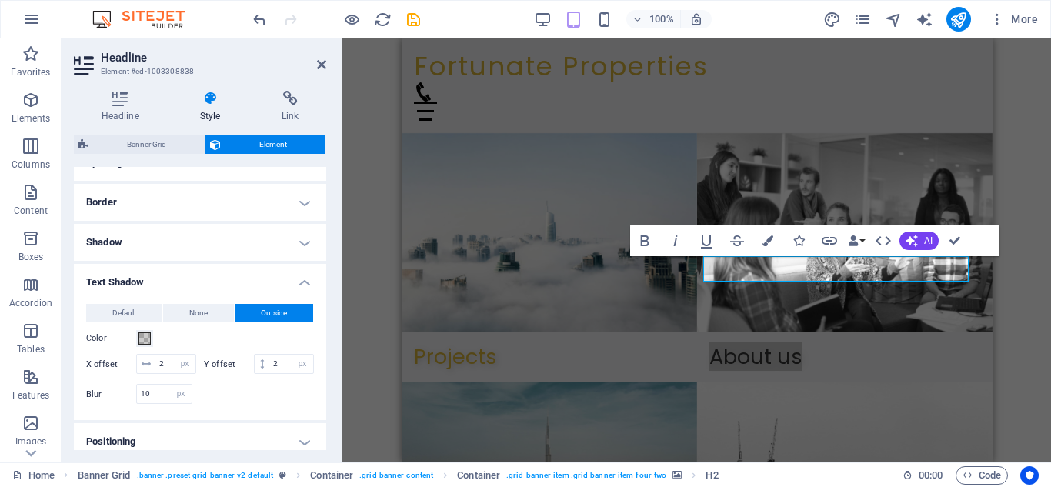
scroll to position [314, 0]
click at [300, 213] on h4 "Border" at bounding box center [200, 204] width 252 height 37
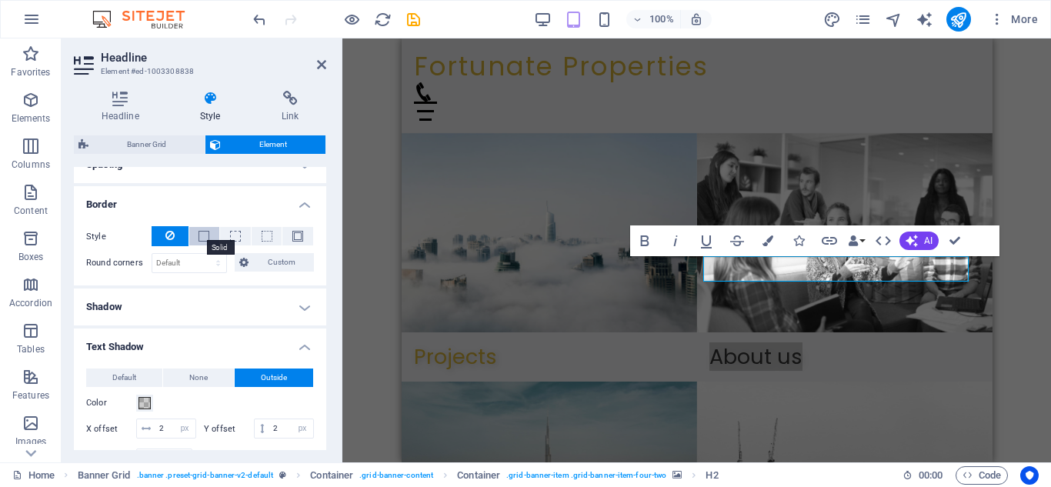
click at [199, 232] on span at bounding box center [204, 236] width 11 height 11
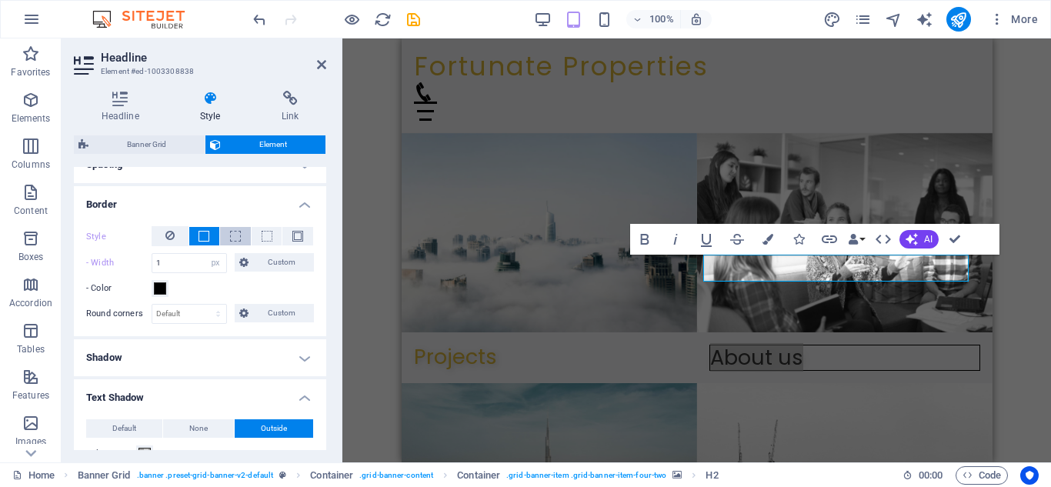
click at [238, 236] on span at bounding box center [235, 236] width 11 height 11
click at [253, 236] on button at bounding box center [267, 236] width 31 height 18
click at [288, 236] on button at bounding box center [297, 236] width 31 height 18
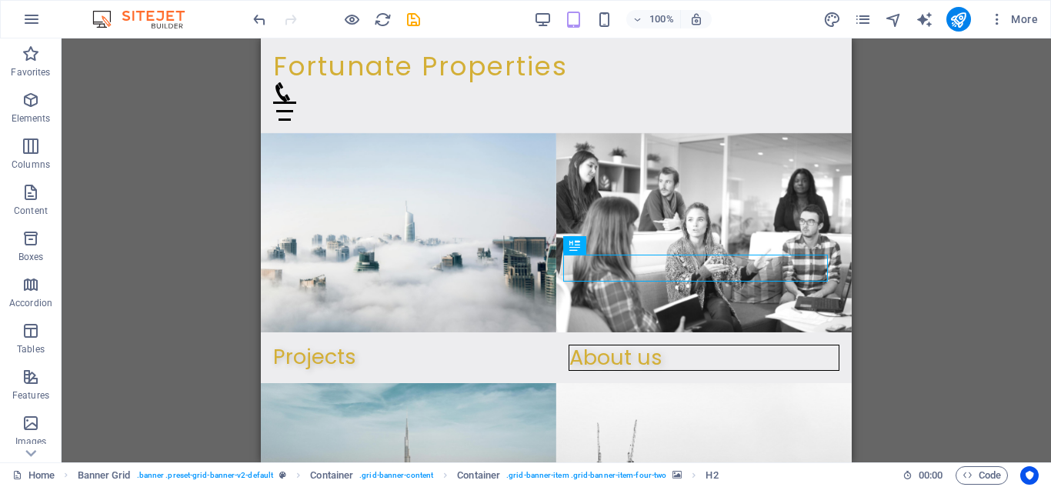
click at [952, 292] on div "H2 Banner Grid Banner Grid Container Banner Grid Container Container H2 Contain…" at bounding box center [556, 250] width 989 height 424
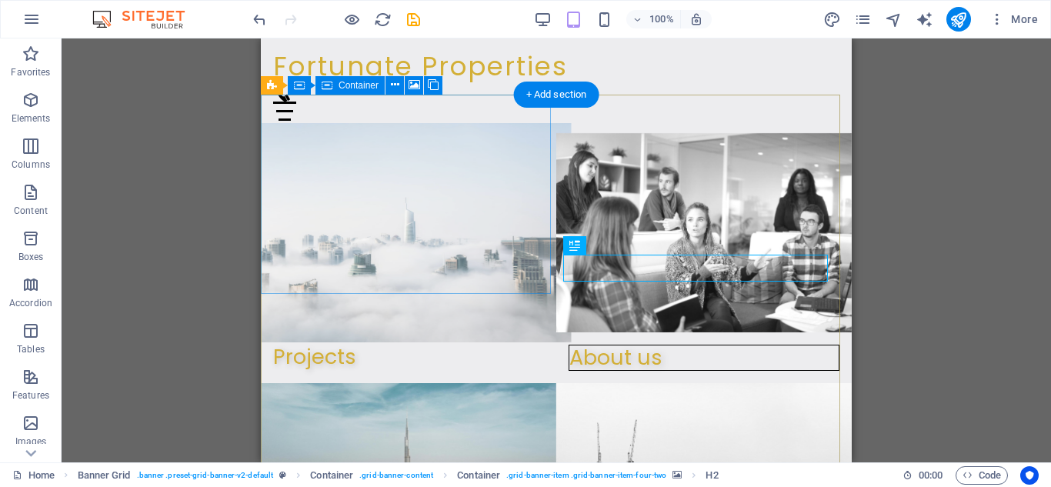
click at [352, 199] on figure at bounding box center [408, 232] width 325 height 219
click at [325, 345] on div "Projects" at bounding box center [408, 357] width 271 height 25
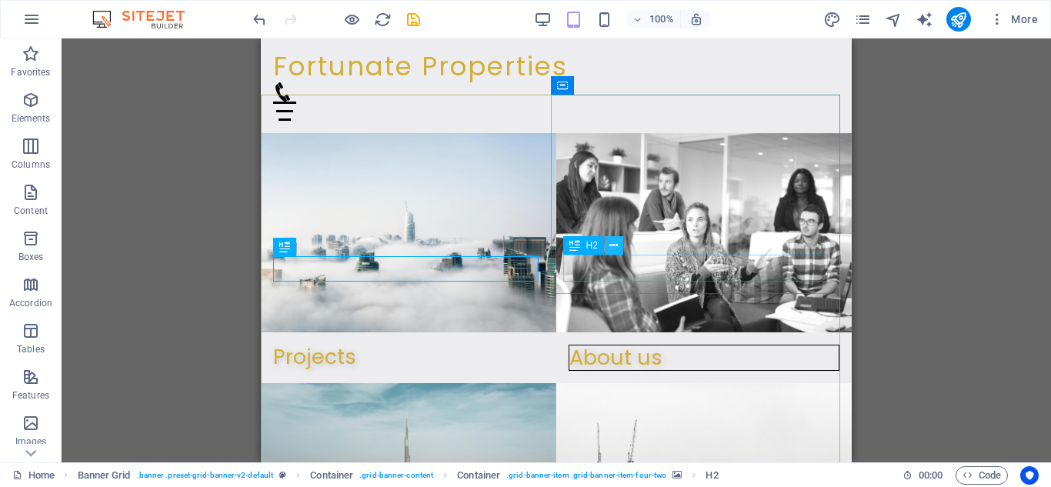
click at [615, 249] on icon at bounding box center [613, 246] width 8 height 16
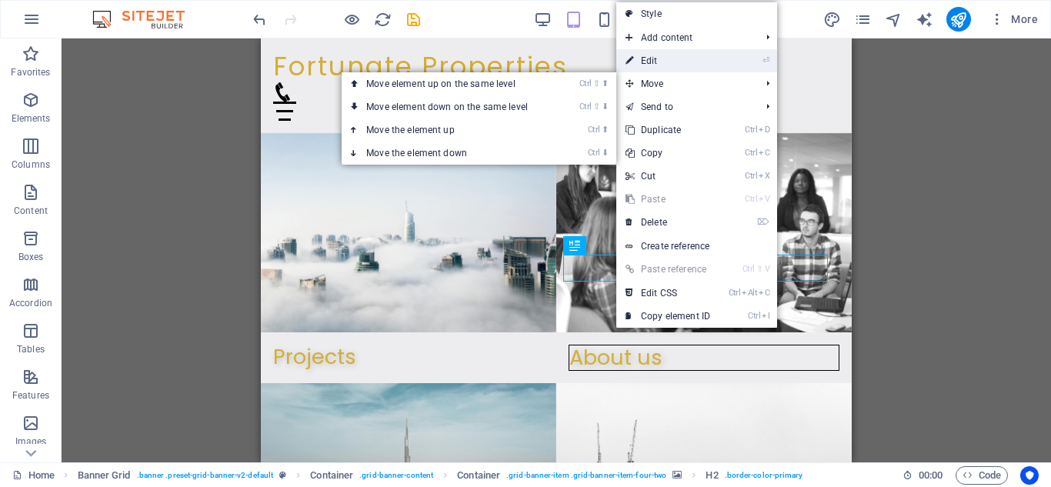
click at [664, 62] on link "⏎ Edit" at bounding box center [667, 60] width 103 height 23
select select "px"
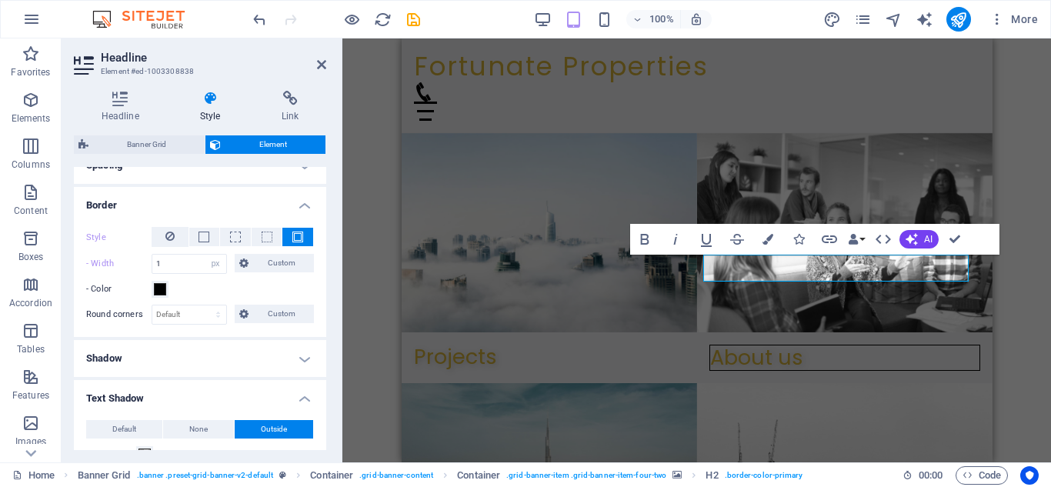
scroll to position [316, 0]
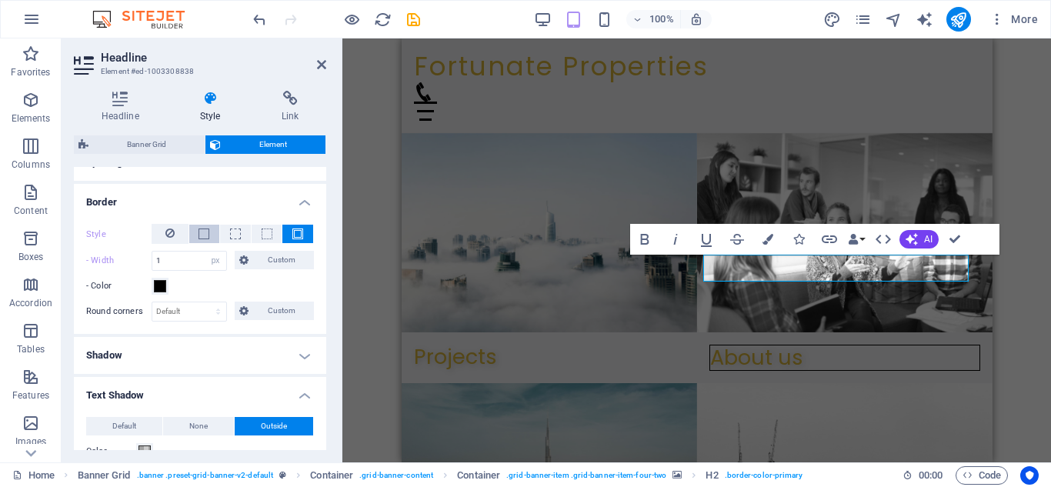
click at [209, 234] on button at bounding box center [204, 234] width 31 height 18
click at [173, 231] on icon at bounding box center [169, 233] width 9 height 18
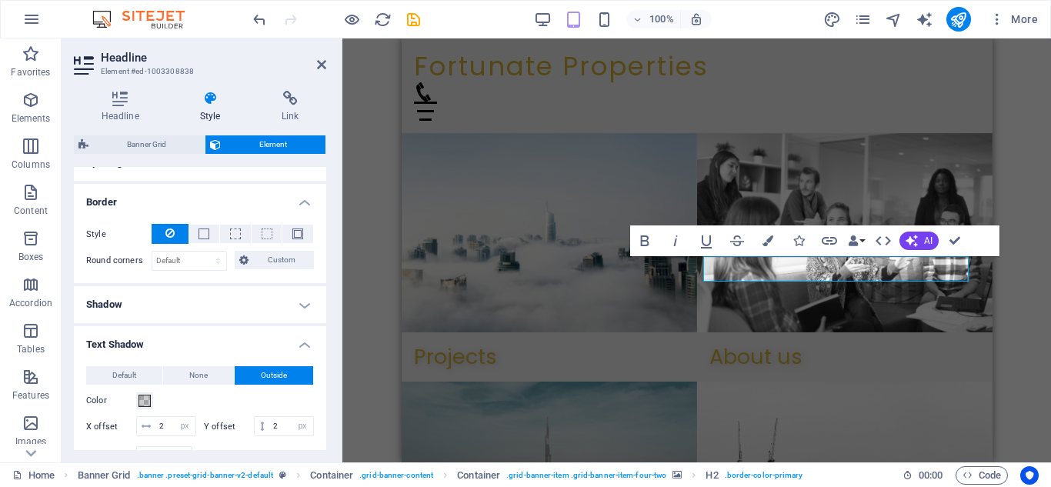
click at [297, 211] on h4 "Border" at bounding box center [200, 198] width 252 height 28
click at [295, 209] on h4 "Border" at bounding box center [200, 198] width 252 height 28
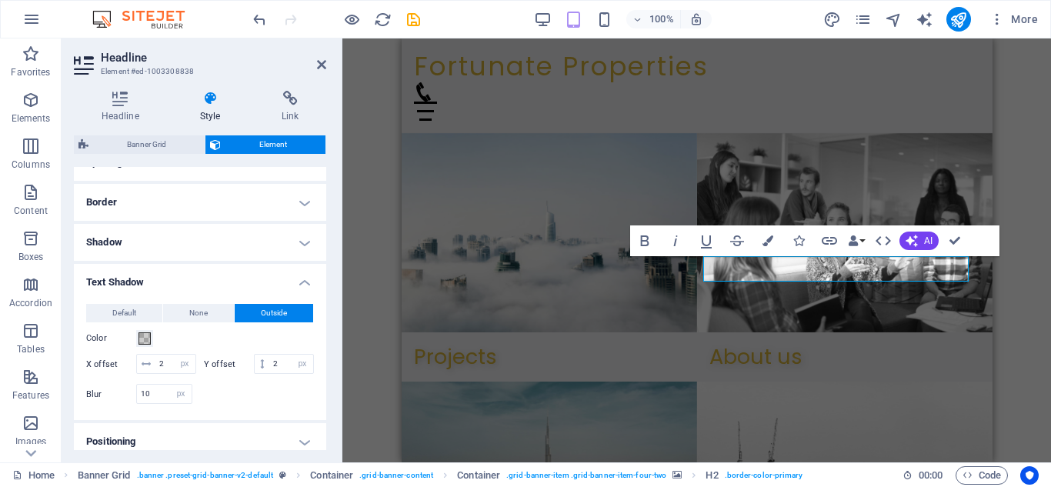
drag, startPoint x: 298, startPoint y: 212, endPoint x: 281, endPoint y: 219, distance: 18.6
click at [298, 211] on h4 "Border" at bounding box center [200, 202] width 252 height 37
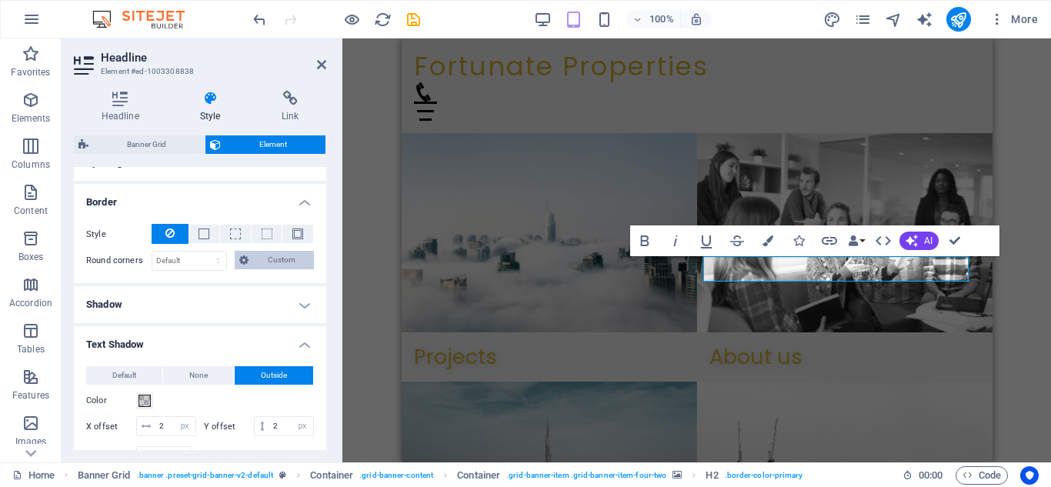
click at [261, 257] on span "Custom" at bounding box center [281, 260] width 56 height 18
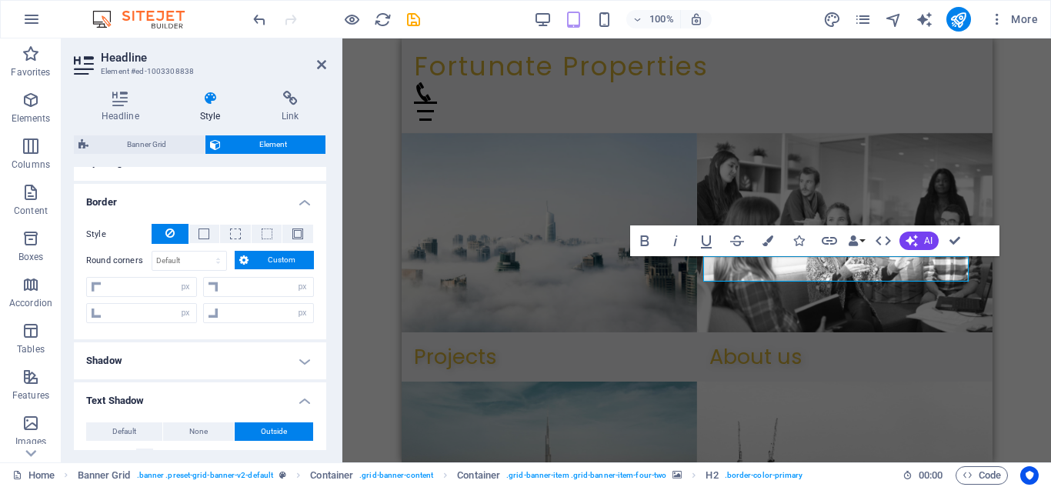
click at [303, 199] on h4 "Border" at bounding box center [200, 198] width 252 height 28
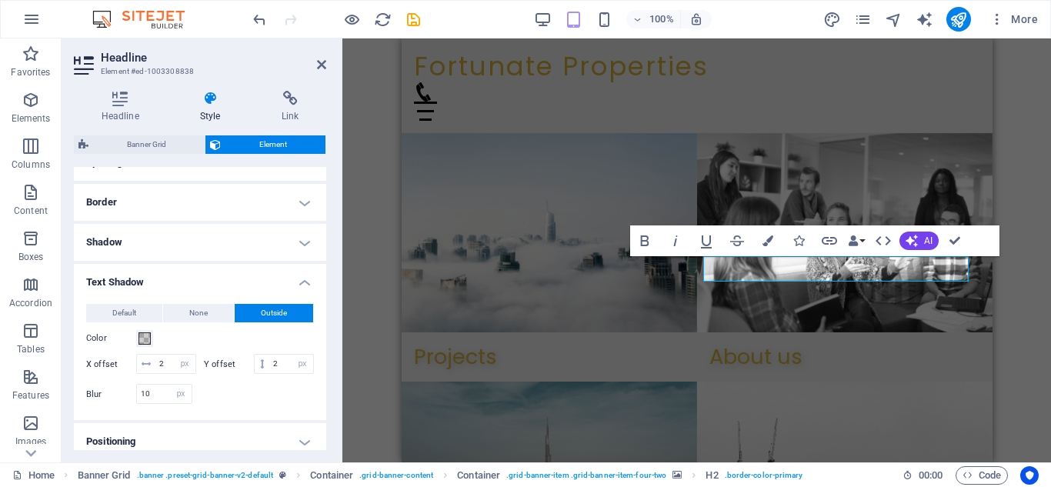
drag, startPoint x: 318, startPoint y: 249, endPoint x: 304, endPoint y: 244, distance: 14.9
click at [316, 249] on h4 "Shadow" at bounding box center [200, 242] width 252 height 37
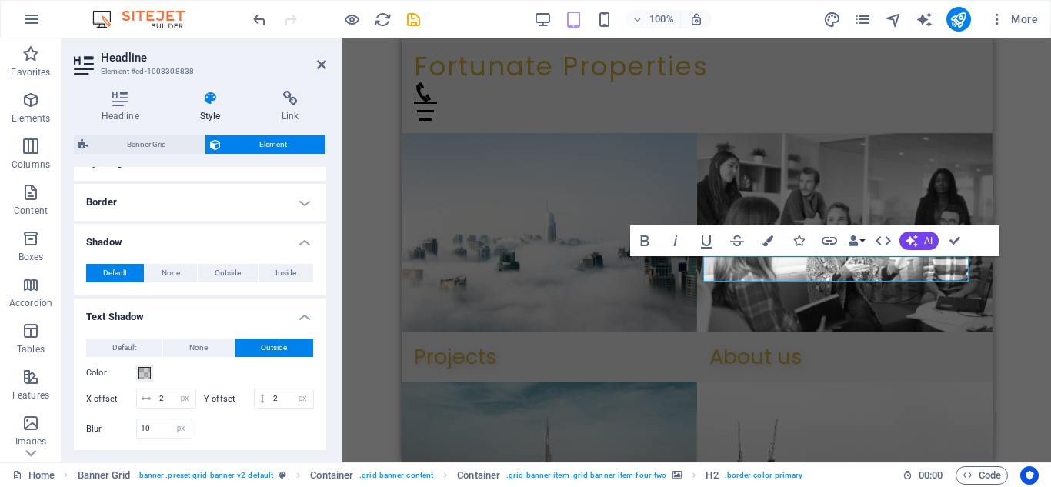
click at [299, 244] on h4 "Shadow" at bounding box center [200, 238] width 252 height 28
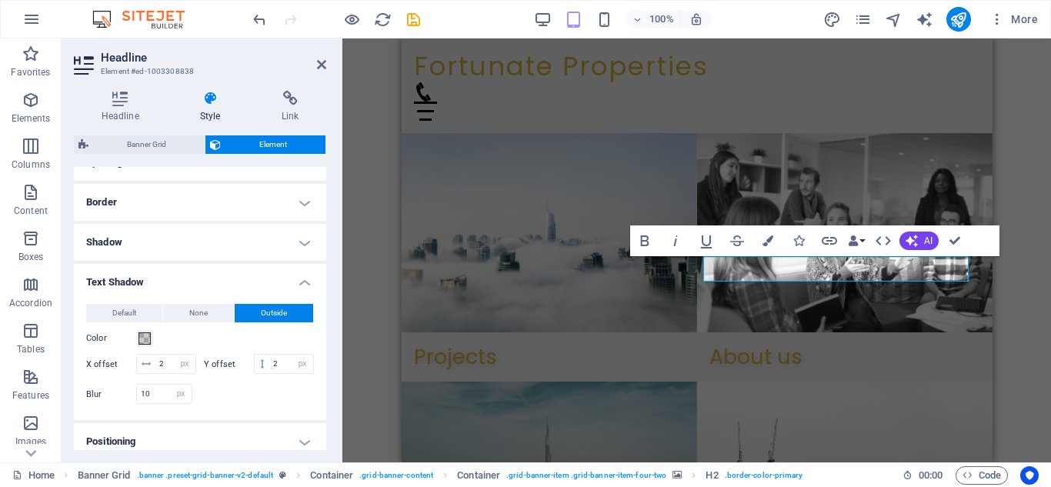
click at [289, 248] on h4 "Shadow" at bounding box center [200, 242] width 252 height 37
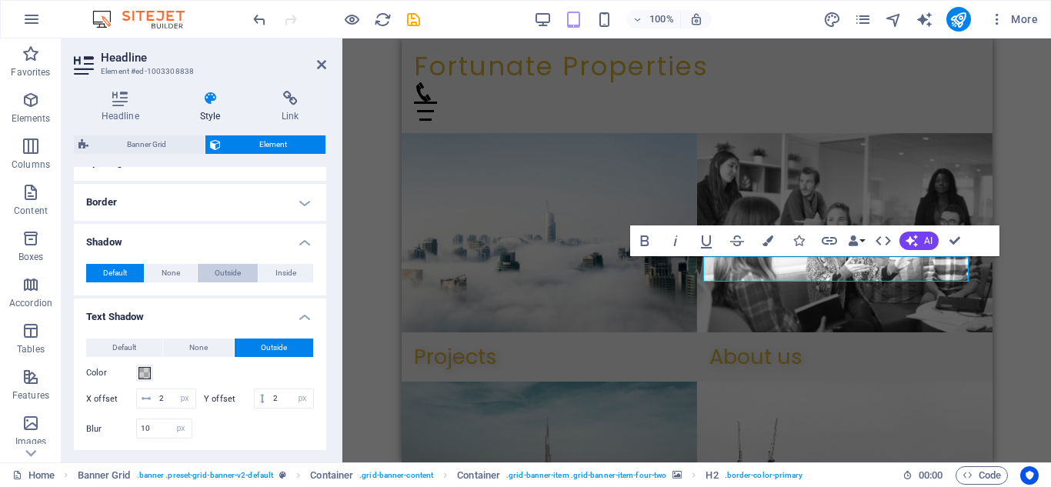
click at [235, 275] on span "Outside" at bounding box center [228, 273] width 26 height 18
type input "2"
type input "4"
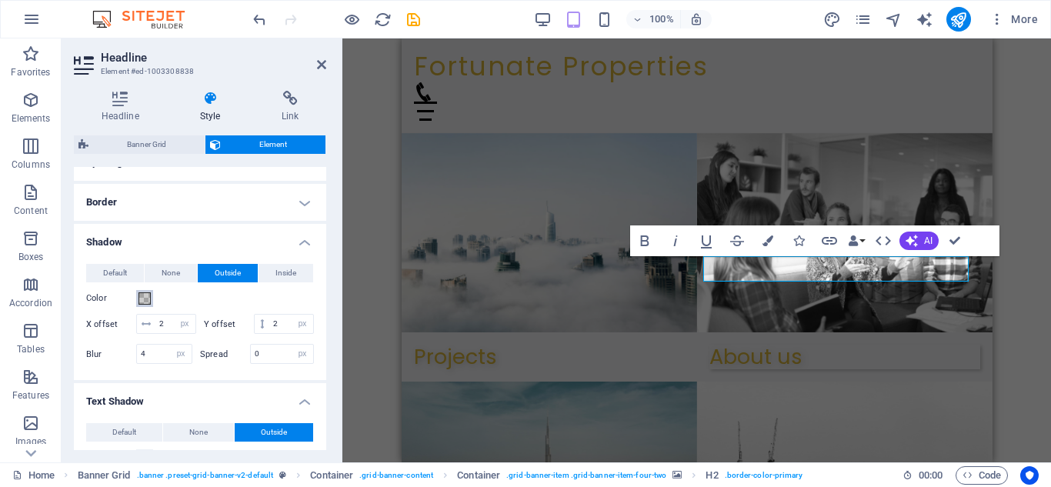
click at [143, 296] on span at bounding box center [144, 298] width 12 height 12
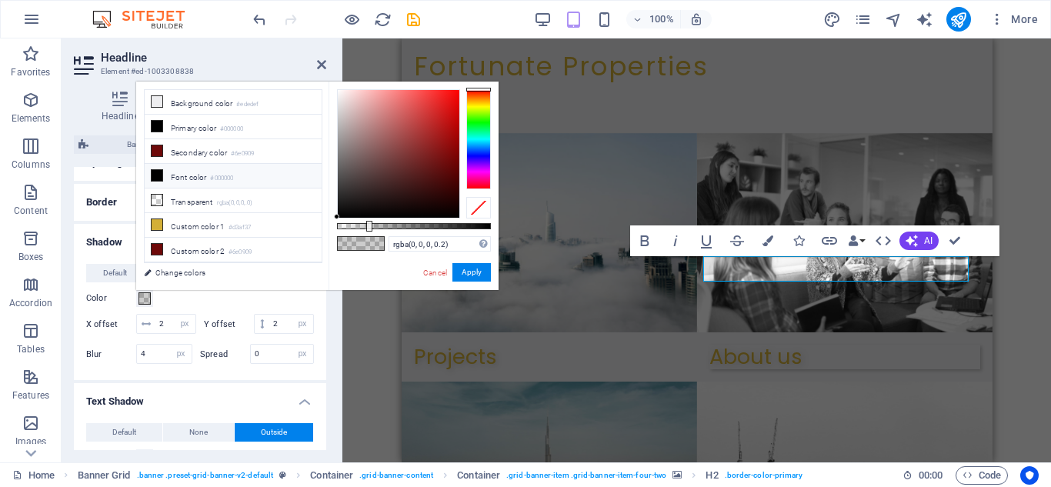
click at [149, 173] on li "Font color #000000" at bounding box center [233, 176] width 177 height 25
type input "#000000"
click at [460, 277] on button "Apply" at bounding box center [471, 272] width 38 height 18
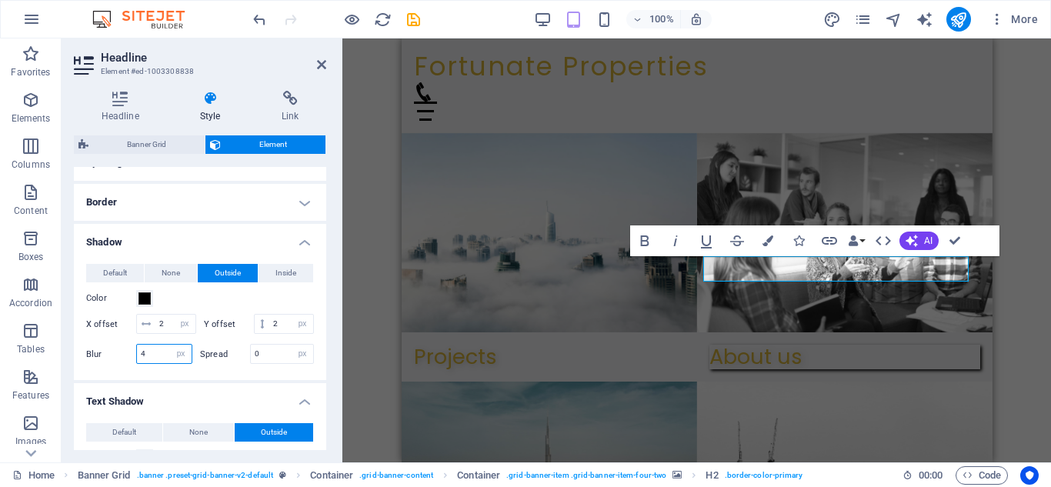
click at [161, 363] on input "4" at bounding box center [164, 354] width 55 height 18
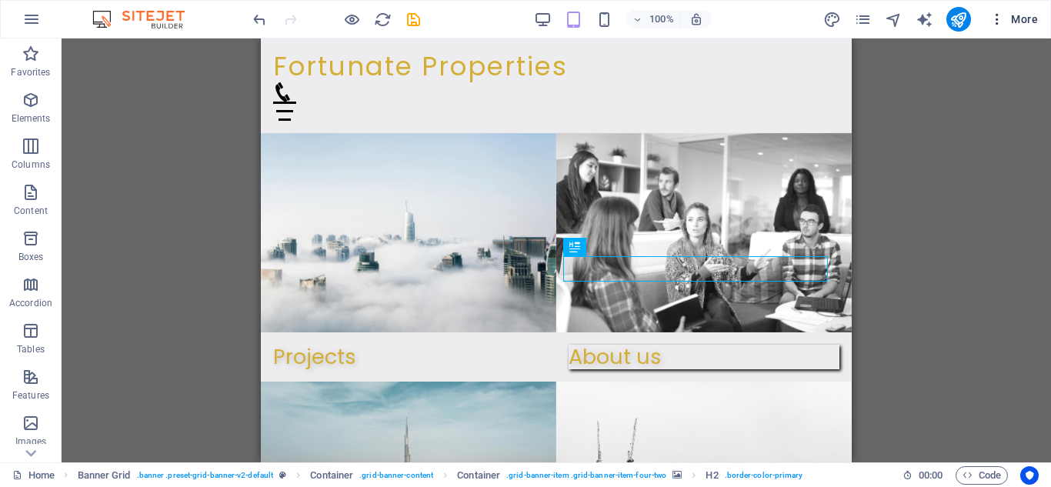
click at [995, 20] on icon "button" at bounding box center [996, 19] width 15 height 15
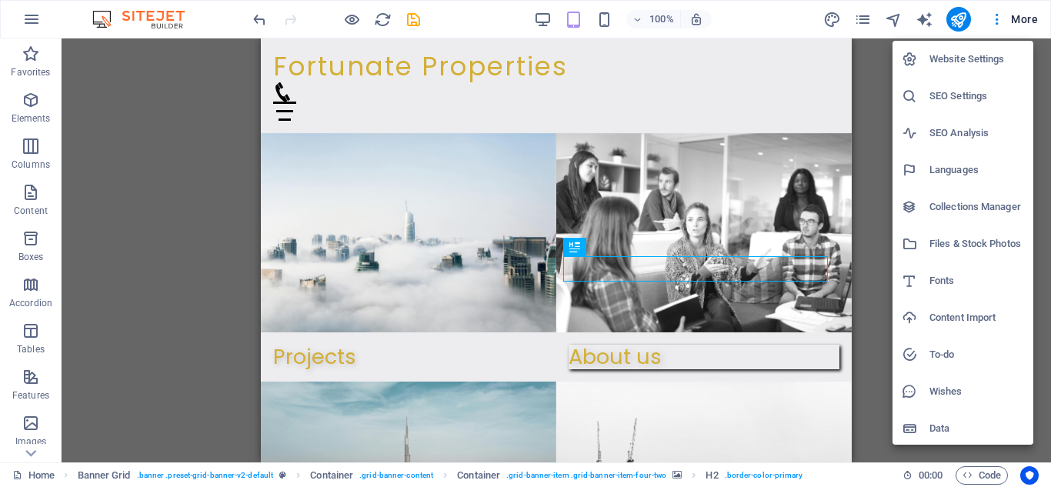
click at [437, 16] on div at bounding box center [525, 243] width 1051 height 487
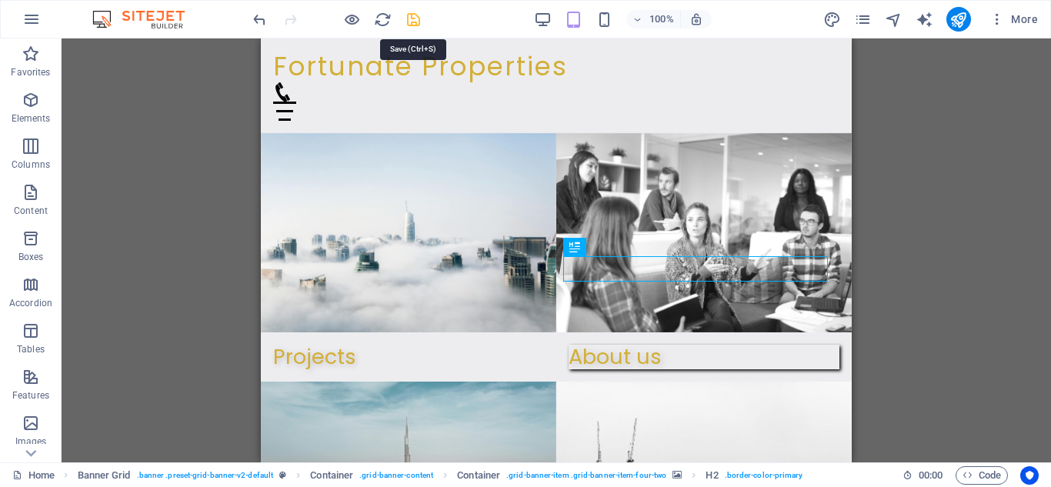
click at [416, 22] on icon "save" at bounding box center [414, 20] width 18 height 18
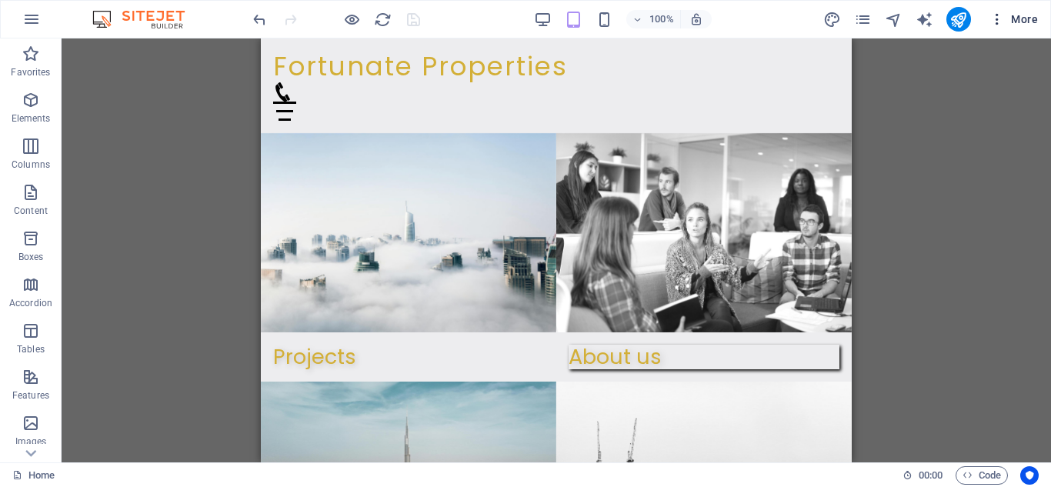
click at [995, 24] on icon "button" at bounding box center [996, 19] width 15 height 15
